Goal: Task Accomplishment & Management: Manage account settings

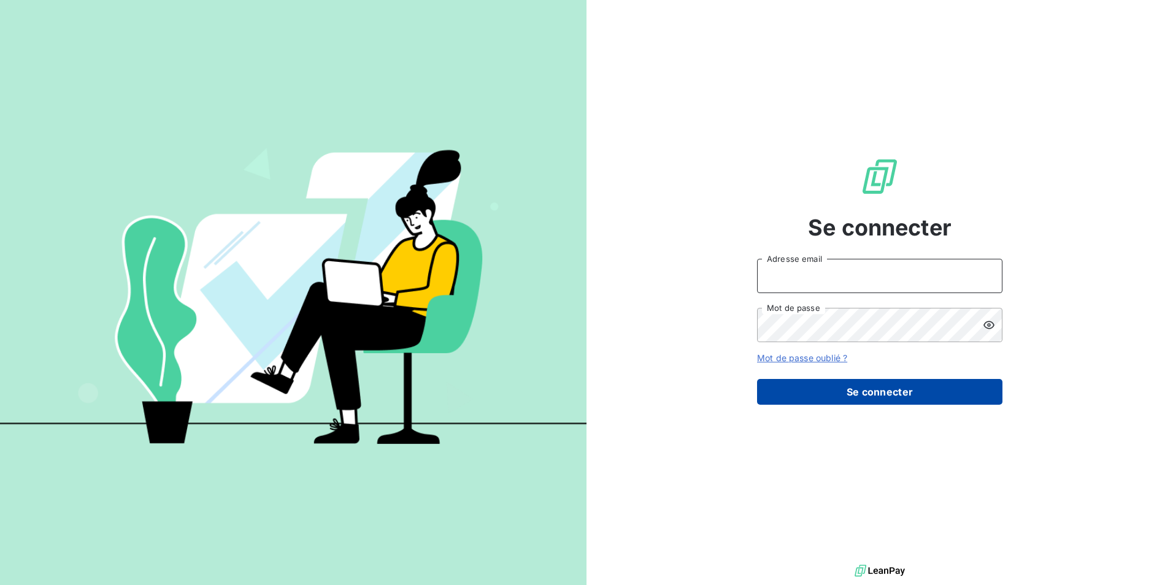
type input "[EMAIL_ADDRESS][DOMAIN_NAME]"
click at [802, 391] on button "Se connecter" at bounding box center [879, 392] width 245 height 26
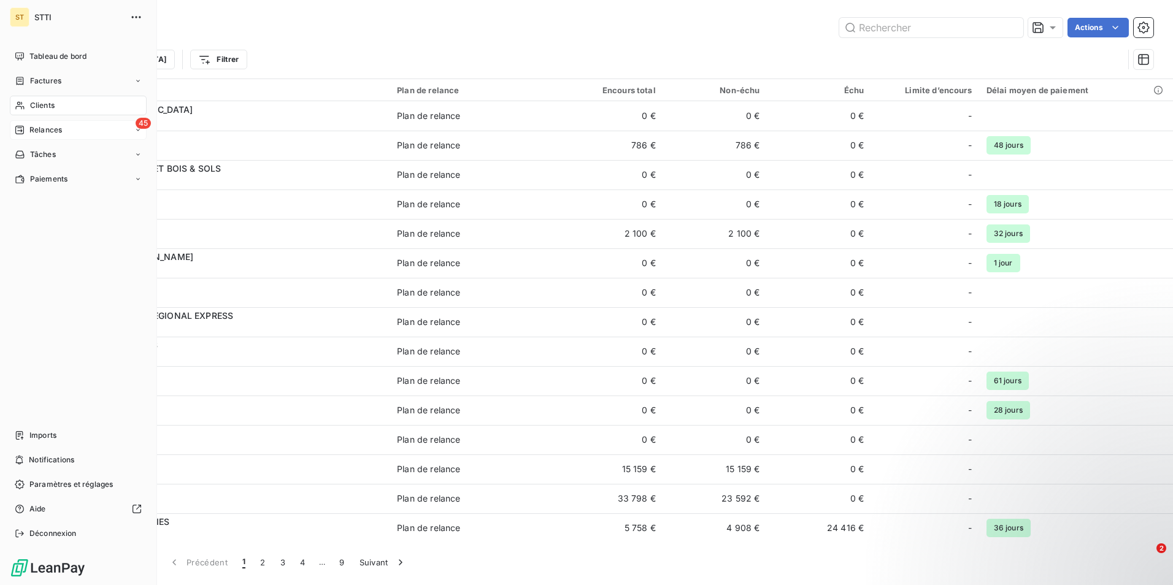
click at [26, 127] on div "Relances" at bounding box center [38, 130] width 47 height 11
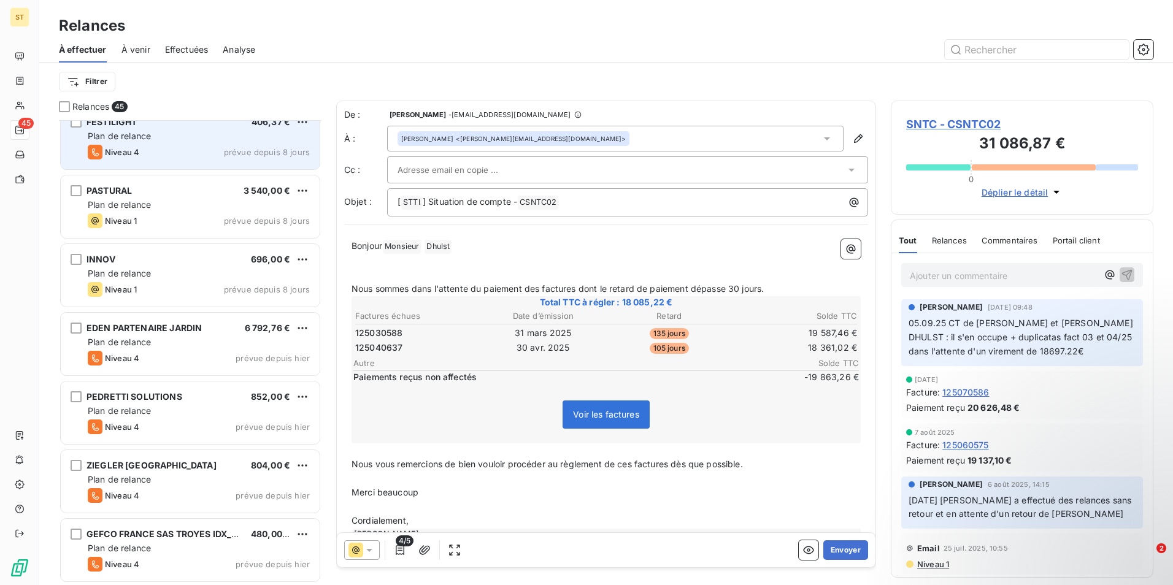
scroll to position [246, 0]
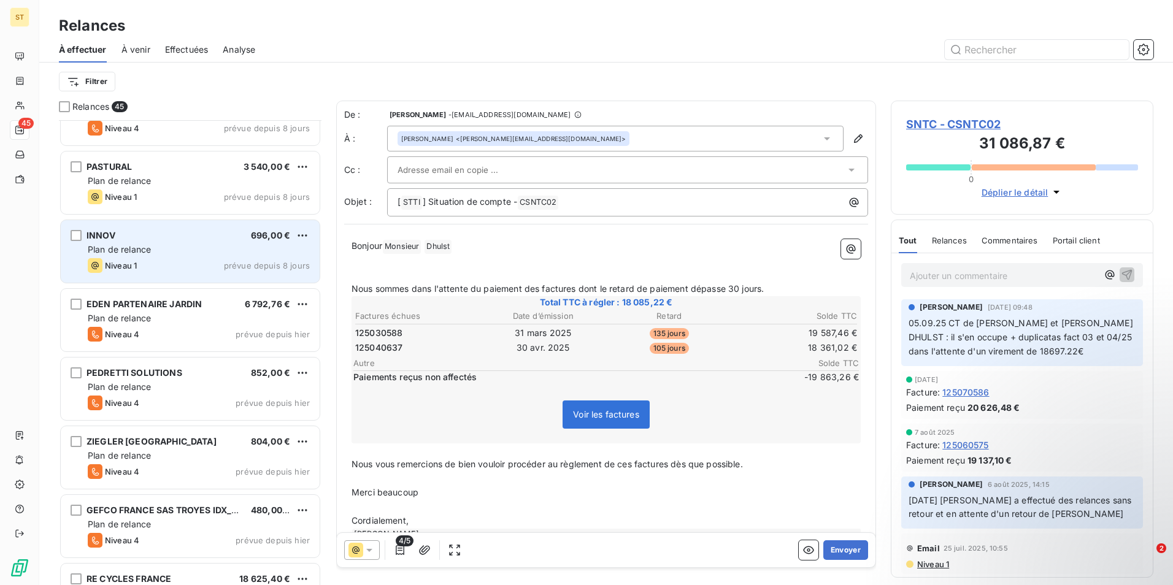
click at [179, 257] on div "INNOV 696,00 € Plan de relance Niveau 1 prévue depuis 8 jours" at bounding box center [190, 251] width 259 height 63
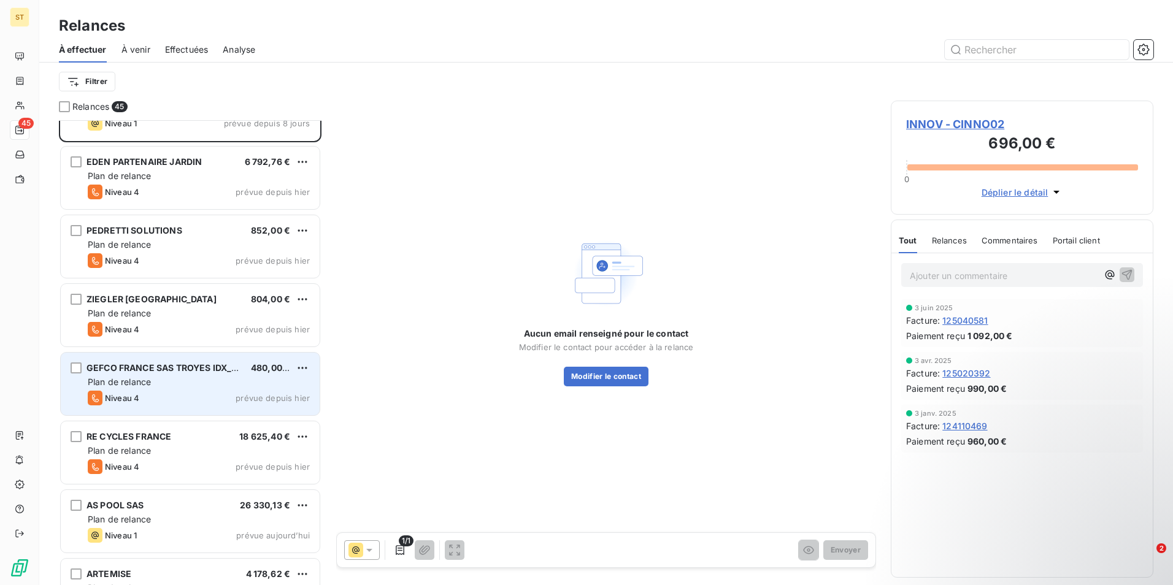
scroll to position [369, 0]
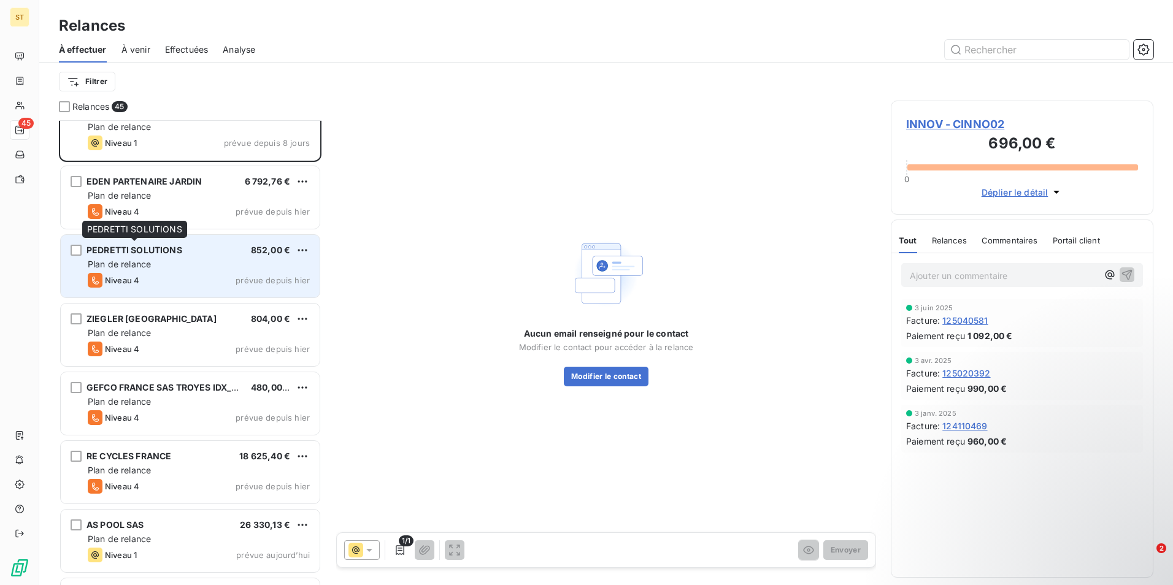
click at [159, 253] on span "PEDRETTI SOLUTIONS" at bounding box center [135, 250] width 96 height 10
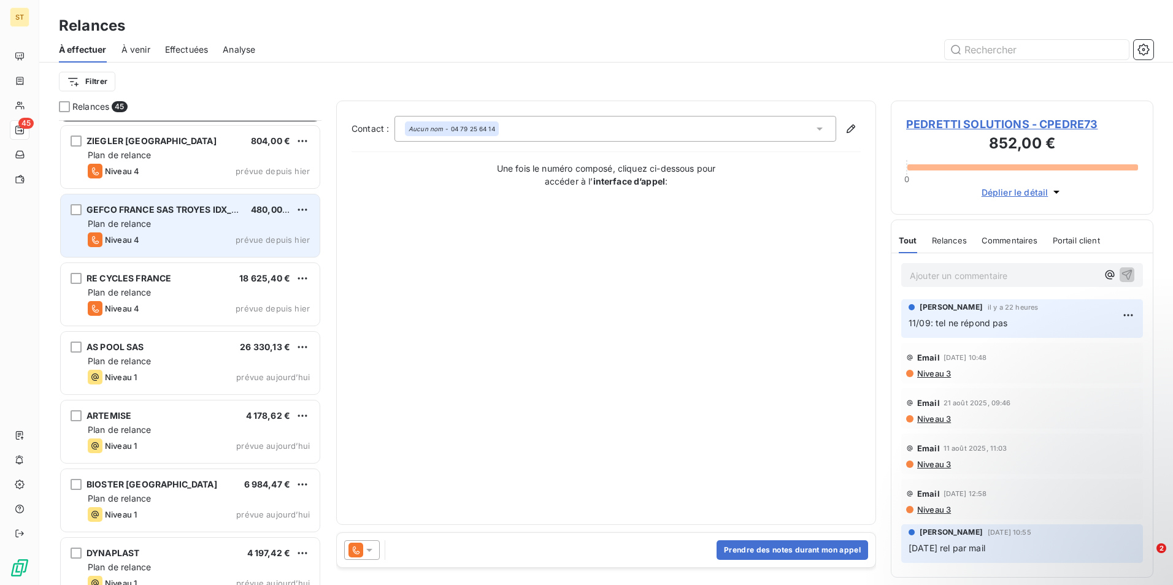
scroll to position [553, 0]
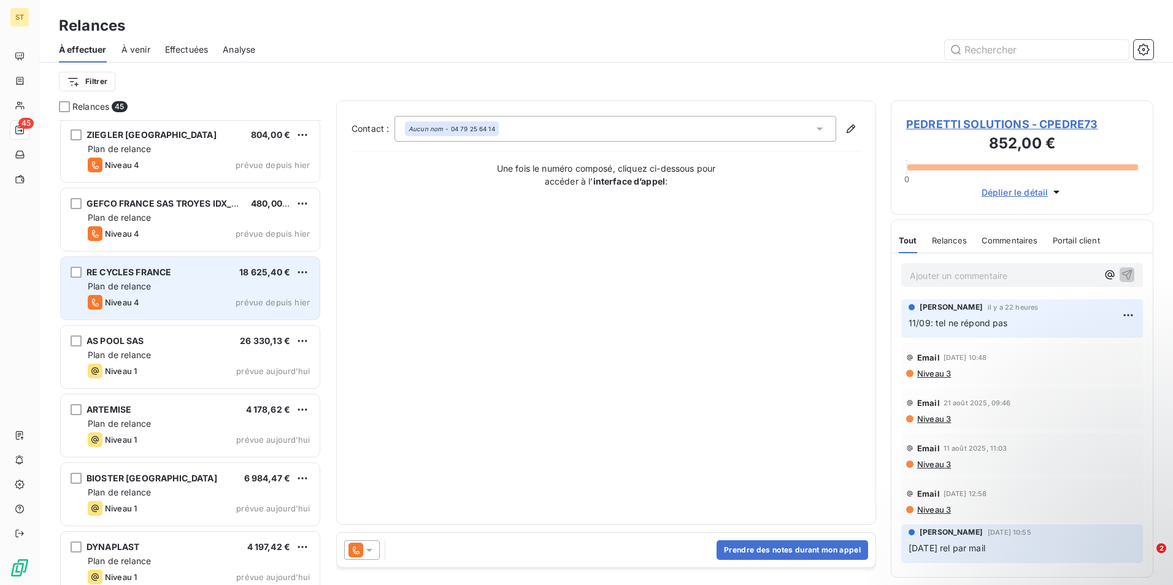
click at [186, 291] on div "Plan de relance" at bounding box center [199, 286] width 222 height 12
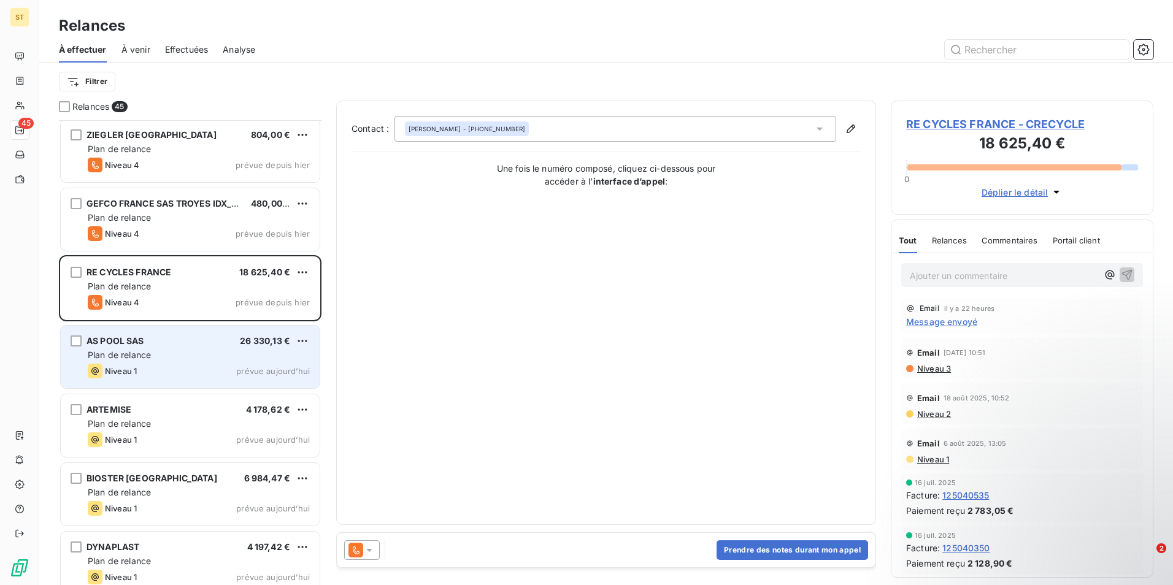
click at [166, 359] on div "Plan de relance" at bounding box center [199, 355] width 222 height 12
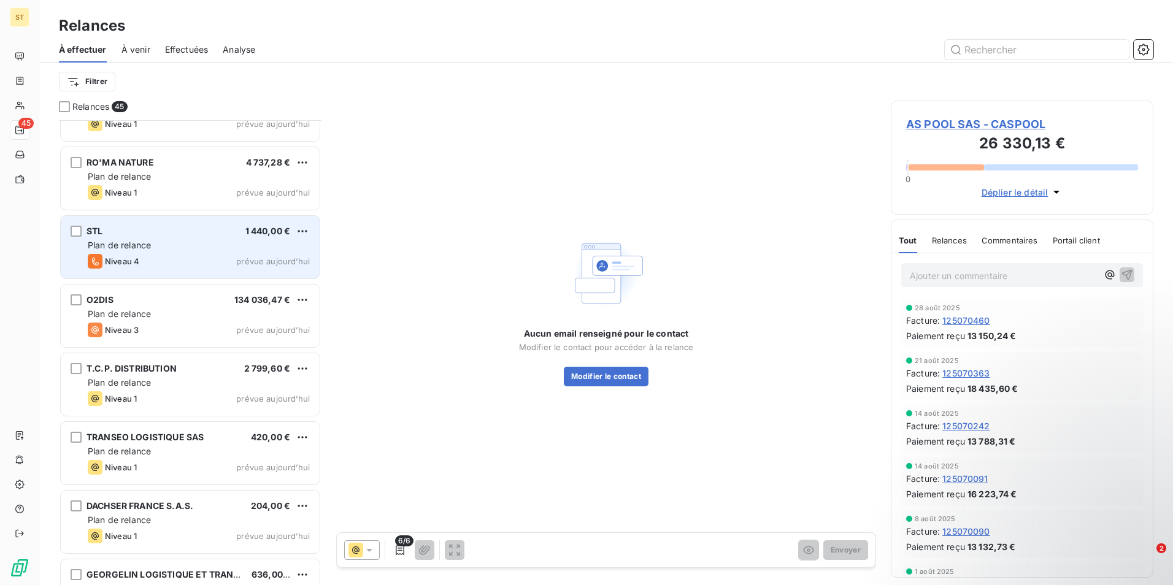
scroll to position [1842, 0]
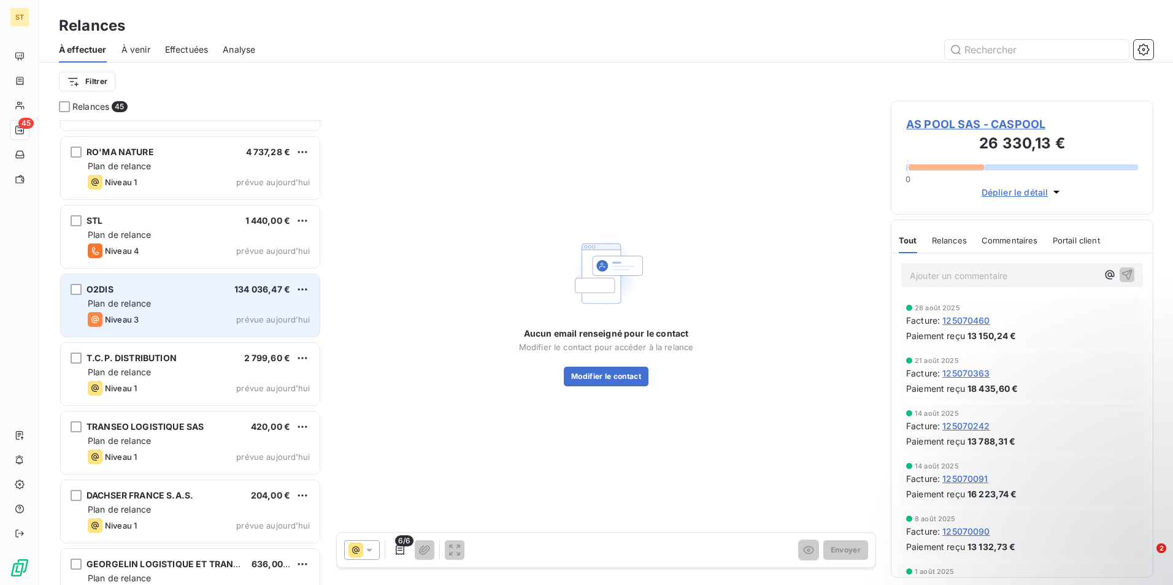
click at [155, 314] on div "Niveau 3 prévue aujourd’hui" at bounding box center [199, 319] width 222 height 15
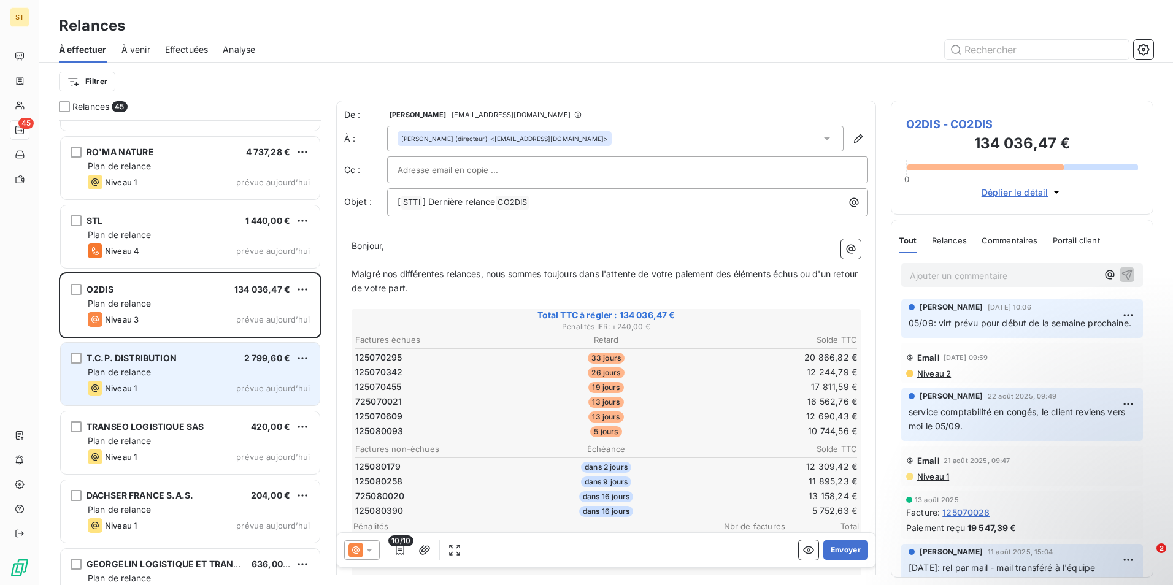
click at [127, 374] on span "Plan de relance" at bounding box center [119, 372] width 63 height 10
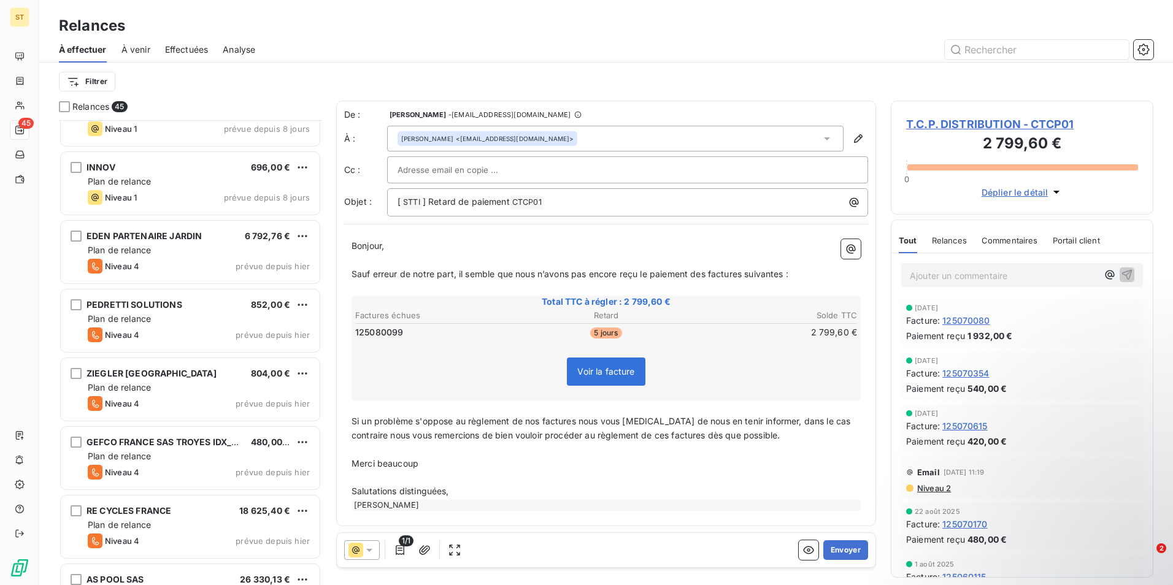
scroll to position [235, 0]
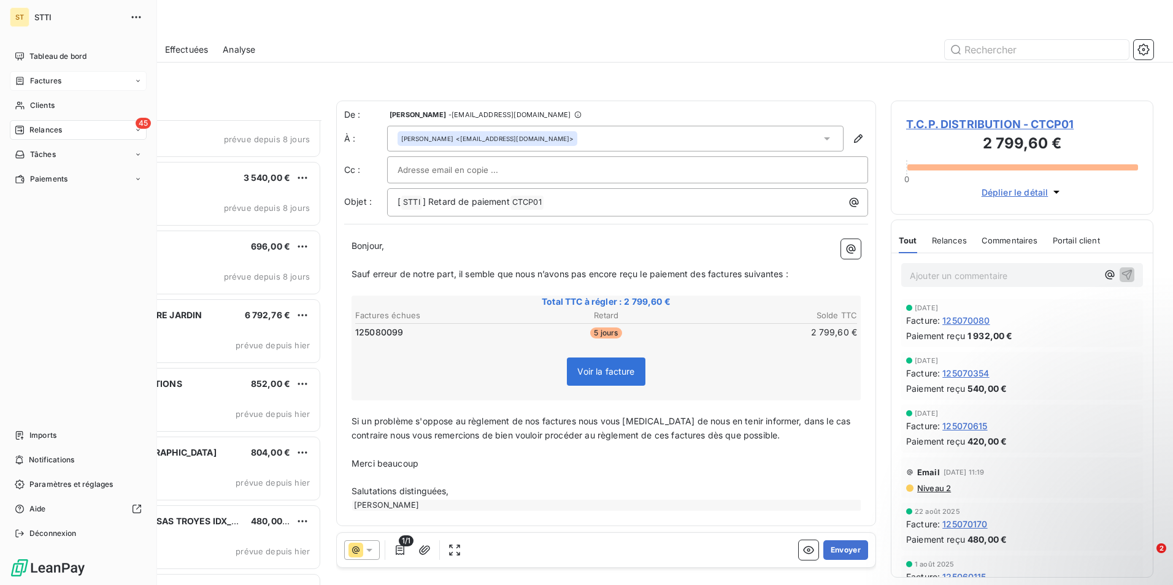
click at [50, 80] on span "Factures" at bounding box center [45, 80] width 31 height 11
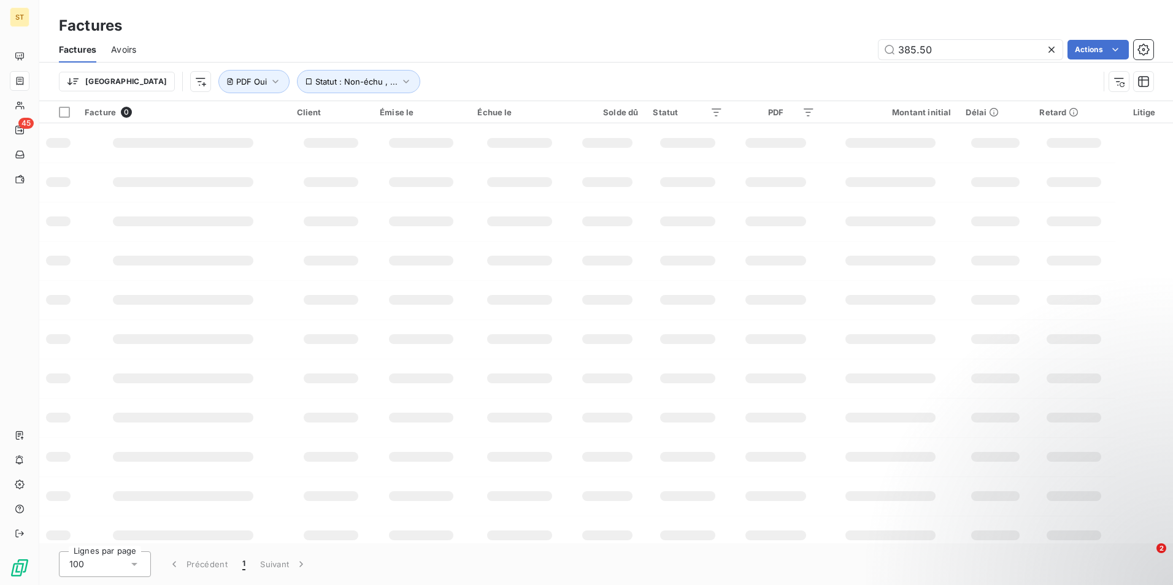
click at [1003, 47] on input "385.50" at bounding box center [971, 50] width 184 height 20
type input "3"
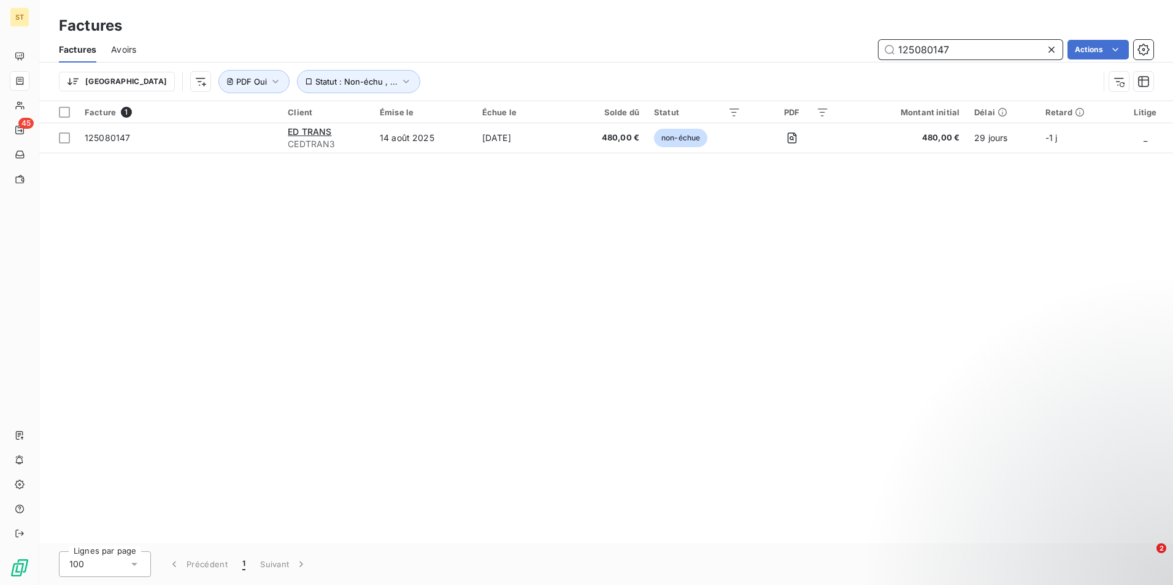
click at [992, 43] on input "125080147" at bounding box center [971, 50] width 184 height 20
type input "1"
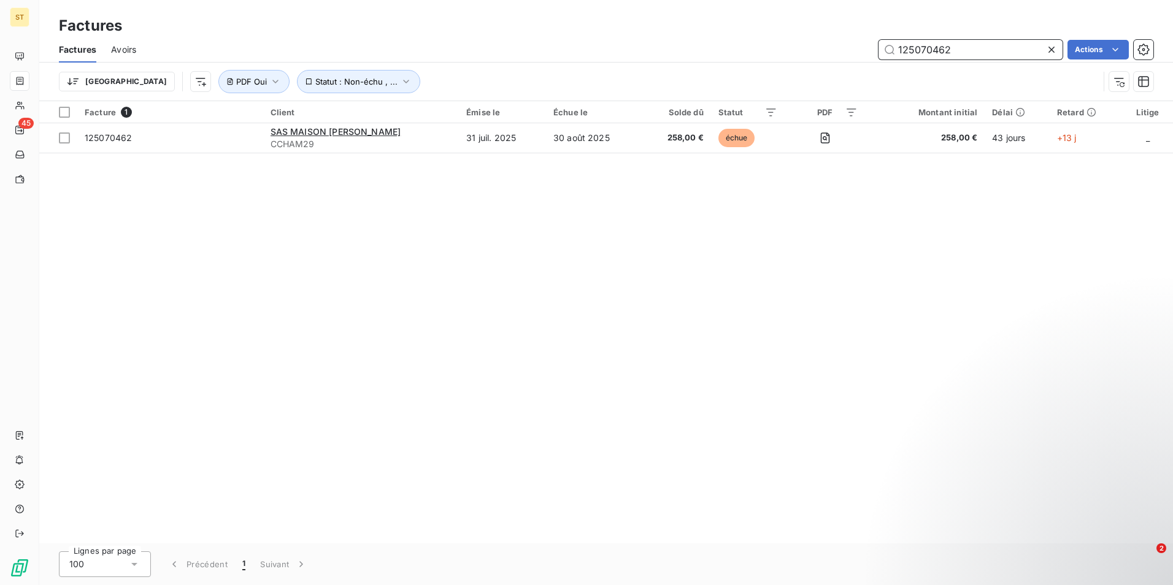
drag, startPoint x: 981, startPoint y: 50, endPoint x: 975, endPoint y: 44, distance: 8.3
click at [981, 50] on input "125070462" at bounding box center [971, 50] width 184 height 20
type input "125080279"
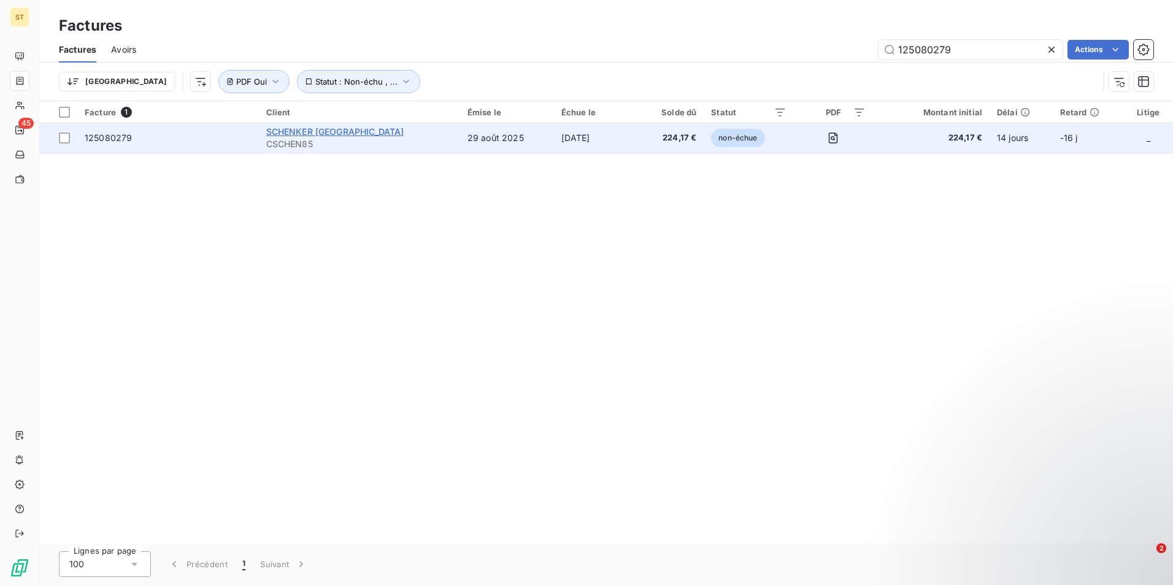
click at [283, 132] on span "SCHENKER [GEOGRAPHIC_DATA]" at bounding box center [335, 131] width 138 height 10
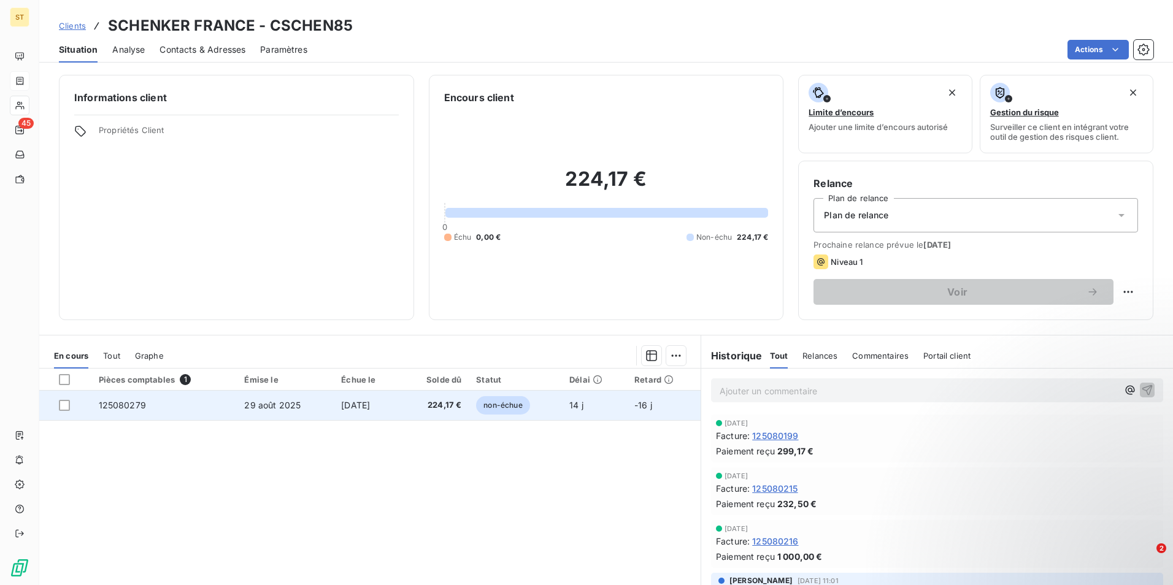
click at [262, 404] on span "29 août 2025" at bounding box center [272, 405] width 56 height 10
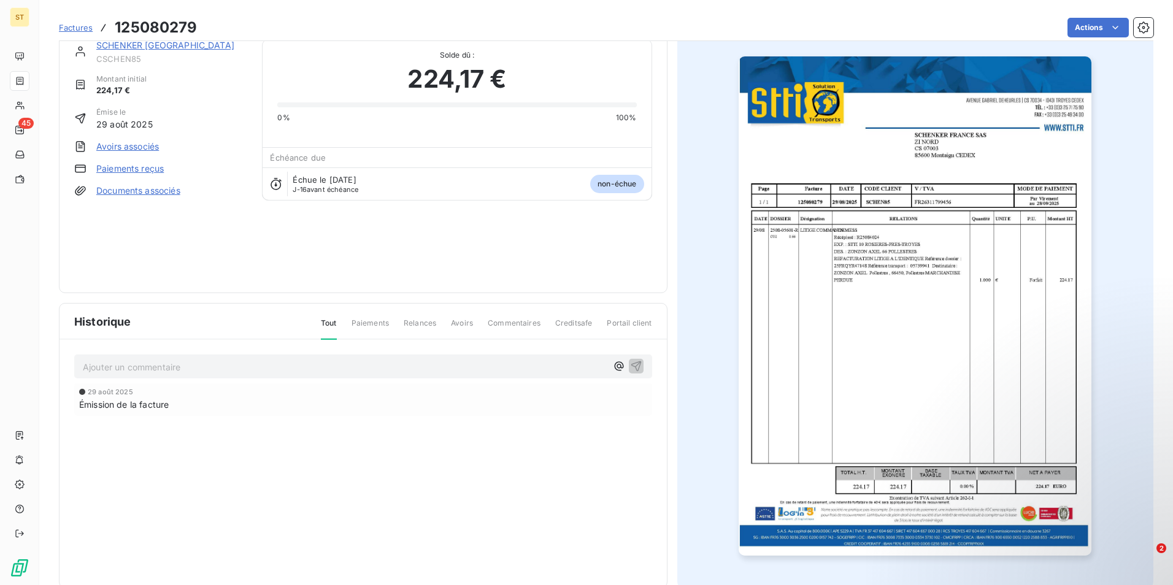
scroll to position [47, 0]
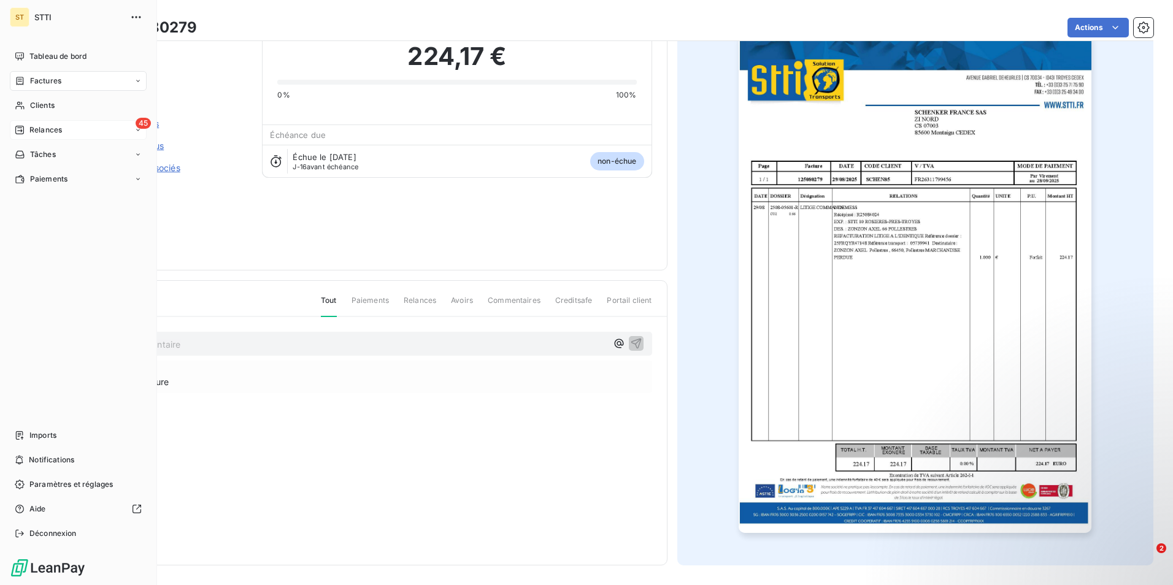
click at [53, 131] on span "Relances" at bounding box center [45, 130] width 33 height 11
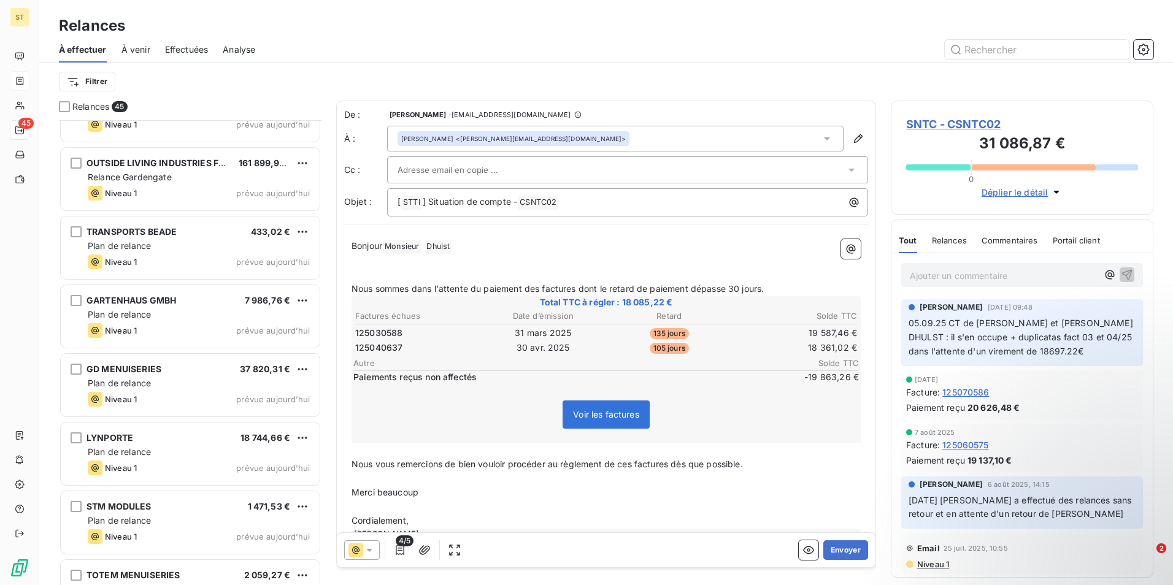
scroll to position [1217, 0]
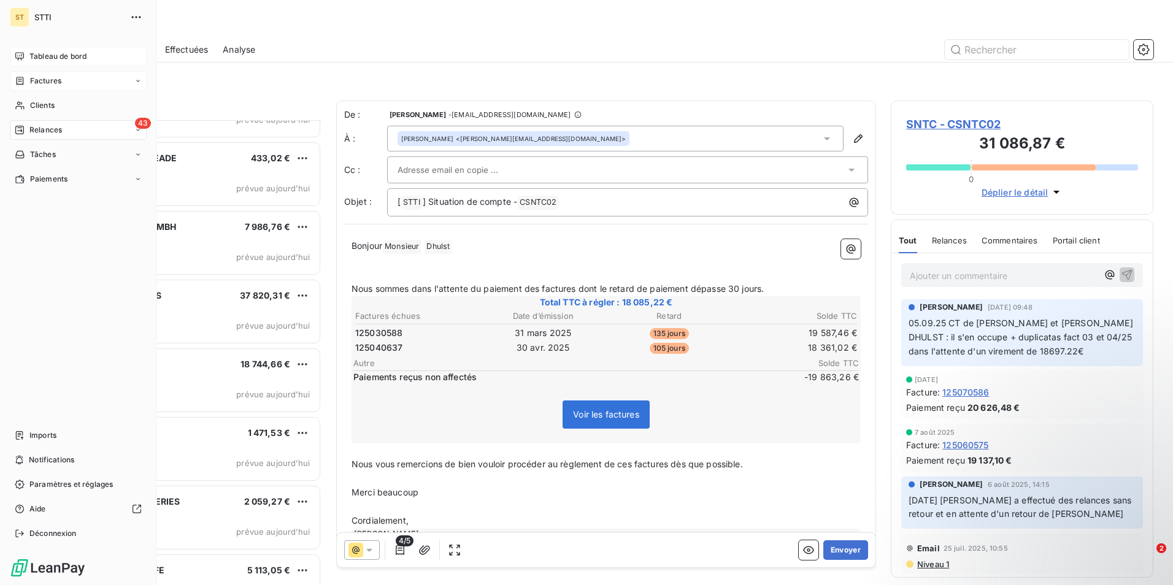
click at [56, 52] on span "Tableau de bord" at bounding box center [57, 56] width 57 height 11
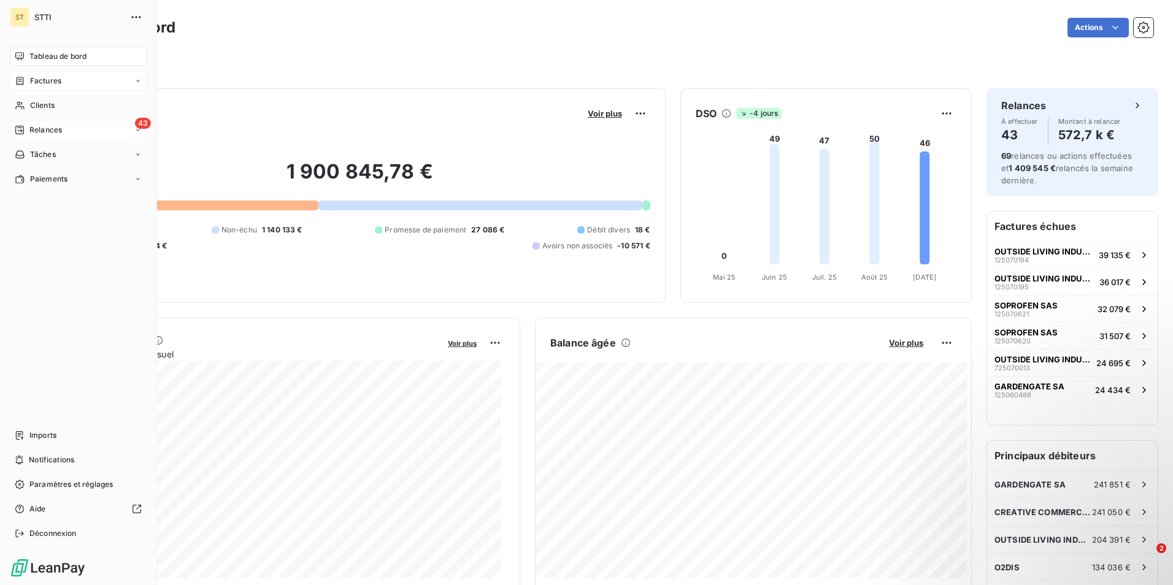
click at [34, 128] on span "Relances" at bounding box center [45, 130] width 33 height 11
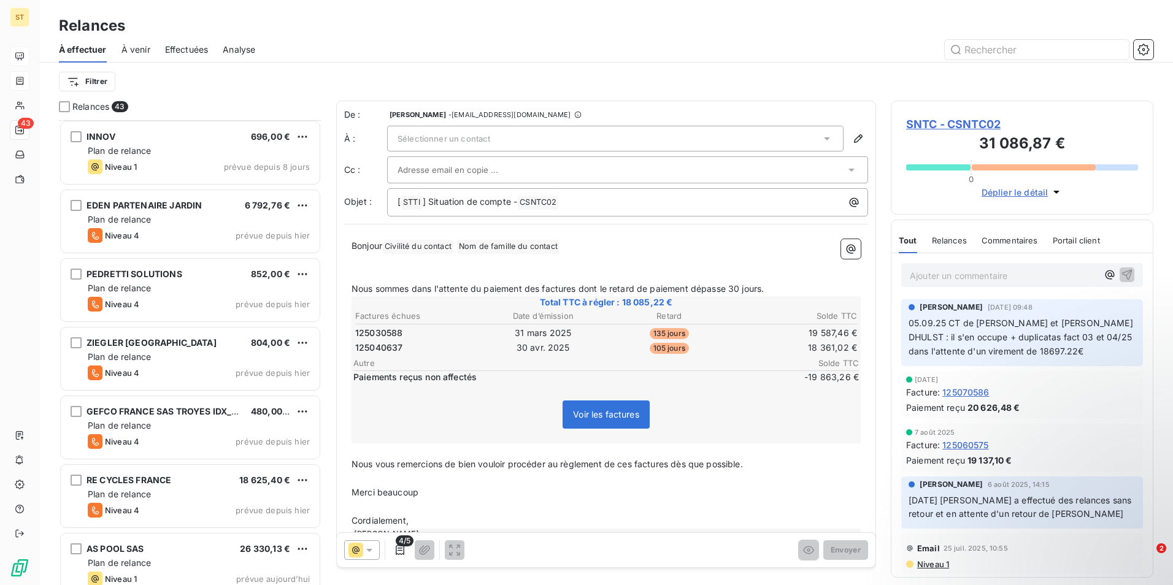
scroll to position [369, 0]
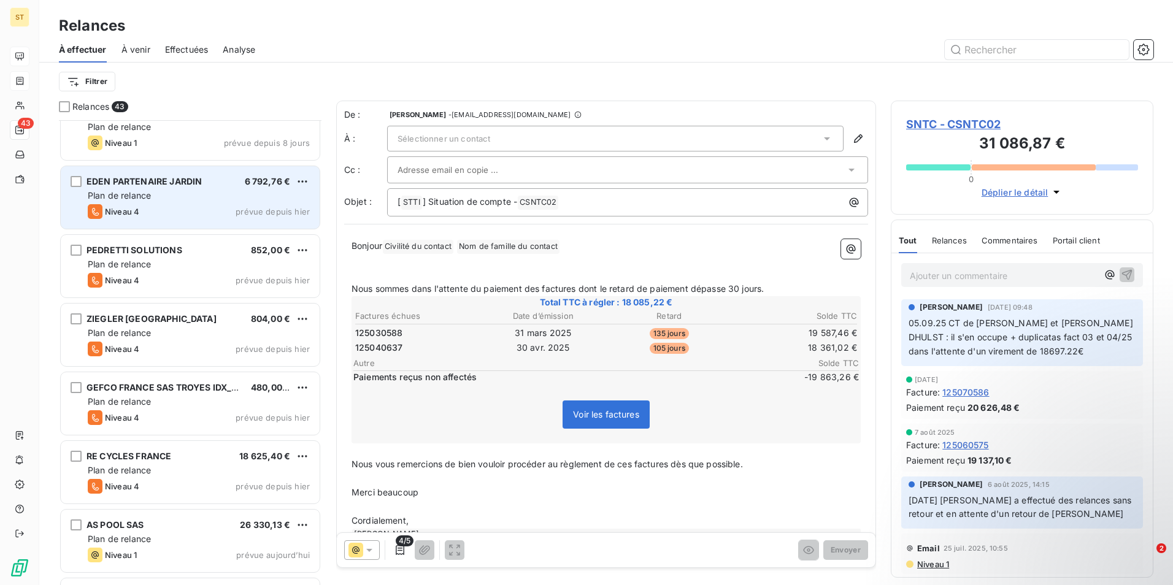
click at [174, 203] on div "EDEN PARTENAIRE JARDIN 6 792,76 € Plan de relance Niveau 4 prévue depuis [DATE]" at bounding box center [190, 197] width 259 height 63
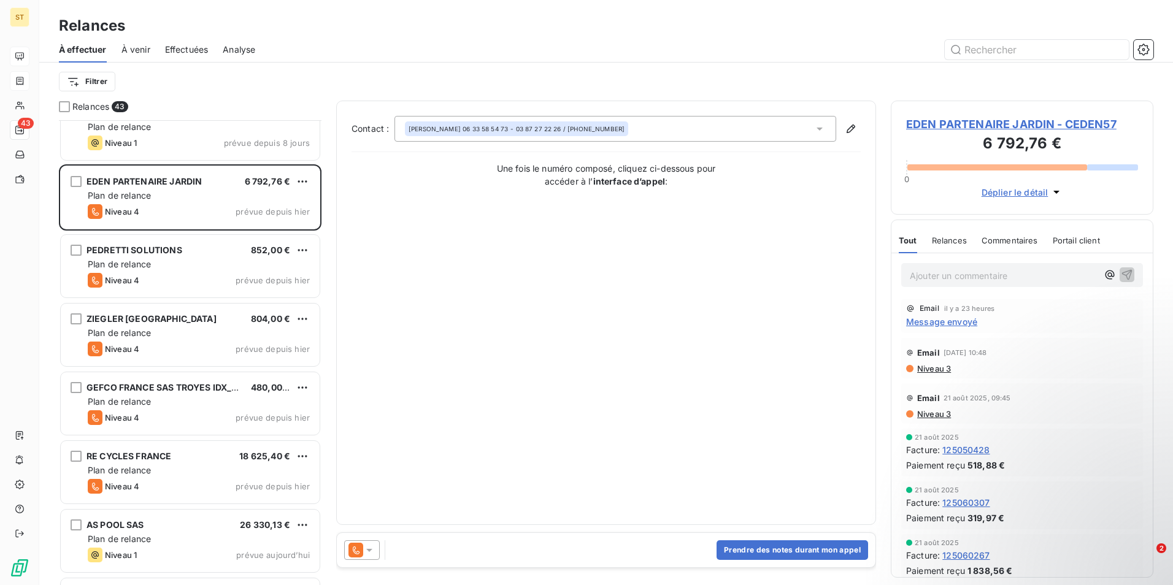
click at [958, 123] on span "EDEN PARTENAIRE JARDIN - CEDEN57" at bounding box center [1022, 124] width 232 height 17
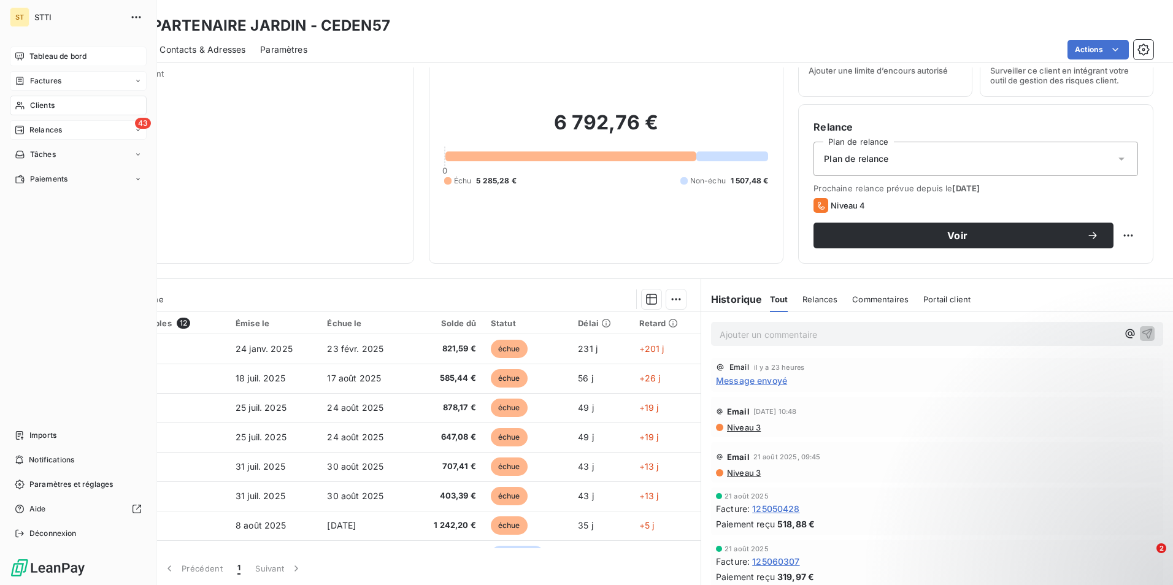
click at [29, 130] on div "Relances" at bounding box center [38, 130] width 47 height 11
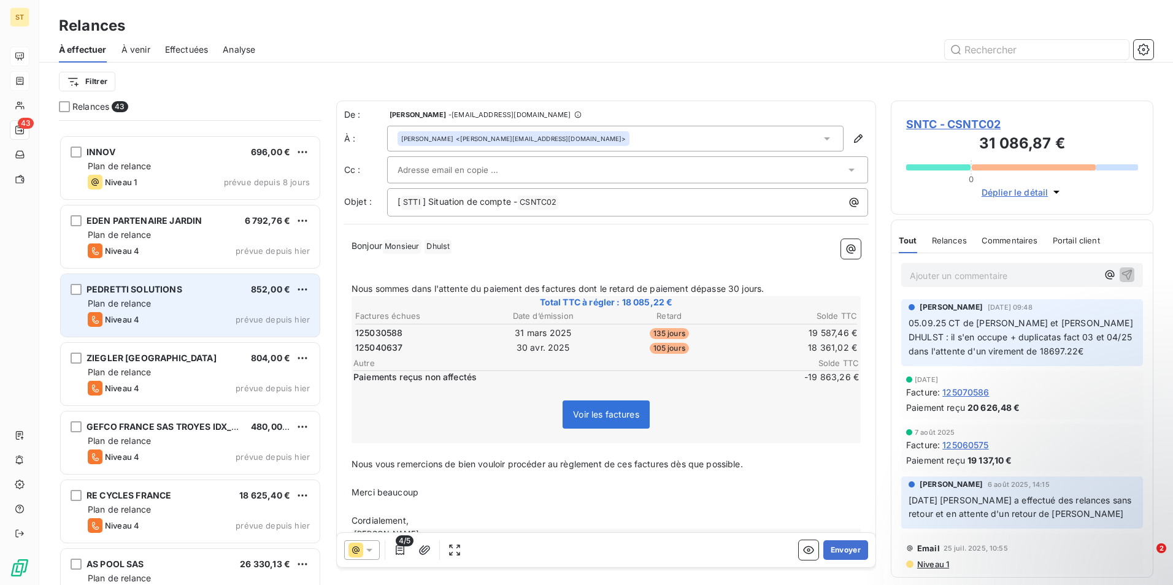
scroll to position [430, 0]
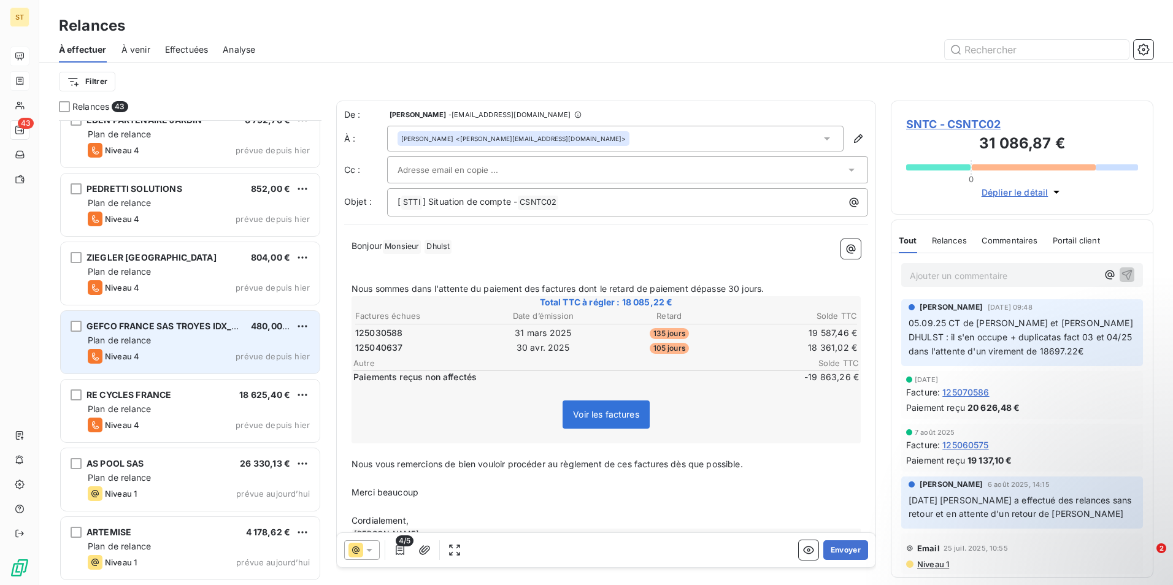
click at [129, 349] on div "Niveau 4" at bounding box center [114, 356] width 52 height 15
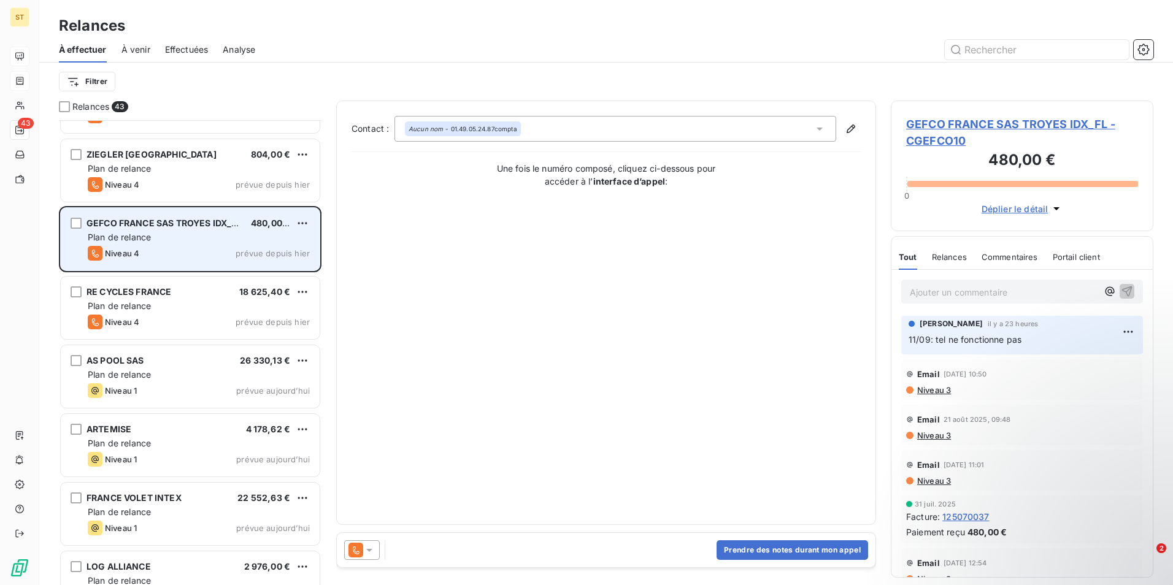
scroll to position [553, 0]
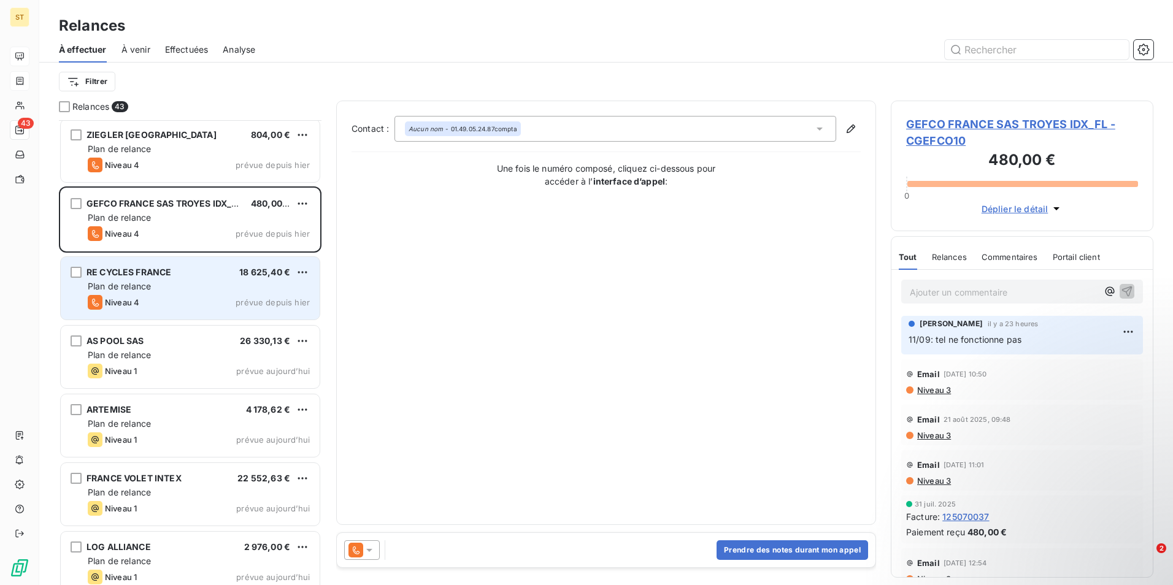
click at [159, 291] on div "Plan de relance" at bounding box center [199, 286] width 222 height 12
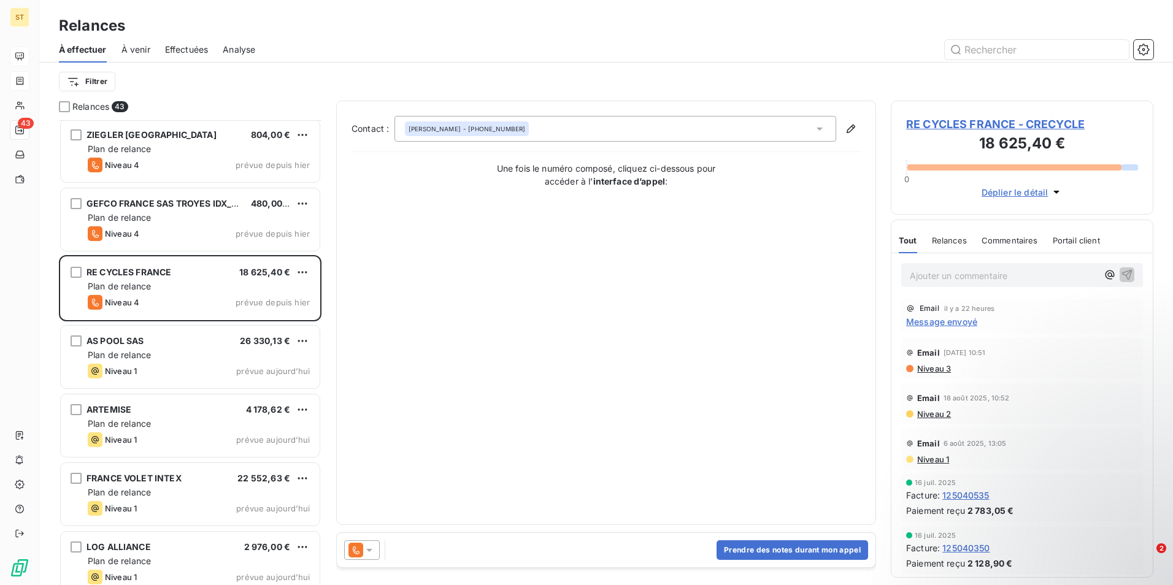
click at [966, 127] on span "RE CYCLES FRANCE - CRECYCLE" at bounding box center [1022, 124] width 232 height 17
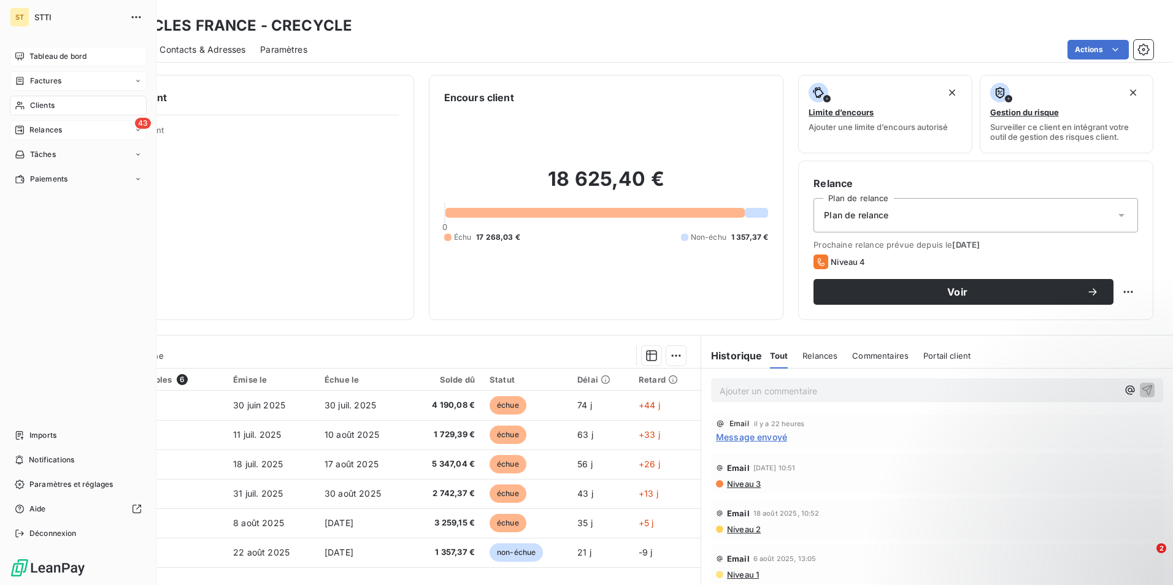
click at [65, 132] on div "43 Relances" at bounding box center [78, 130] width 137 height 20
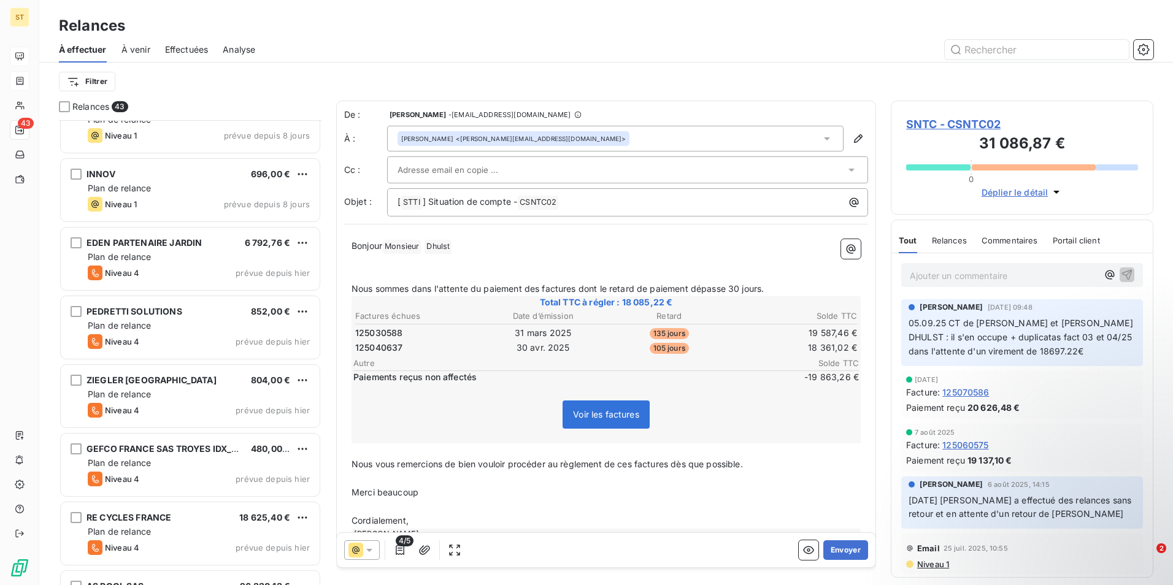
scroll to position [553, 0]
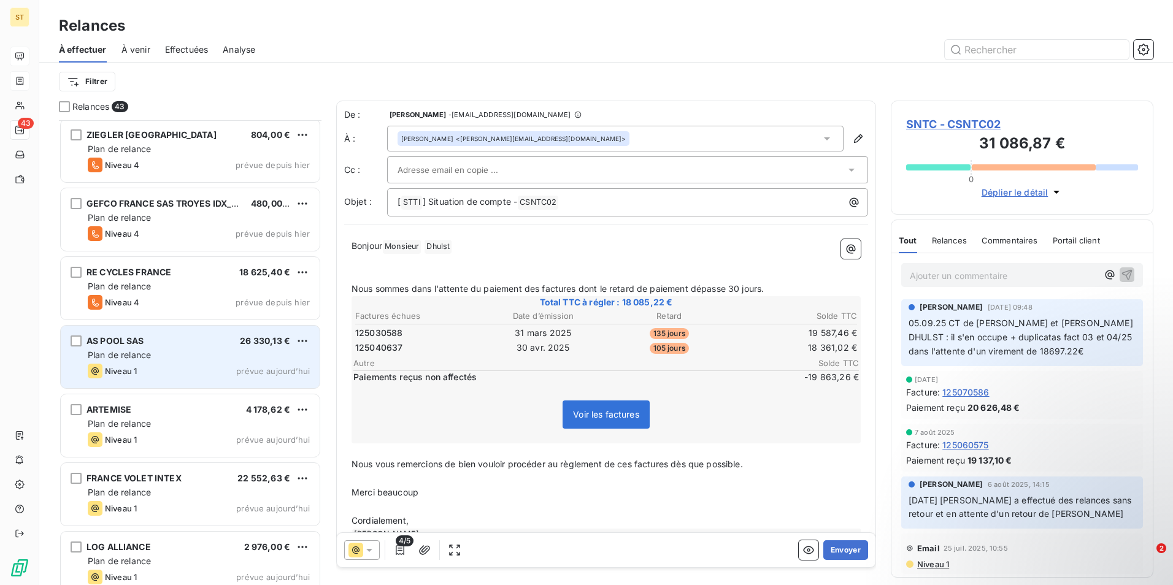
click at [146, 368] on div "Niveau 1 prévue aujourd’hui" at bounding box center [199, 371] width 222 height 15
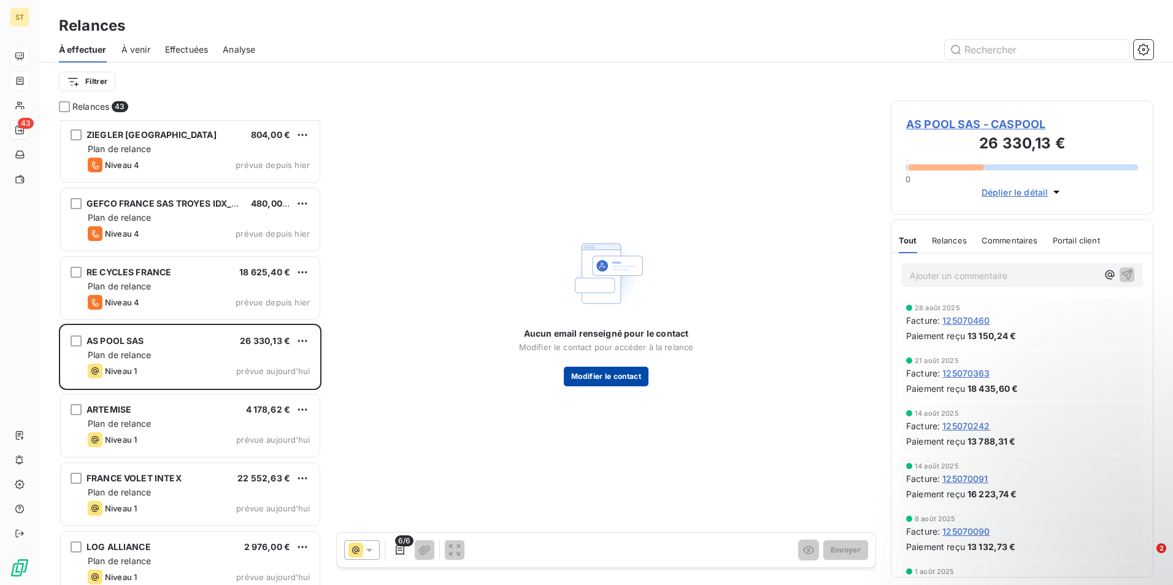
click at [619, 378] on button "Modifier le contact" at bounding box center [606, 377] width 85 height 20
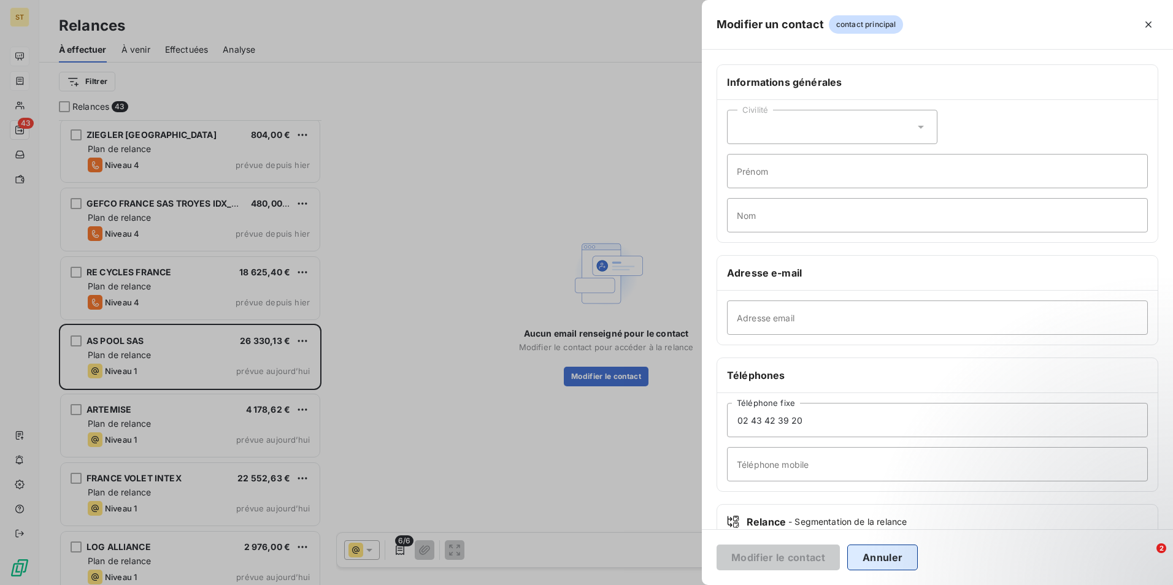
click at [895, 557] on button "Annuler" at bounding box center [882, 558] width 71 height 26
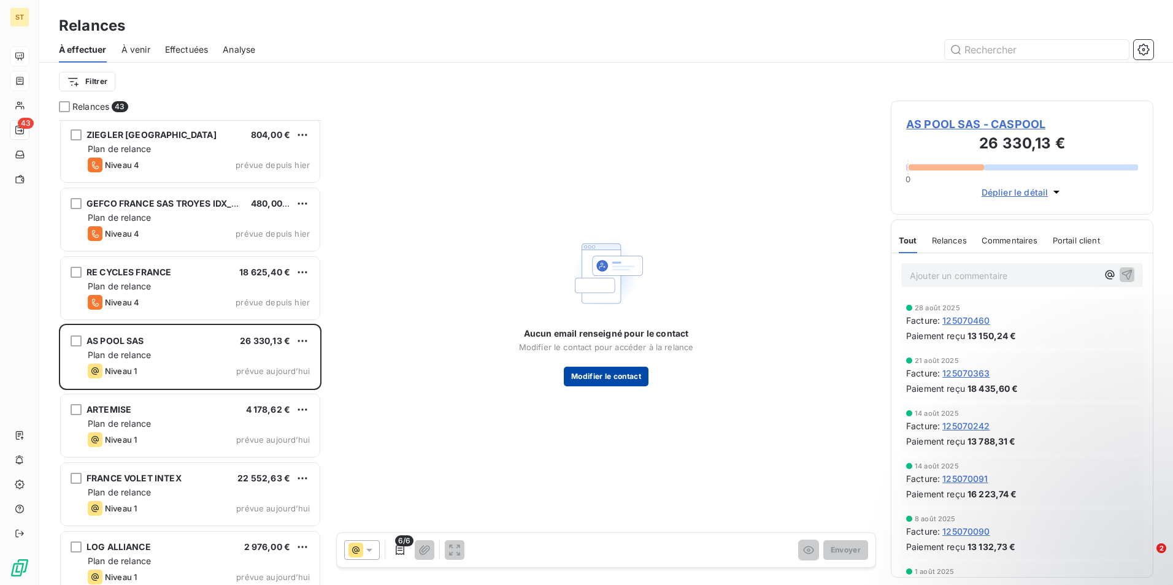
click at [600, 374] on button "Modifier le contact" at bounding box center [606, 377] width 85 height 20
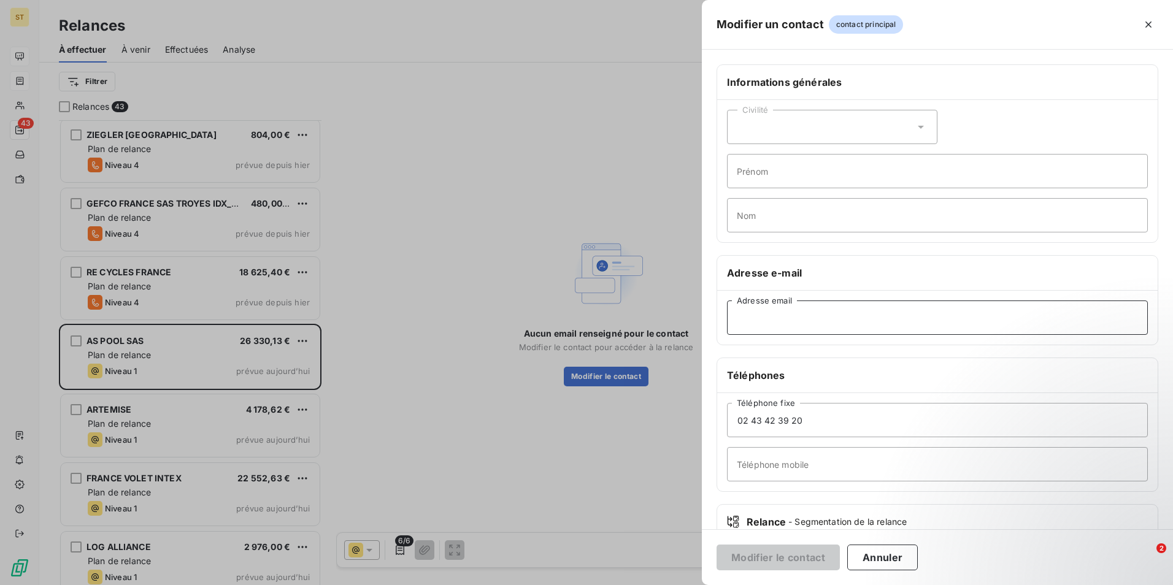
paste input "[EMAIL_ADDRESS][DOMAIN_NAME]"
type input "[EMAIL_ADDRESS][DOMAIN_NAME]"
click at [778, 559] on button "Modifier le contact" at bounding box center [778, 558] width 123 height 26
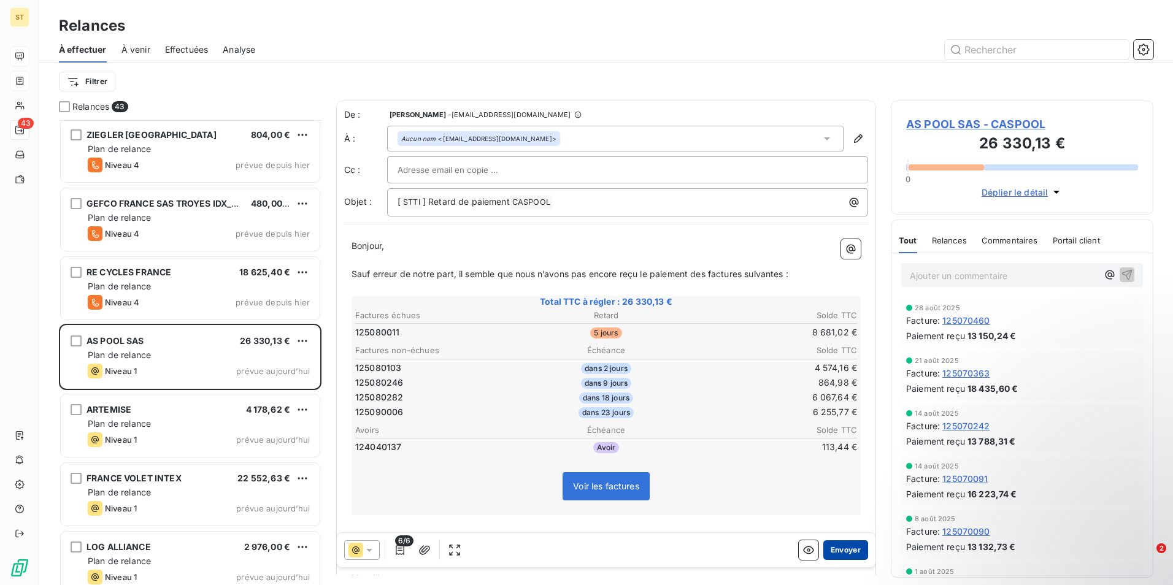
click at [843, 550] on button "Envoyer" at bounding box center [846, 551] width 45 height 20
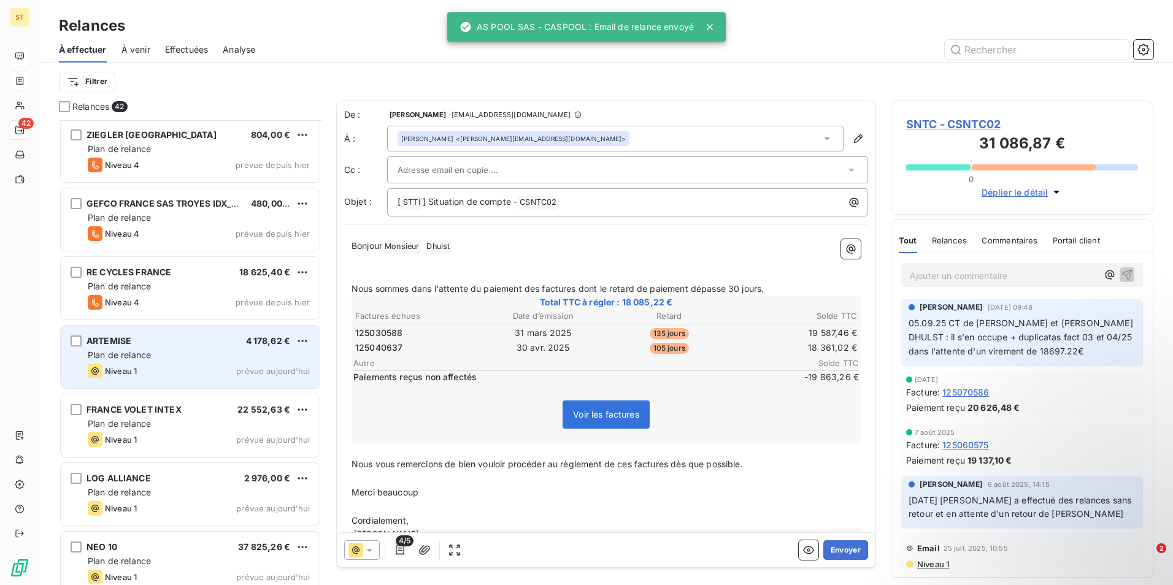
click at [153, 346] on div "ARTEMISE 4 178,62 €" at bounding box center [199, 341] width 222 height 11
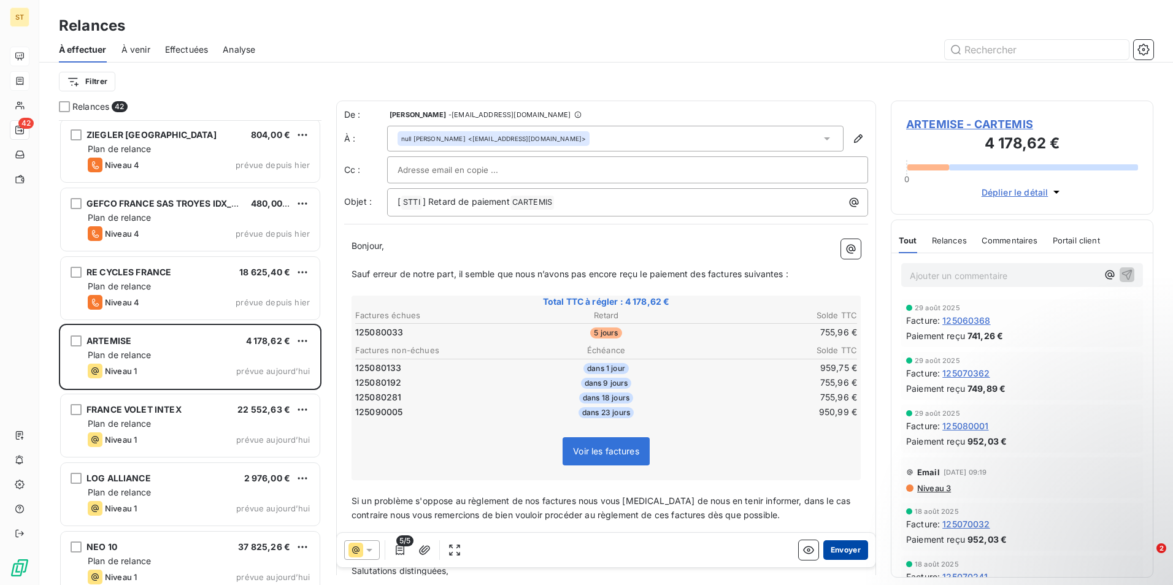
click at [834, 550] on button "Envoyer" at bounding box center [846, 551] width 45 height 20
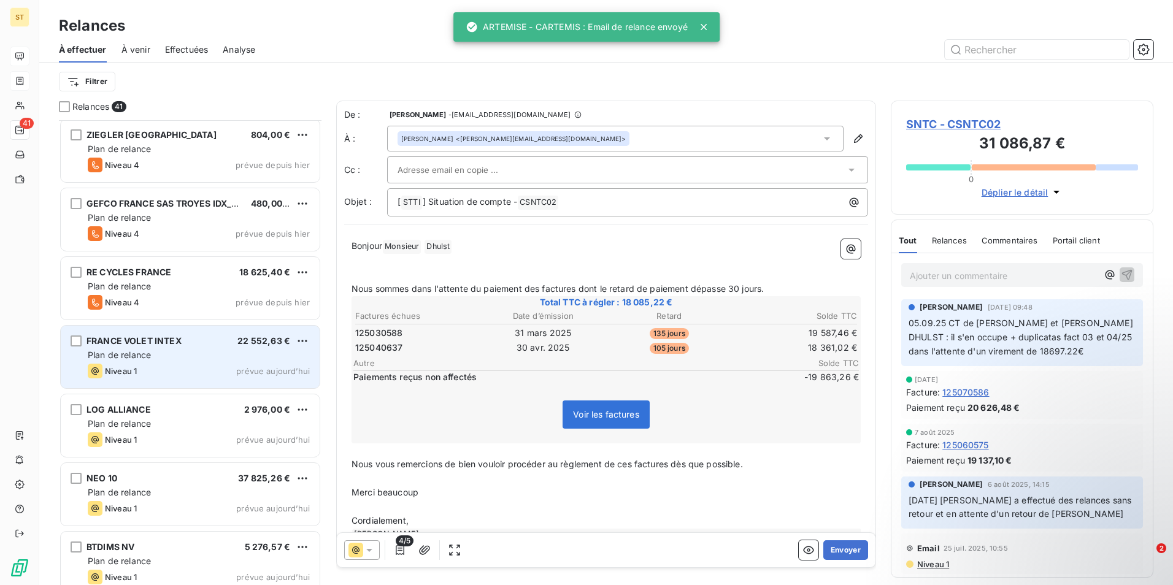
click at [151, 350] on span "Plan de relance" at bounding box center [119, 355] width 63 height 10
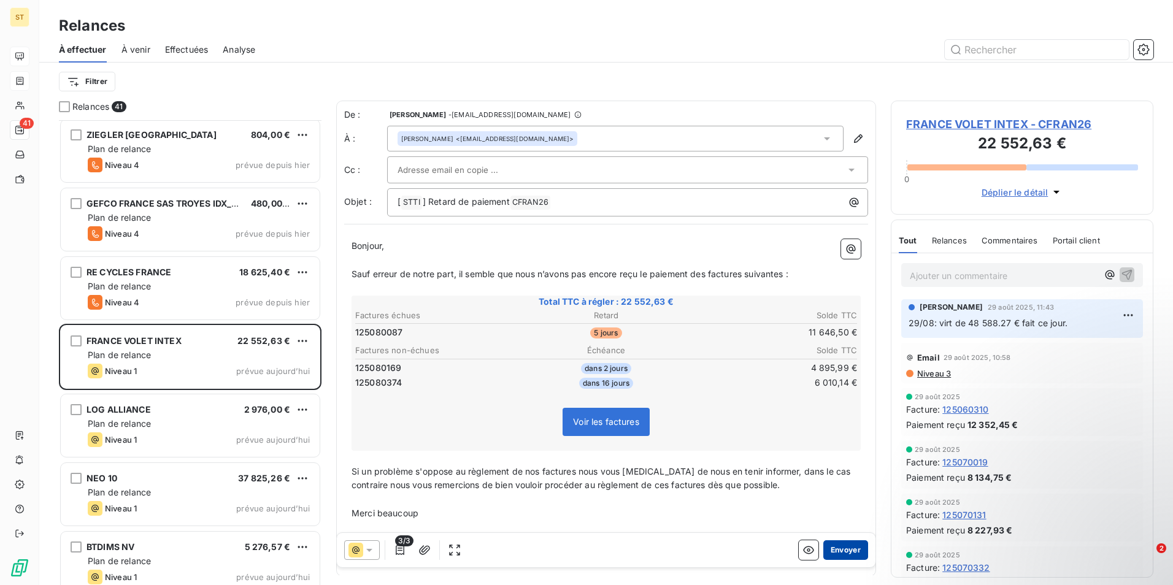
click at [838, 553] on button "Envoyer" at bounding box center [846, 551] width 45 height 20
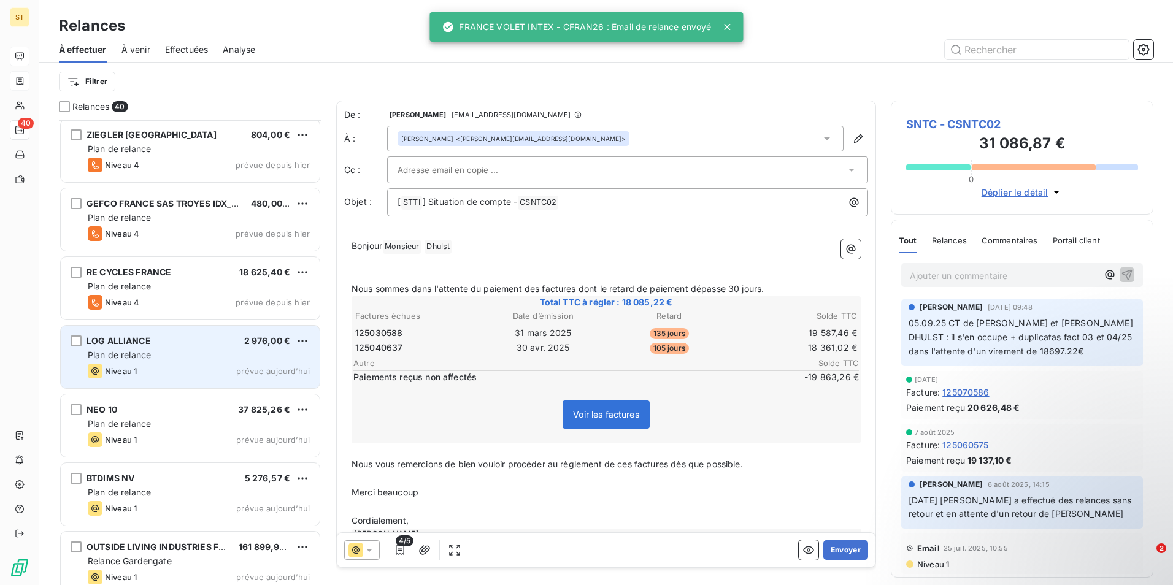
click at [198, 353] on div "Plan de relance" at bounding box center [199, 355] width 222 height 12
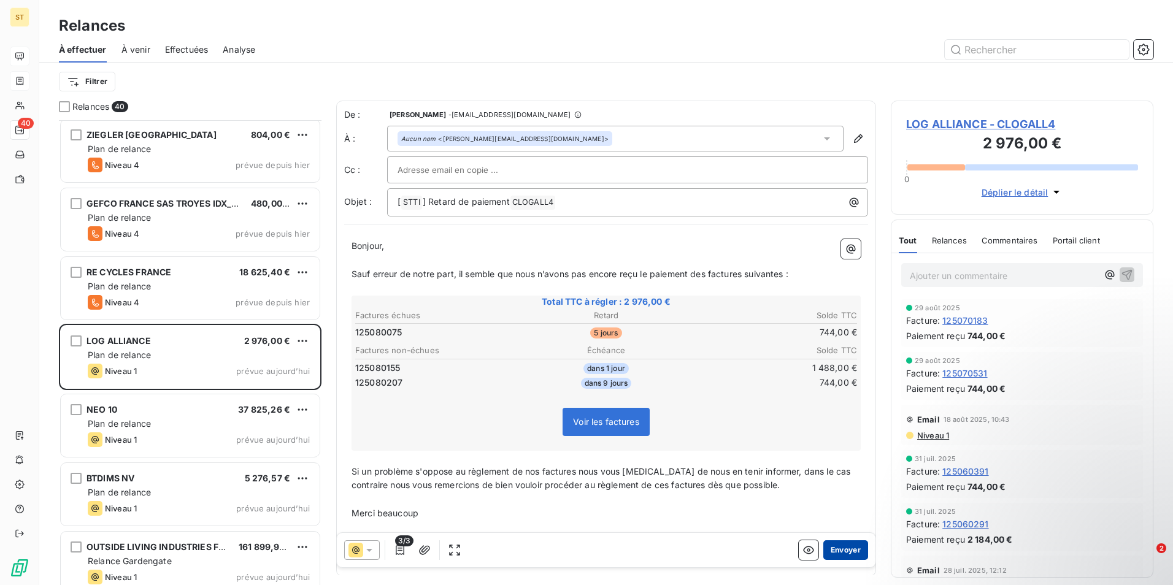
click at [841, 549] on button "Envoyer" at bounding box center [846, 551] width 45 height 20
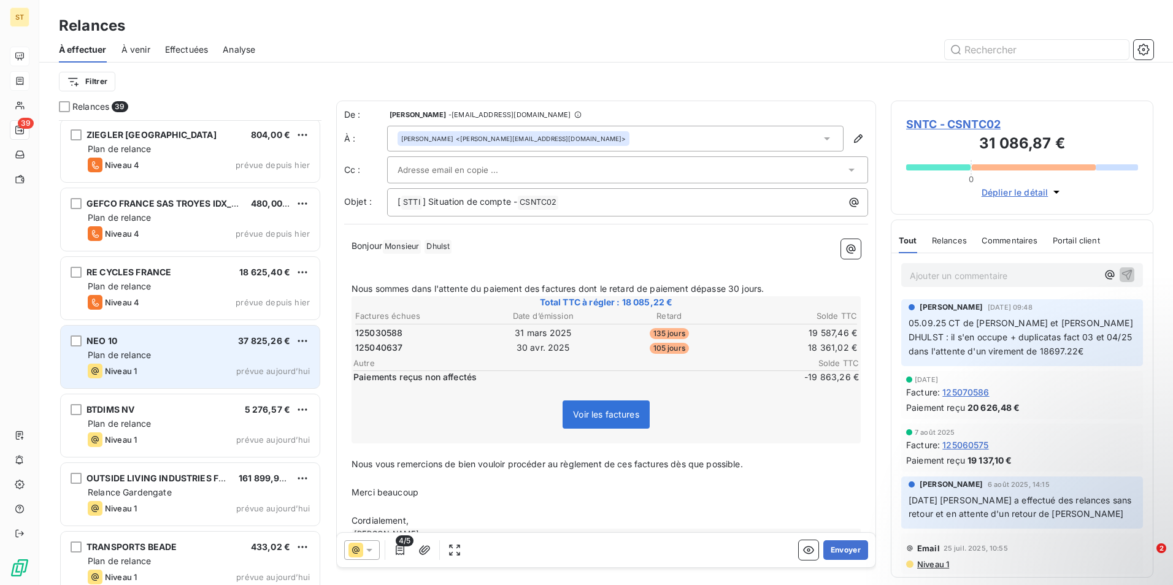
click at [137, 362] on div "NEO 10 37 825,26 € Plan de relance Niveau 1 prévue [DATE]" at bounding box center [190, 357] width 259 height 63
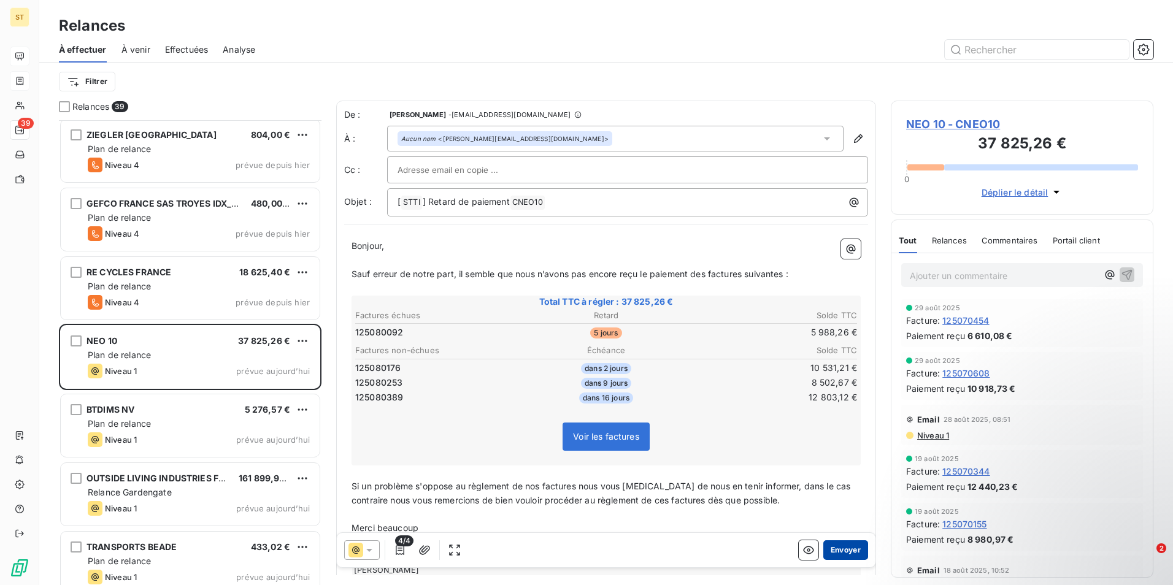
click at [852, 549] on button "Envoyer" at bounding box center [846, 551] width 45 height 20
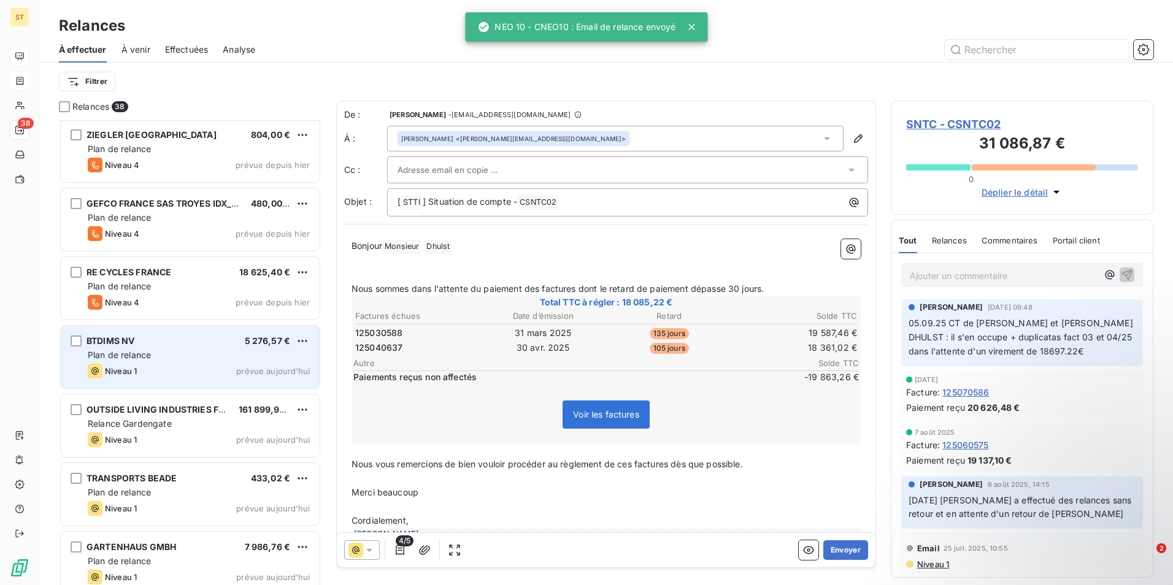
click at [156, 362] on div "BTDIMS NV 5 276,57 € Plan de relance Niveau 1 prévue [DATE]" at bounding box center [190, 357] width 259 height 63
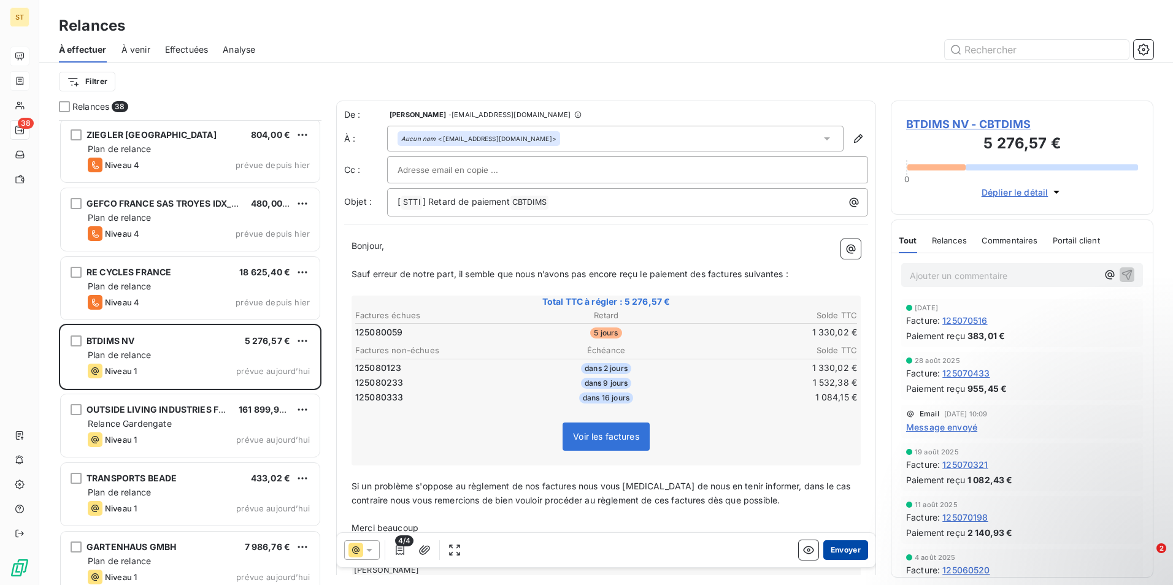
click at [847, 551] on button "Envoyer" at bounding box center [846, 551] width 45 height 20
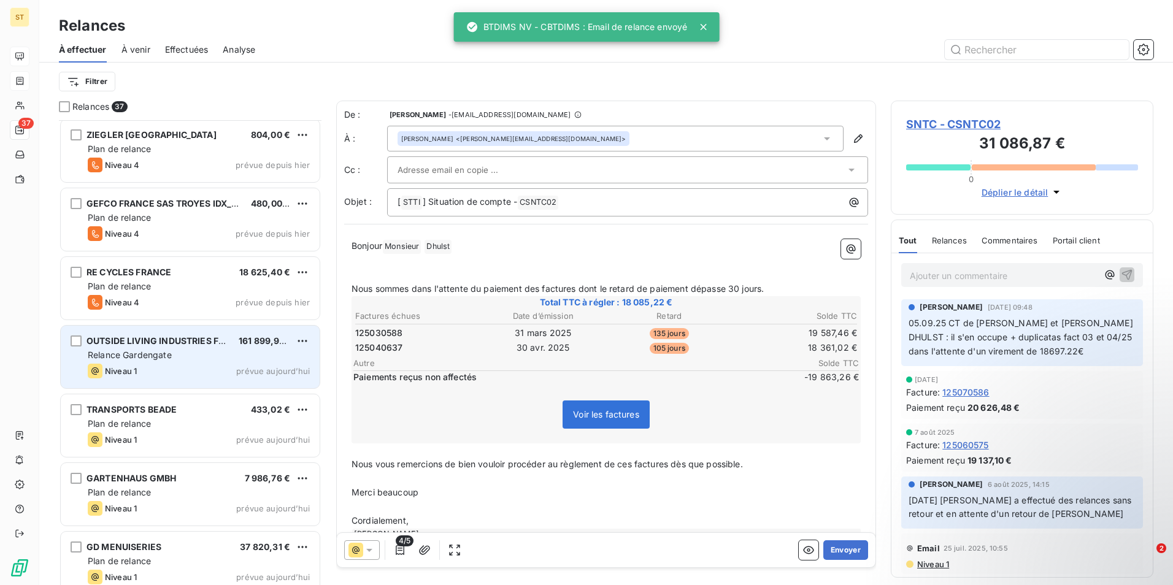
click at [190, 333] on div "OUTSIDE LIVING INDUSTRIES FRAN 161 899,94 € Relance Gardengate Niveau 1 prévue …" at bounding box center [190, 357] width 259 height 63
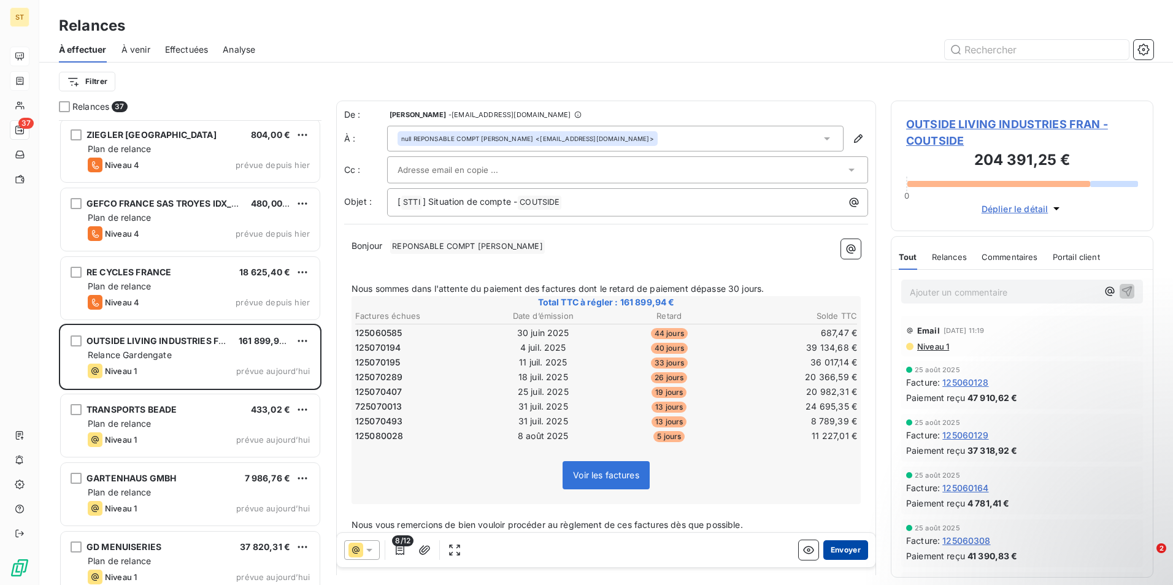
click at [844, 554] on button "Envoyer" at bounding box center [846, 551] width 45 height 20
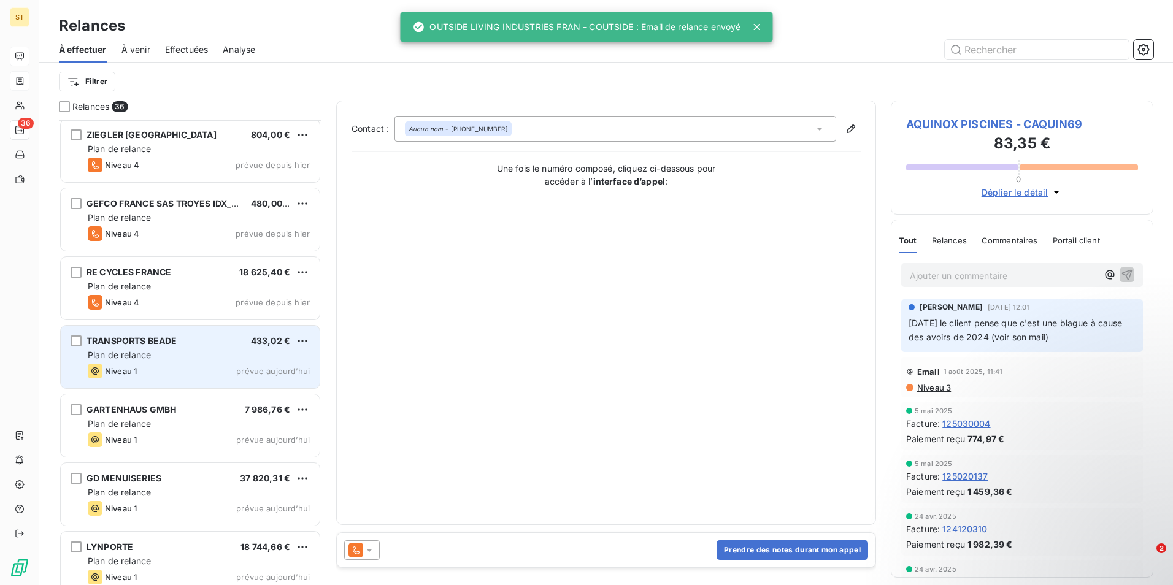
click at [199, 372] on div "Niveau 1 prévue aujourd’hui" at bounding box center [199, 371] width 222 height 15
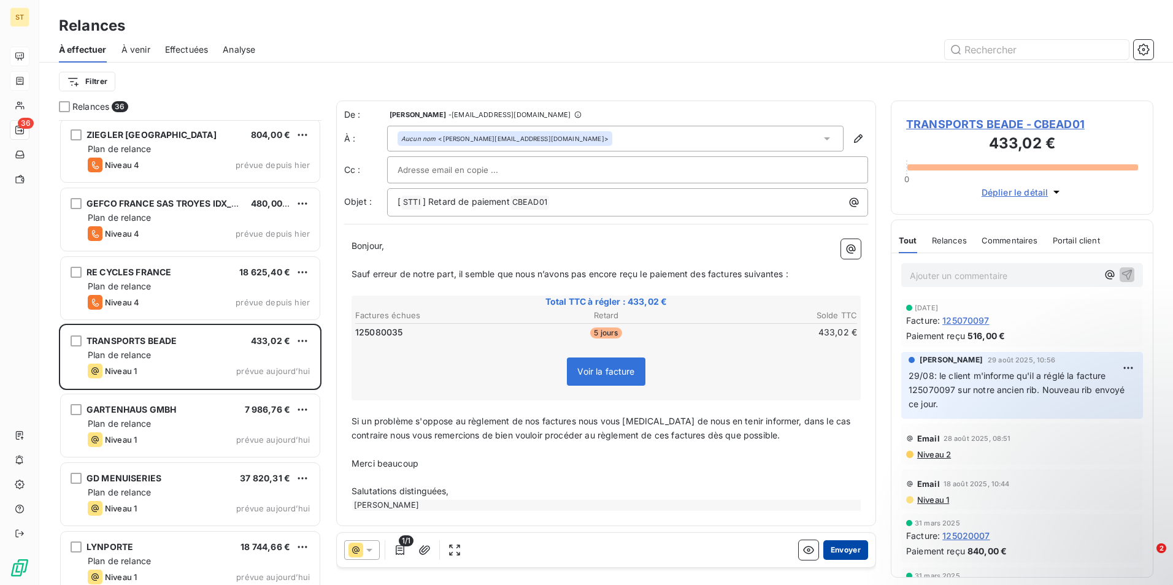
click at [843, 552] on button "Envoyer" at bounding box center [846, 551] width 45 height 20
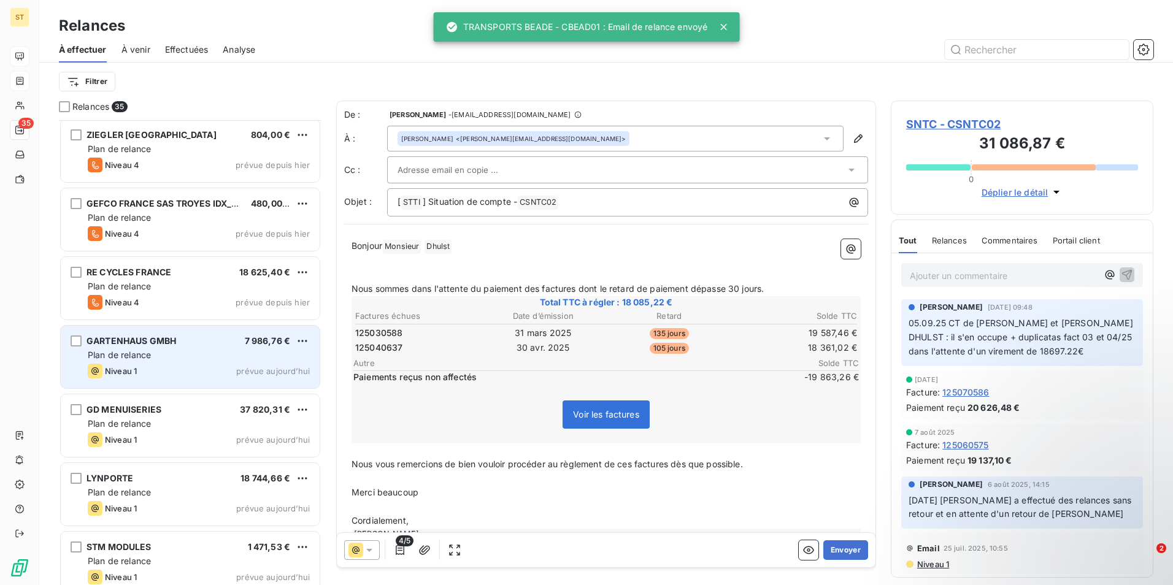
click at [203, 345] on div "GARTENHAUS GMBH 7 986,76 €" at bounding box center [199, 341] width 222 height 11
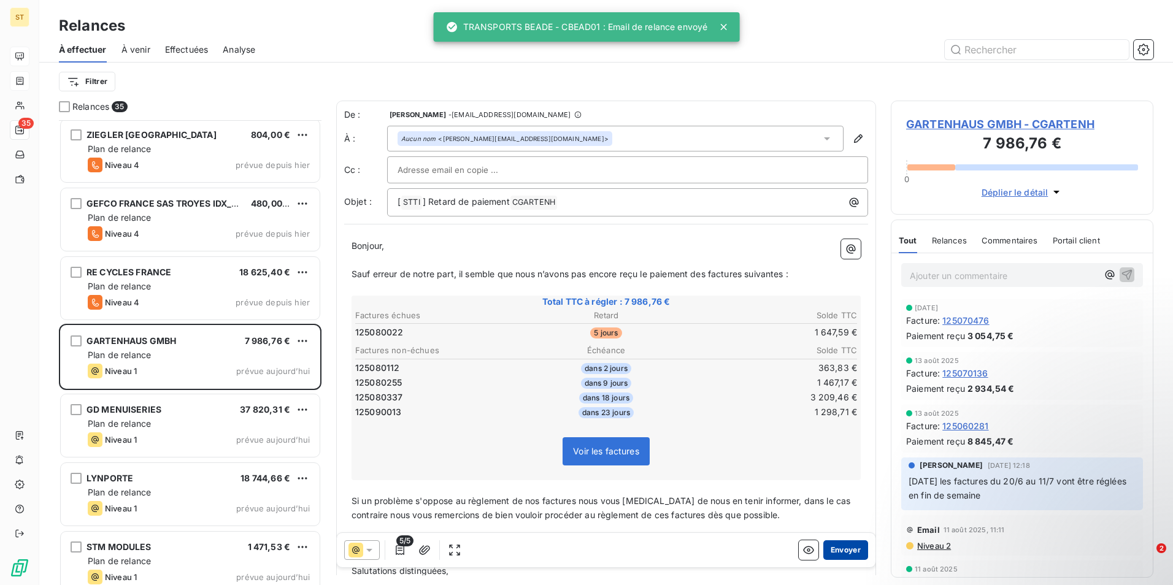
click at [839, 549] on button "Envoyer" at bounding box center [846, 551] width 45 height 20
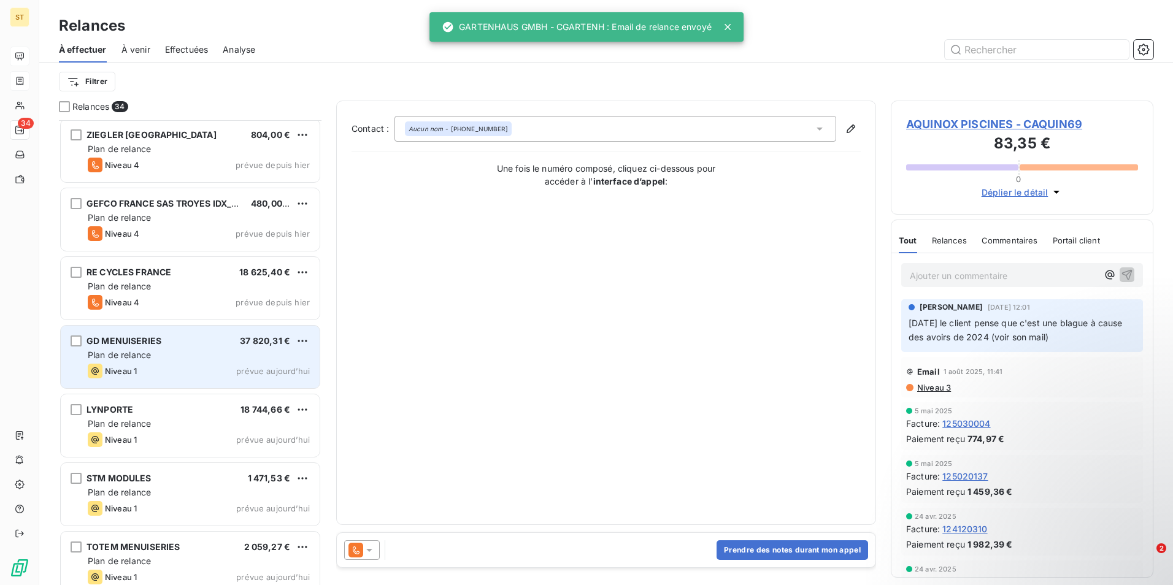
click at [186, 363] on div "GD MENUISERIES 37 820,31 € Plan de relance Niveau 1 prévue [DATE]" at bounding box center [190, 357] width 259 height 63
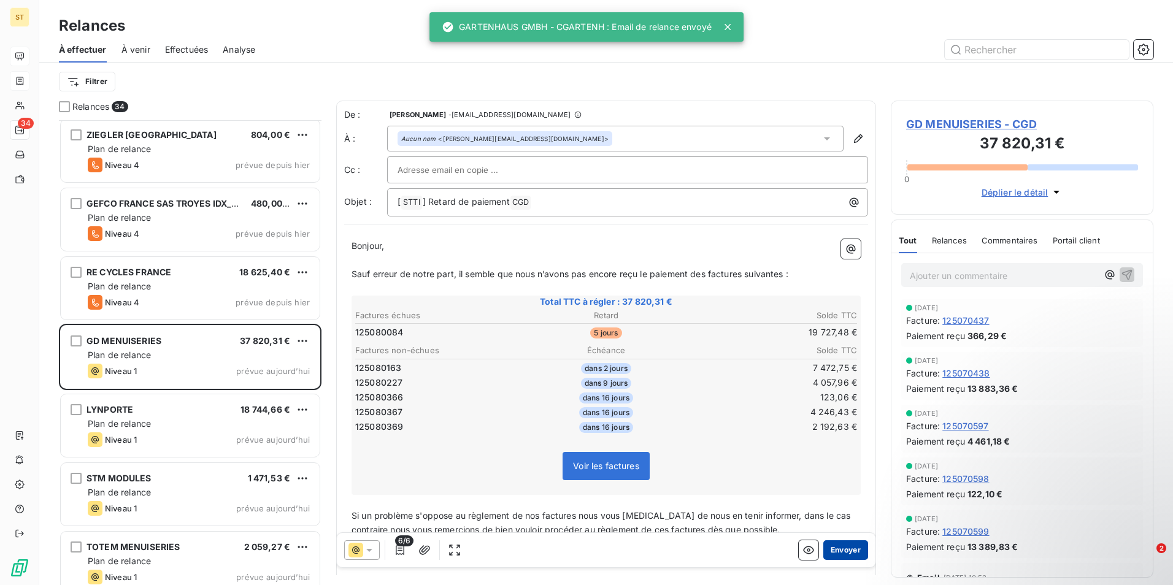
click at [831, 549] on button "Envoyer" at bounding box center [846, 551] width 45 height 20
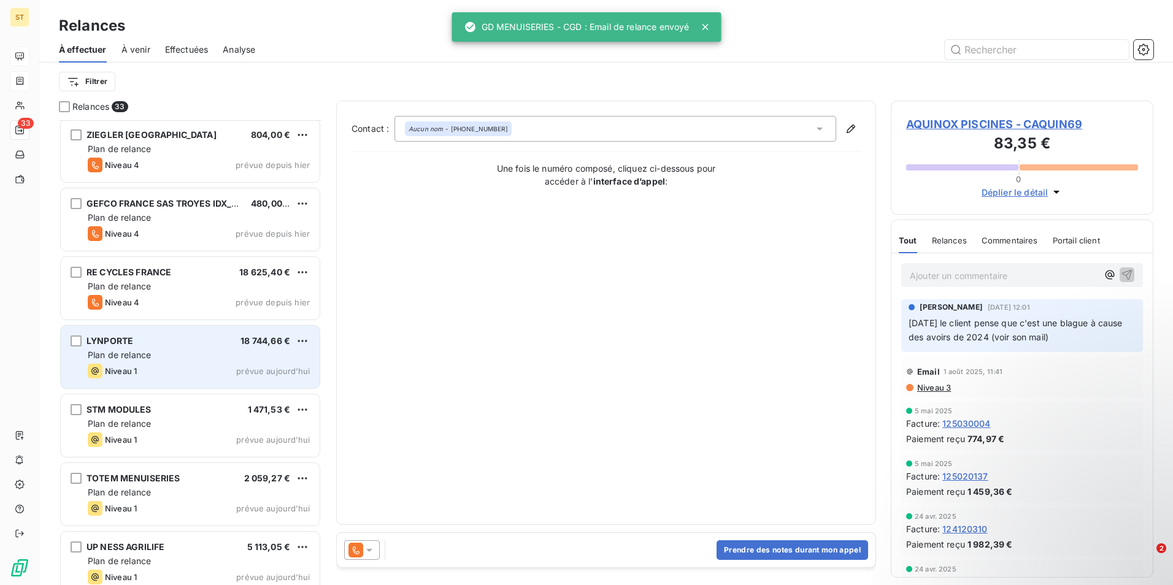
click at [142, 345] on div "LYNPORTE 18 744,66 €" at bounding box center [199, 341] width 222 height 11
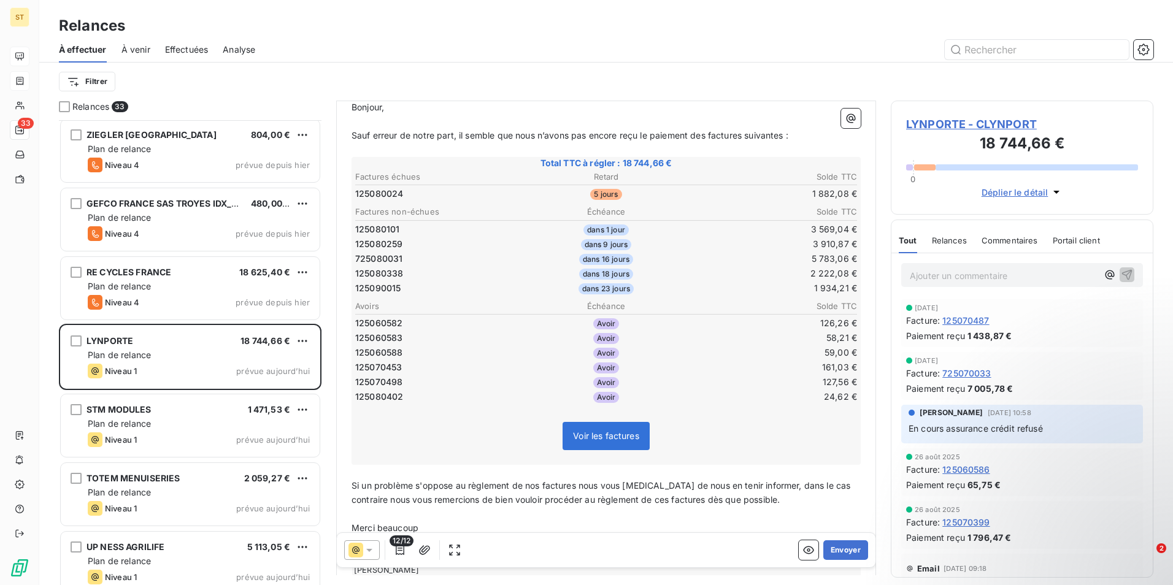
scroll to position [144, 0]
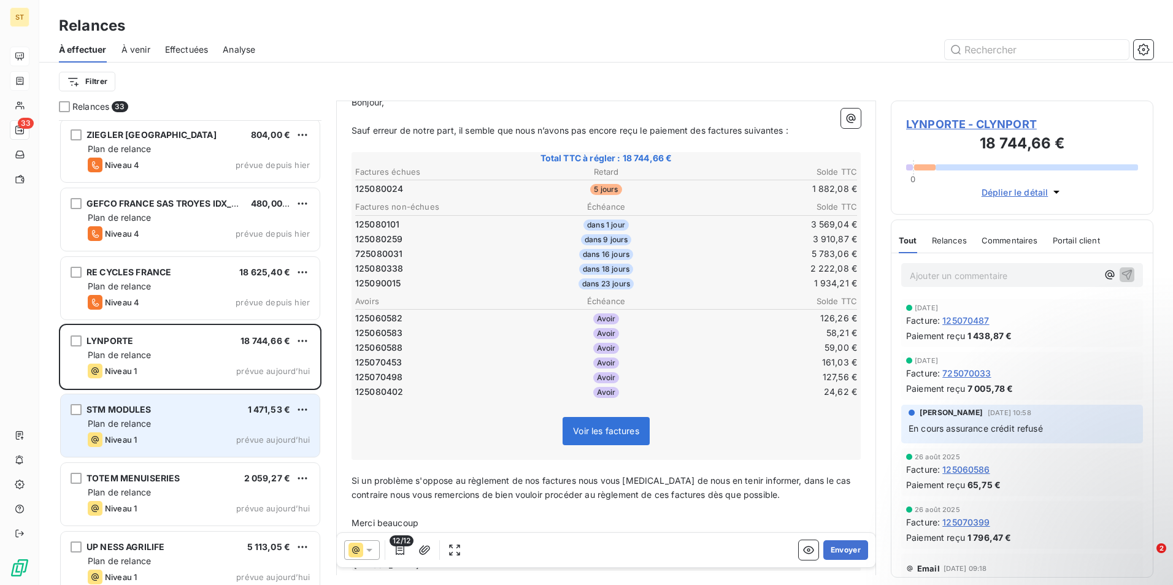
click at [169, 430] on div "STM MODULES 1 471,53 € Plan de relance Niveau 1 prévue [DATE]" at bounding box center [190, 426] width 259 height 63
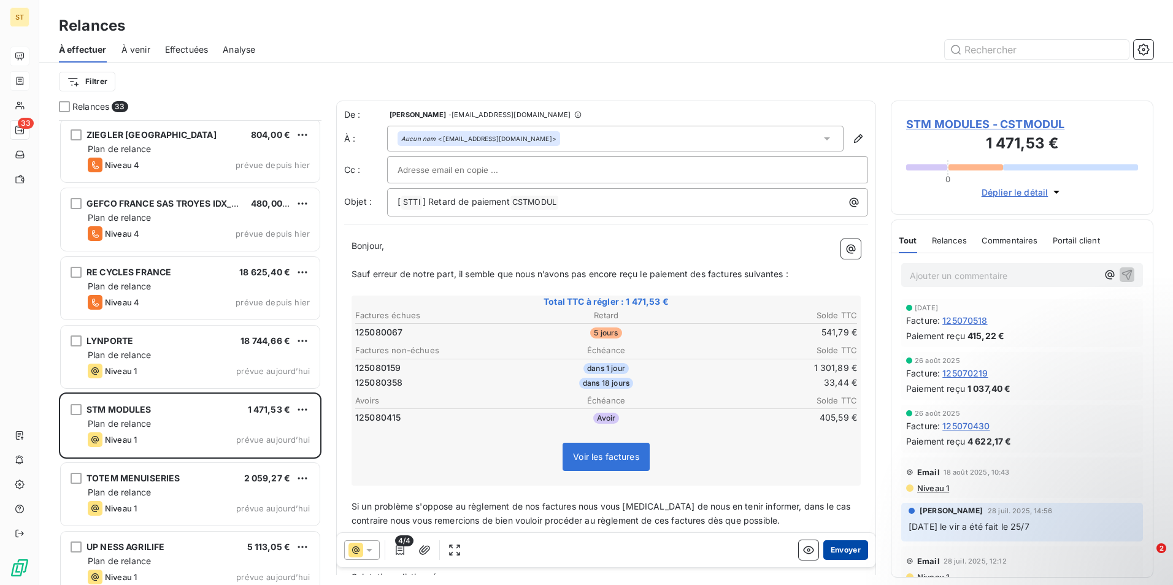
click at [833, 550] on button "Envoyer" at bounding box center [846, 551] width 45 height 20
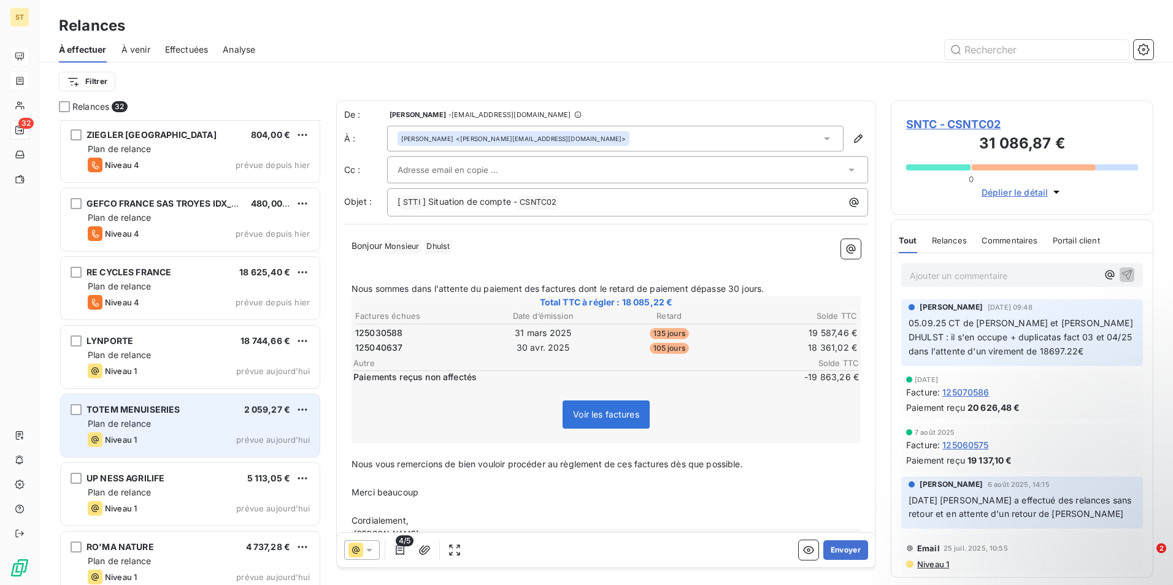
click at [142, 414] on span "TOTEM MENUISERIES" at bounding box center [134, 409] width 94 height 10
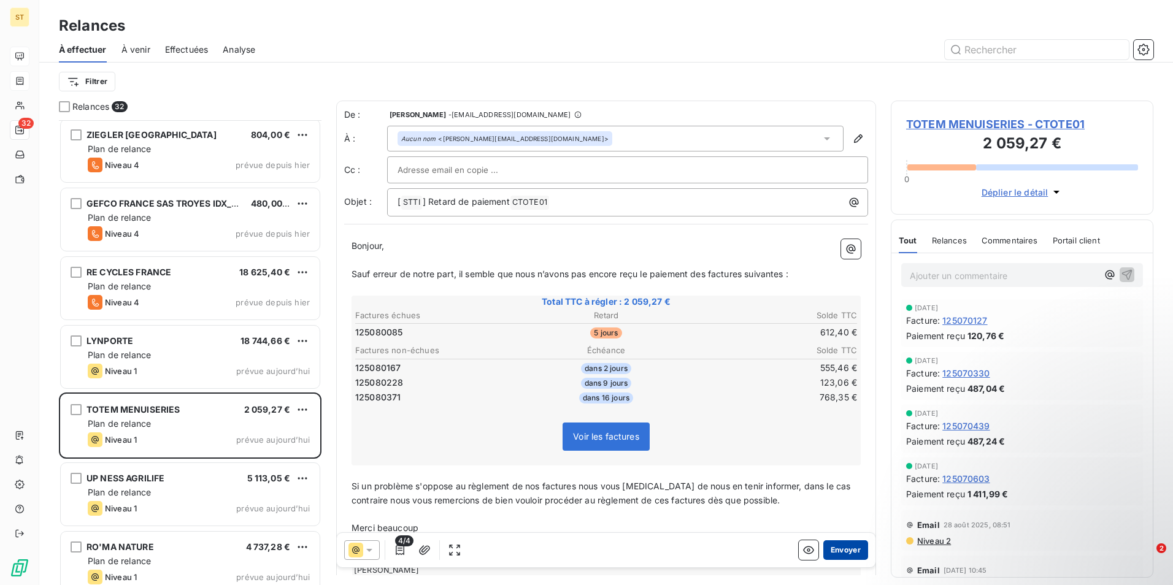
click at [839, 552] on button "Envoyer" at bounding box center [846, 551] width 45 height 20
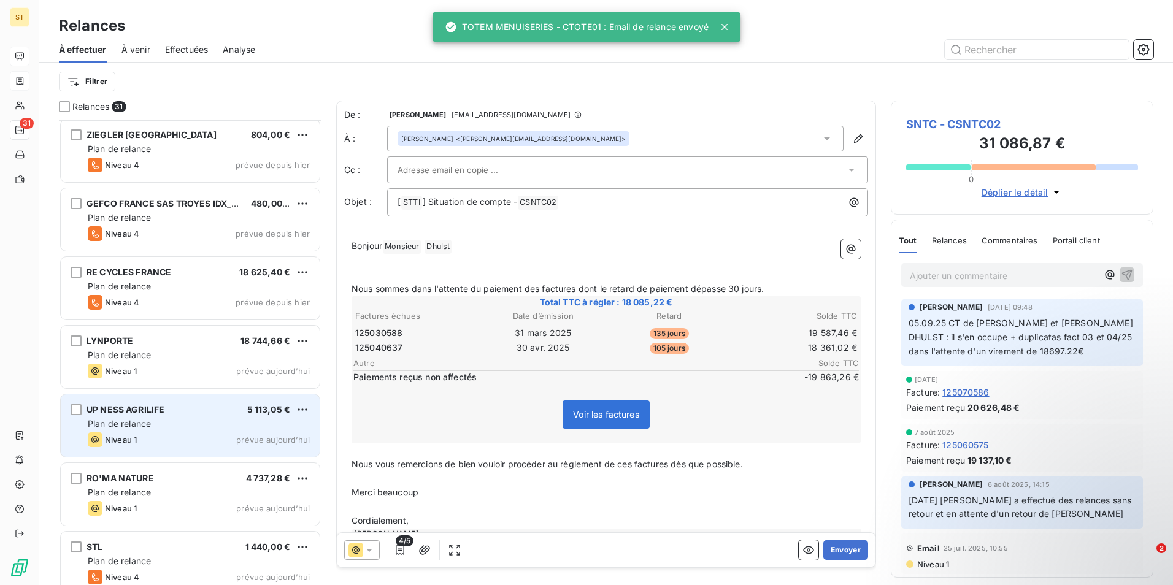
click at [150, 423] on span "Plan de relance" at bounding box center [119, 424] width 63 height 10
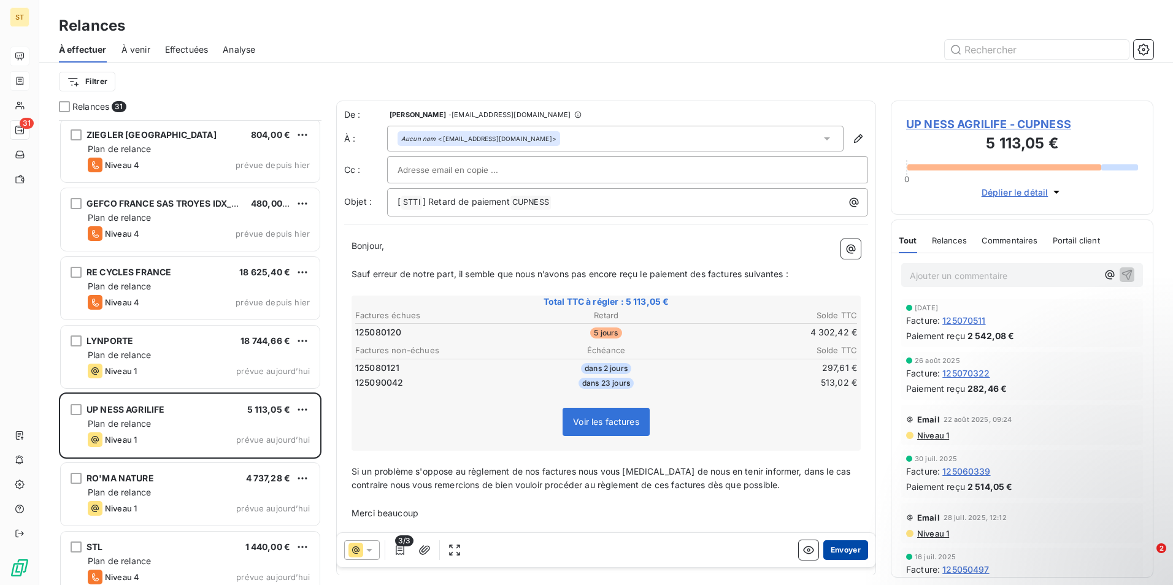
click at [840, 555] on button "Envoyer" at bounding box center [846, 551] width 45 height 20
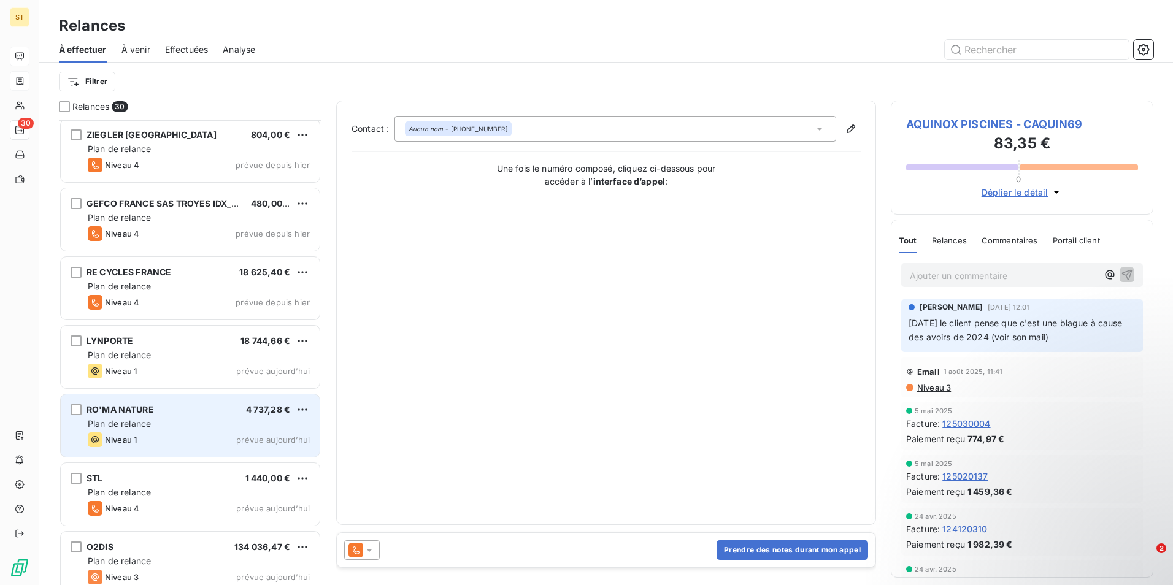
click at [149, 417] on div "RO'MA NATURE 4 737,28 € Plan de relance Niveau 1 prévue [DATE]" at bounding box center [190, 426] width 259 height 63
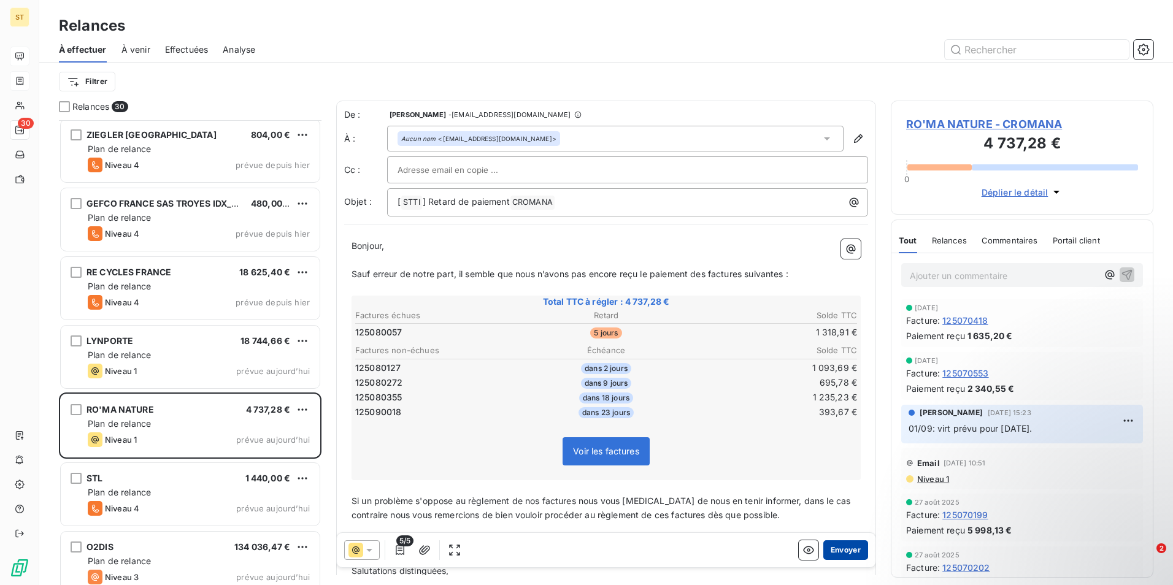
click at [841, 554] on button "Envoyer" at bounding box center [846, 551] width 45 height 20
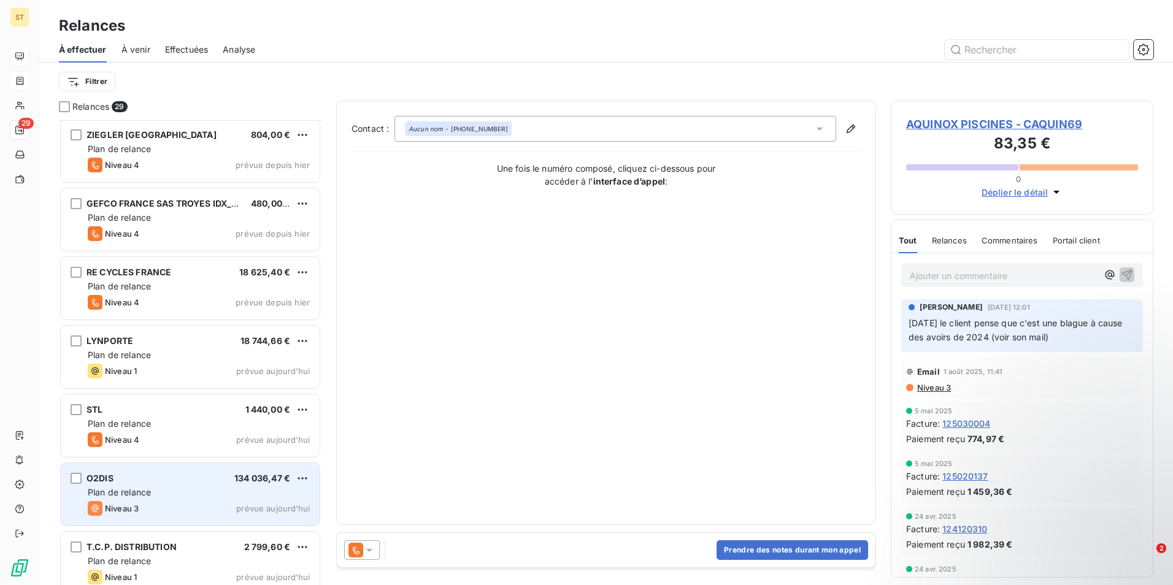
scroll to position [737, 0]
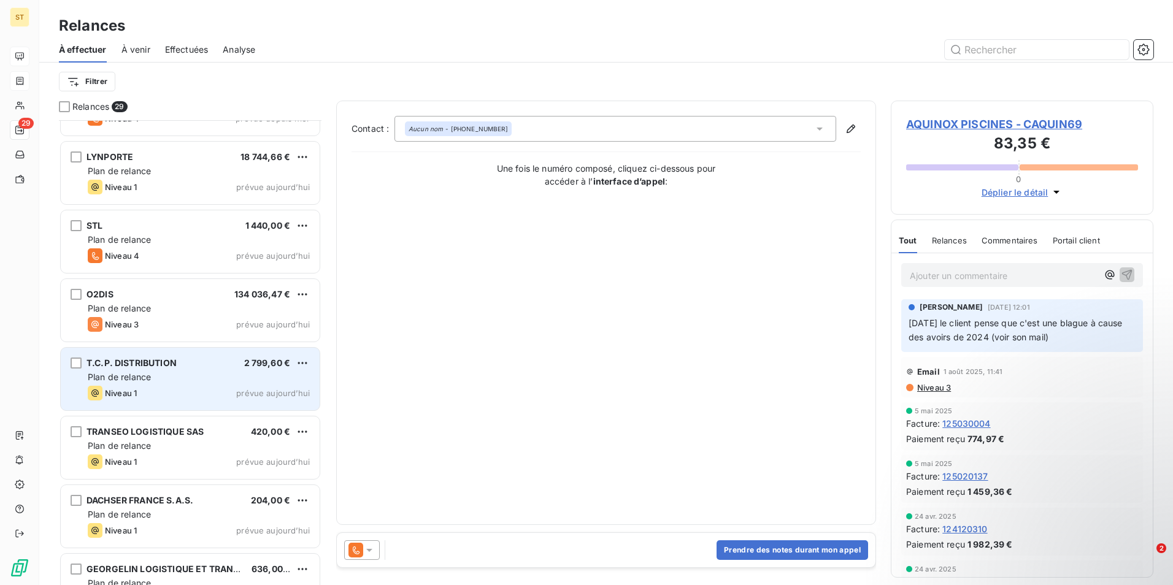
click at [191, 380] on div "Plan de relance" at bounding box center [199, 377] width 222 height 12
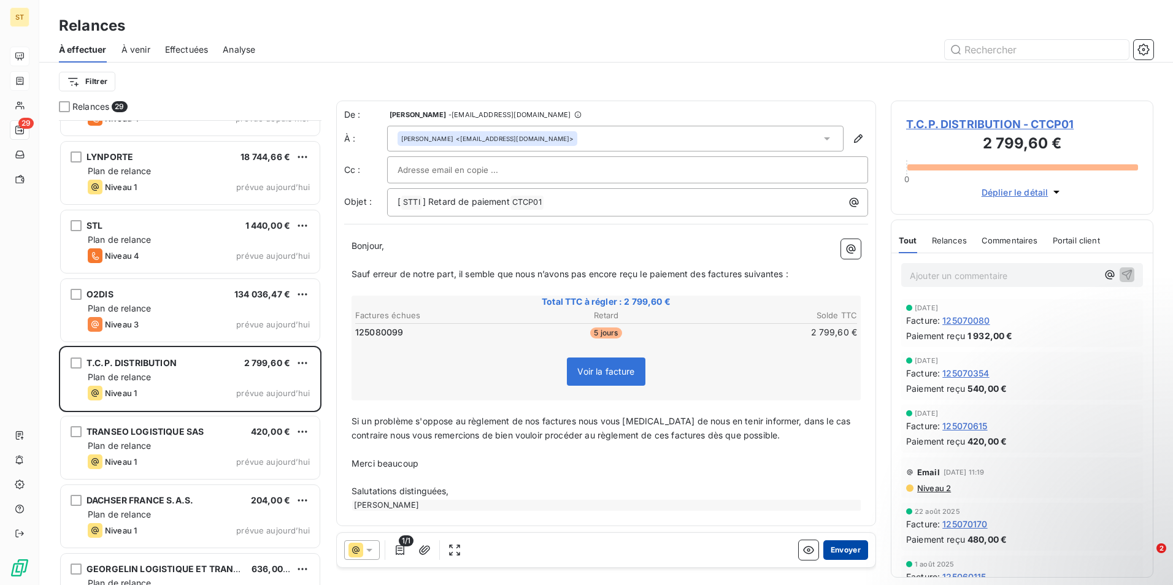
click at [841, 554] on button "Envoyer" at bounding box center [846, 551] width 45 height 20
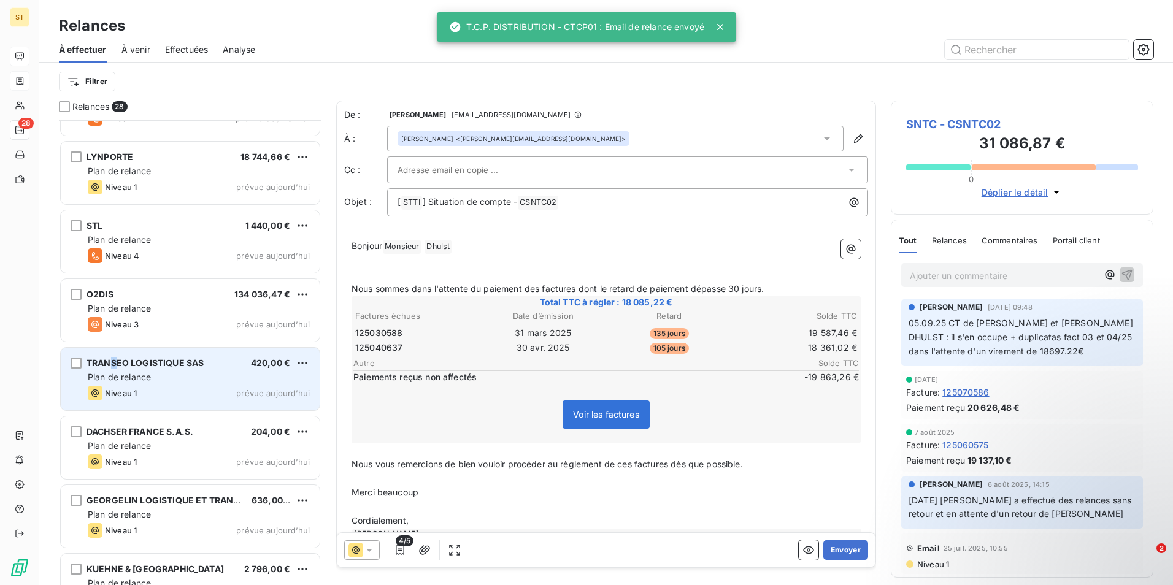
click at [115, 360] on span "TRANSEO LOGISTIQUE SAS" at bounding box center [145, 363] width 117 height 10
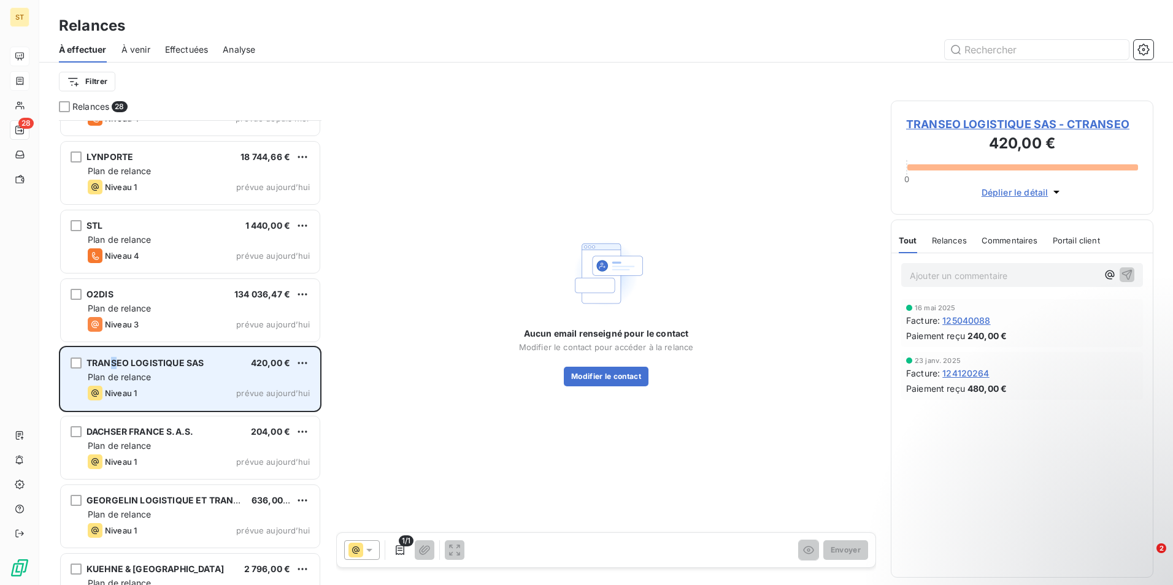
click at [147, 377] on span "Plan de relance" at bounding box center [119, 377] width 63 height 10
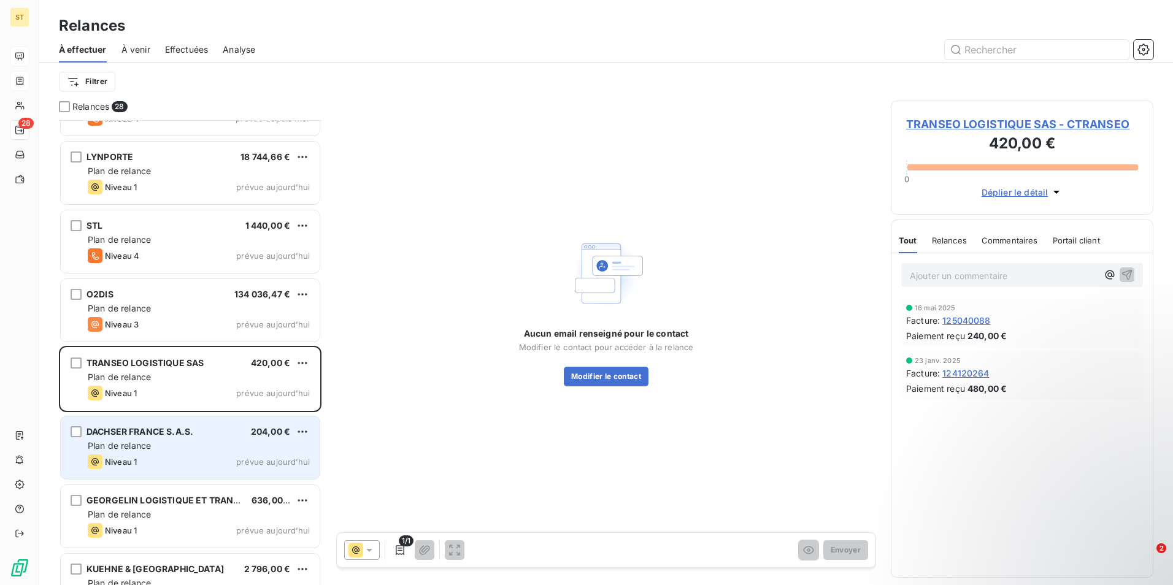
click at [188, 429] on span "DACHSER FRANCE S.A.S." at bounding box center [140, 431] width 107 height 10
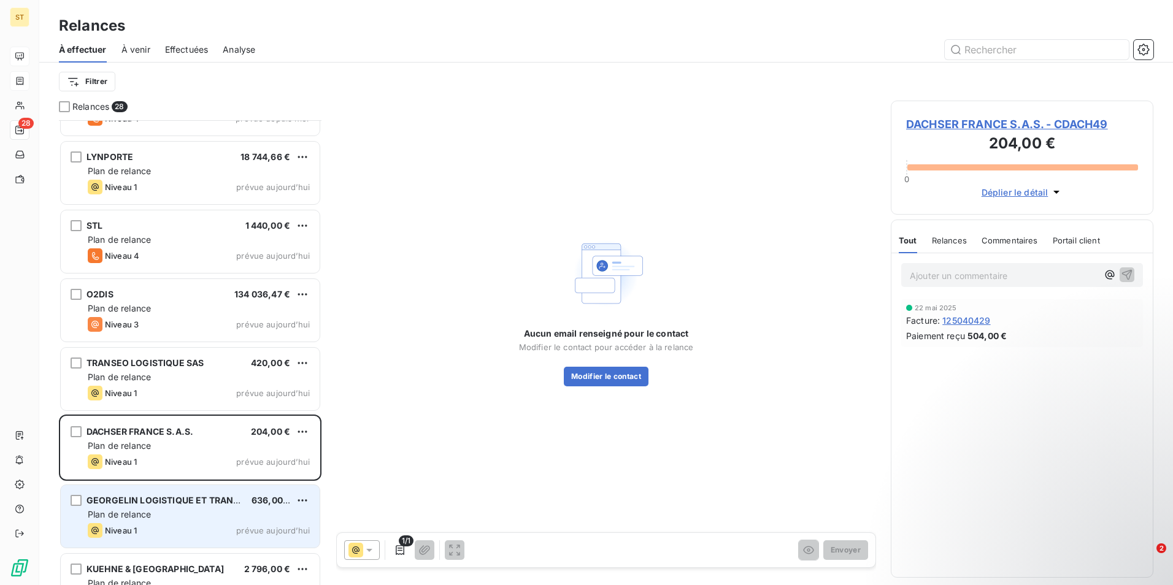
click at [189, 525] on div "Niveau 1 prévue aujourd’hui" at bounding box center [199, 530] width 222 height 15
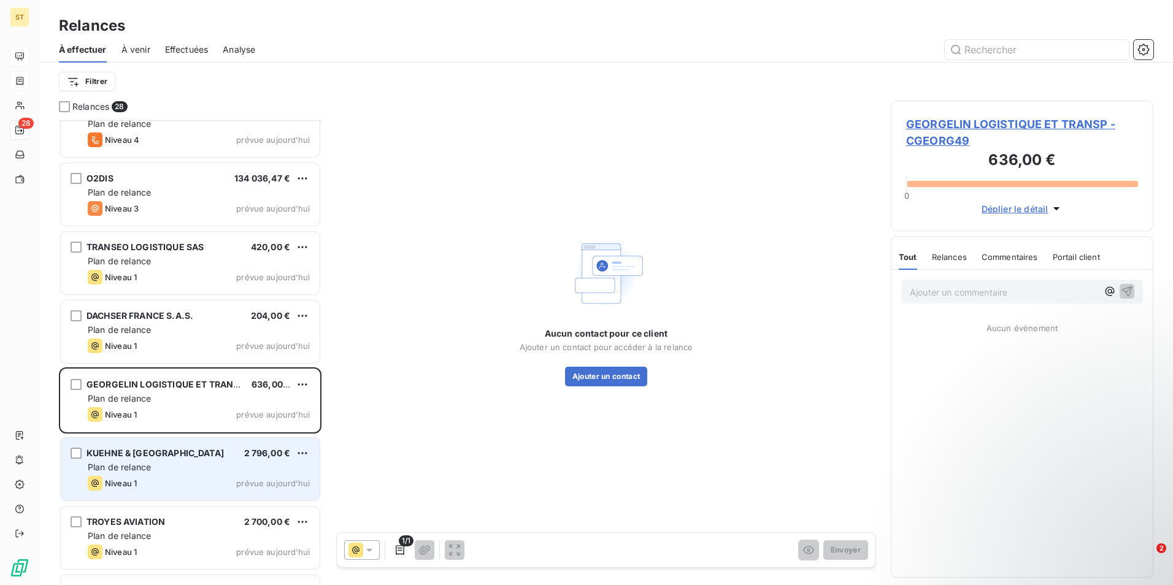
scroll to position [860, 0]
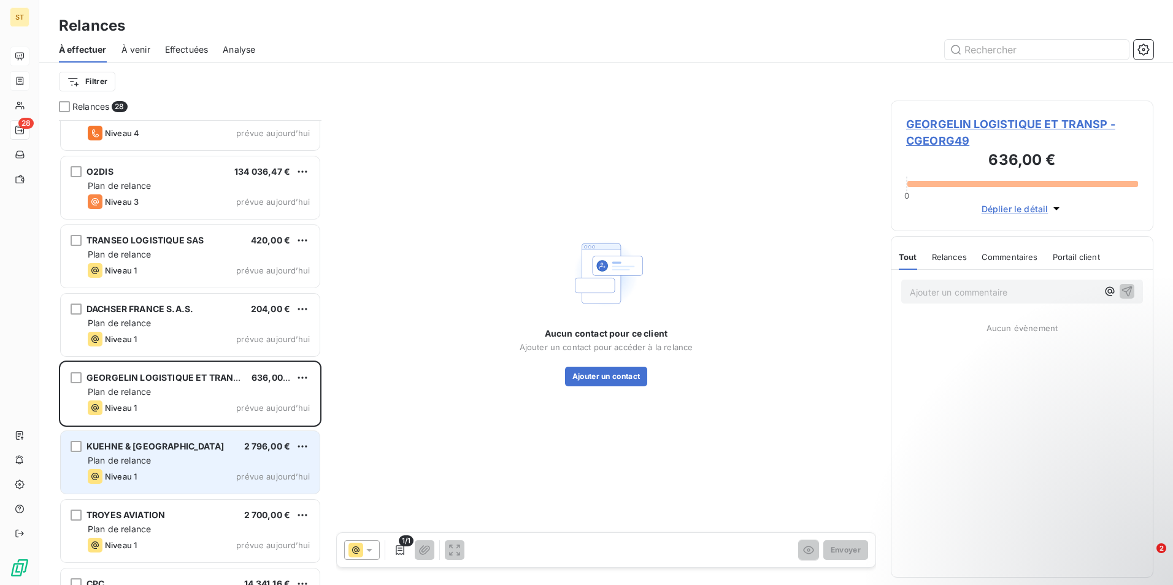
click at [131, 460] on span "Plan de relance" at bounding box center [119, 460] width 63 height 10
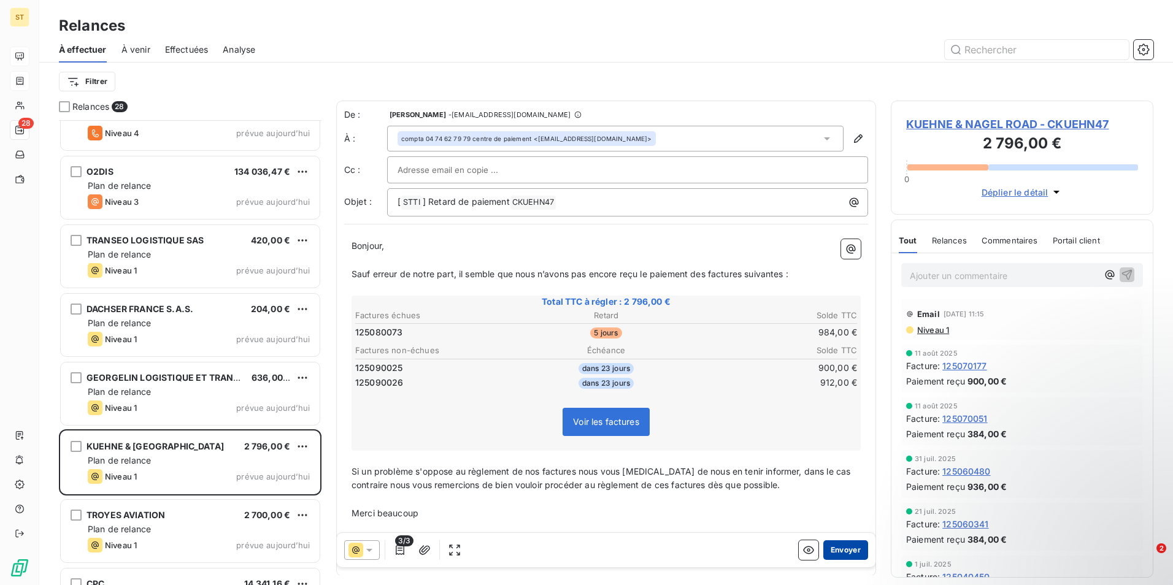
click at [835, 552] on button "Envoyer" at bounding box center [846, 551] width 45 height 20
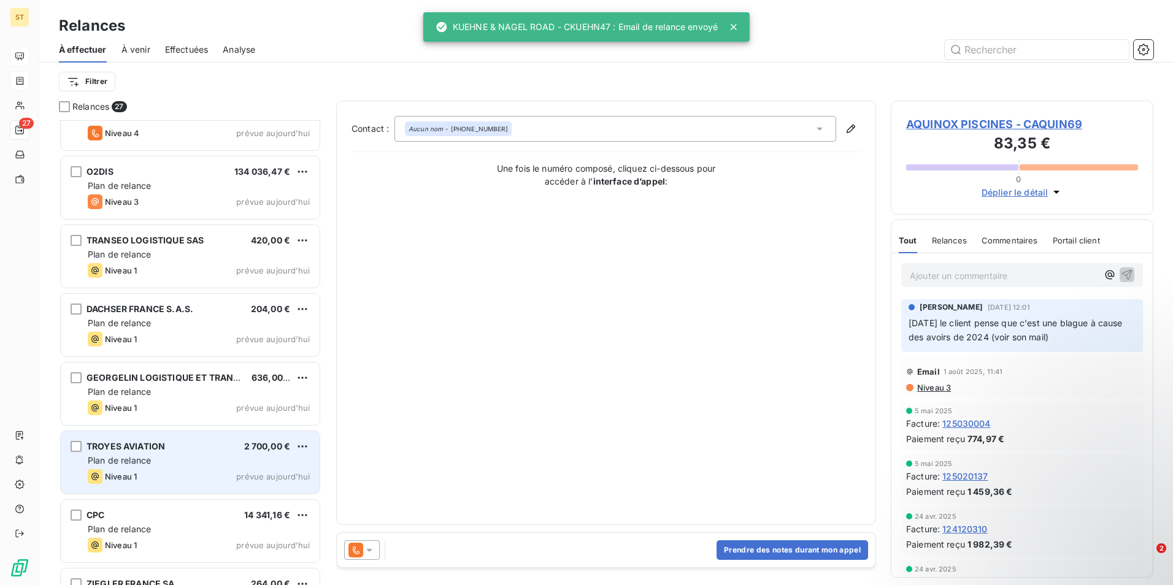
click at [142, 457] on span "Plan de relance" at bounding box center [119, 460] width 63 height 10
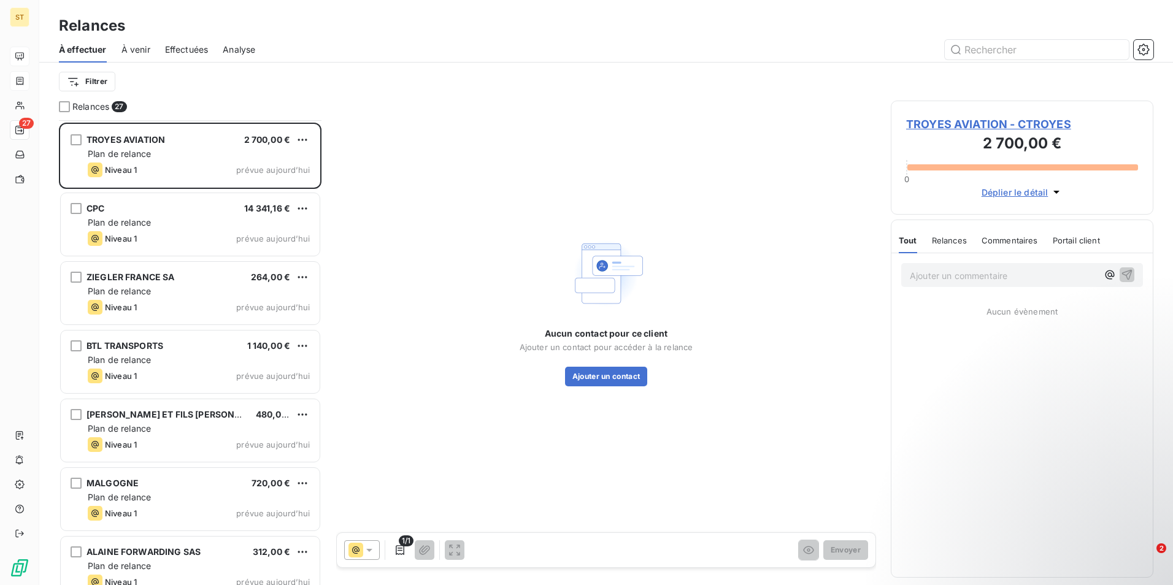
scroll to position [1044, 0]
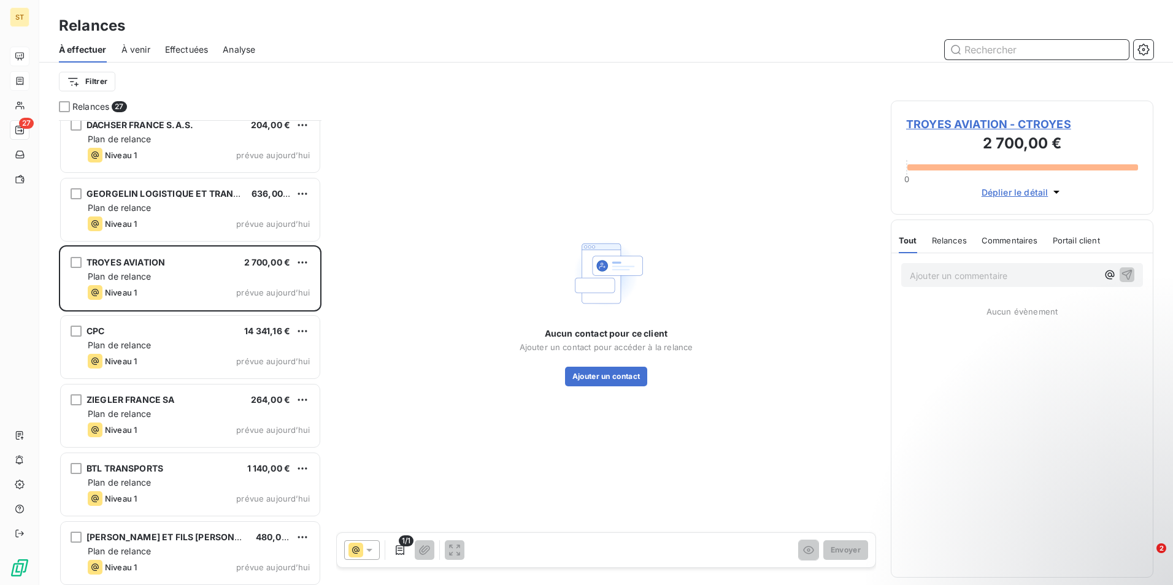
click at [995, 55] on input "text" at bounding box center [1037, 50] width 184 height 20
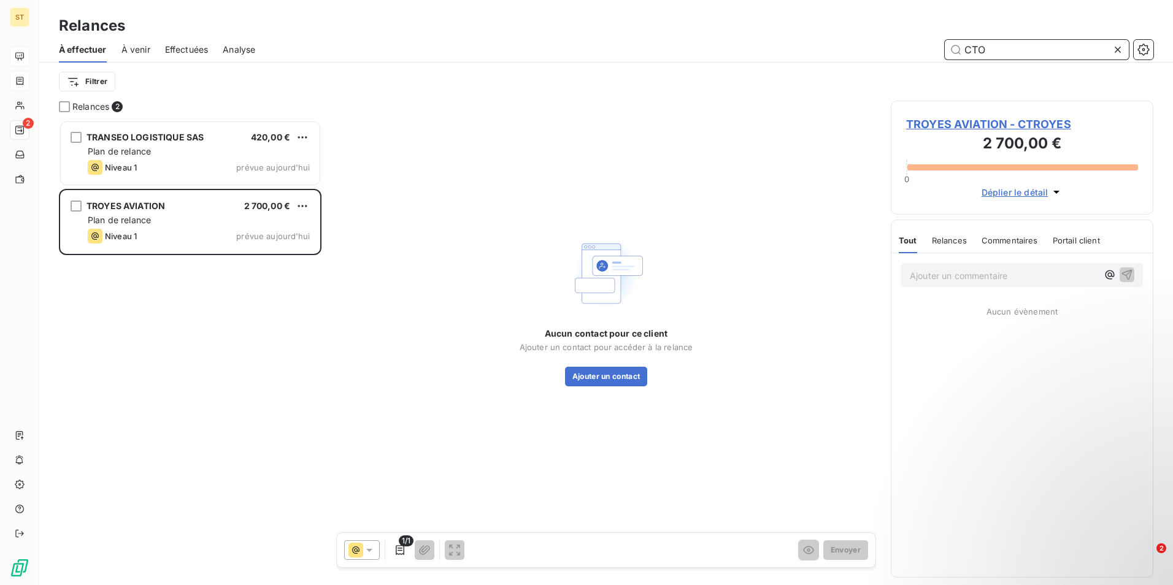
scroll to position [456, 253]
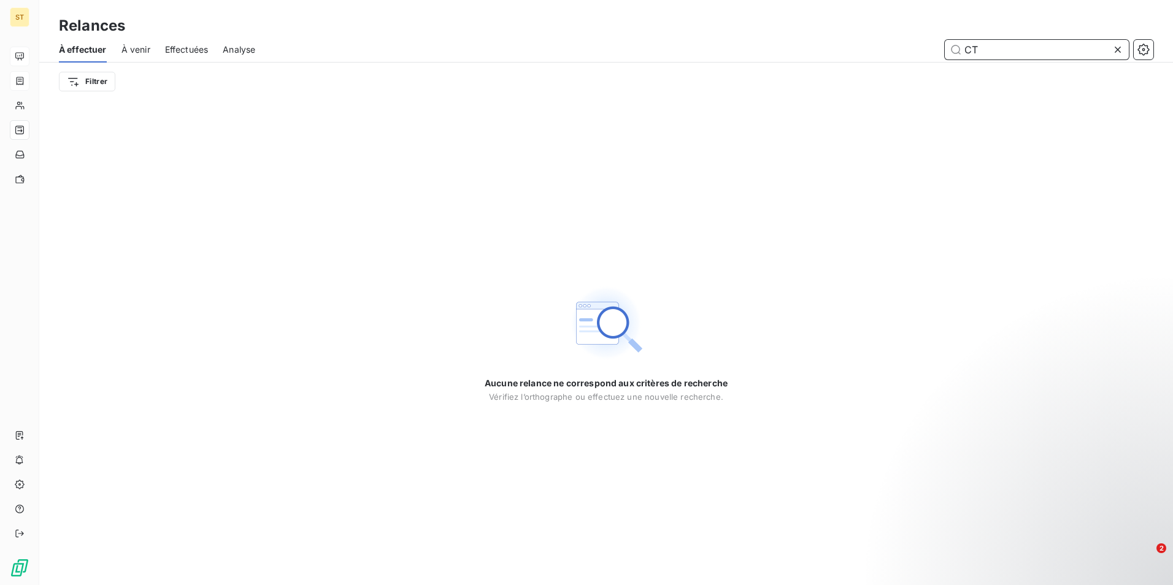
type input "C"
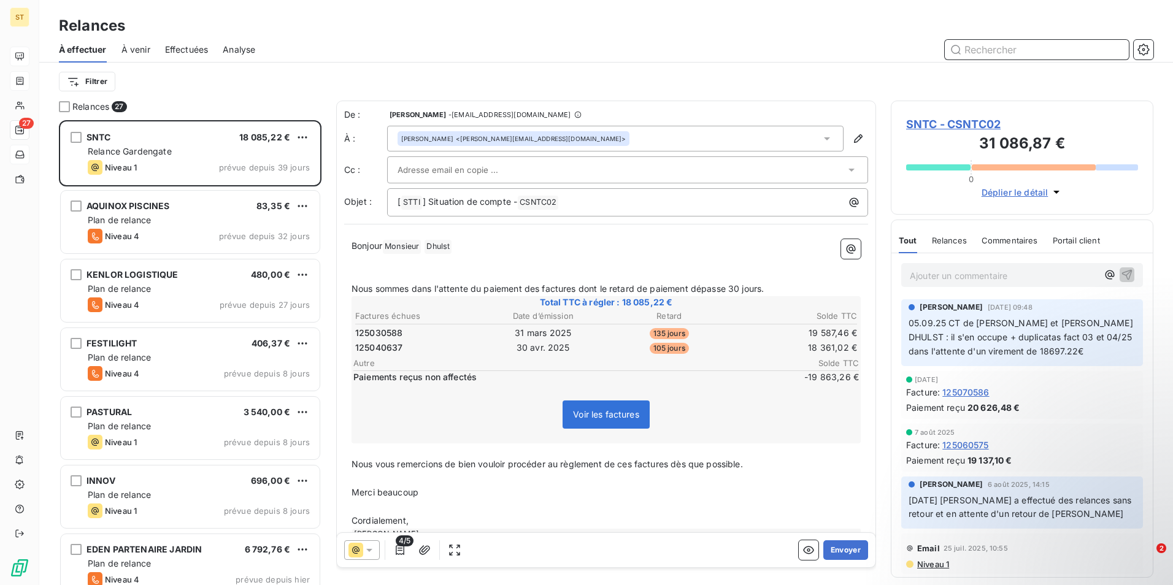
scroll to position [456, 253]
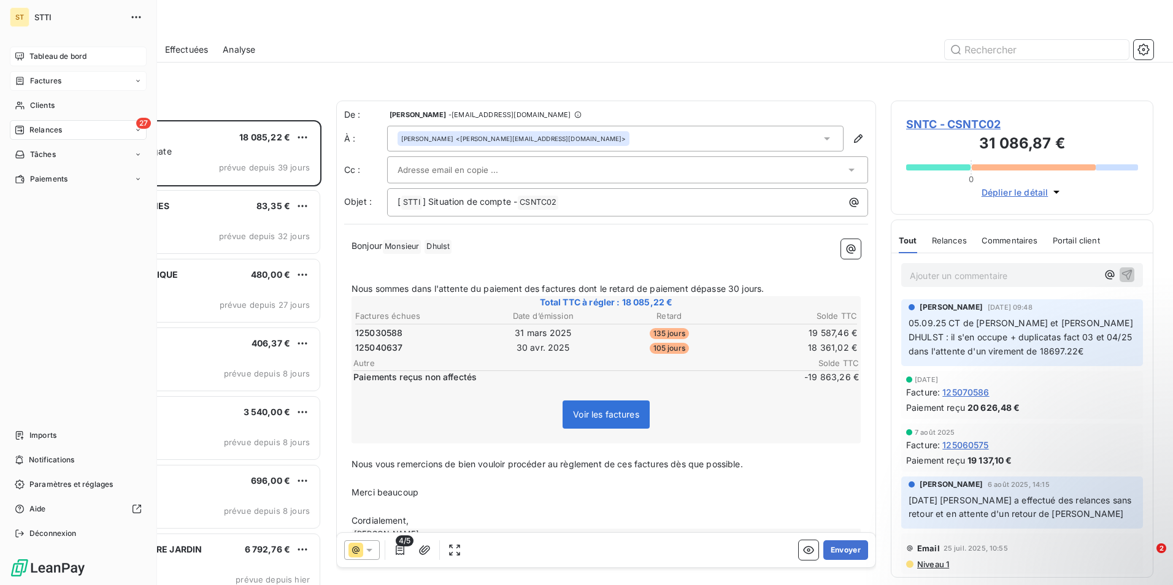
click at [44, 131] on span "Relances" at bounding box center [45, 130] width 33 height 11
click at [33, 107] on span "Clients" at bounding box center [42, 105] width 25 height 11
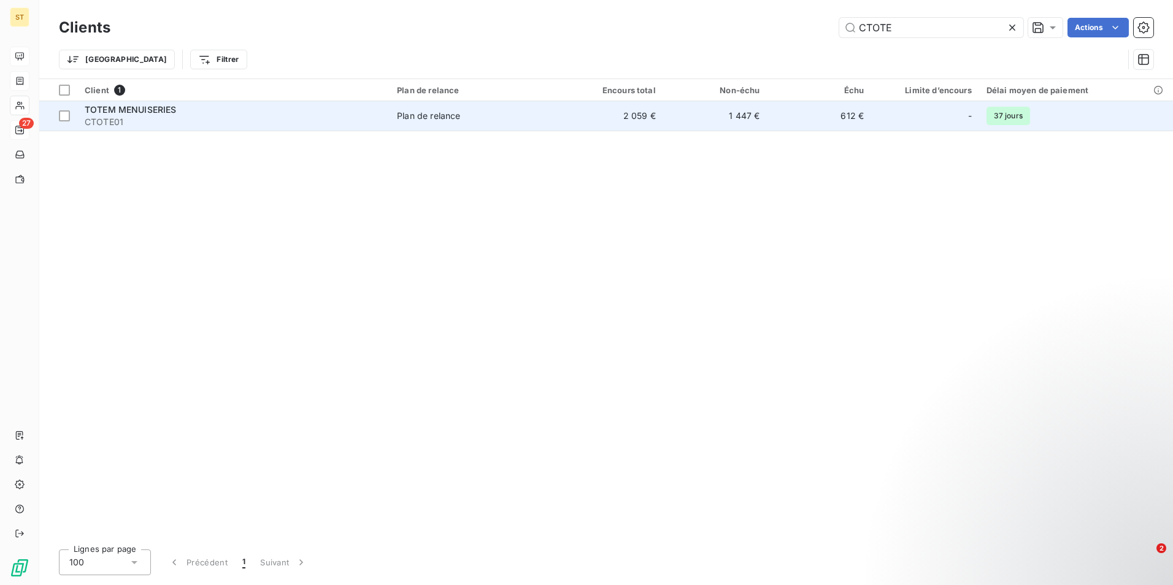
type input "CTOTE"
click at [143, 118] on span "CTOTE01" at bounding box center [234, 122] width 298 height 12
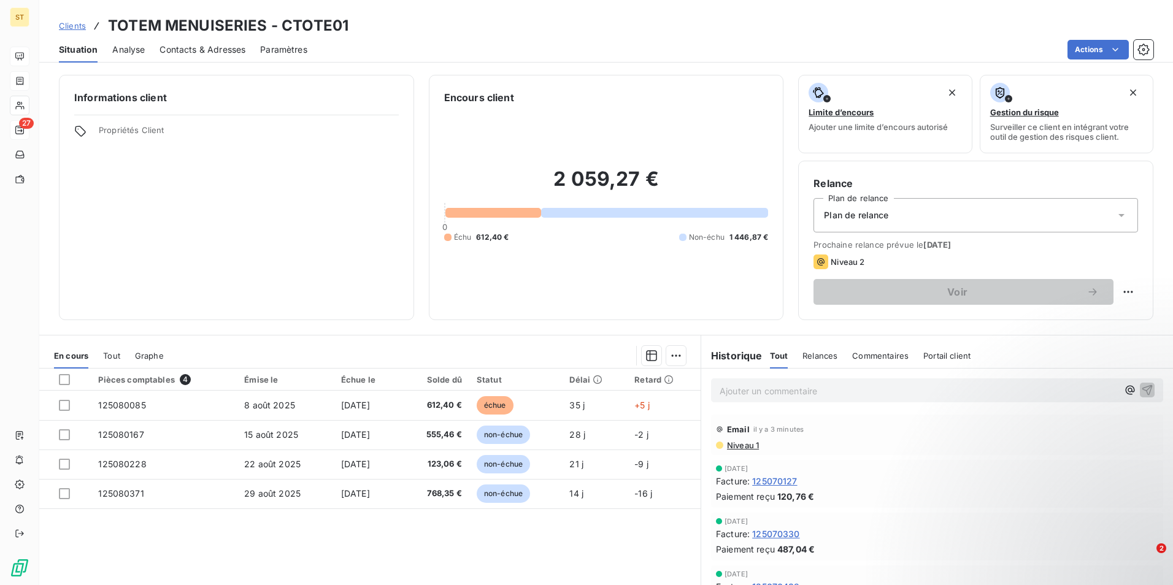
click at [1116, 215] on icon at bounding box center [1122, 215] width 12 height 12
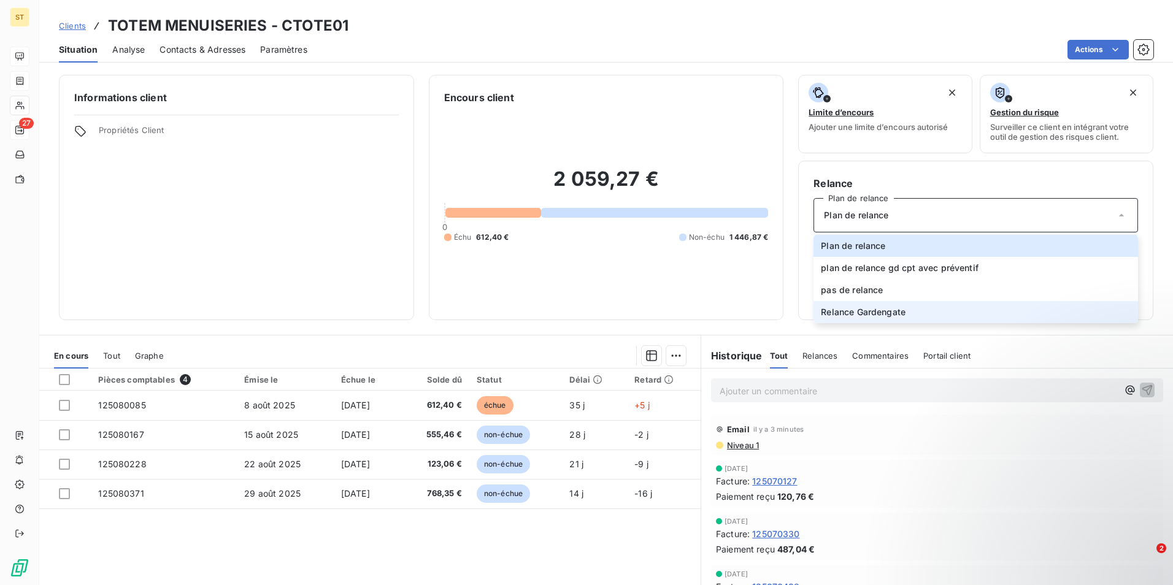
click at [879, 312] on span "Relance Gardengate" at bounding box center [863, 312] width 85 height 12
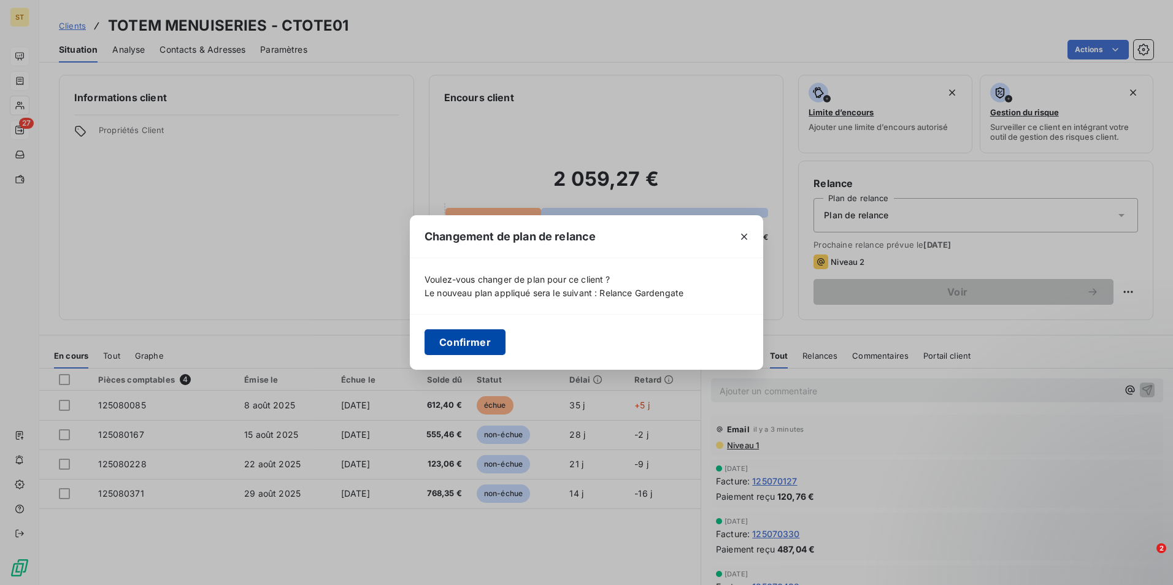
click at [476, 344] on button "Confirmer" at bounding box center [465, 343] width 81 height 26
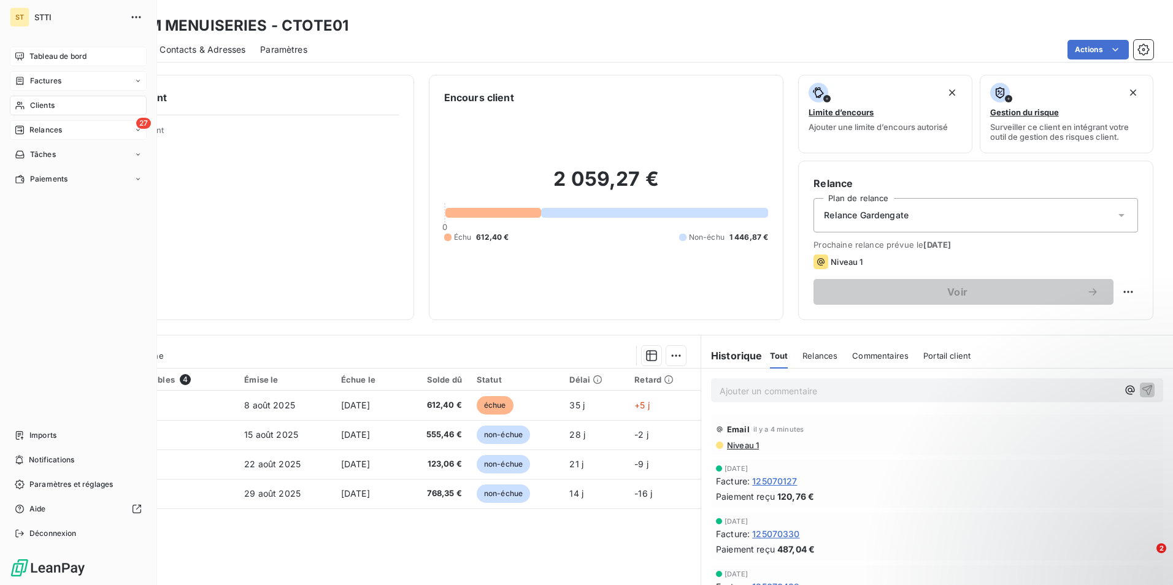
click at [52, 134] on span "Relances" at bounding box center [45, 130] width 33 height 11
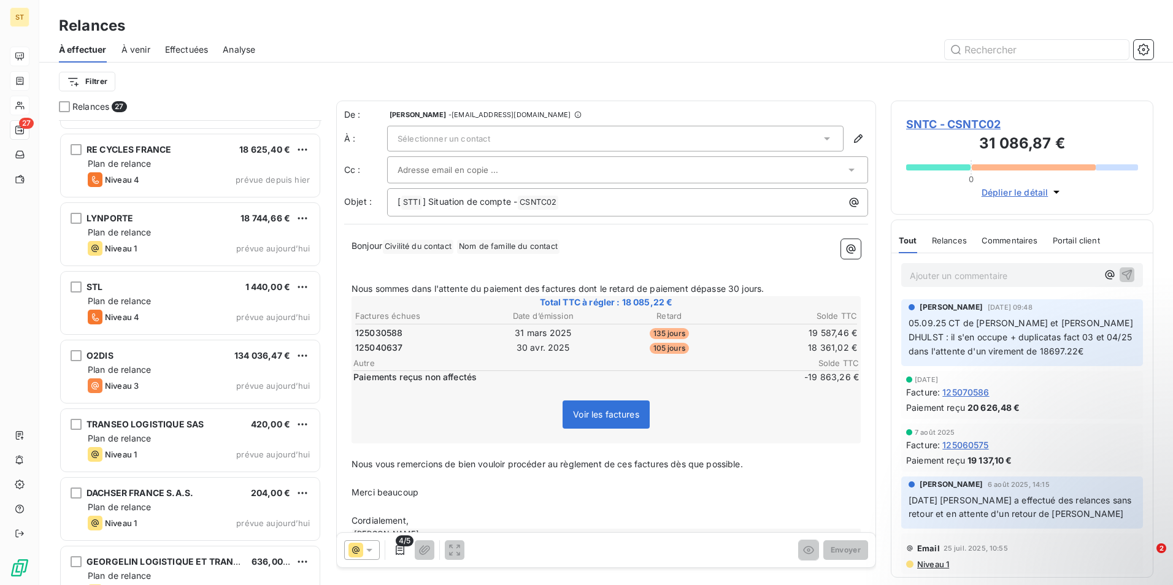
scroll to position [982, 0]
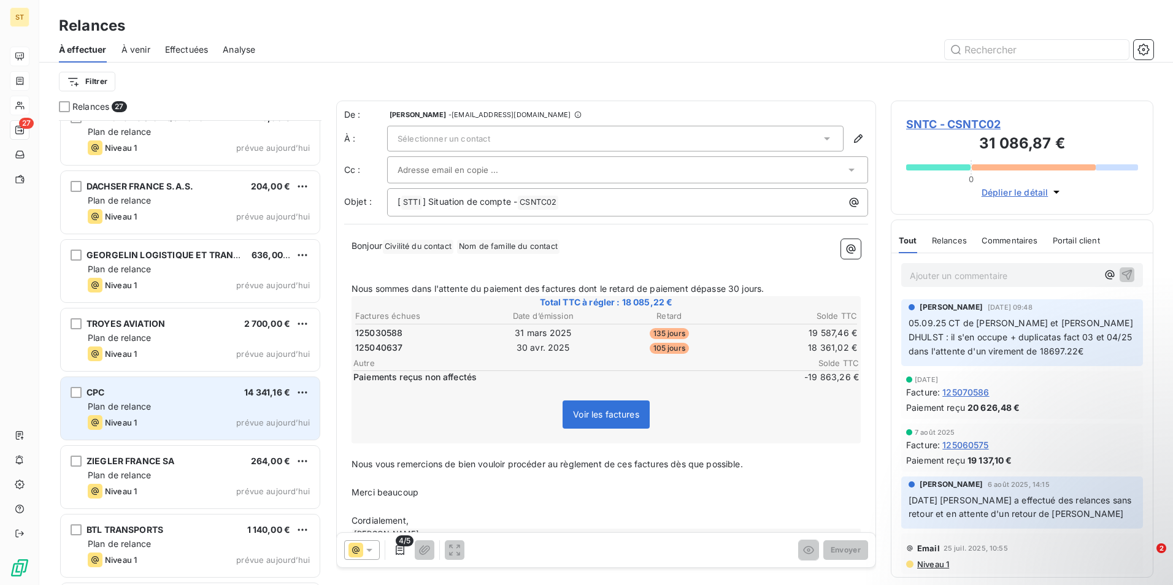
click at [141, 412] on div "Plan de relance" at bounding box center [199, 407] width 222 height 12
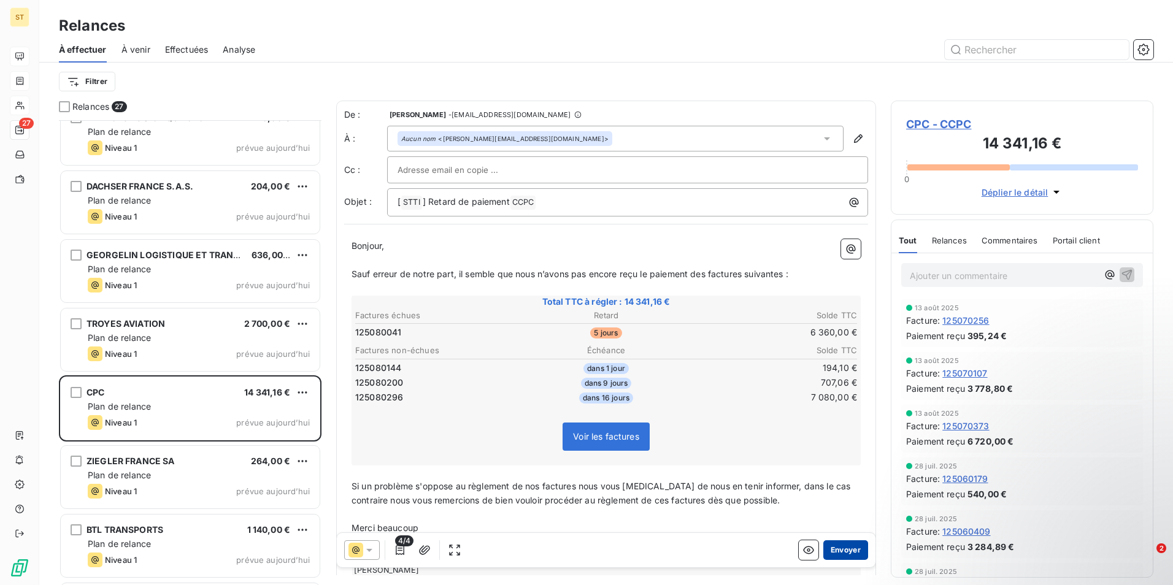
click at [833, 550] on button "Envoyer" at bounding box center [846, 551] width 45 height 20
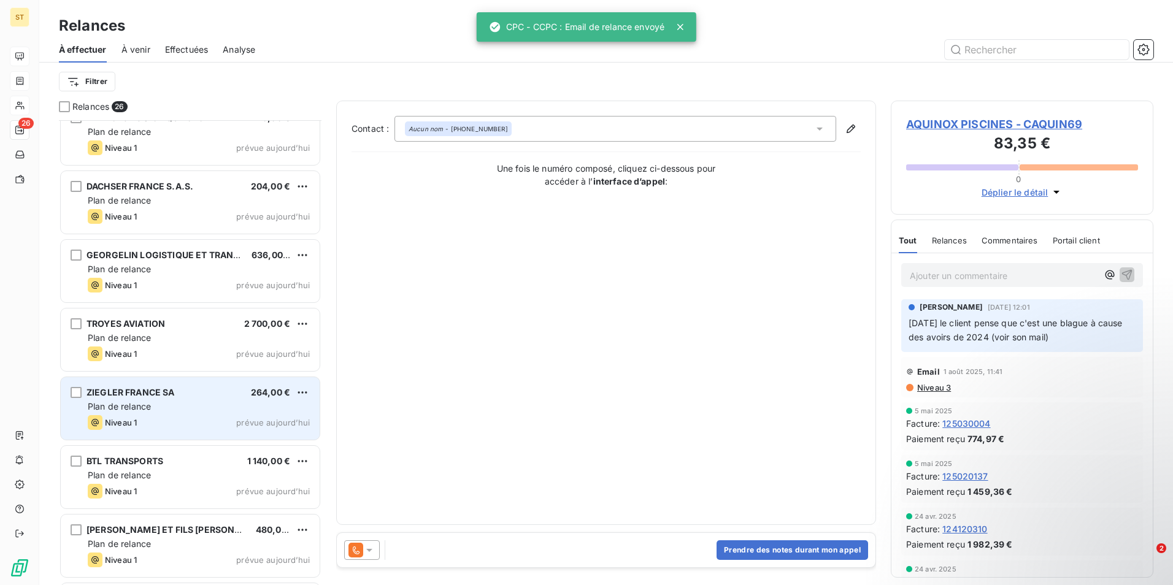
click at [164, 416] on div "Niveau 1 prévue aujourd’hui" at bounding box center [199, 422] width 222 height 15
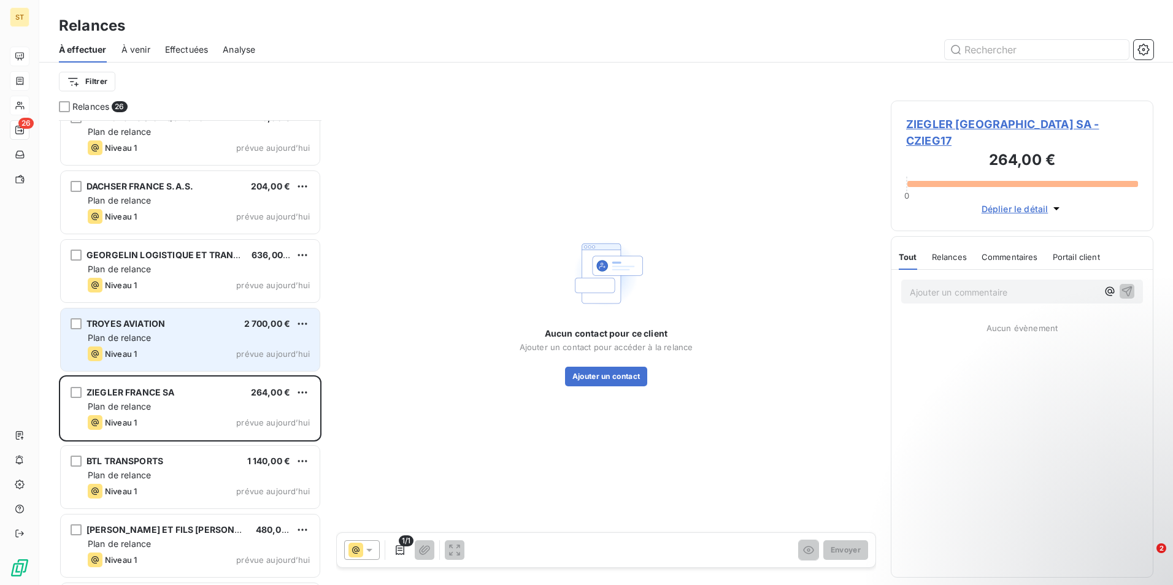
click at [158, 350] on div "Niveau 1 prévue aujourd’hui" at bounding box center [199, 354] width 222 height 15
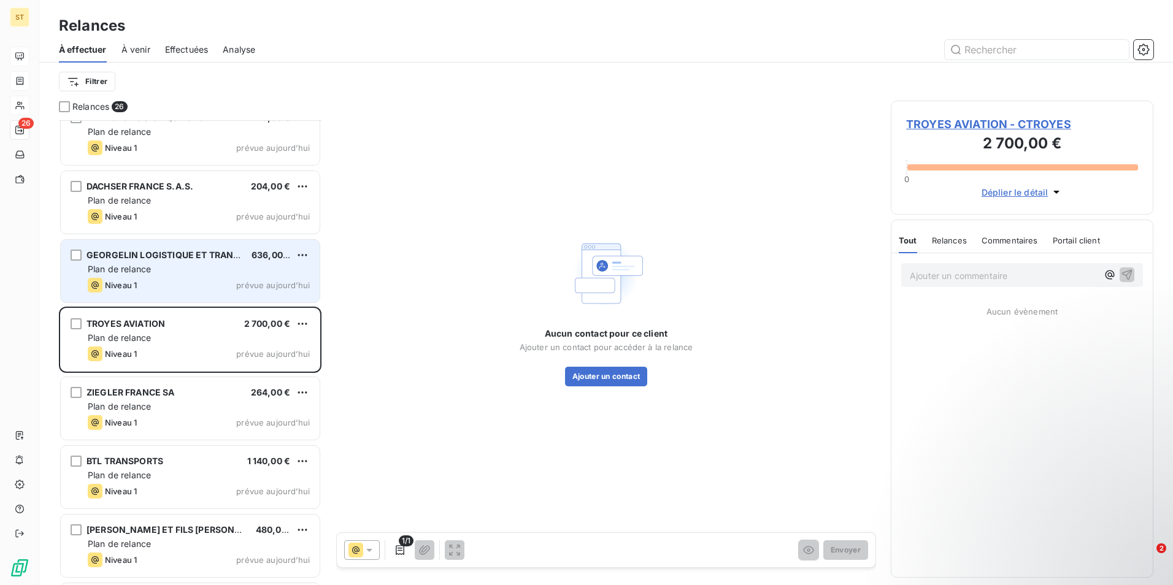
click at [172, 275] on div "Plan de relance" at bounding box center [199, 269] width 222 height 12
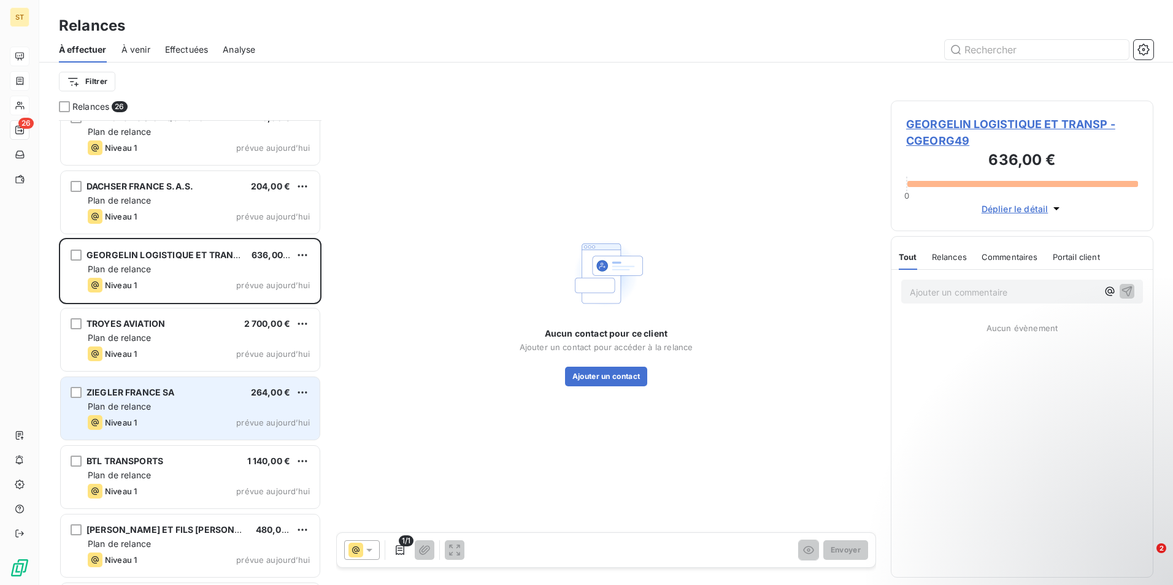
click at [139, 409] on span "Plan de relance" at bounding box center [119, 406] width 63 height 10
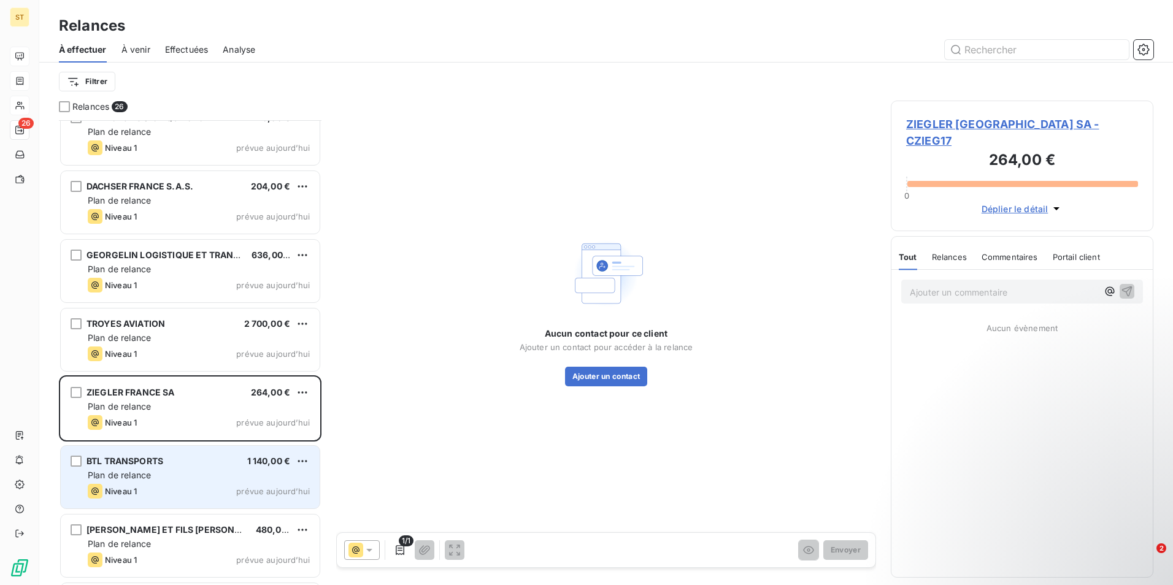
click at [117, 477] on span "Plan de relance" at bounding box center [119, 475] width 63 height 10
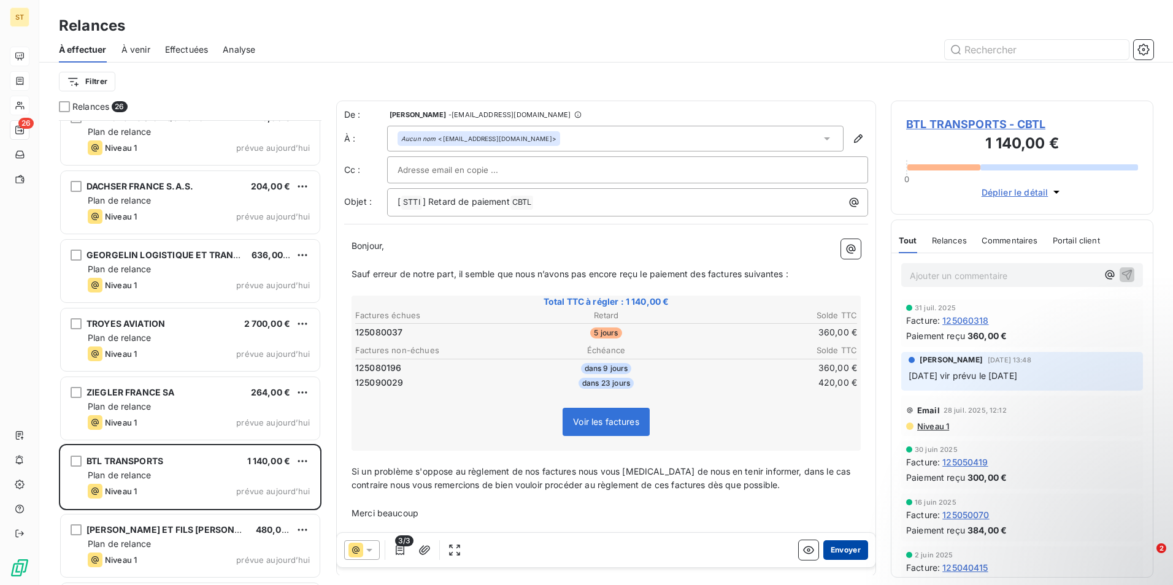
click at [847, 550] on button "Envoyer" at bounding box center [846, 551] width 45 height 20
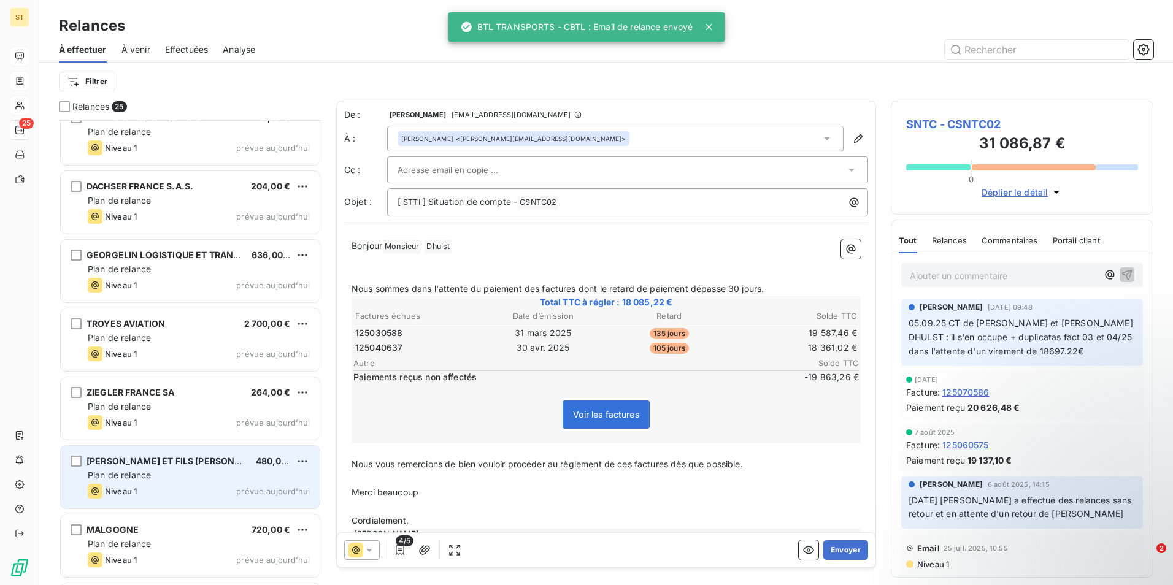
click at [152, 483] on div "[PERSON_NAME] ET FILS SAS 480,00 € Plan de relance Niveau 1 prévue [DATE]" at bounding box center [190, 477] width 259 height 63
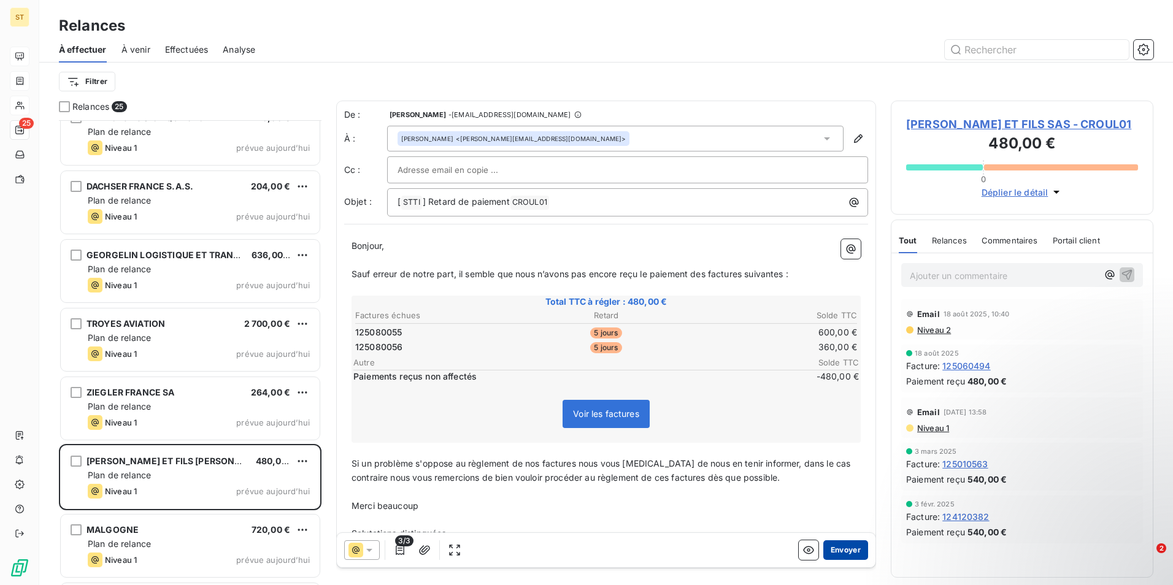
click at [833, 551] on button "Envoyer" at bounding box center [846, 551] width 45 height 20
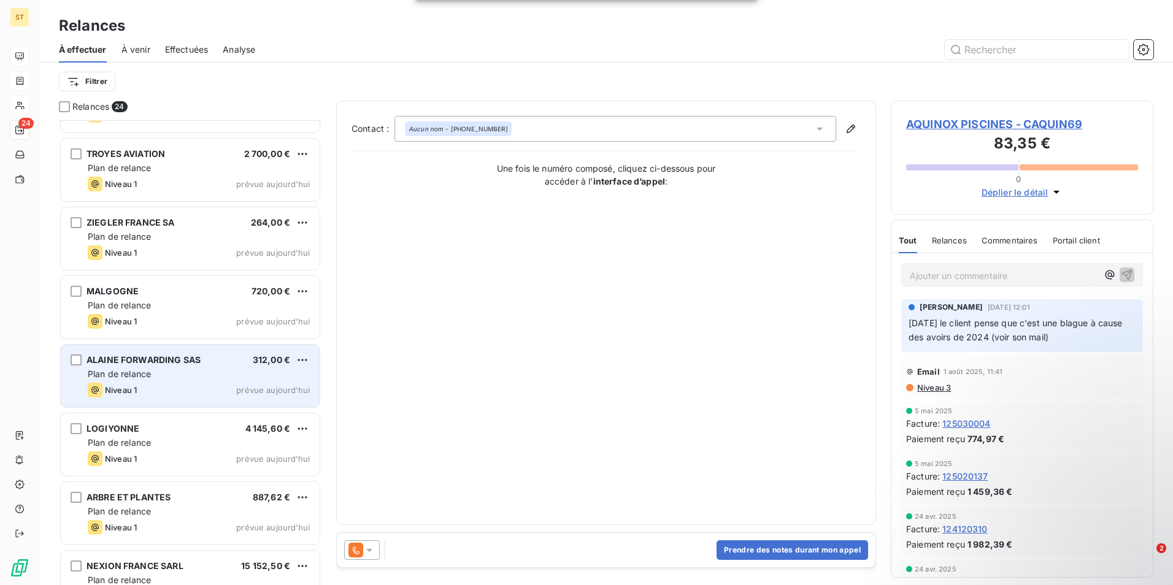
scroll to position [1167, 0]
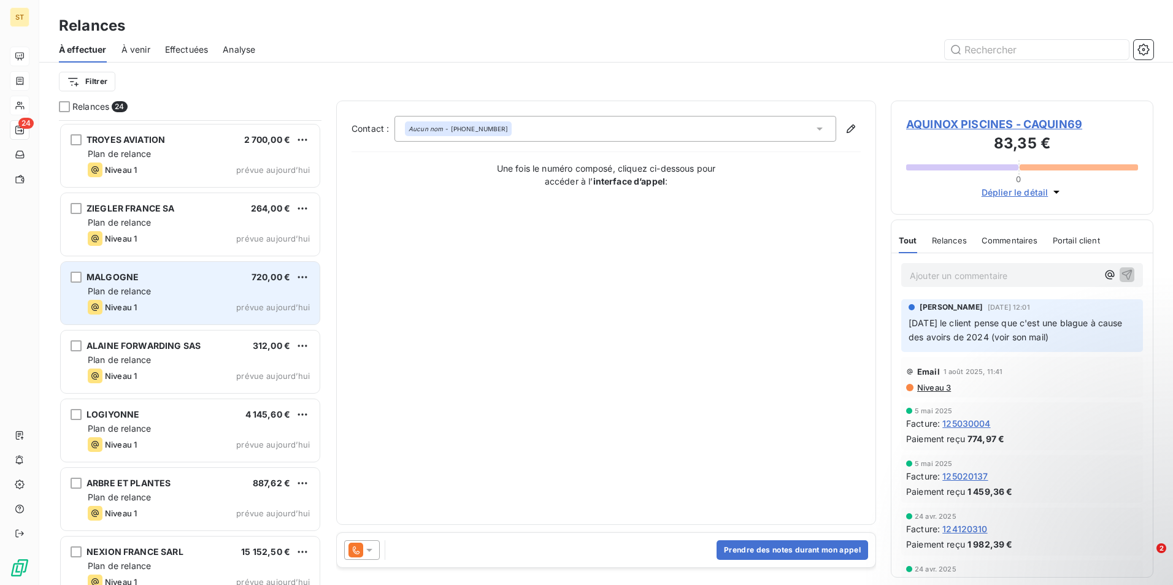
click at [164, 290] on div "Plan de relance" at bounding box center [199, 291] width 222 height 12
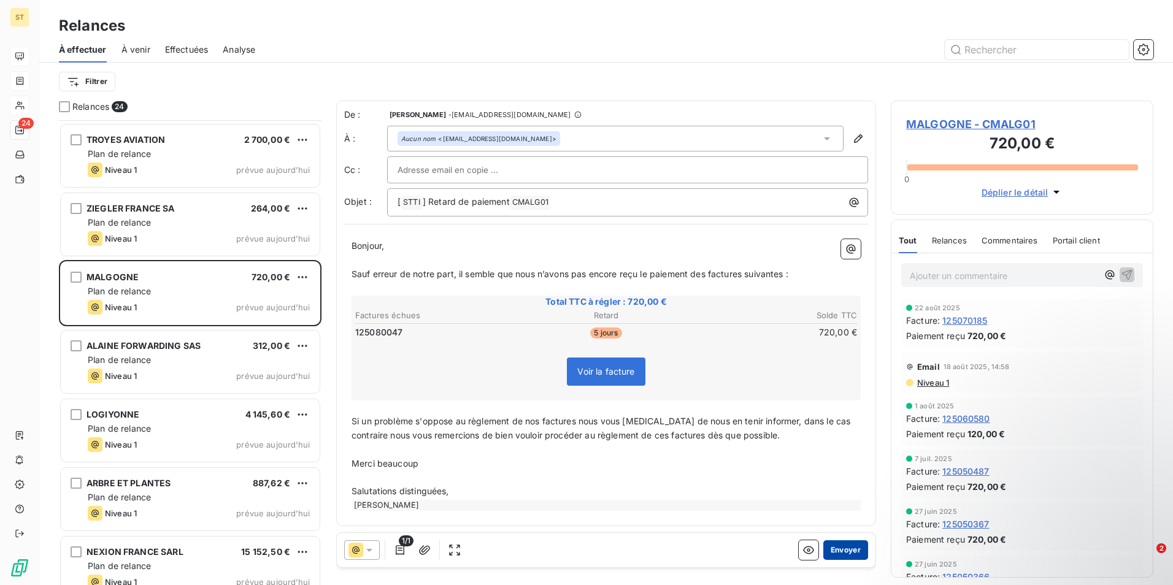
click at [841, 547] on button "Envoyer" at bounding box center [846, 551] width 45 height 20
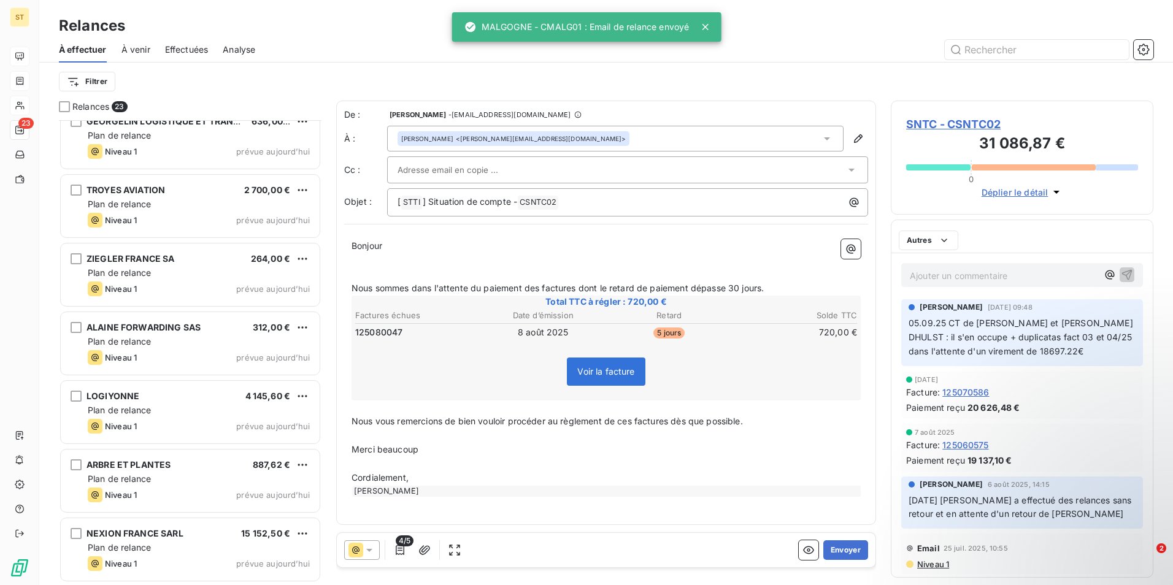
scroll to position [1116, 0]
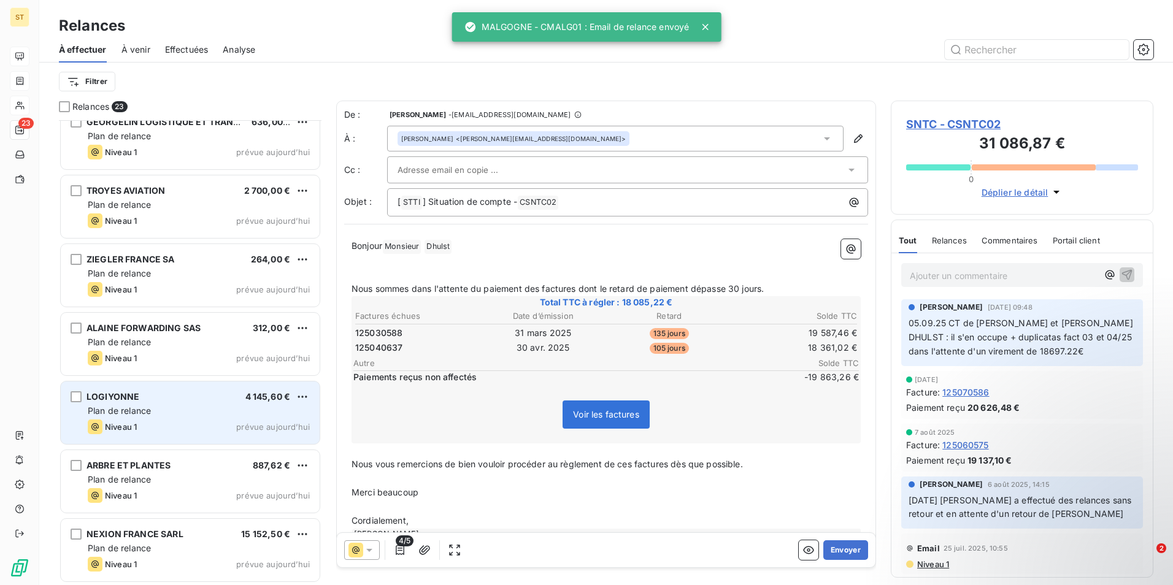
click at [230, 412] on div "Plan de relance" at bounding box center [199, 411] width 222 height 12
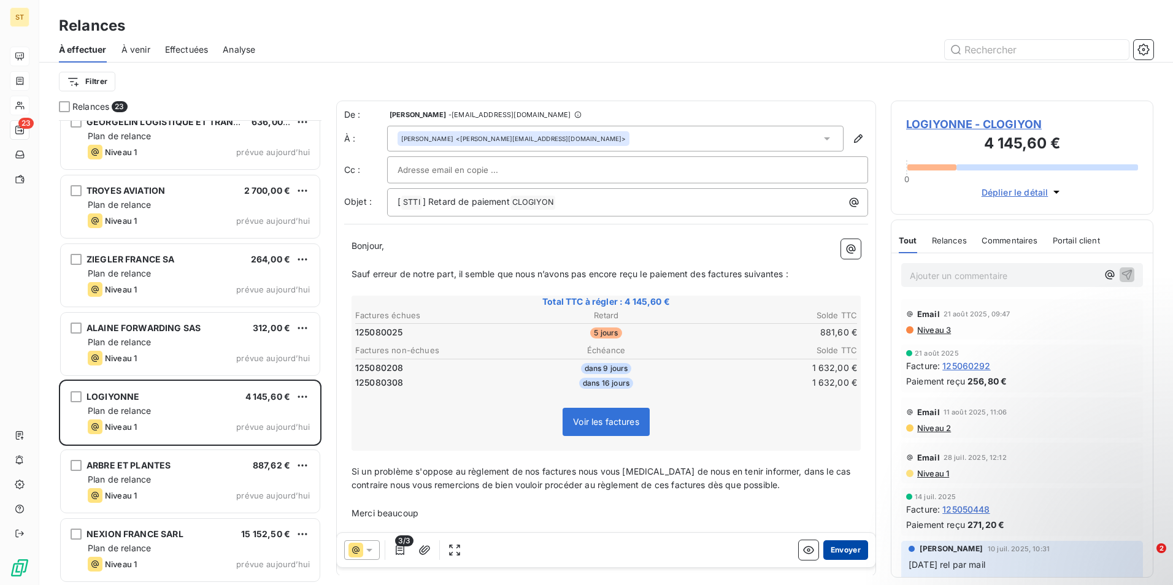
click at [833, 550] on button "Envoyer" at bounding box center [846, 551] width 45 height 20
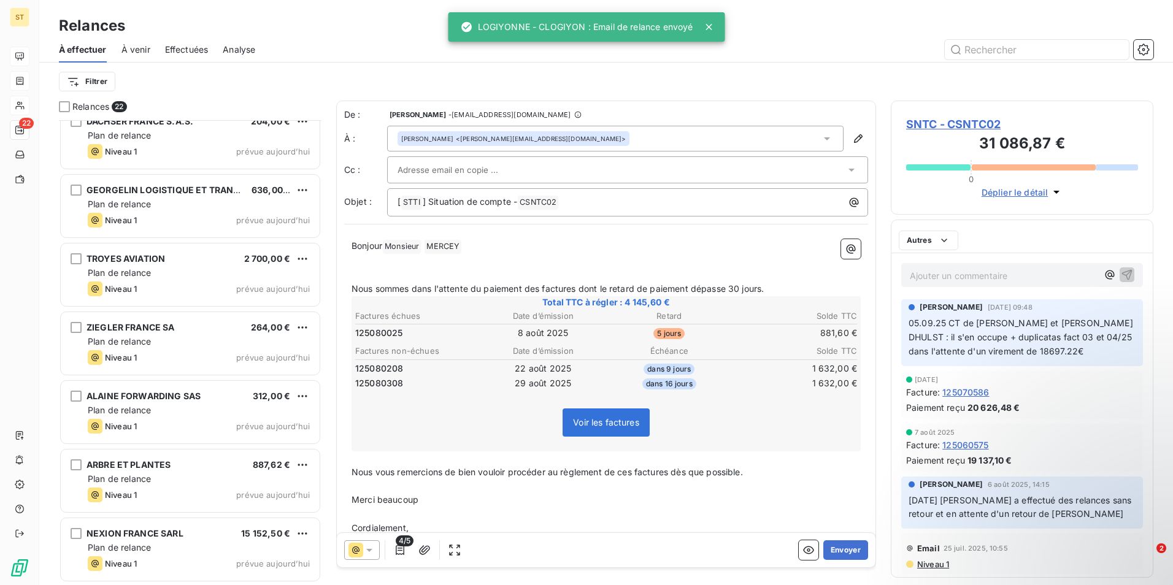
scroll to position [1047, 0]
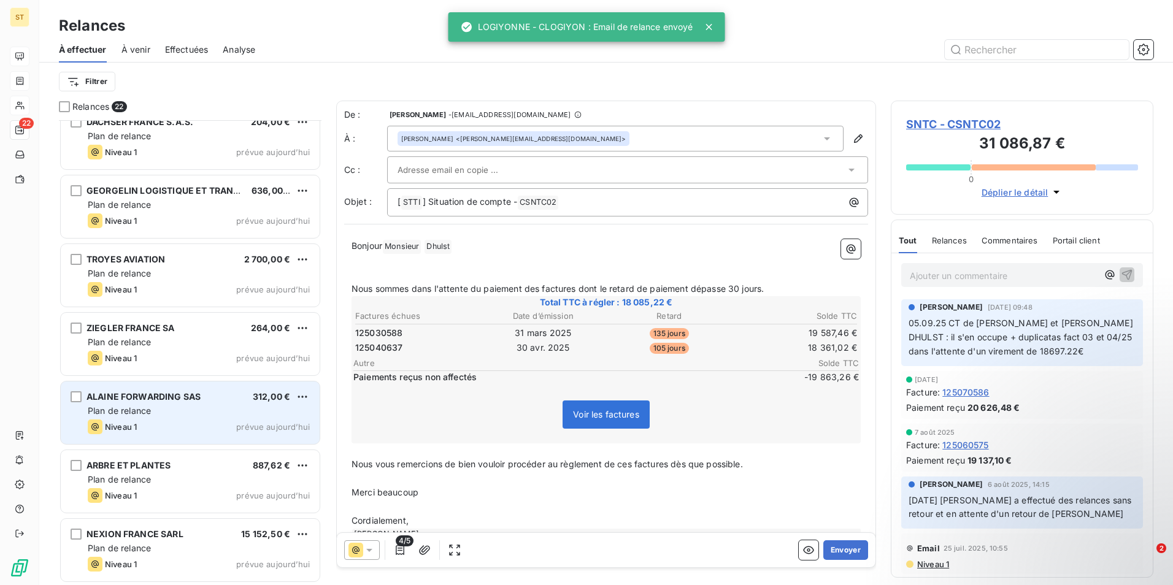
click at [128, 406] on span "Plan de relance" at bounding box center [119, 411] width 63 height 10
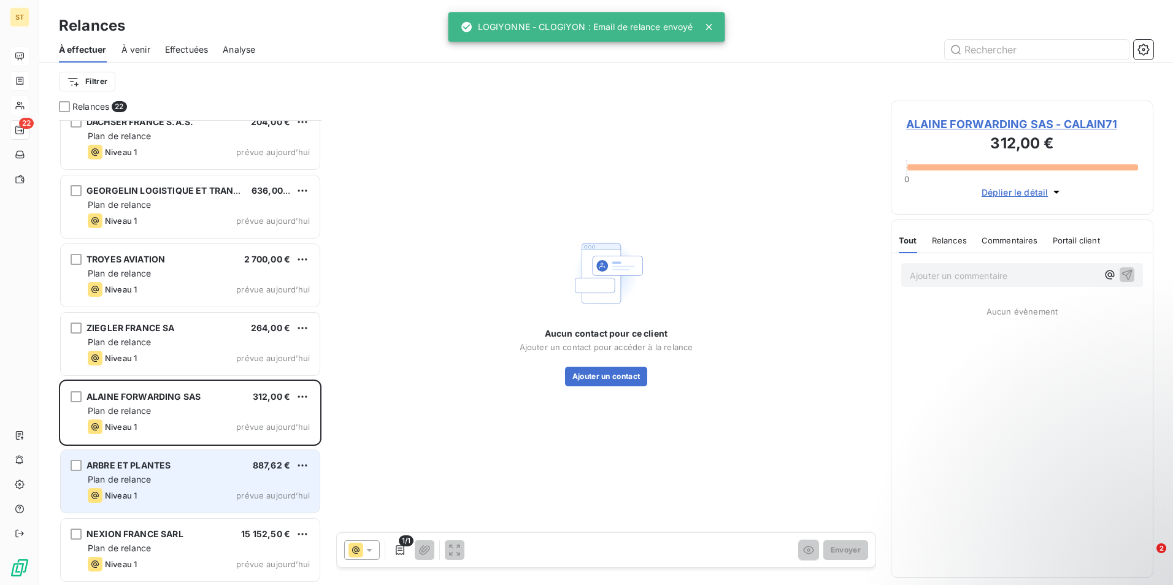
click at [115, 477] on span "Plan de relance" at bounding box center [119, 479] width 63 height 10
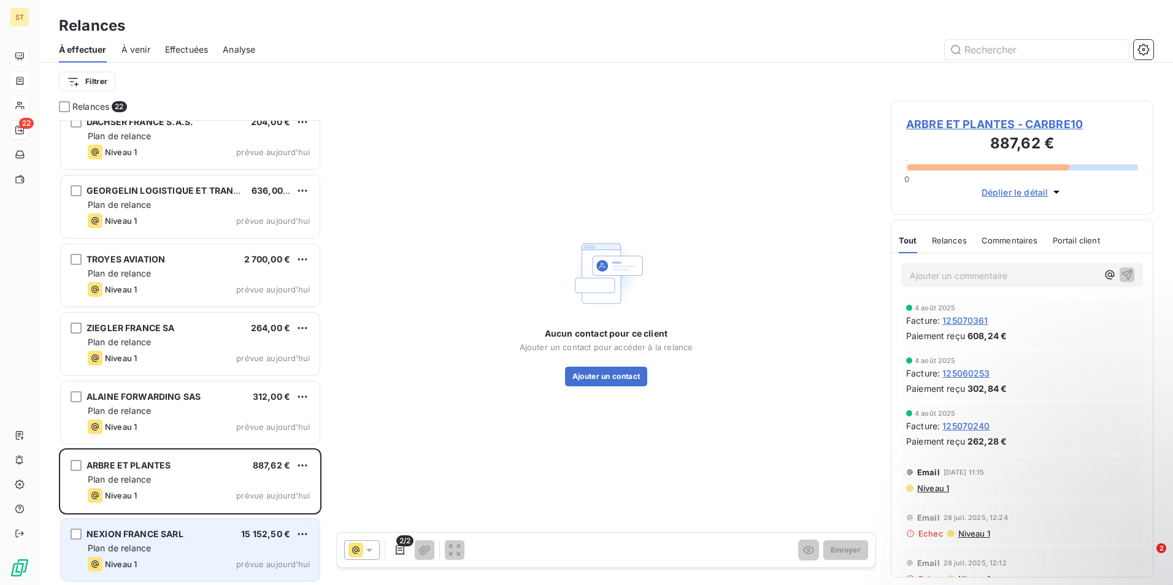
click at [105, 547] on span "Plan de relance" at bounding box center [119, 548] width 63 height 10
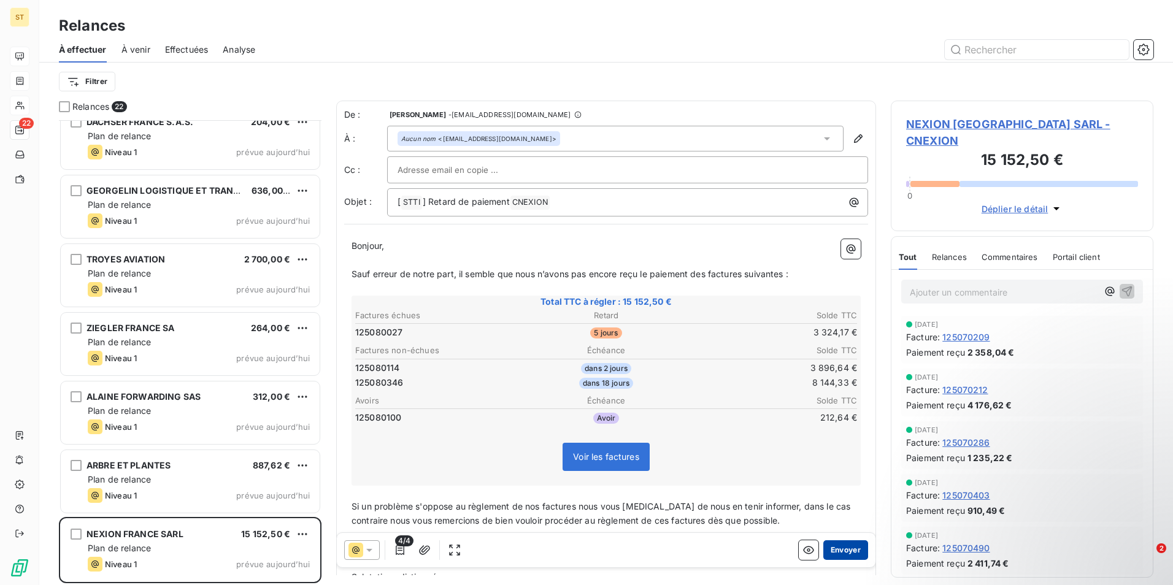
click at [835, 552] on button "Envoyer" at bounding box center [846, 551] width 45 height 20
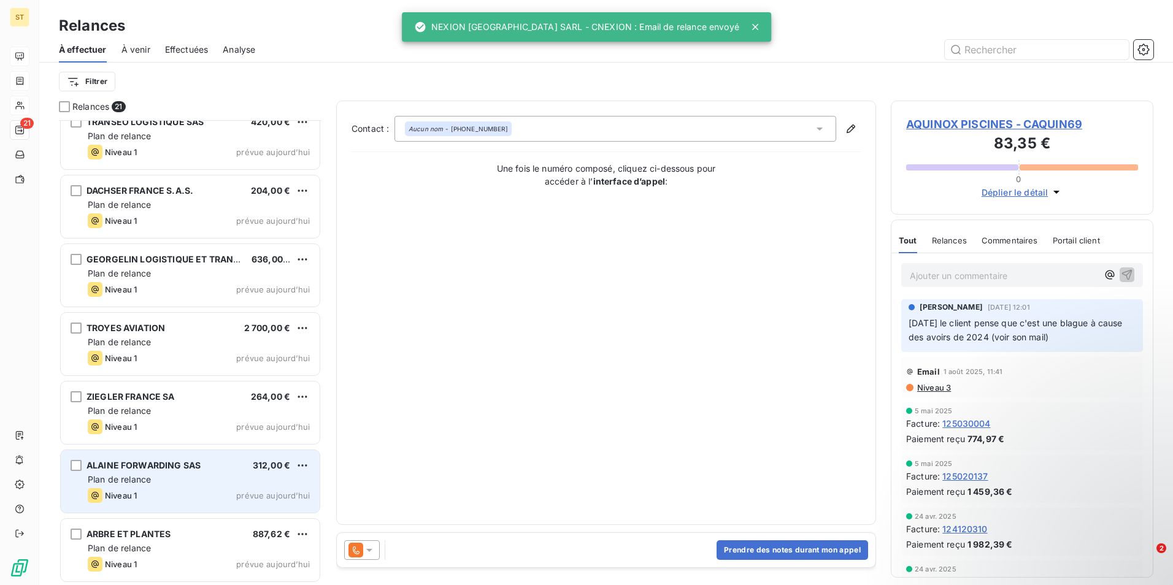
scroll to position [979, 0]
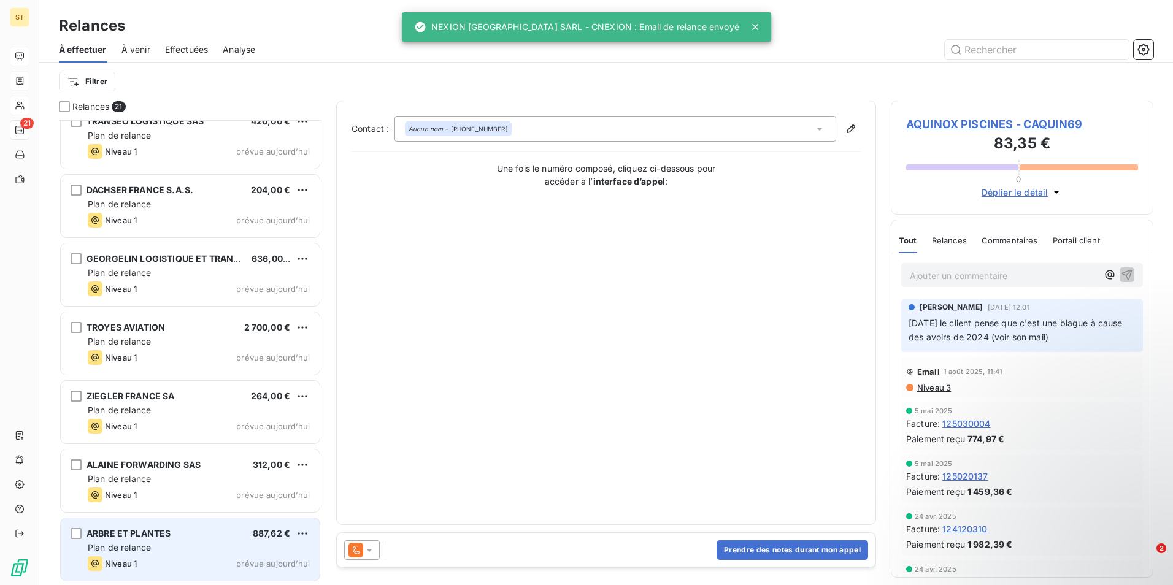
click at [131, 547] on span "Plan de relance" at bounding box center [119, 547] width 63 height 10
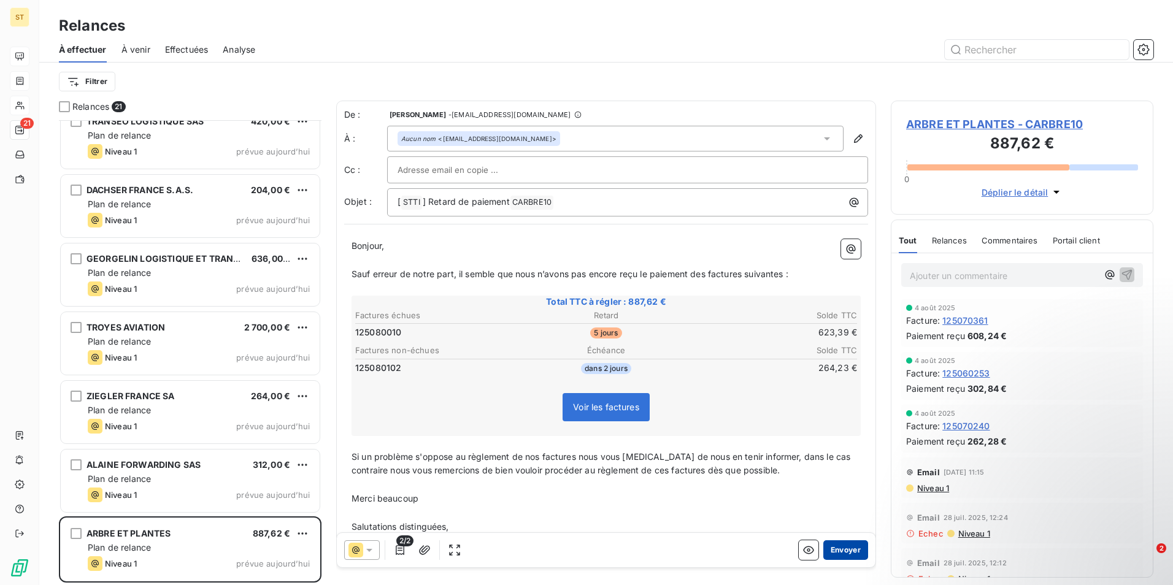
click at [832, 552] on button "Envoyer" at bounding box center [846, 551] width 45 height 20
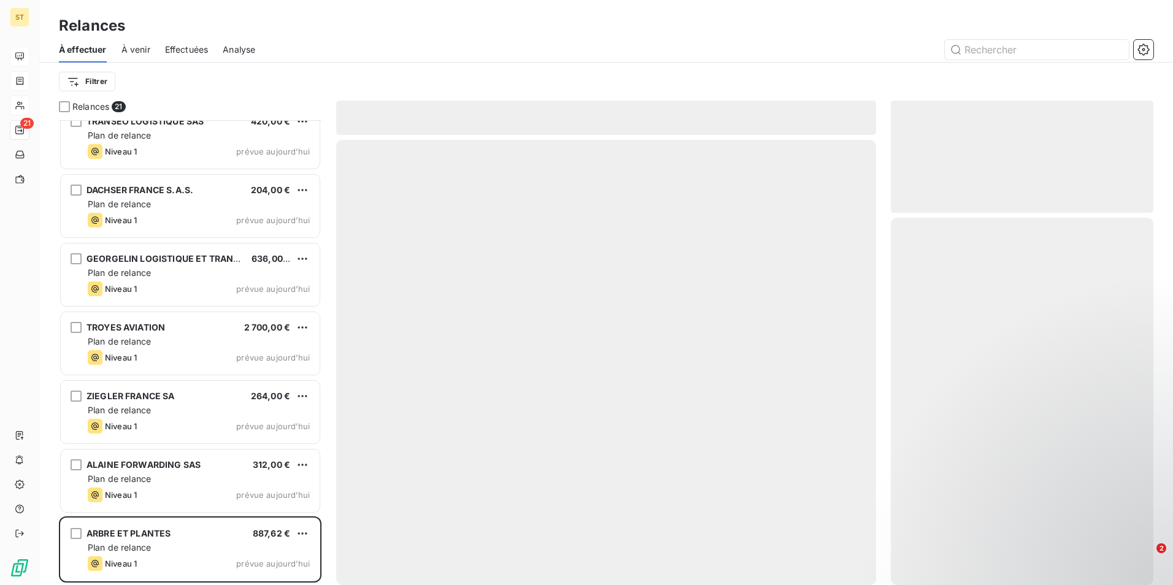
scroll to position [909, 0]
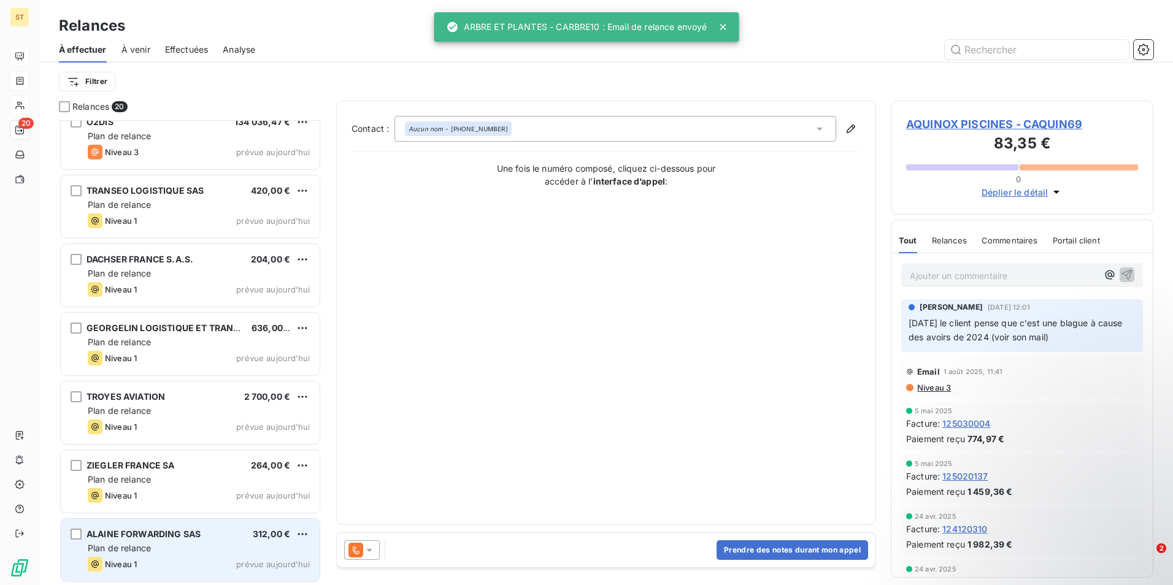
click at [121, 556] on div "ALAINE FORWARDING SAS 312,00 € Plan de relance Niveau 1 prévue [DATE]" at bounding box center [190, 550] width 259 height 63
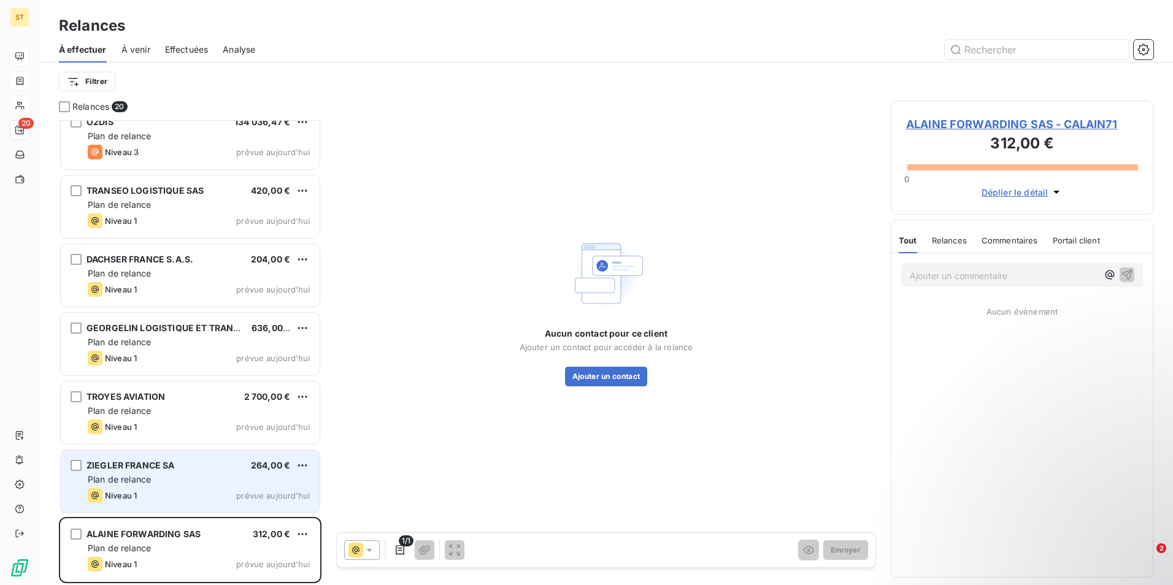
click at [157, 491] on div "Niveau 1 prévue aujourd’hui" at bounding box center [199, 495] width 222 height 15
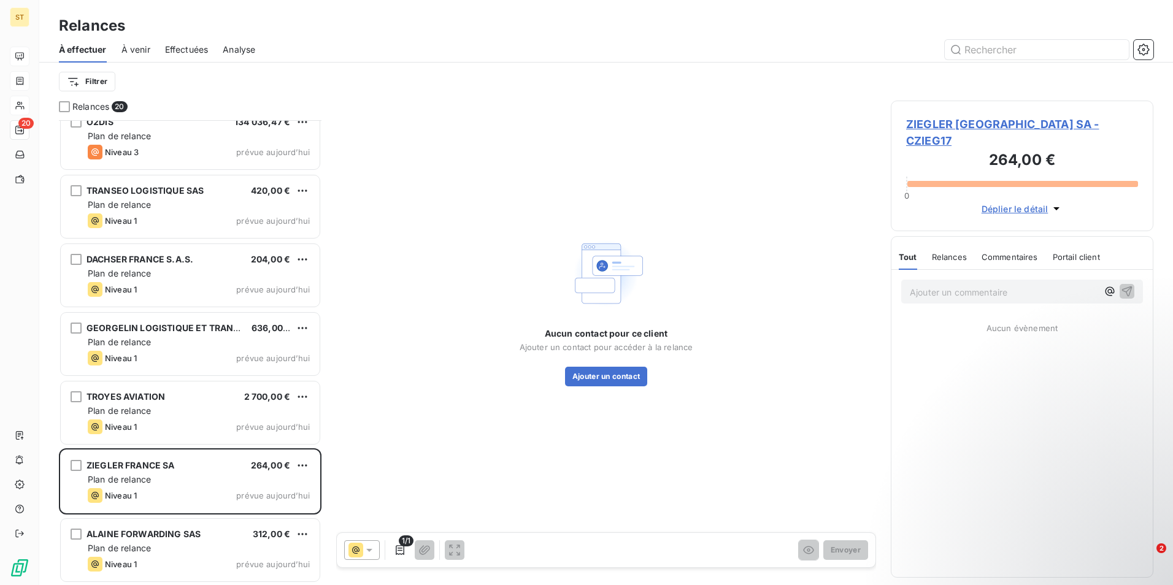
click at [952, 125] on span "ZIEGLER [GEOGRAPHIC_DATA] SA - CZIEG17" at bounding box center [1022, 132] width 232 height 33
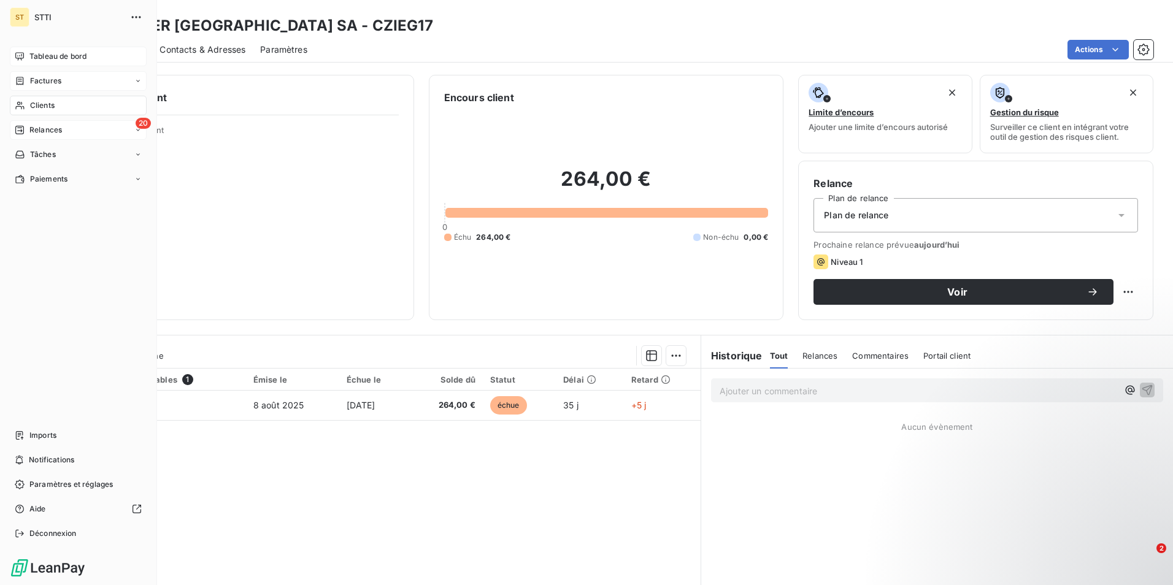
click at [74, 131] on div "20 Relances" at bounding box center [78, 130] width 137 height 20
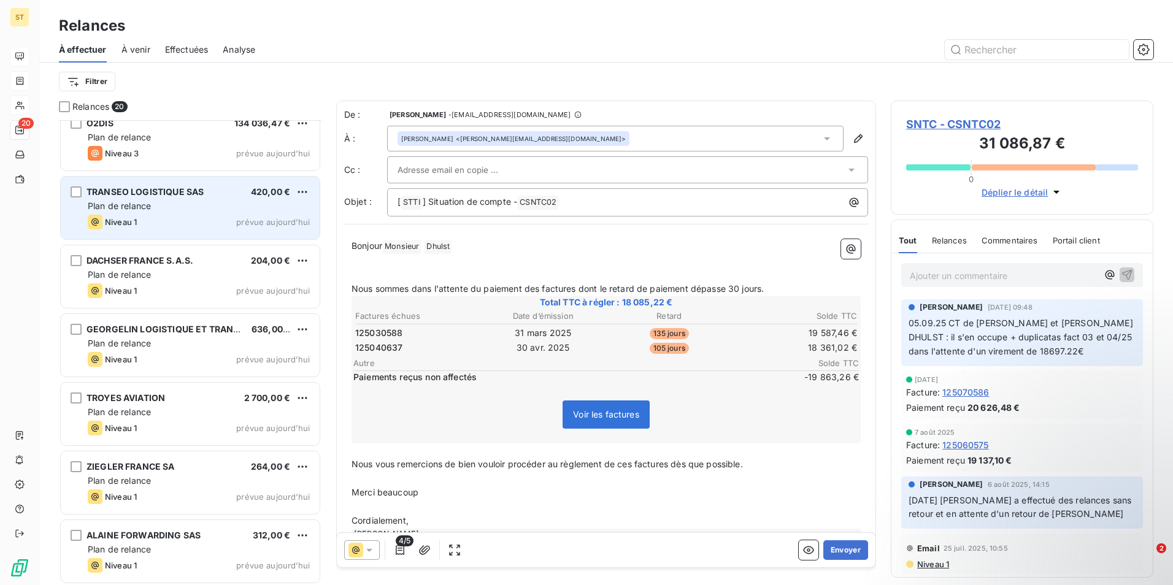
scroll to position [910, 0]
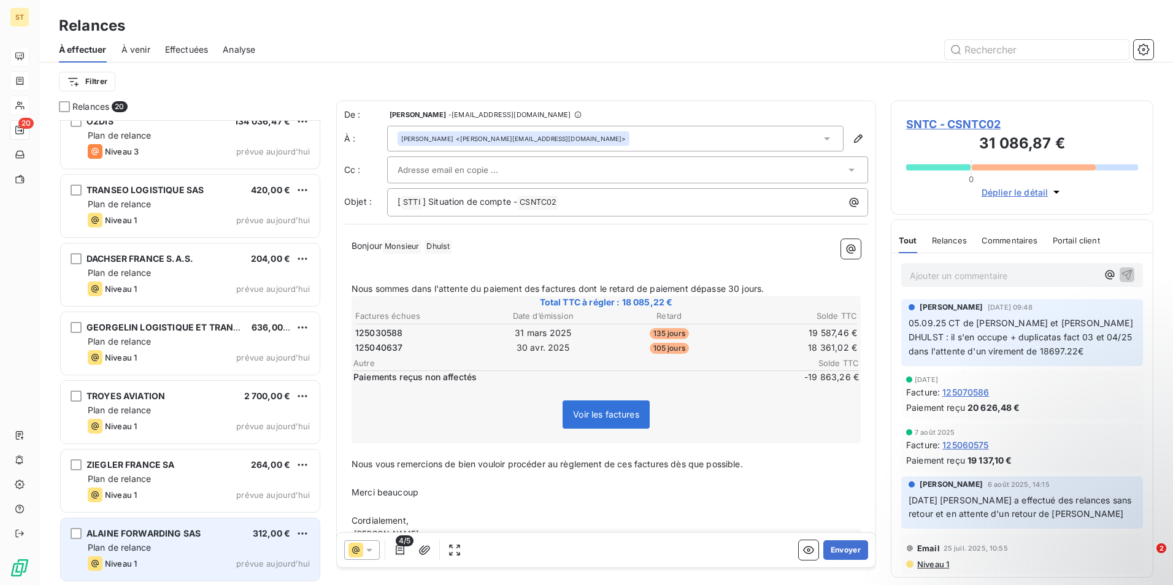
click at [142, 563] on div "Niveau 1 prévue aujourd’hui" at bounding box center [199, 564] width 222 height 15
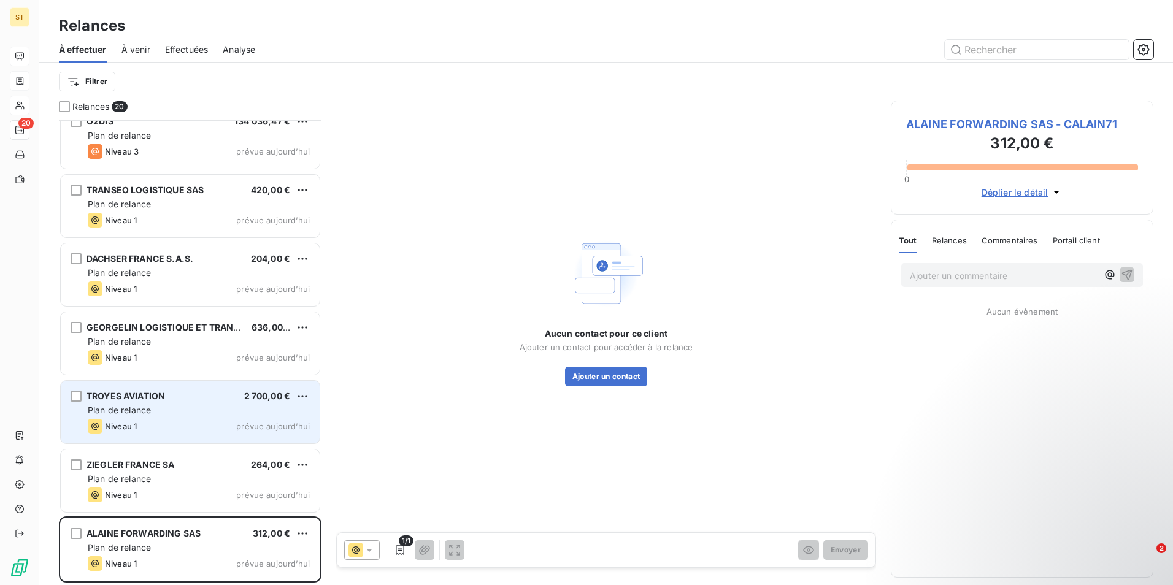
click at [150, 411] on span "Plan de relance" at bounding box center [119, 410] width 63 height 10
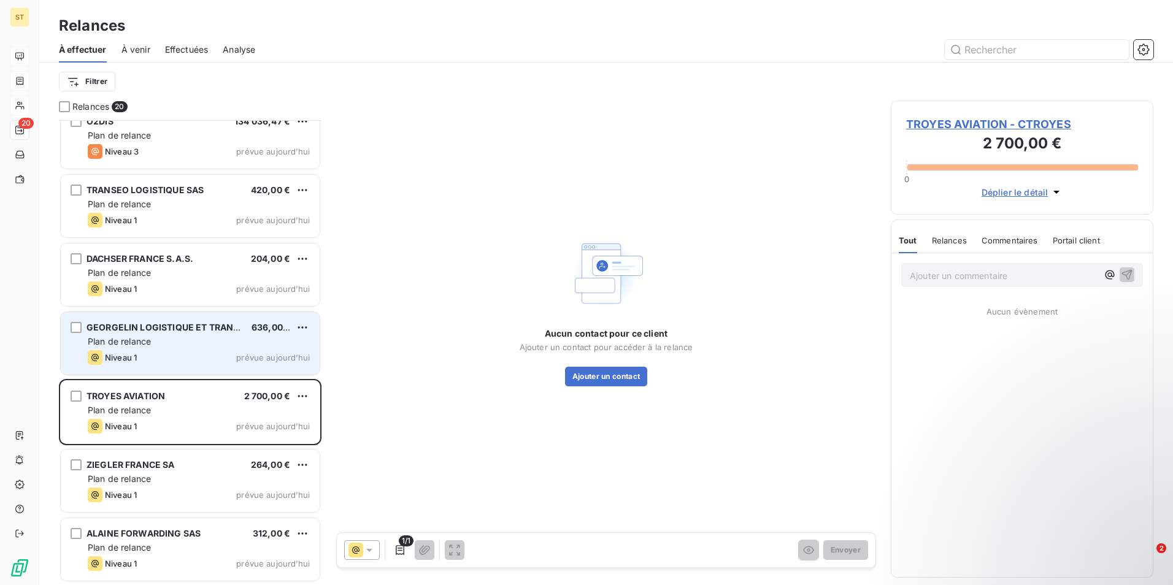
click at [142, 338] on span "Plan de relance" at bounding box center [119, 341] width 63 height 10
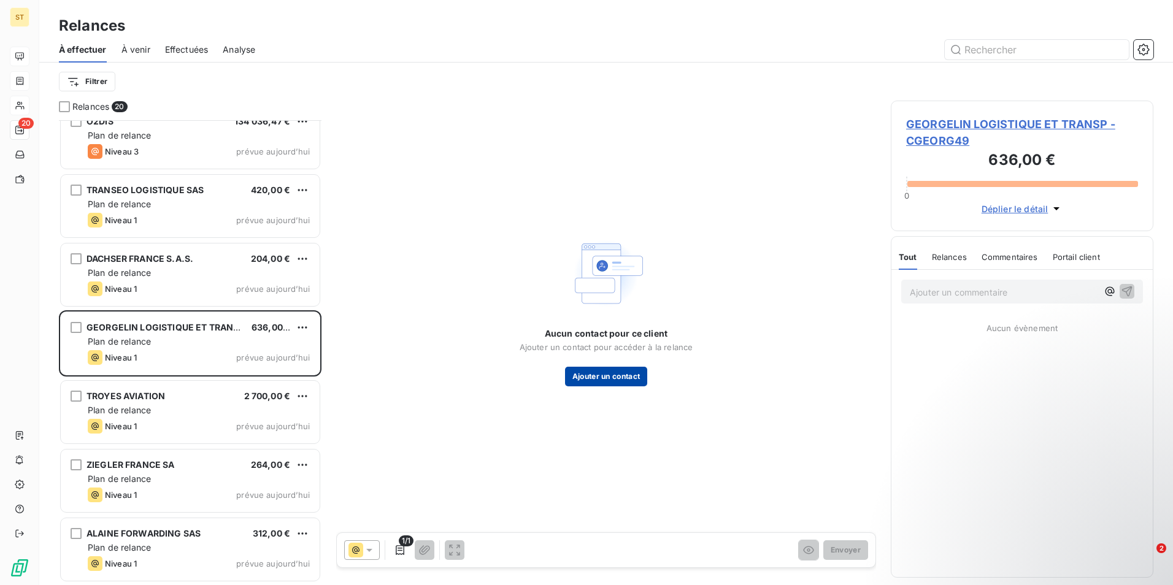
click at [587, 379] on button "Ajouter un contact" at bounding box center [606, 377] width 83 height 20
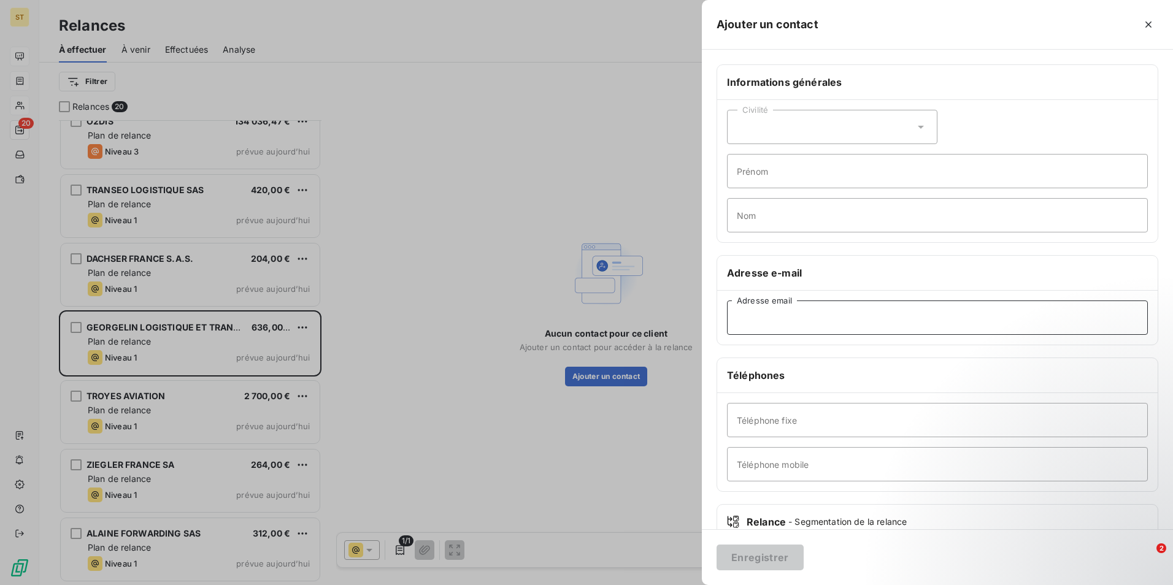
paste input "[PERSON_NAME][EMAIL_ADDRESS][DOMAIN_NAME]"
type input "[PERSON_NAME][EMAIL_ADDRESS][DOMAIN_NAME]"
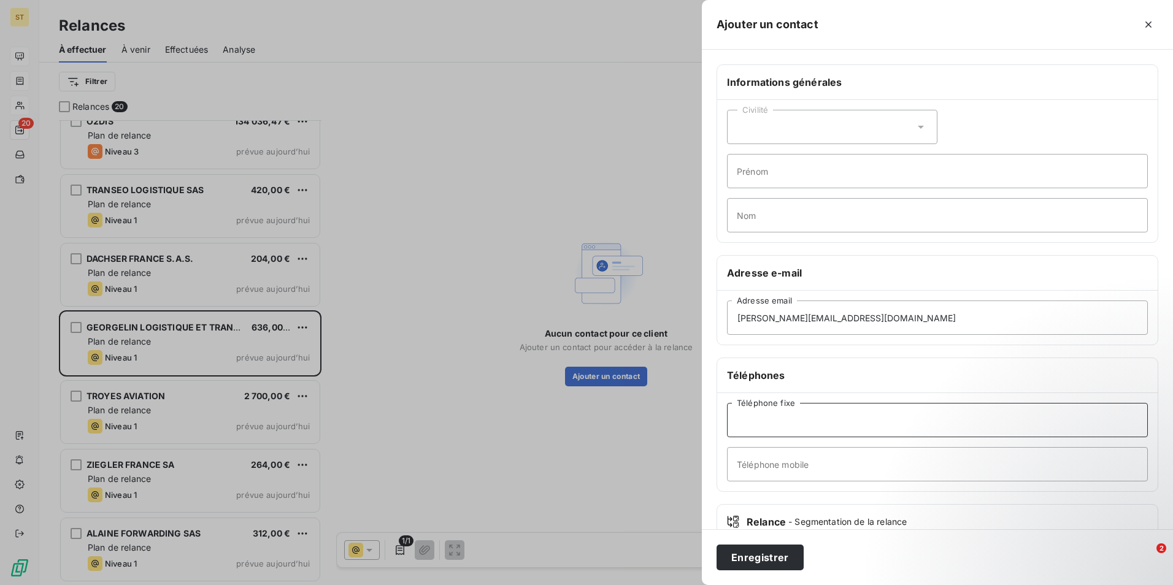
click at [766, 424] on input "Téléphone fixe" at bounding box center [937, 420] width 421 height 34
type input "02 41 76 87 88"
drag, startPoint x: 857, startPoint y: 577, endPoint x: 750, endPoint y: 554, distance: 108.7
click at [824, 574] on div "Enregistrer" at bounding box center [937, 558] width 471 height 56
click at [748, 558] on button "Enregistrer" at bounding box center [760, 558] width 87 height 26
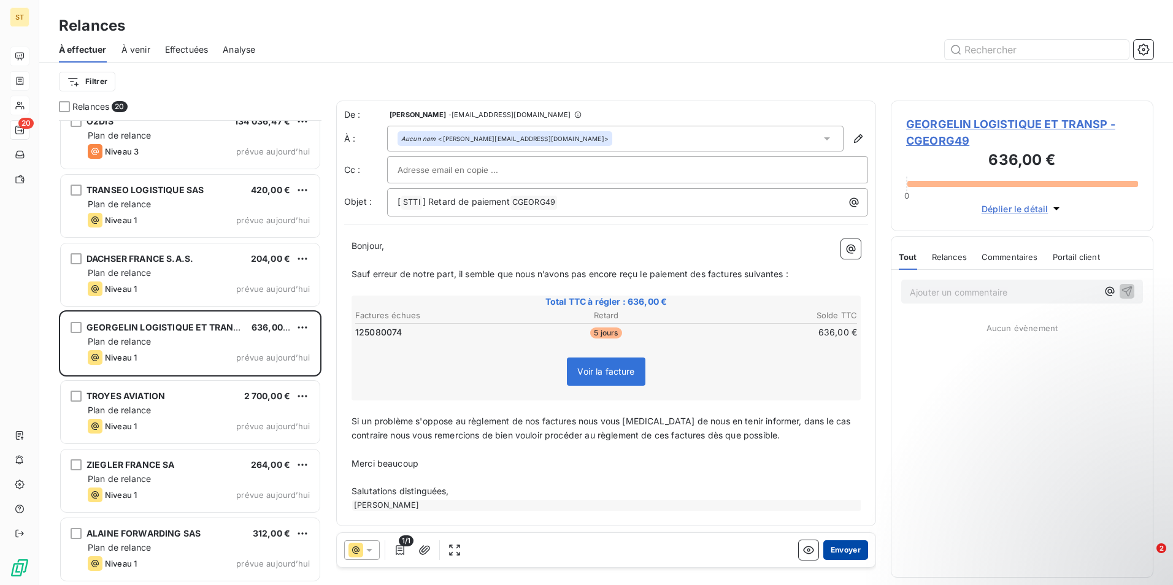
click at [832, 547] on button "Envoyer" at bounding box center [846, 551] width 45 height 20
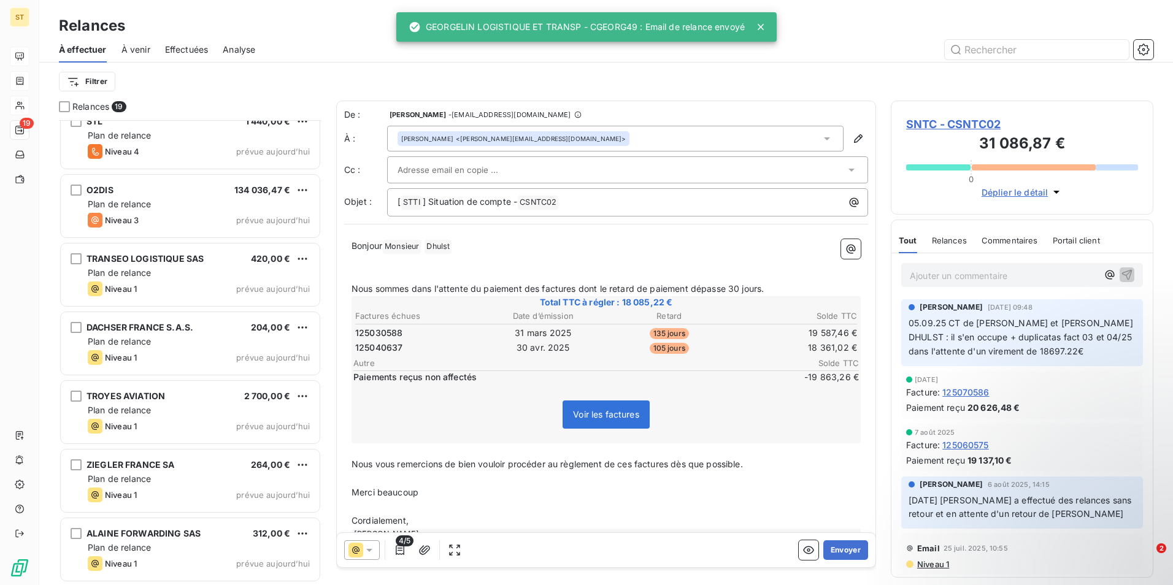
scroll to position [841, 0]
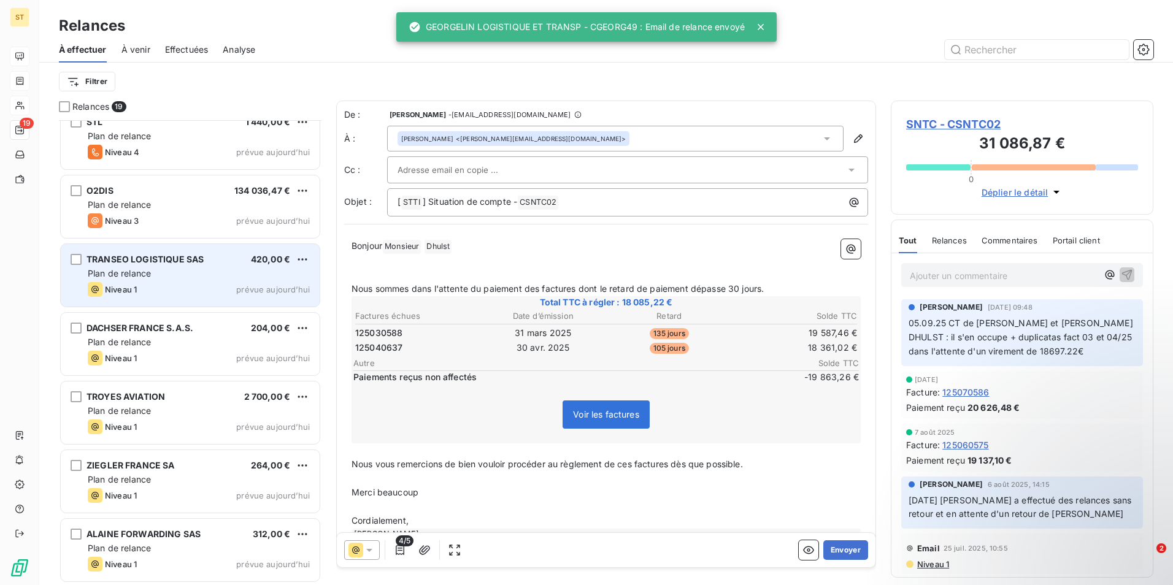
click at [201, 272] on div "Plan de relance" at bounding box center [199, 274] width 222 height 12
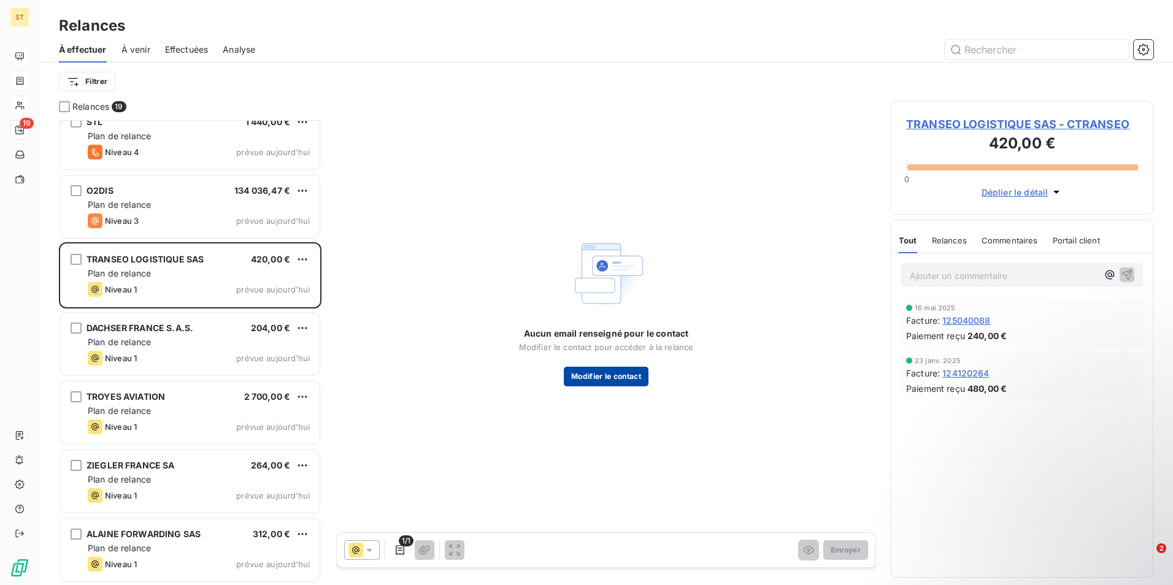
click at [619, 376] on button "Modifier le contact" at bounding box center [606, 377] width 85 height 20
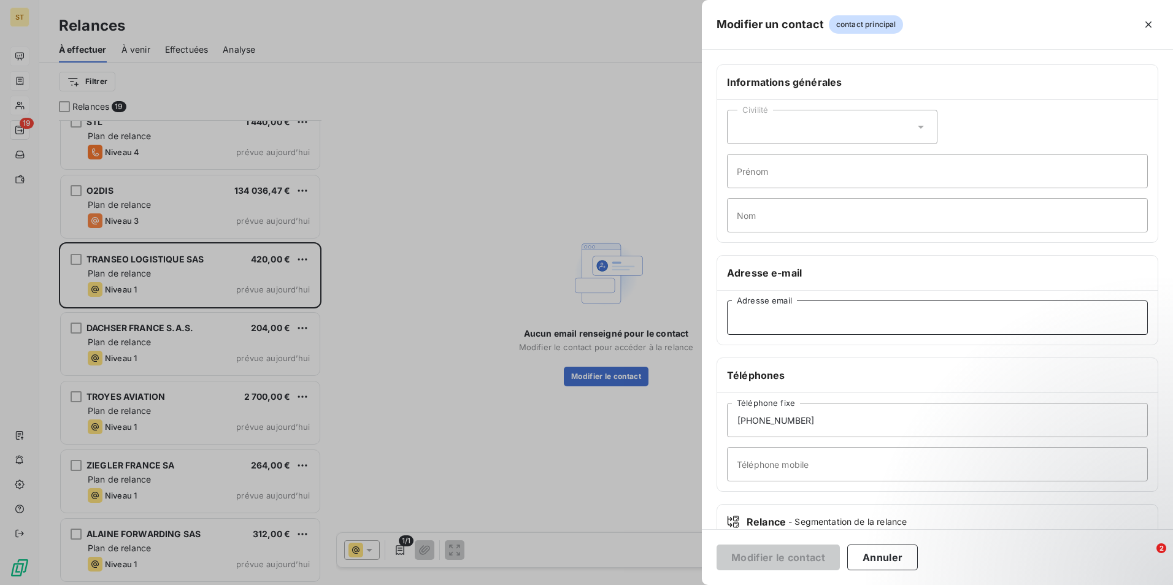
paste input "[EMAIL_ADDRESS][DOMAIN_NAME]"
type input "[EMAIL_ADDRESS][DOMAIN_NAME]"
click at [766, 554] on button "Modifier le contact" at bounding box center [778, 558] width 123 height 26
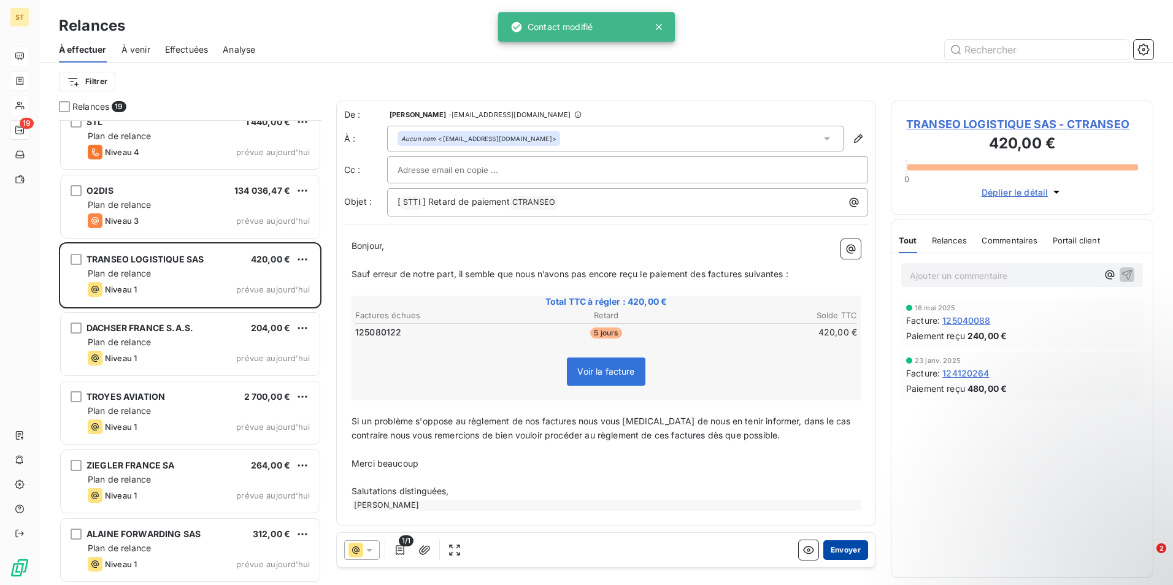
click at [842, 549] on button "Envoyer" at bounding box center [846, 551] width 45 height 20
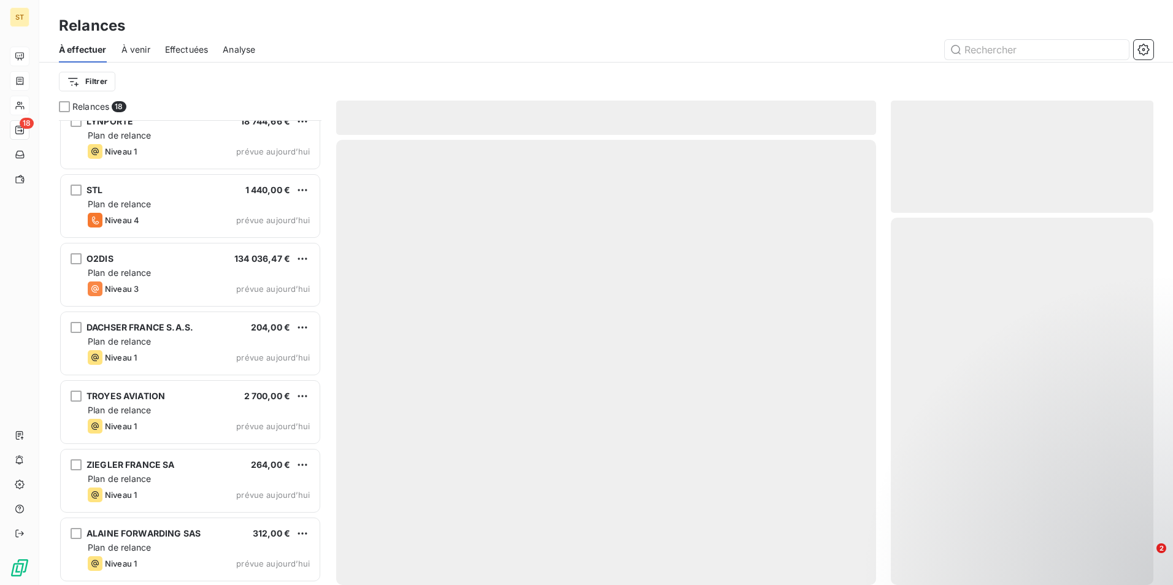
scroll to position [772, 0]
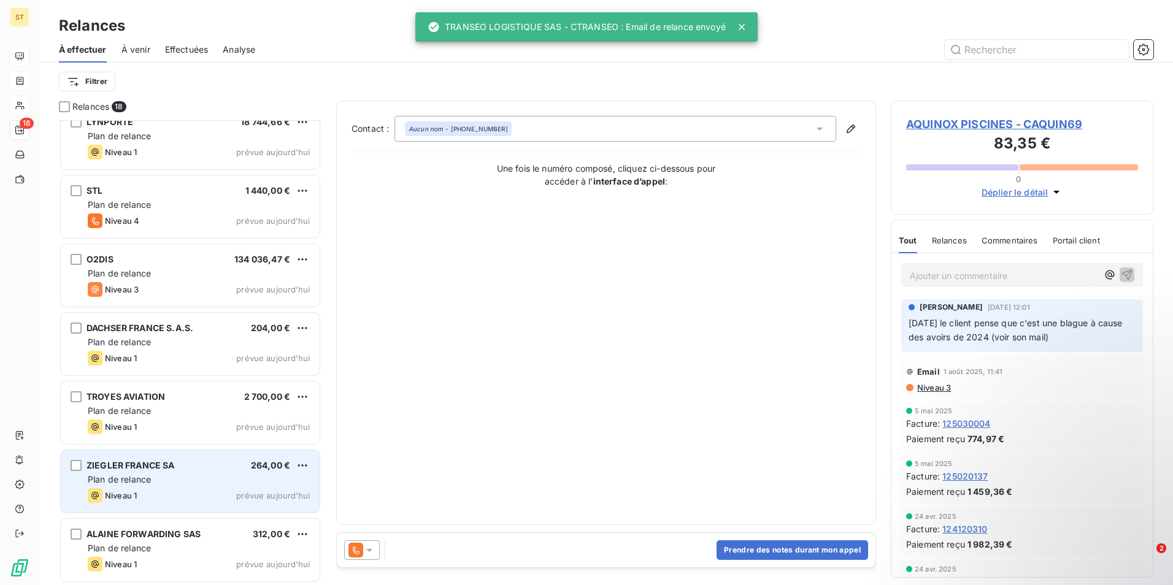
scroll to position [773, 0]
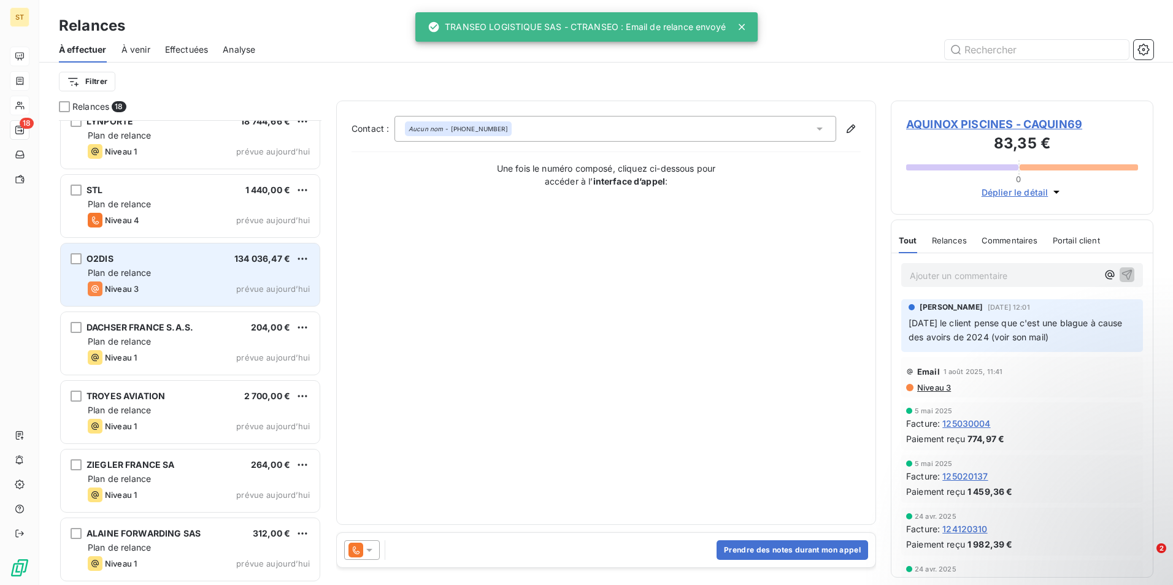
click at [177, 284] on div "Niveau 3 prévue aujourd’hui" at bounding box center [199, 289] width 222 height 15
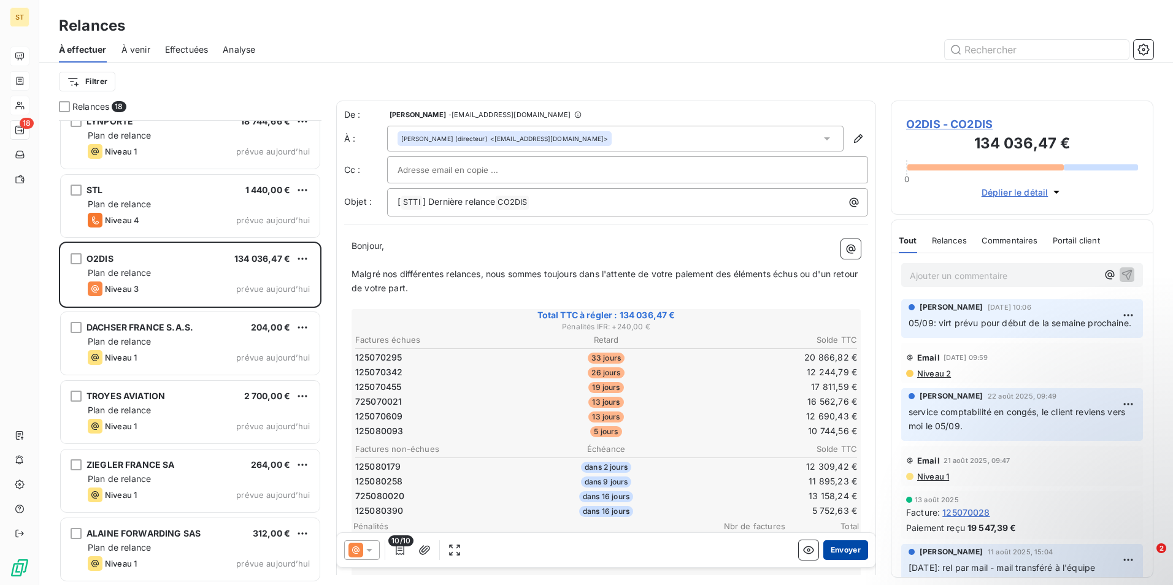
click at [847, 549] on button "Envoyer" at bounding box center [846, 551] width 45 height 20
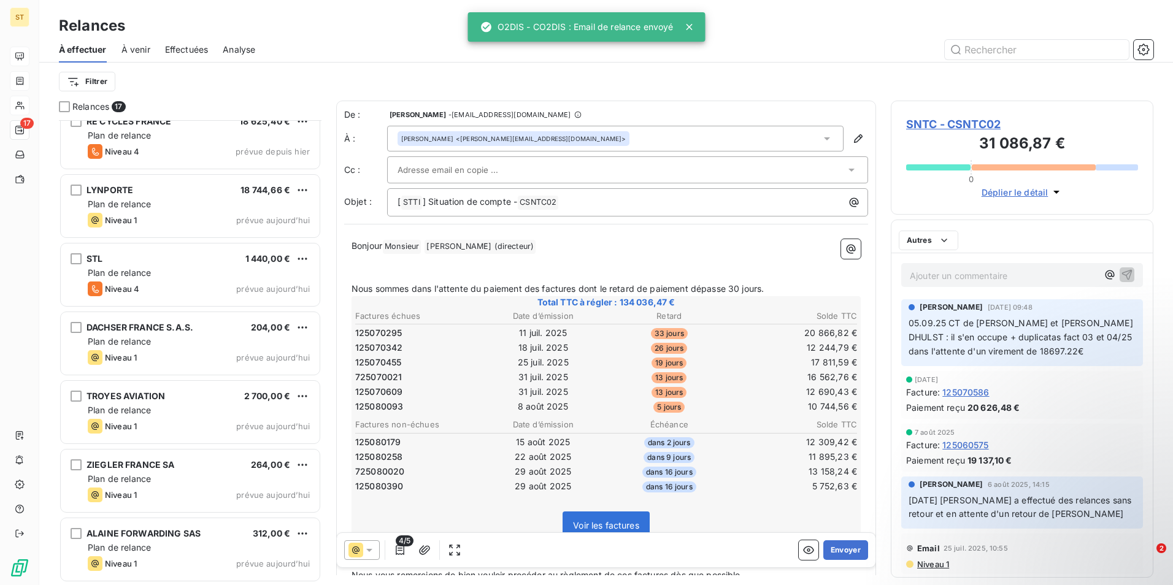
scroll to position [703, 0]
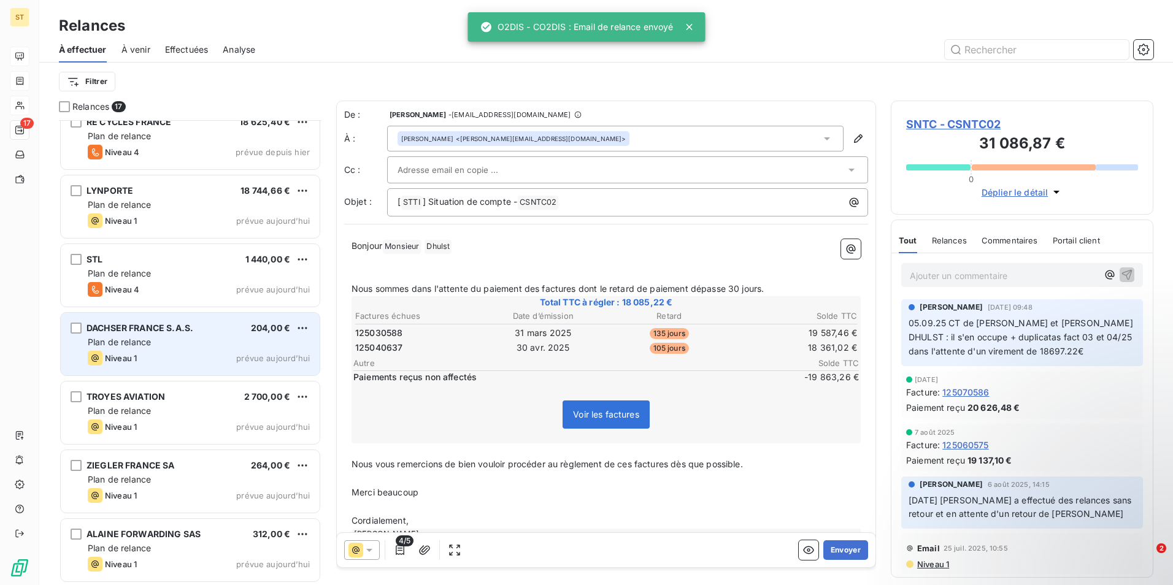
click at [215, 339] on div "Plan de relance" at bounding box center [199, 342] width 222 height 12
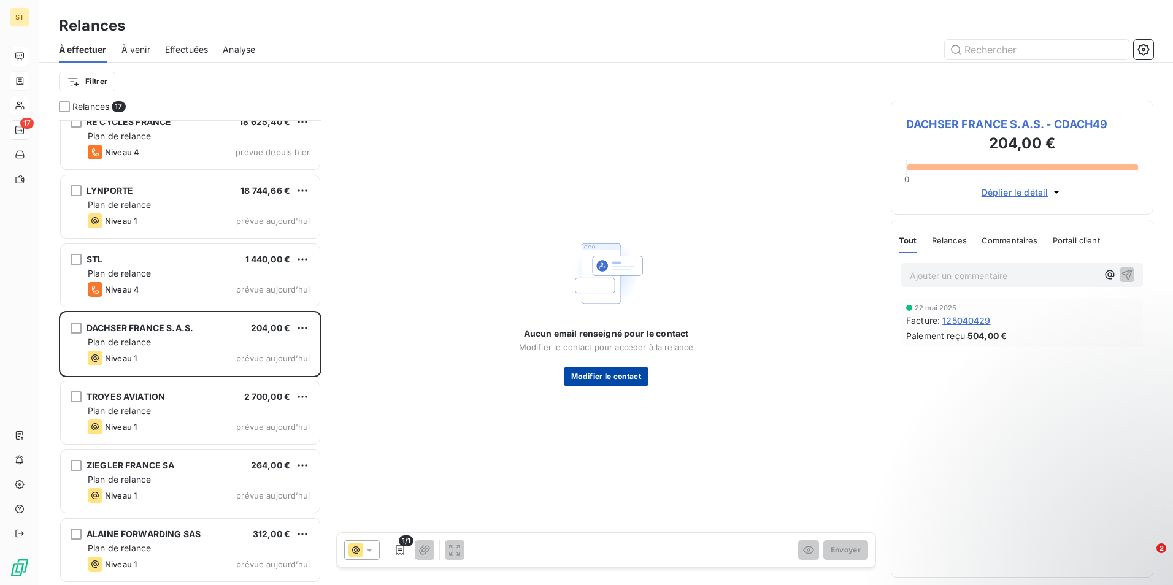
click at [628, 379] on button "Modifier le contact" at bounding box center [606, 377] width 85 height 20
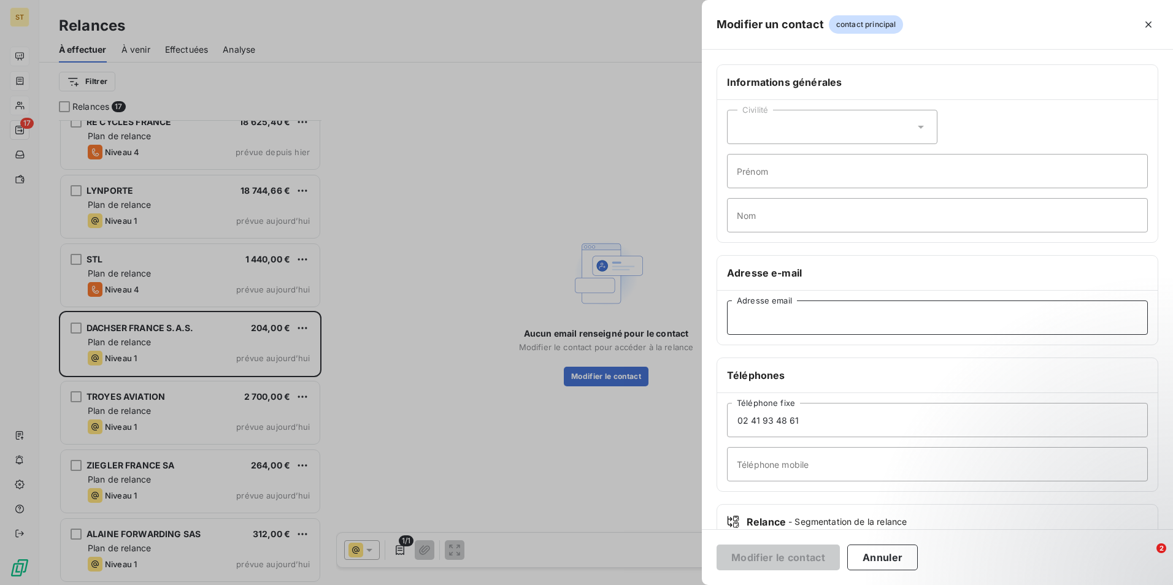
paste input "[EMAIL_ADDRESS][DOMAIN_NAME]"
type input "[EMAIL_ADDRESS][DOMAIN_NAME]"
click at [775, 559] on button "Modifier le contact" at bounding box center [778, 558] width 123 height 26
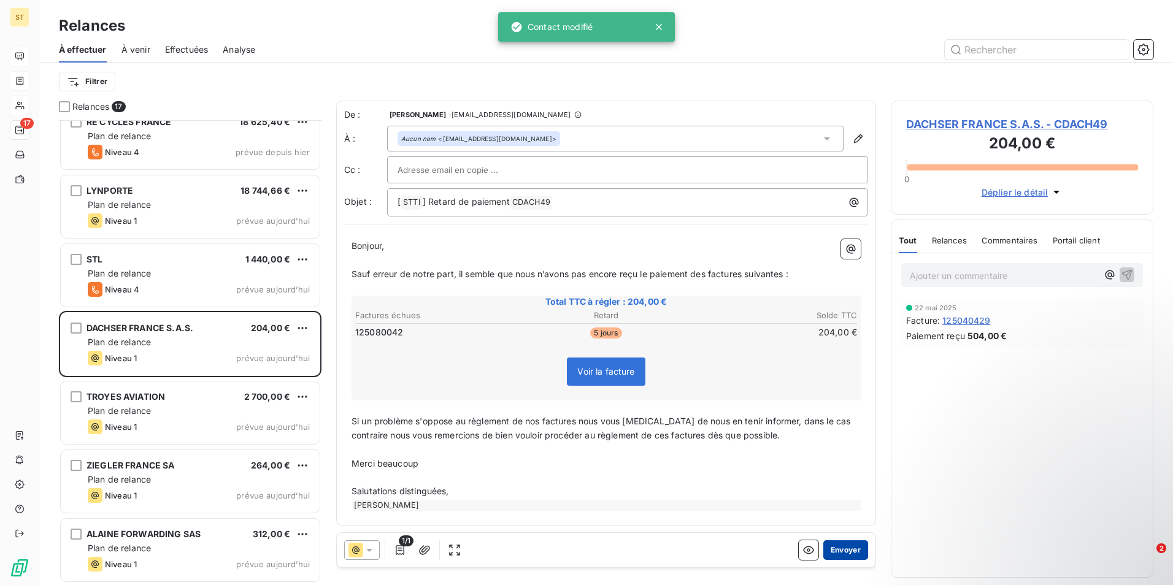
click at [833, 547] on button "Envoyer" at bounding box center [846, 551] width 45 height 20
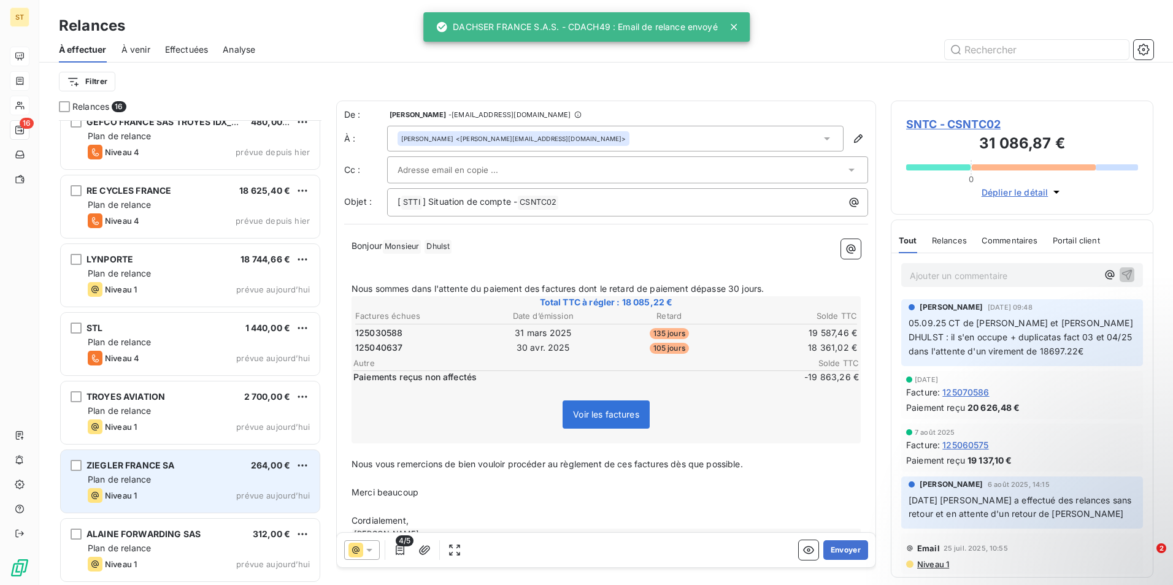
scroll to position [635, 0]
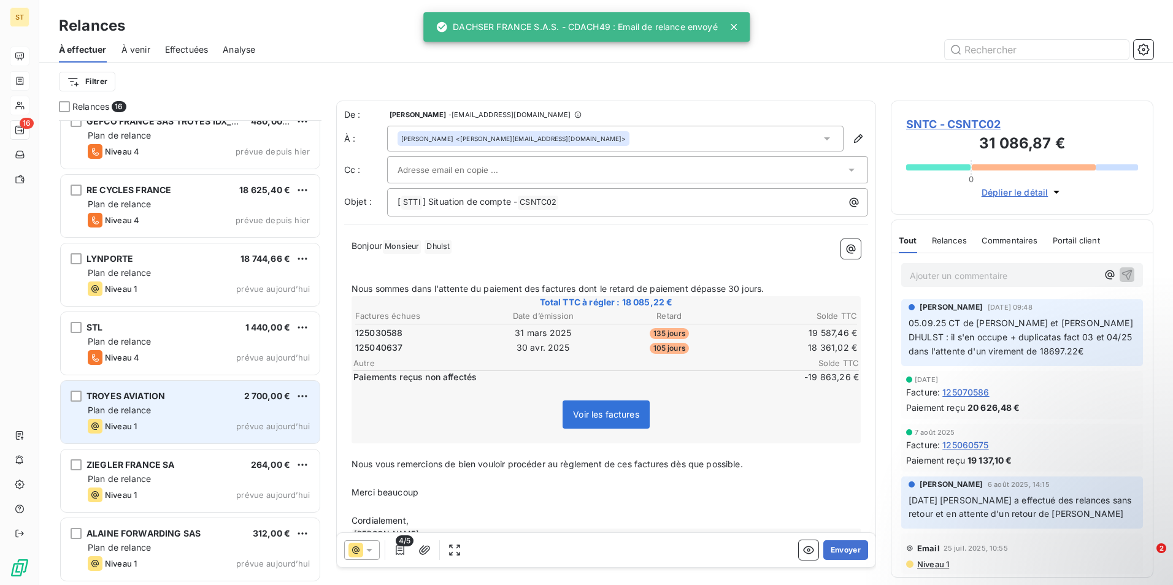
click at [134, 423] on span "Niveau 1" at bounding box center [121, 427] width 32 height 10
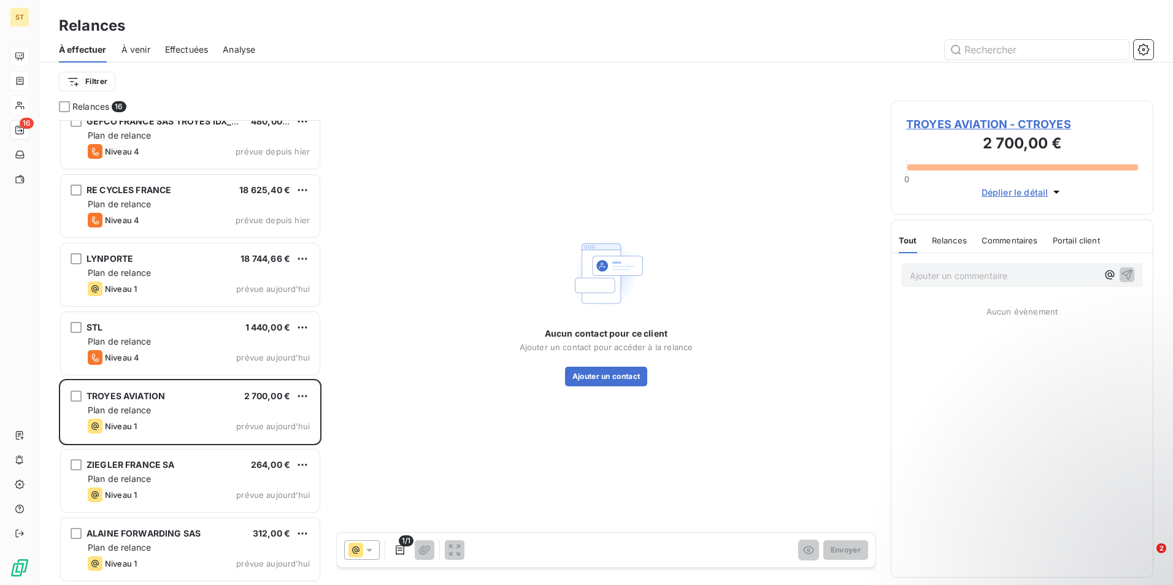
click at [196, 51] on span "Effectuées" at bounding box center [187, 50] width 44 height 12
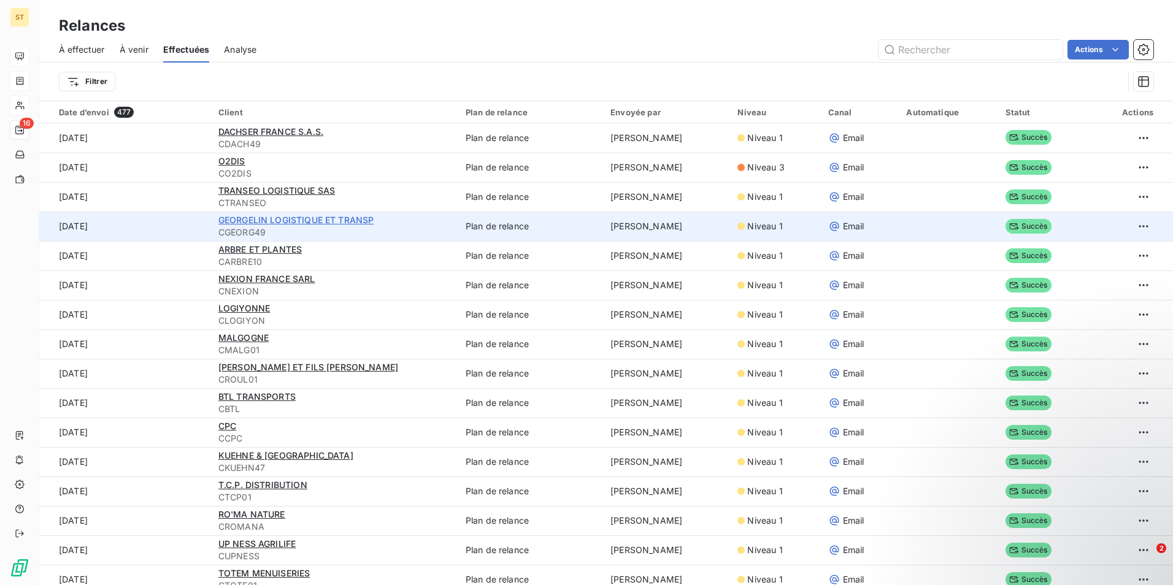
click at [245, 223] on span "GEORGELIN LOGISTIQUE ET TRANSP" at bounding box center [296, 220] width 156 height 10
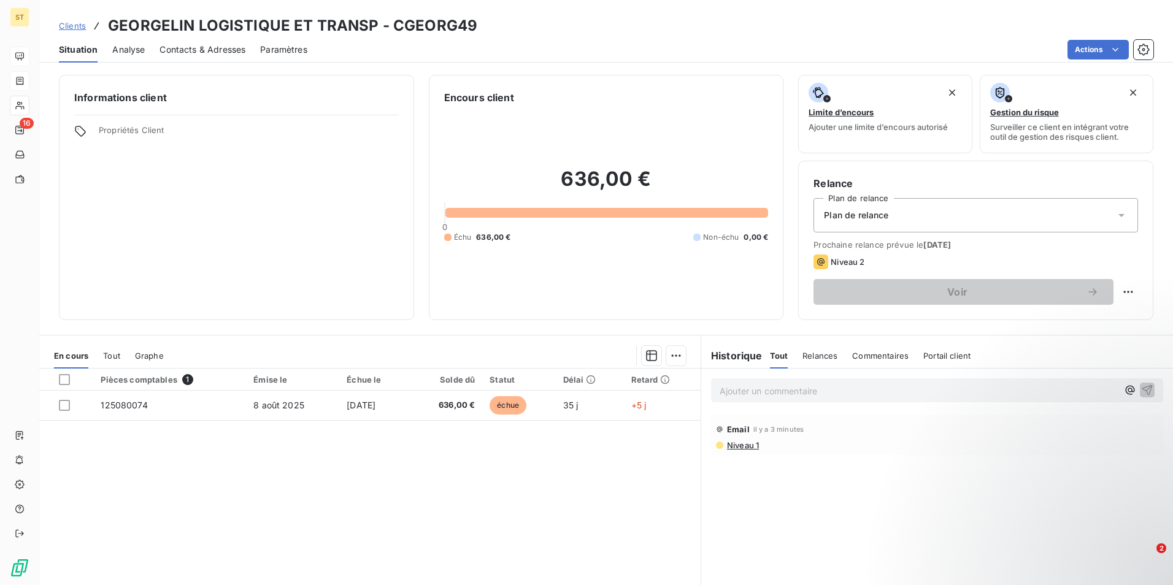
click at [196, 48] on span "Contacts & Adresses" at bounding box center [203, 50] width 86 height 12
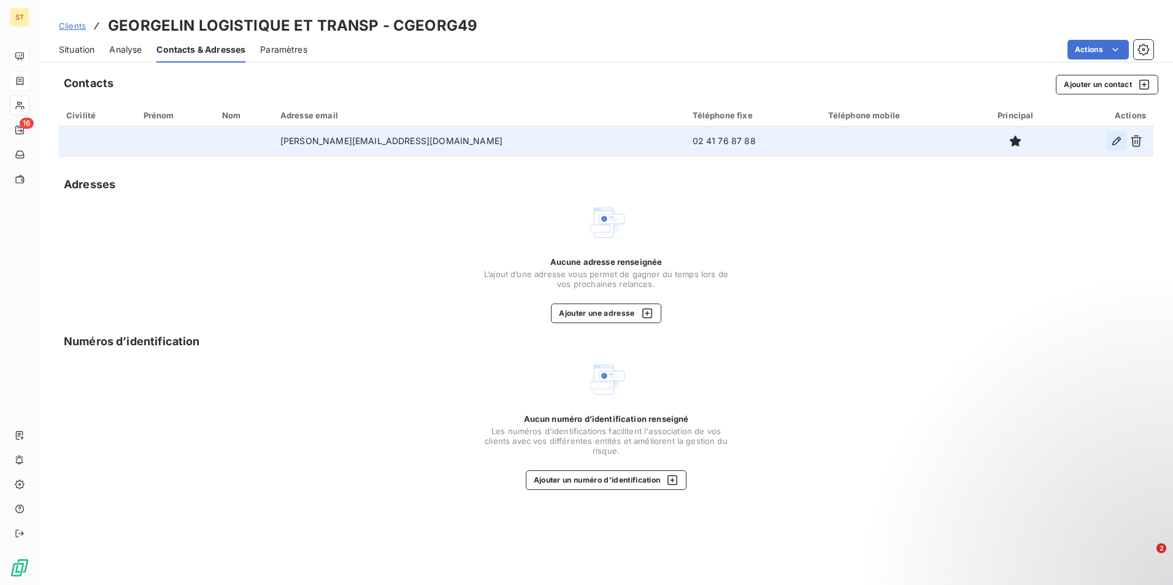
click at [1117, 141] on icon "button" at bounding box center [1117, 141] width 12 height 12
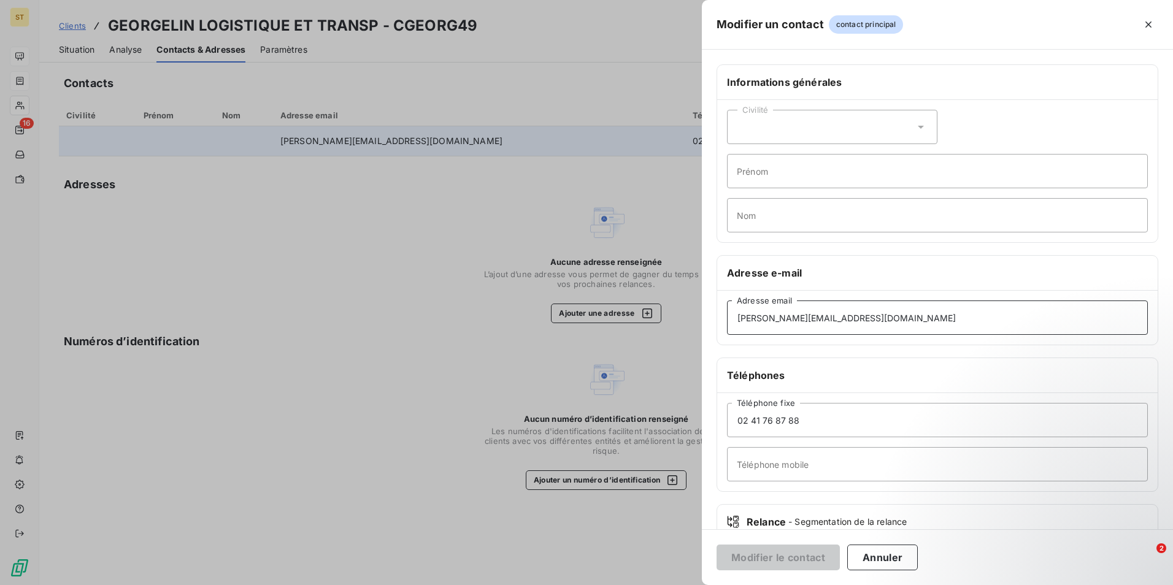
drag, startPoint x: 856, startPoint y: 322, endPoint x: 739, endPoint y: 306, distance: 117.7
click at [739, 306] on input "[PERSON_NAME][EMAIL_ADDRESS][DOMAIN_NAME]" at bounding box center [937, 318] width 421 height 34
drag, startPoint x: 1148, startPoint y: 23, endPoint x: 1070, endPoint y: 12, distance: 79.3
click at [1148, 23] on icon "button" at bounding box center [1149, 24] width 12 height 12
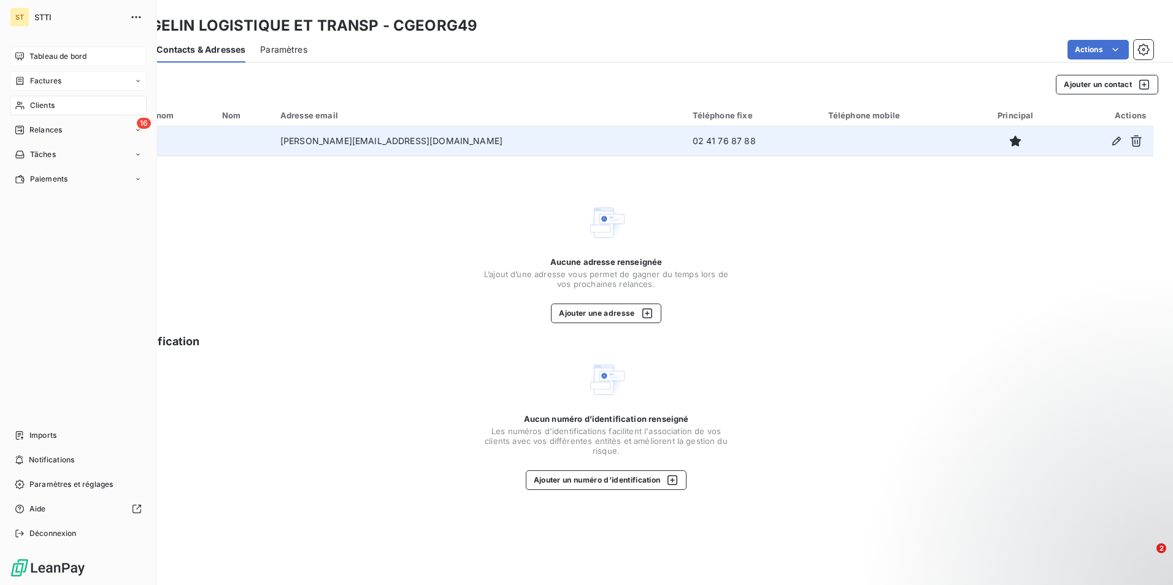
click at [46, 129] on span "Relances" at bounding box center [45, 130] width 33 height 11
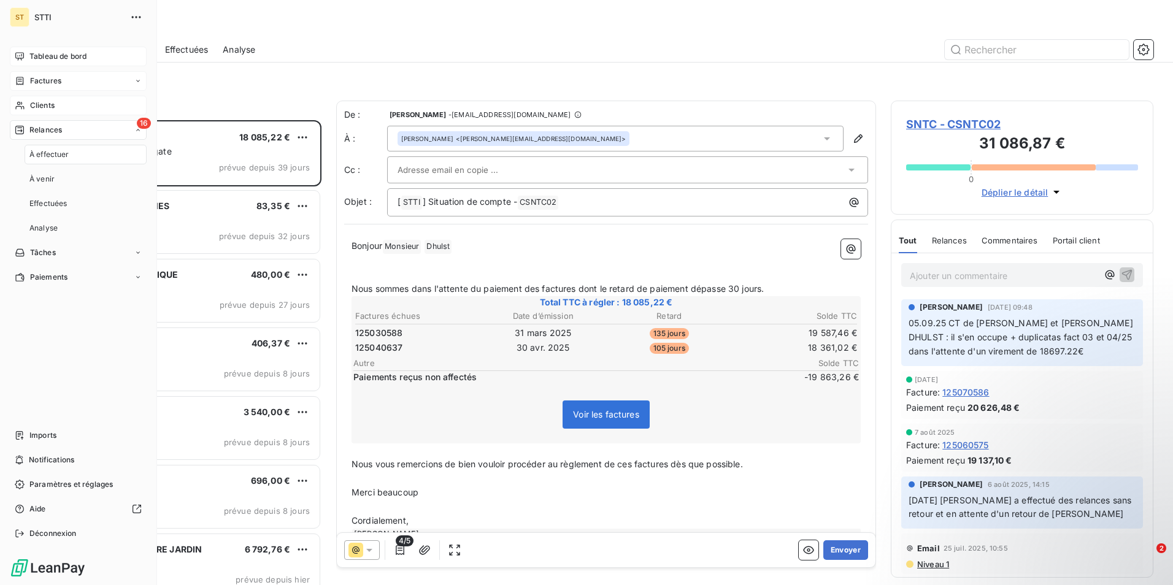
scroll to position [456, 253]
click at [43, 98] on div "Clients" at bounding box center [78, 106] width 137 height 20
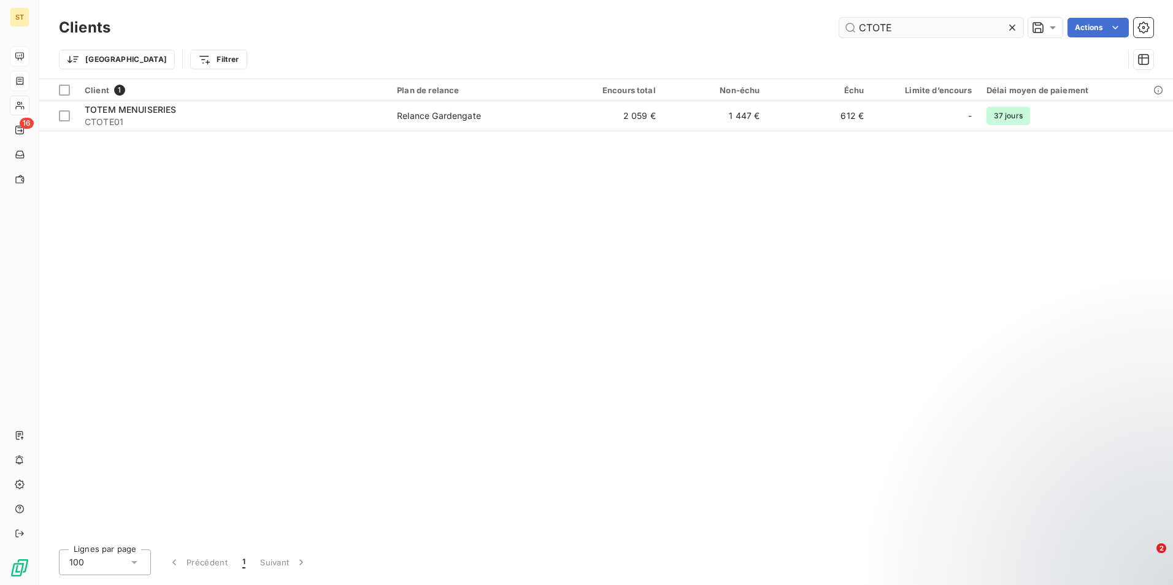
click at [901, 29] on input "CTOTE" at bounding box center [931, 28] width 184 height 20
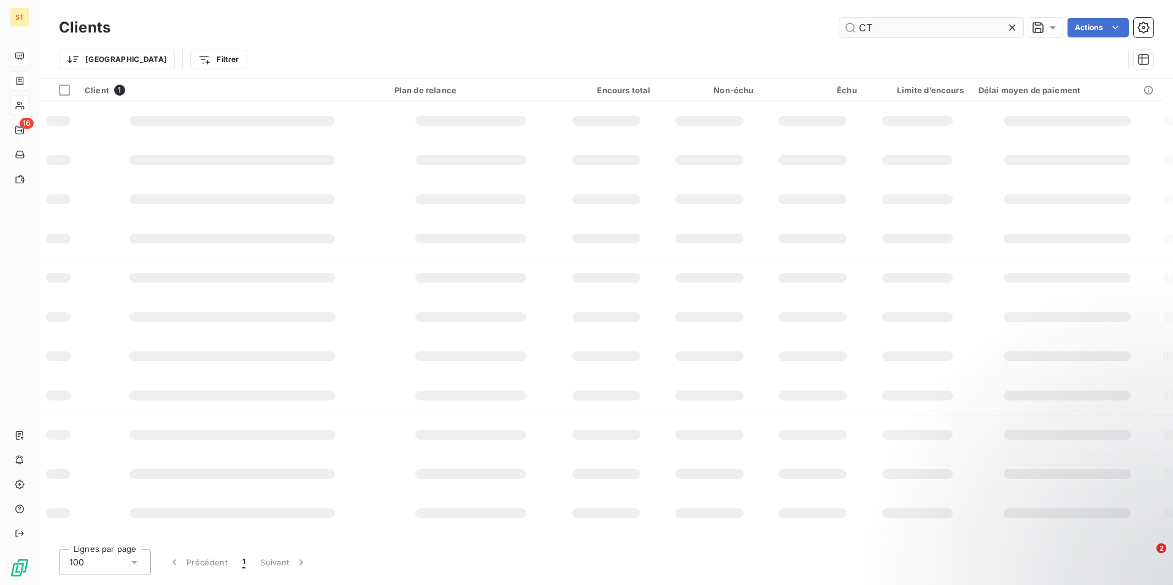
type input "C"
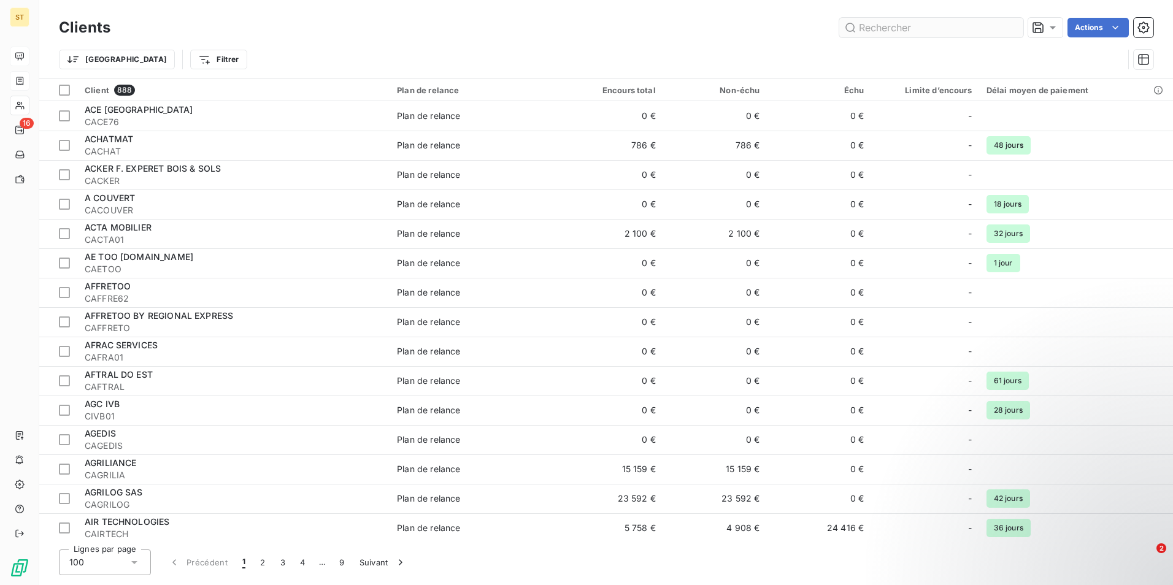
click at [916, 30] on input "text" at bounding box center [931, 28] width 184 height 20
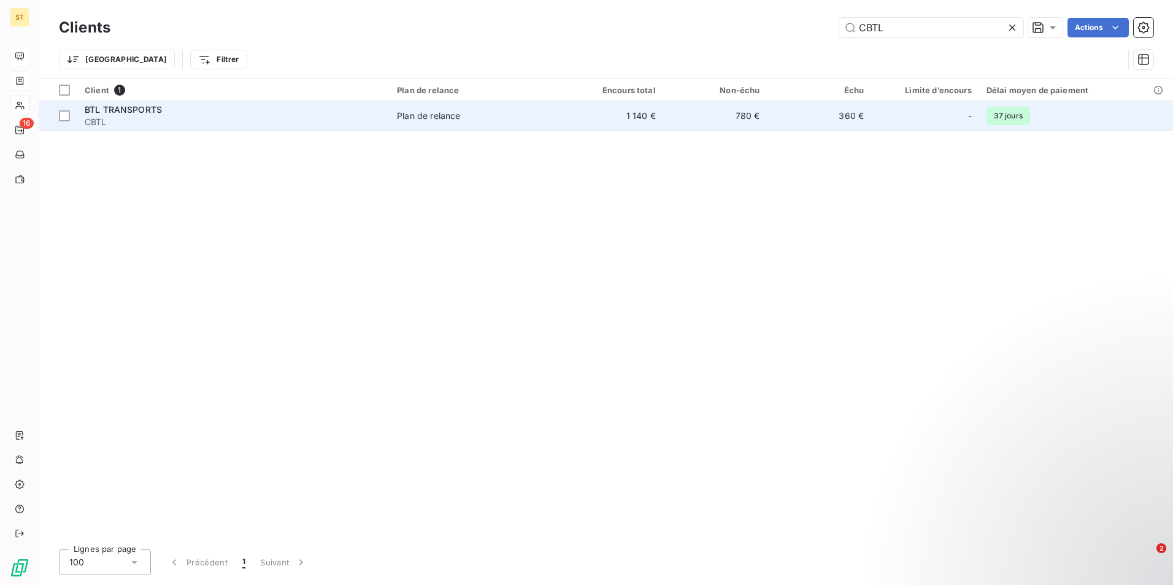
type input "CBTL"
click at [123, 118] on span "CBTL" at bounding box center [234, 122] width 298 height 12
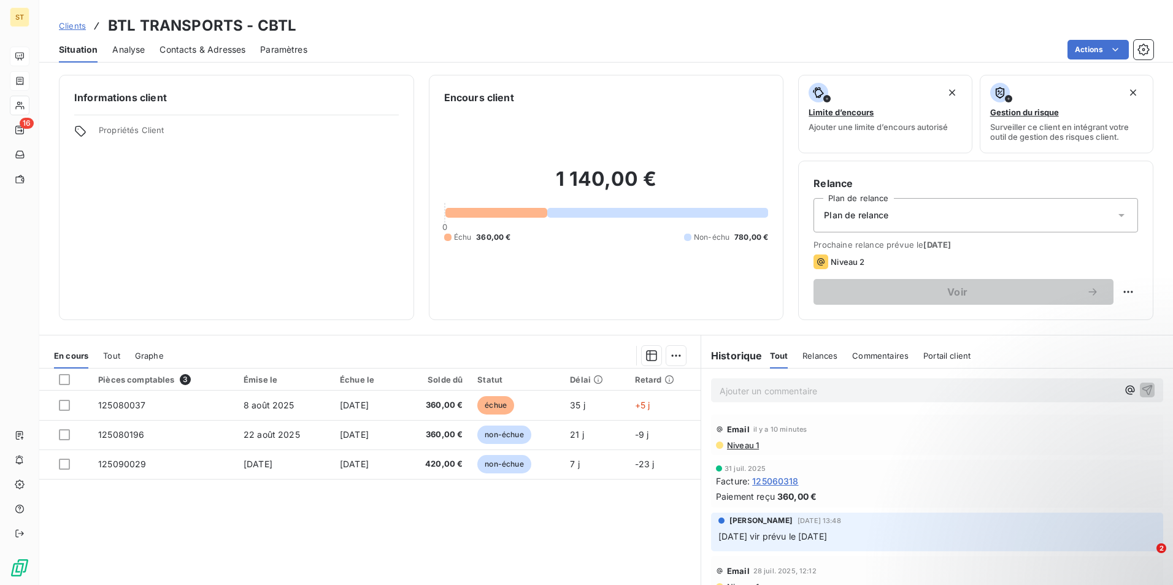
click at [805, 390] on p "Ajouter un commentaire ﻿" at bounding box center [919, 391] width 398 height 15
click at [1143, 390] on icon "button" at bounding box center [1148, 390] width 10 height 10
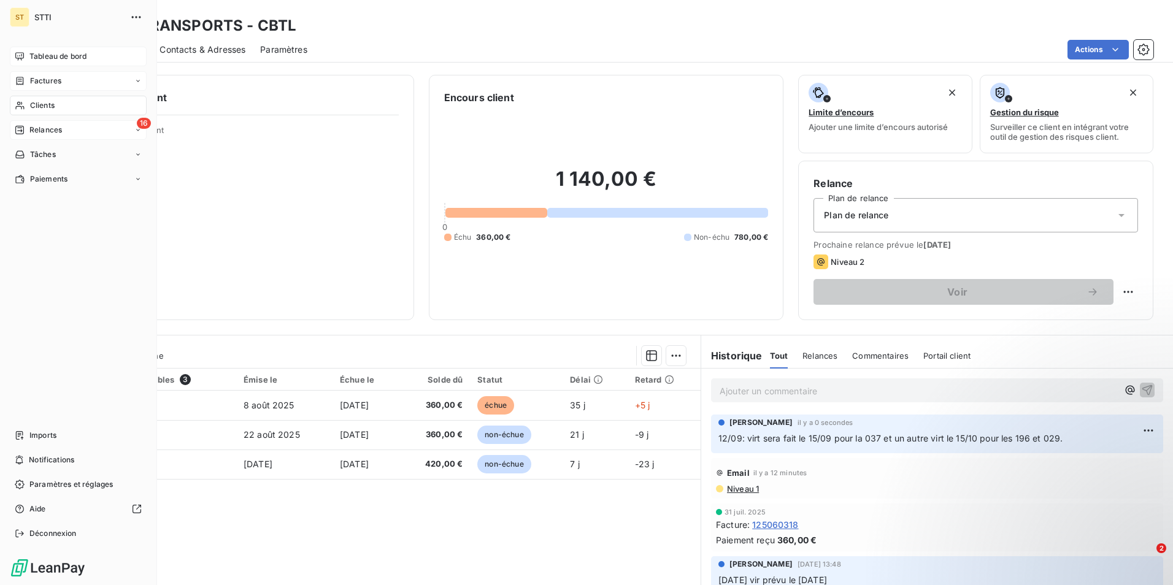
click at [56, 128] on span "Relances" at bounding box center [45, 130] width 33 height 11
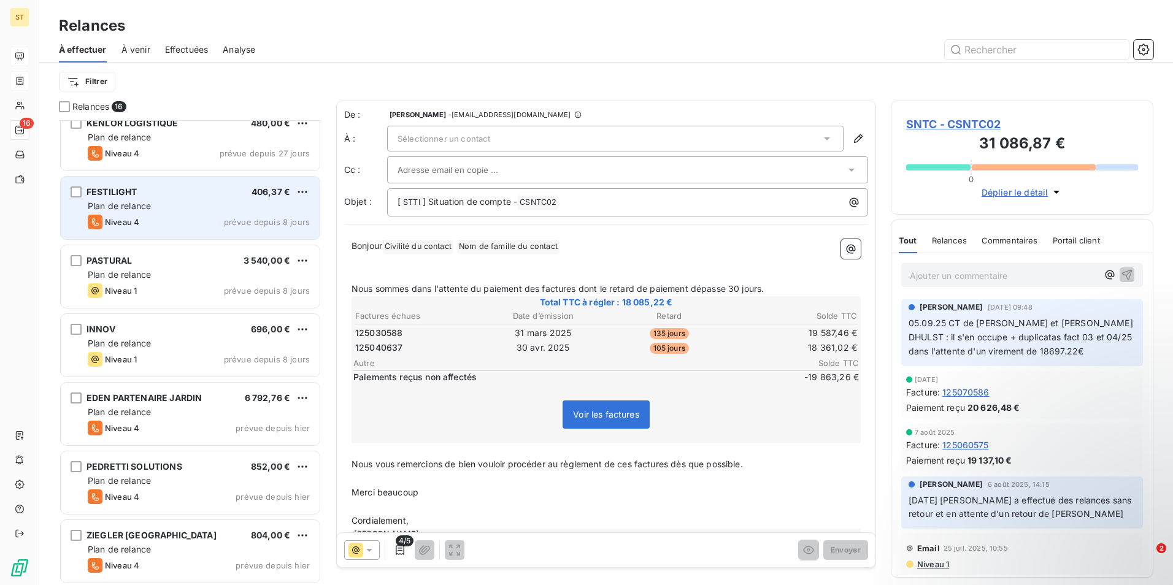
scroll to position [185, 0]
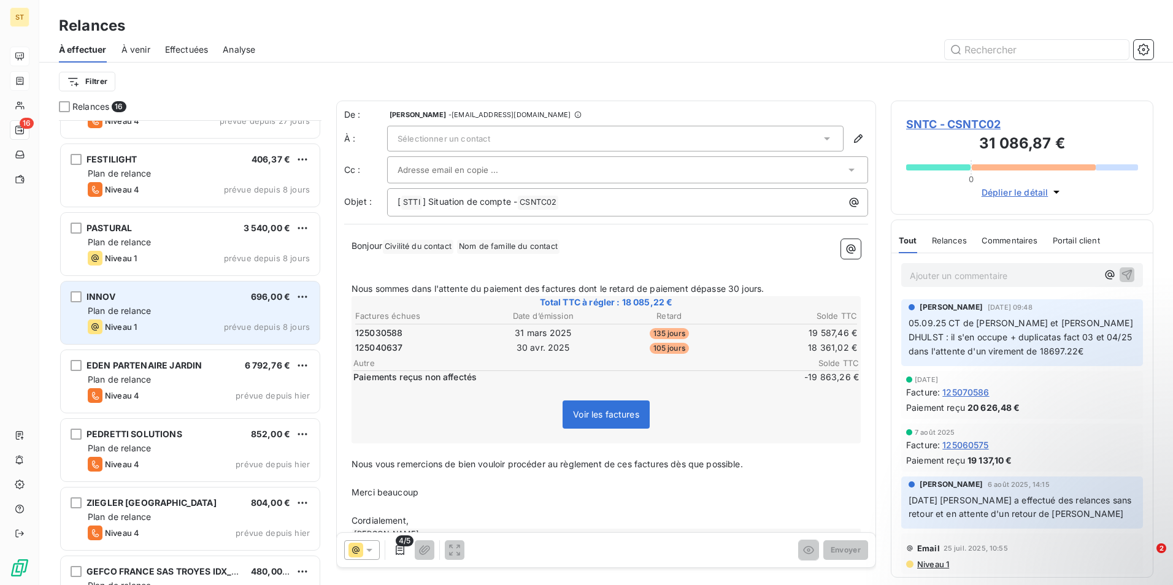
click at [119, 318] on div "INNOV 696,00 € Plan de relance Niveau 1 prévue depuis 8 jours" at bounding box center [190, 313] width 259 height 63
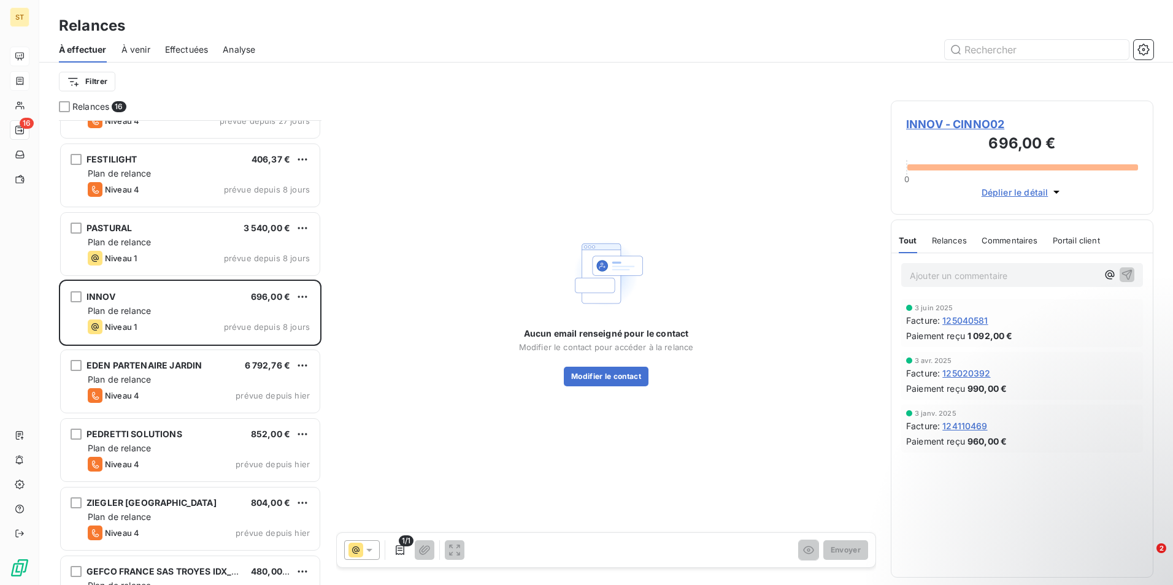
click at [964, 121] on span "INNOV - CINNO02" at bounding box center [1022, 124] width 232 height 17
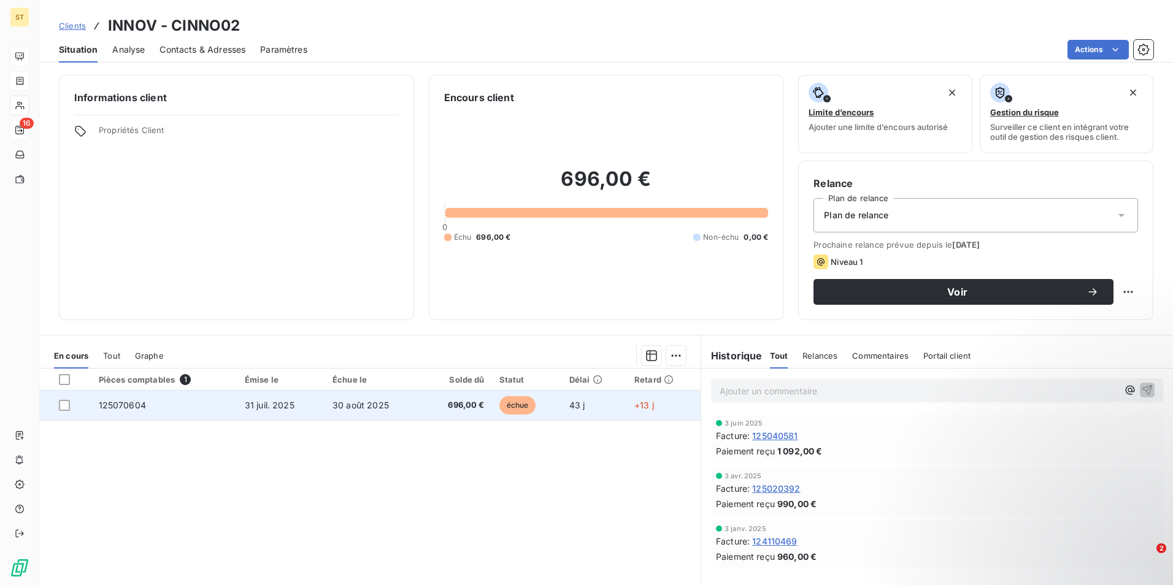
click at [282, 403] on span "31 juil. 2025" at bounding box center [270, 405] width 50 height 10
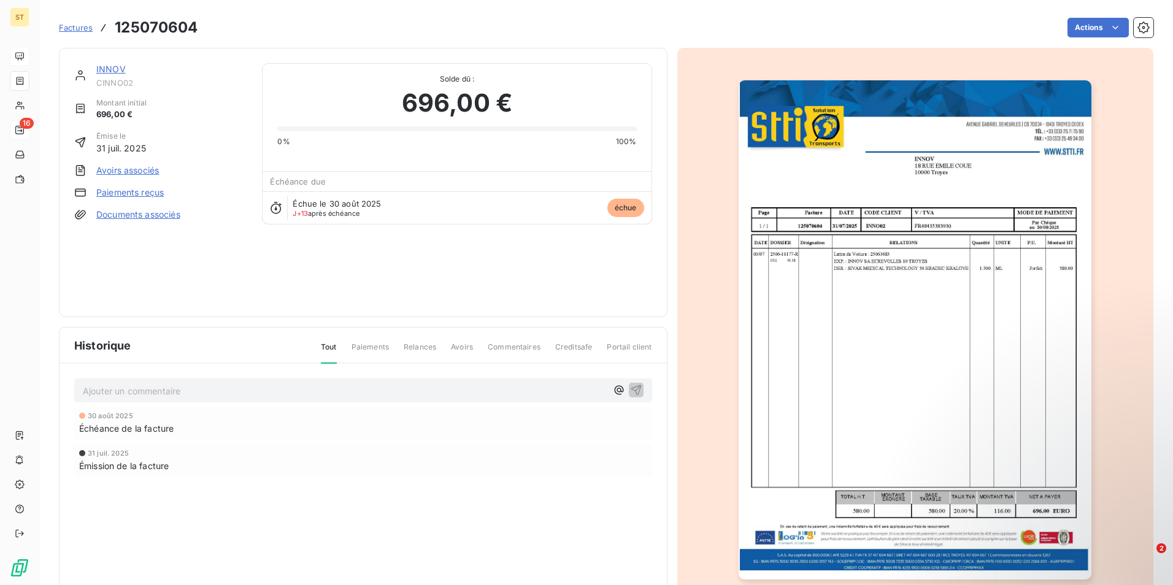
click at [77, 28] on span "Factures" at bounding box center [76, 28] width 34 height 10
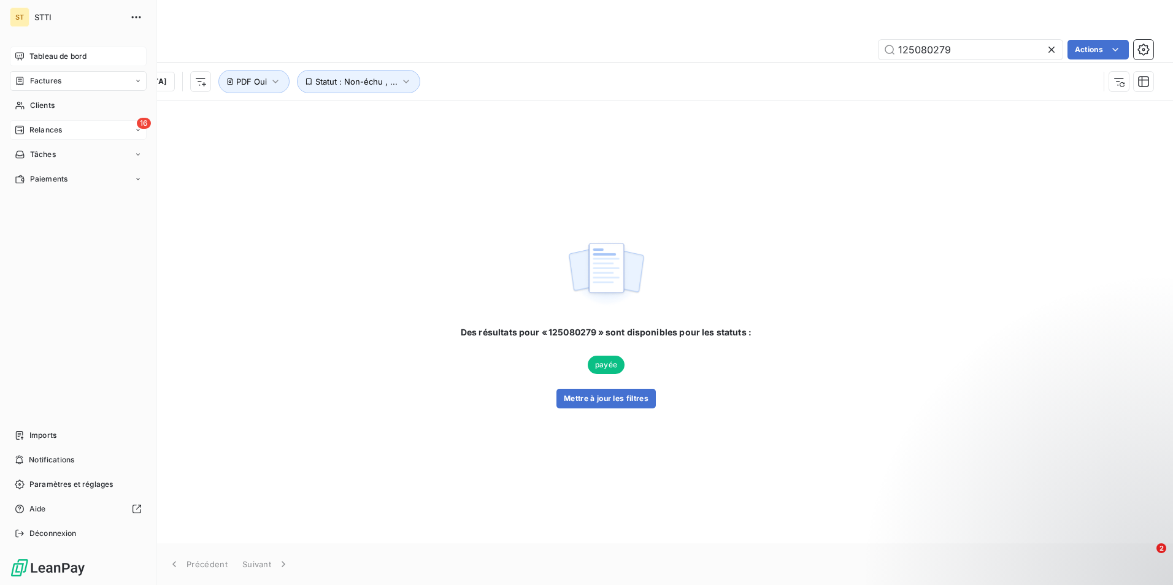
click at [31, 131] on span "Relances" at bounding box center [45, 130] width 33 height 11
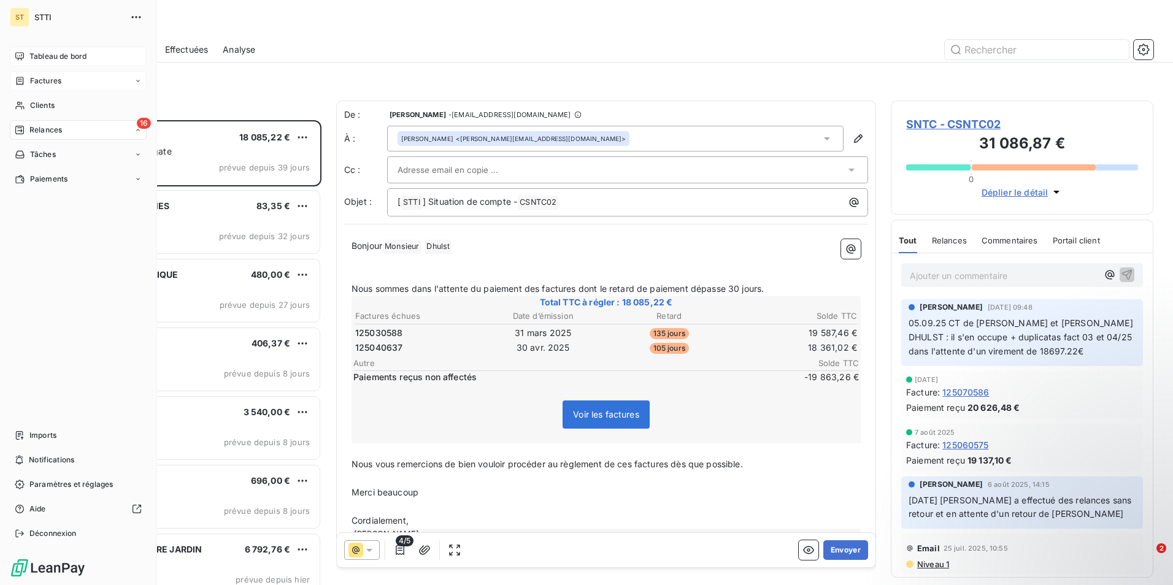
scroll to position [456, 253]
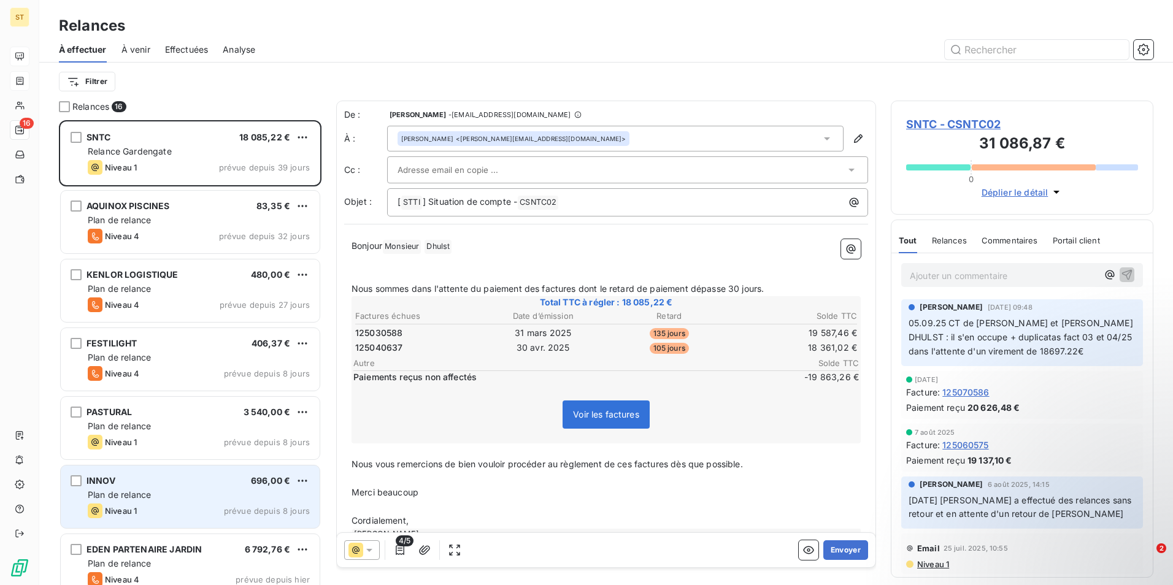
click at [110, 497] on span "Plan de relance" at bounding box center [119, 495] width 63 height 10
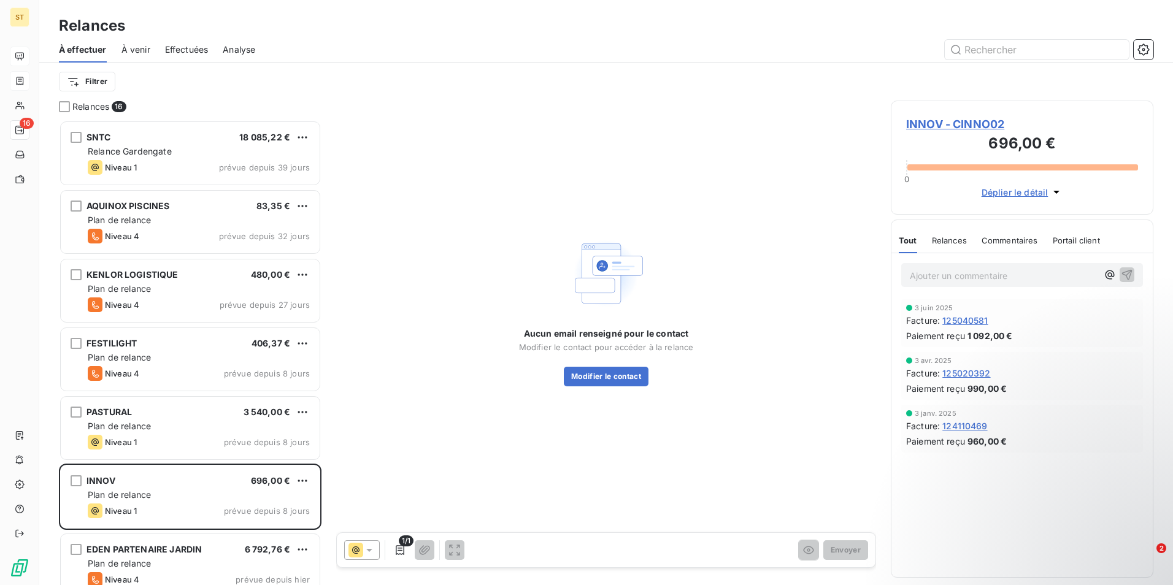
click at [974, 122] on span "INNOV - CINNO02" at bounding box center [1022, 124] width 232 height 17
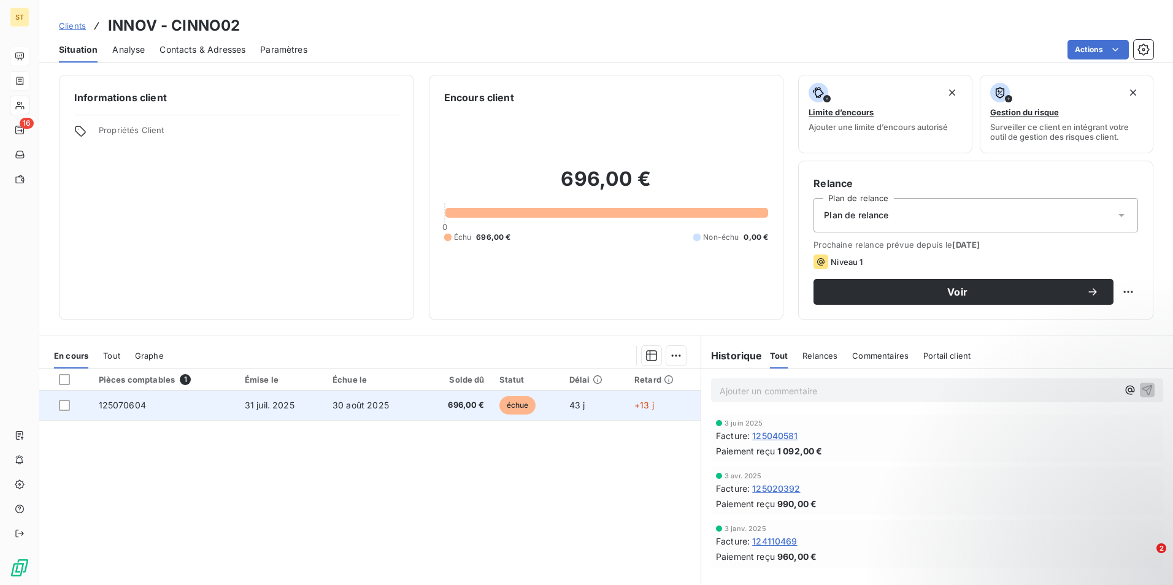
click at [128, 404] on span "125070604" at bounding box center [122, 405] width 47 height 10
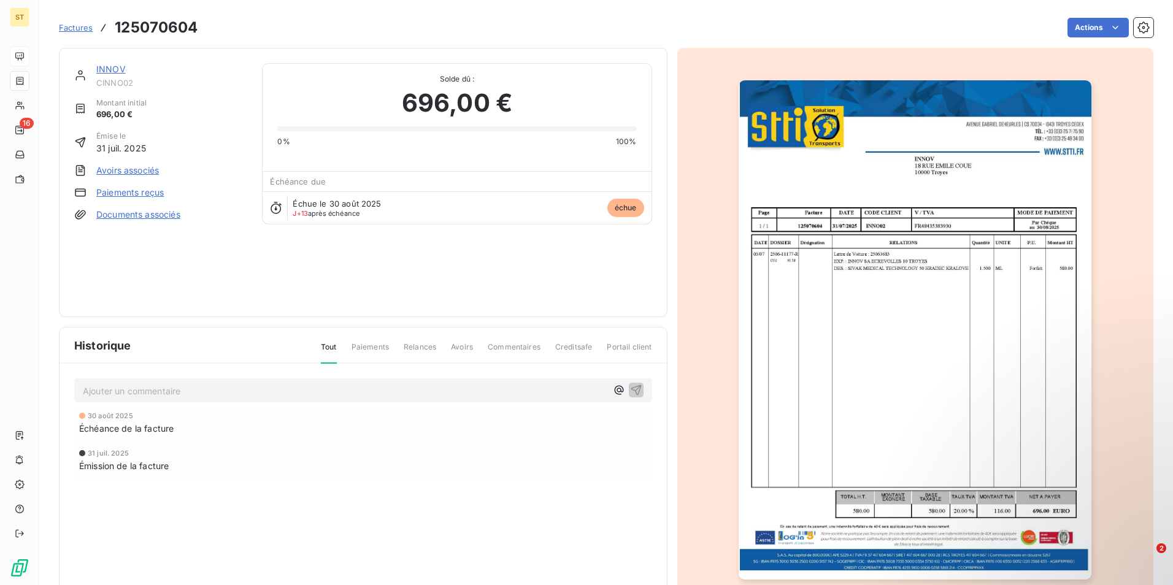
click at [972, 190] on img "button" at bounding box center [915, 330] width 353 height 500
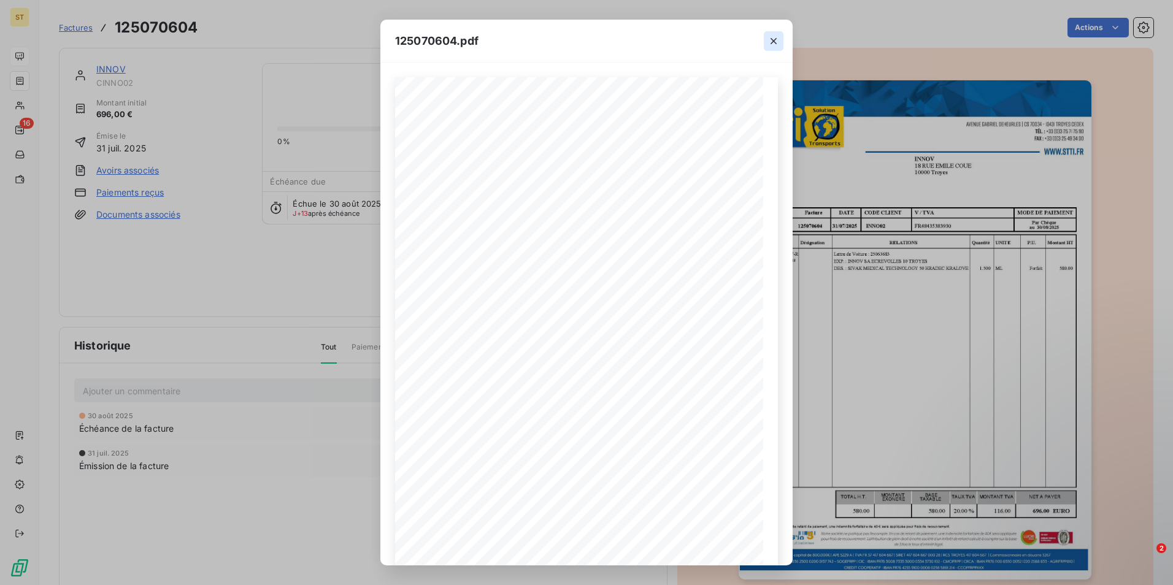
click at [770, 39] on icon "button" at bounding box center [774, 41] width 12 height 12
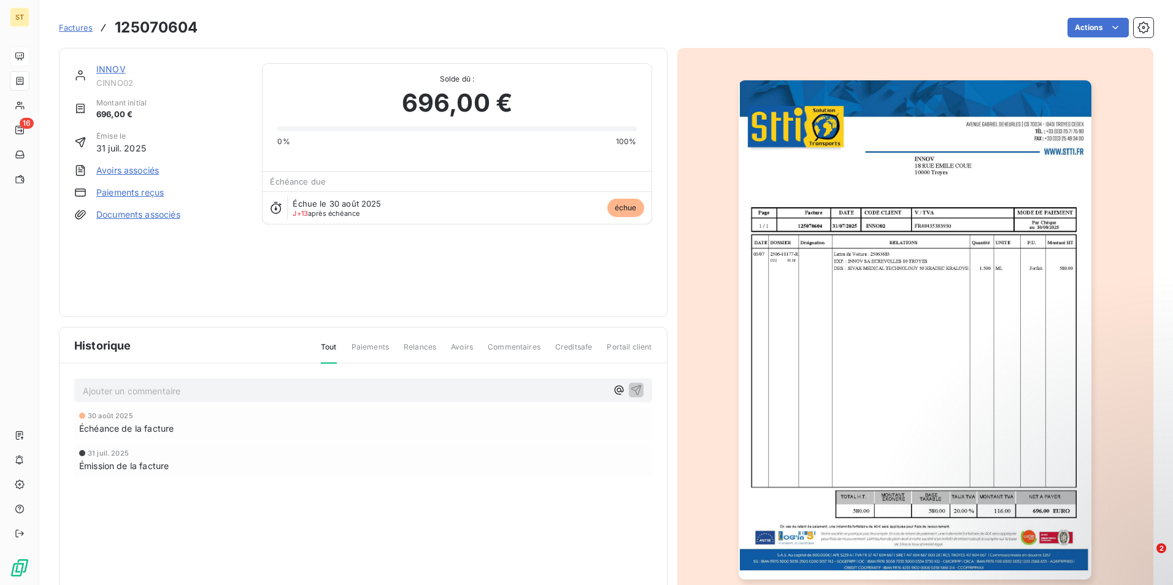
click at [820, 183] on img "button" at bounding box center [915, 330] width 353 height 500
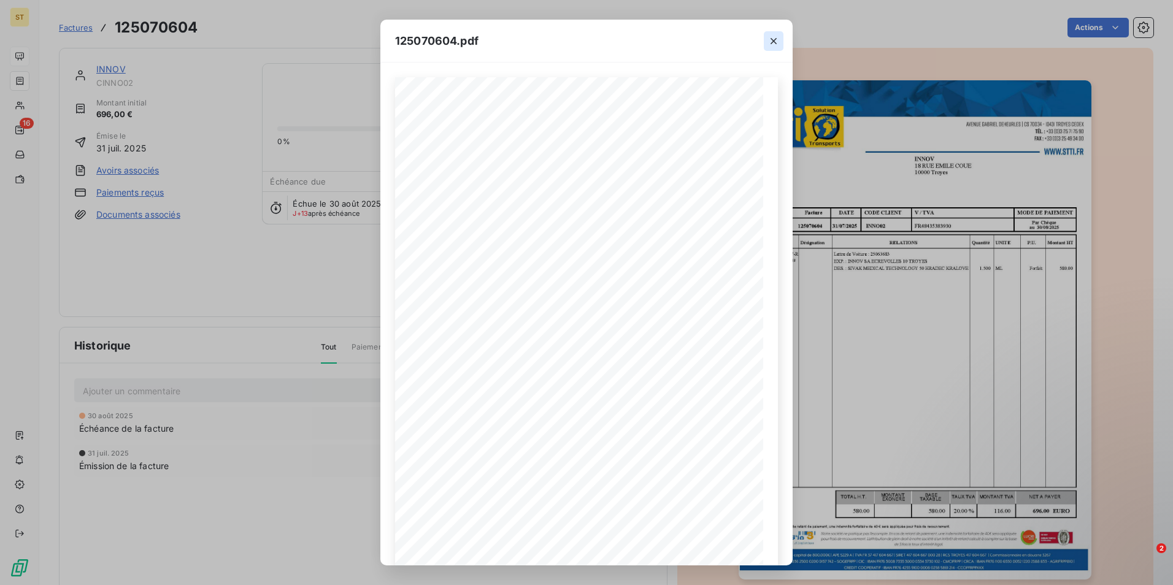
drag, startPoint x: 777, startPoint y: 39, endPoint x: 768, endPoint y: 39, distance: 9.2
click at [777, 39] on icon "button" at bounding box center [774, 41] width 12 height 12
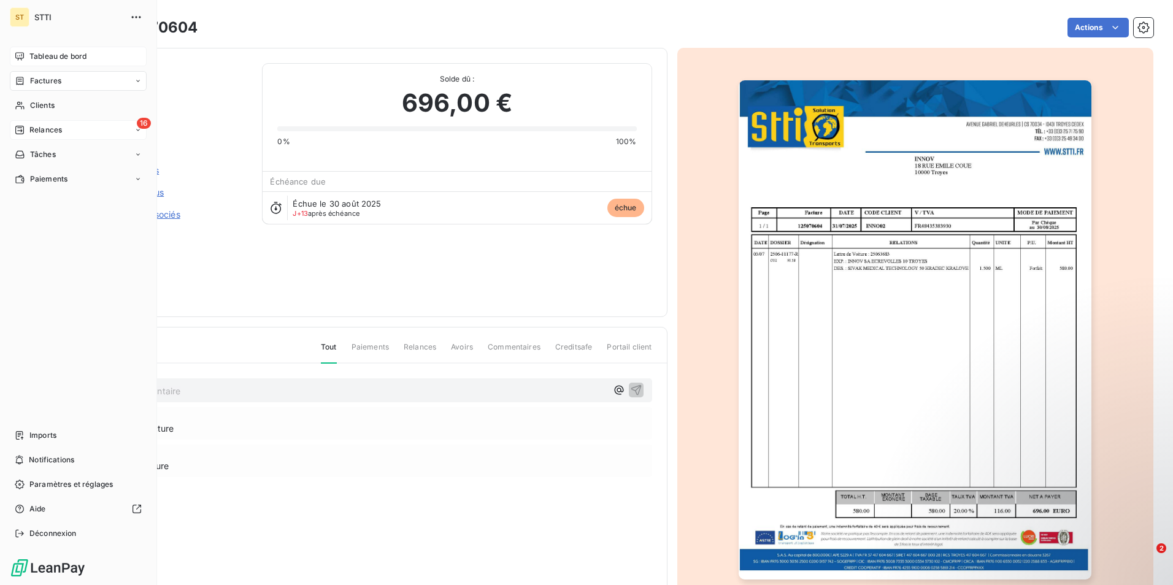
click at [31, 126] on span "Relances" at bounding box center [45, 130] width 33 height 11
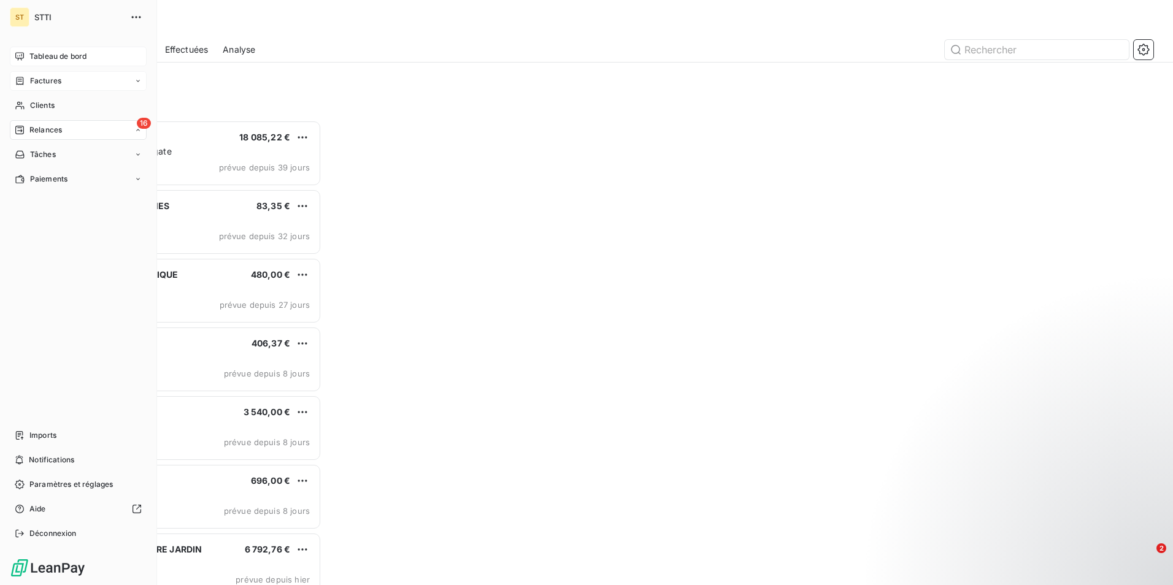
scroll to position [456, 253]
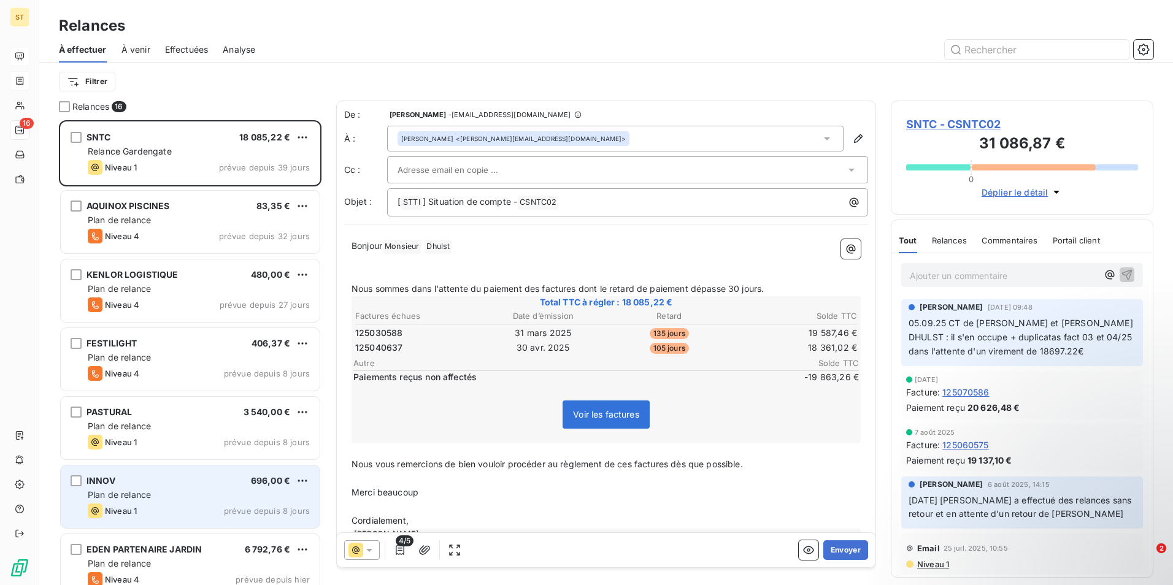
click at [173, 488] on div "INNOV 696,00 € Plan de relance Niveau 1 prévue depuis 8 jours" at bounding box center [190, 497] width 259 height 63
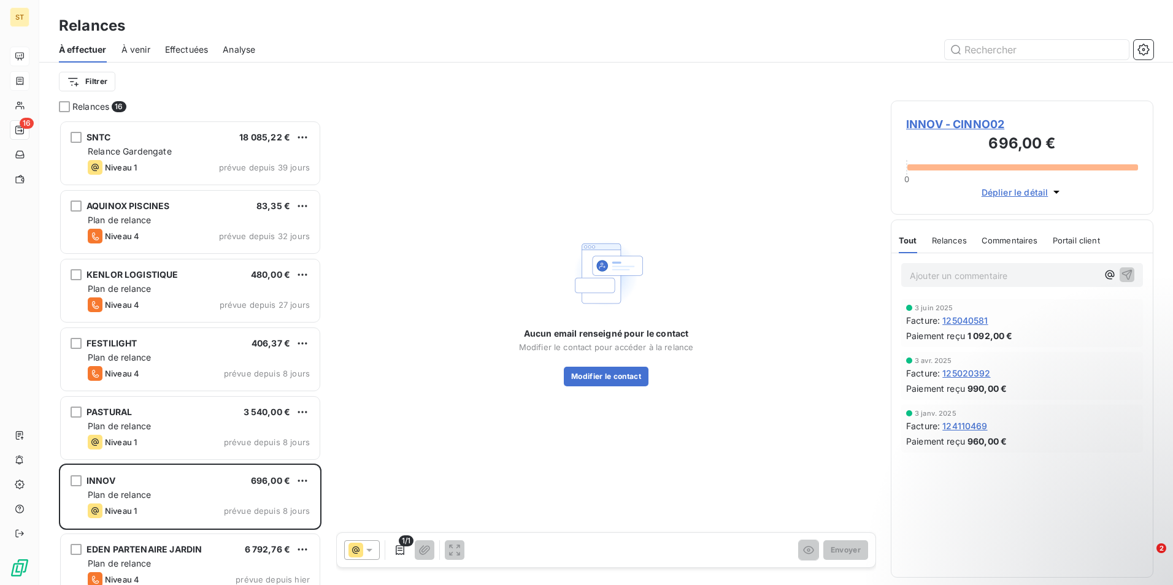
click at [944, 271] on p "Ajouter un commentaire ﻿" at bounding box center [1004, 275] width 188 height 15
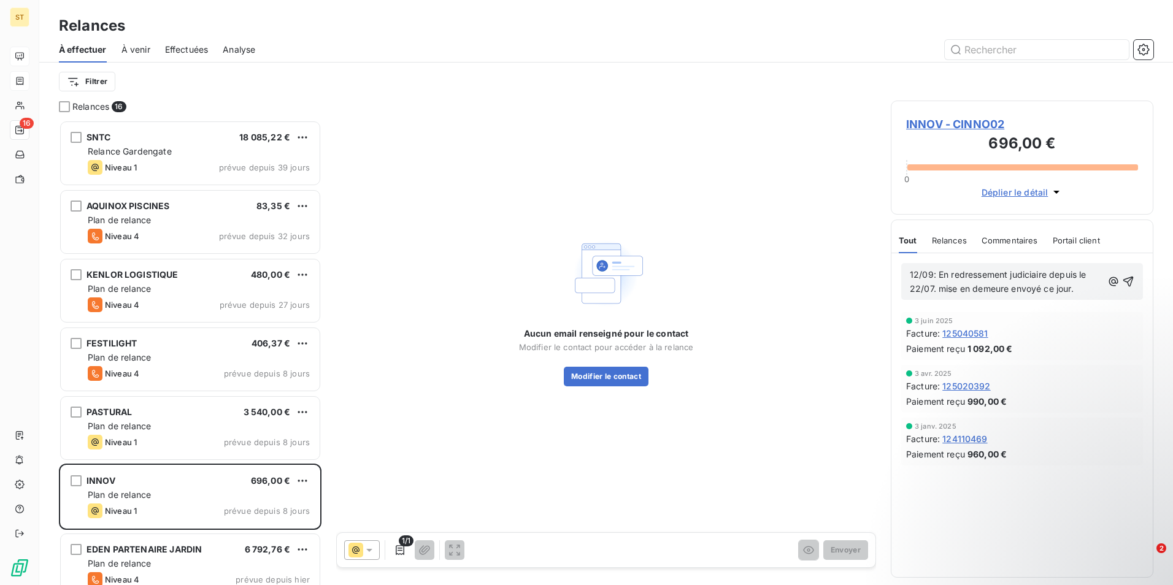
click at [946, 286] on span "12/09: En redressement judiciaire depuis le 22/07. mise en demeure envoyé ce jo…" at bounding box center [999, 281] width 179 height 25
click at [1081, 293] on p "12/09: En redressement judiciaire depuis le 22/07. Mise en demeure envoyé ce jo…" at bounding box center [1006, 282] width 193 height 28
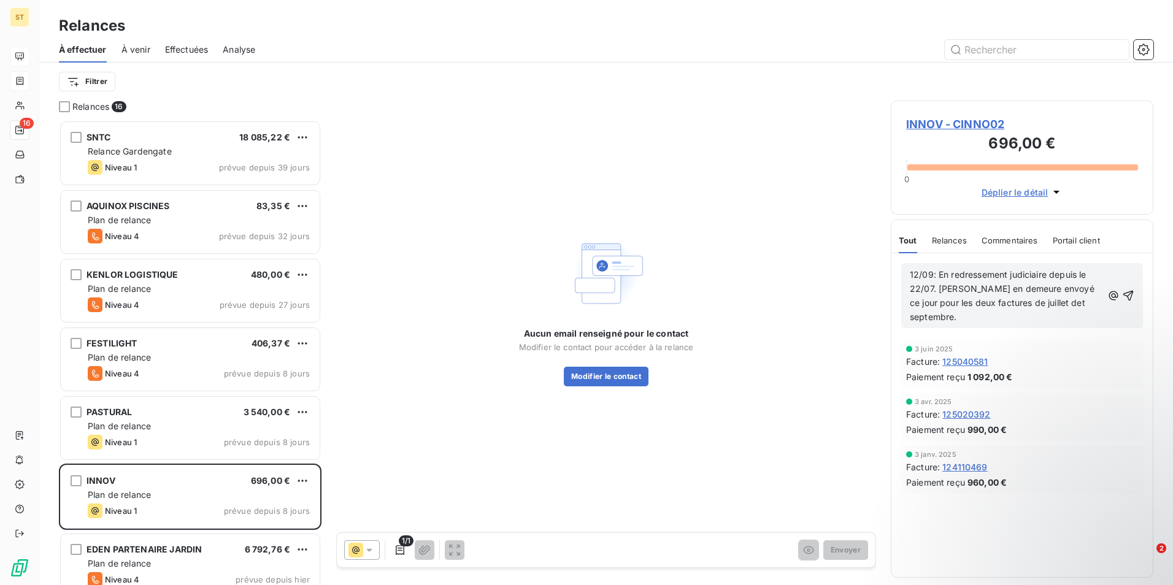
click at [1025, 301] on span "12/09: En redressement judiciaire depuis le 22/07. [PERSON_NAME] en demeure env…" at bounding box center [1003, 295] width 187 height 53
click at [1079, 306] on p "12/09: En redressement judiciaire depuis le 22/07. [PERSON_NAME] en demeure env…" at bounding box center [1006, 296] width 193 height 56
click at [1130, 290] on icon "button" at bounding box center [1128, 296] width 12 height 12
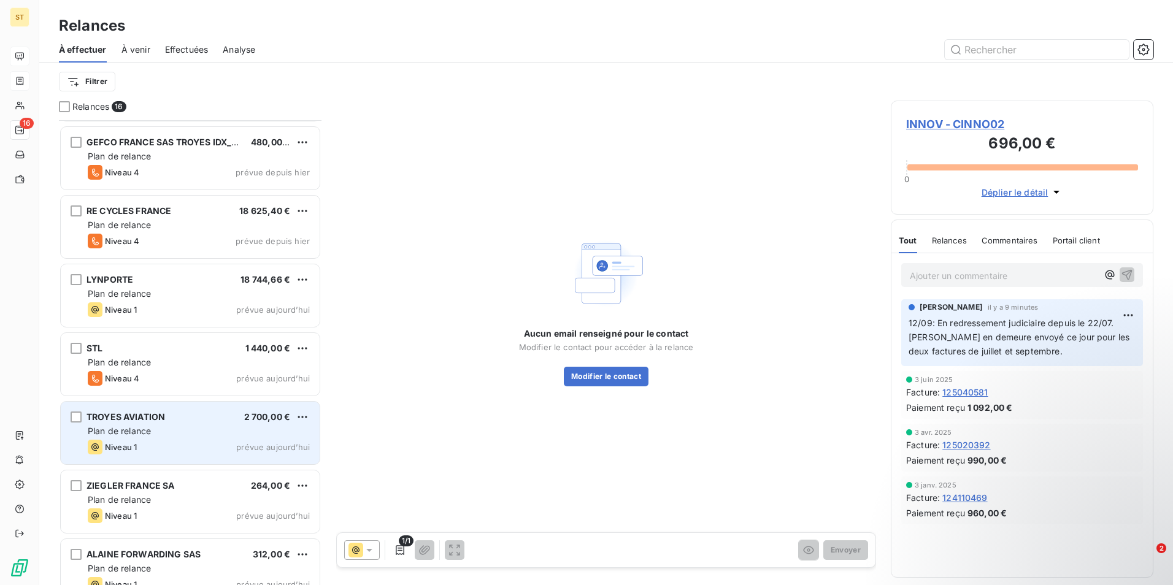
scroll to position [635, 0]
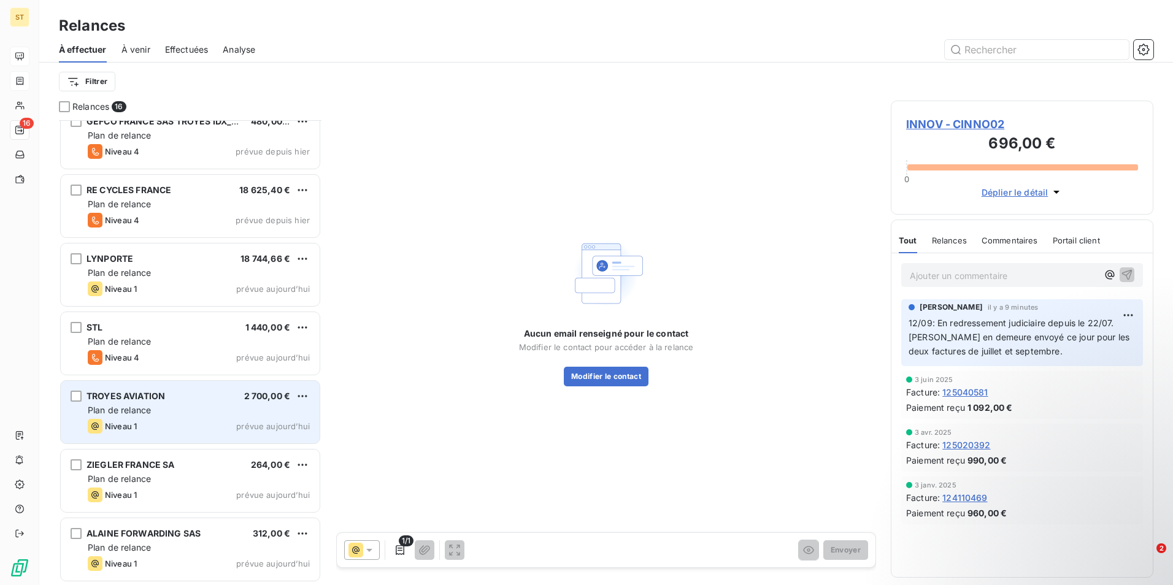
click at [142, 411] on span "Plan de relance" at bounding box center [119, 410] width 63 height 10
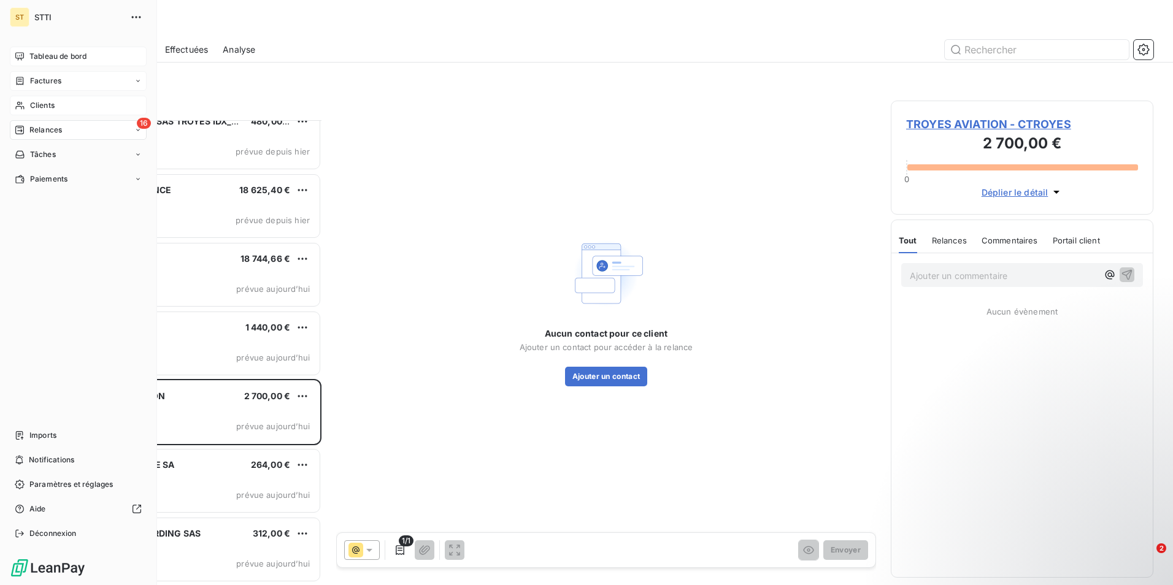
click at [42, 99] on div "Clients" at bounding box center [78, 106] width 137 height 20
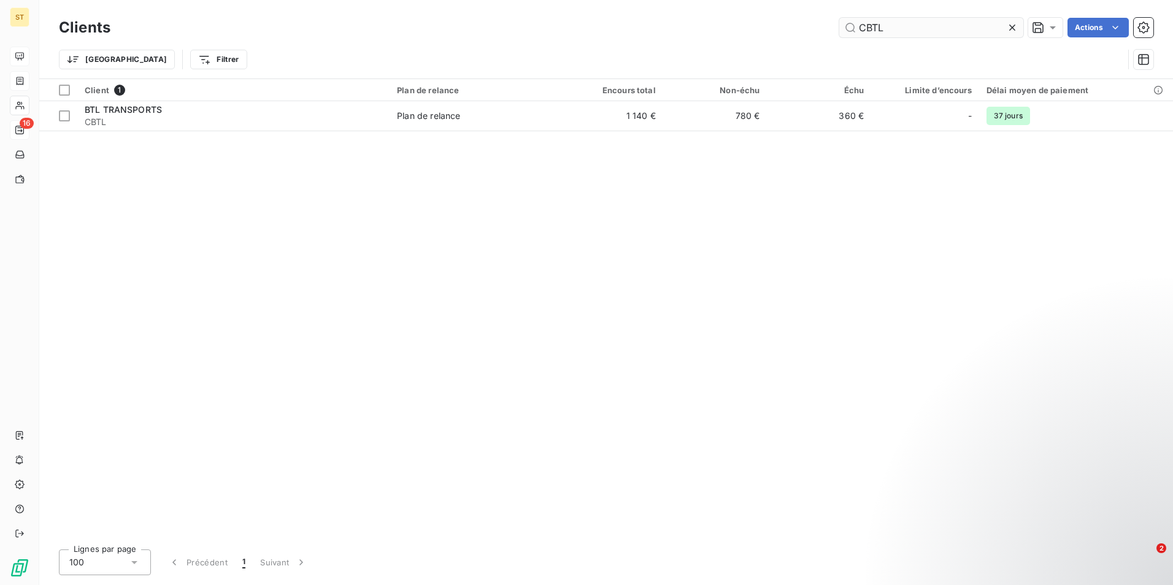
click at [895, 26] on input "CBTL" at bounding box center [931, 28] width 184 height 20
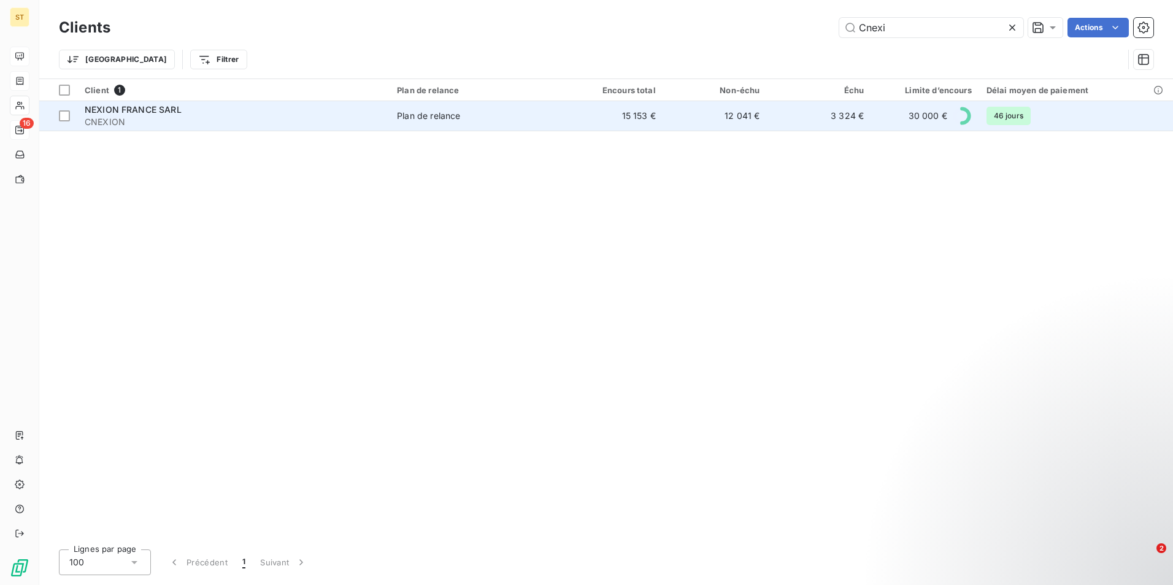
type input "Cnexi"
click at [330, 119] on span "CNEXION" at bounding box center [234, 122] width 298 height 12
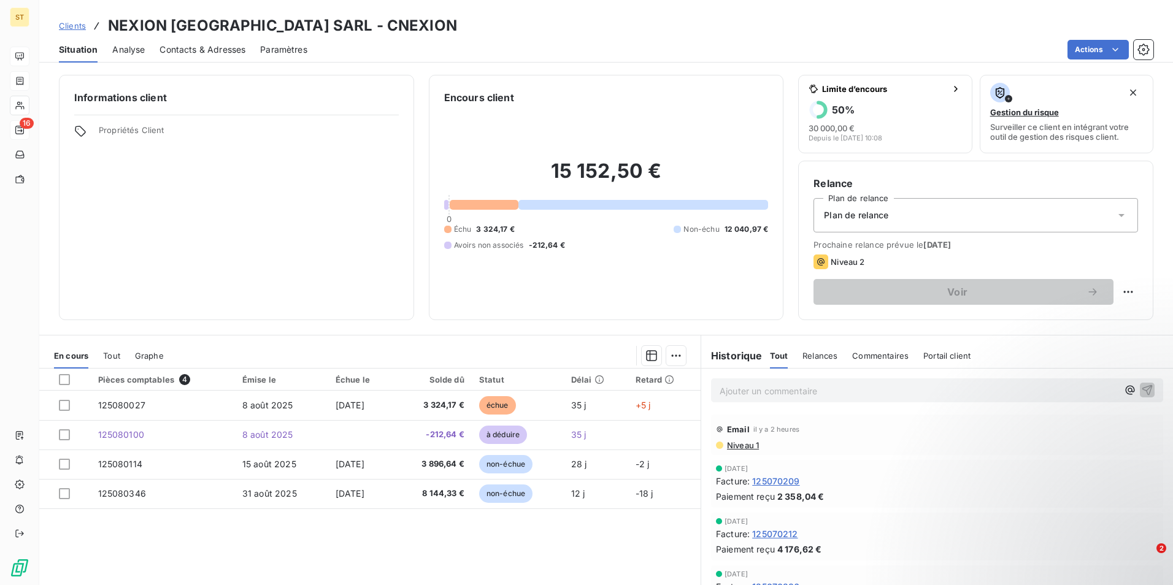
click at [773, 392] on p "Ajouter un commentaire ﻿" at bounding box center [919, 391] width 398 height 15
click at [1116, 216] on icon at bounding box center [1122, 215] width 12 height 12
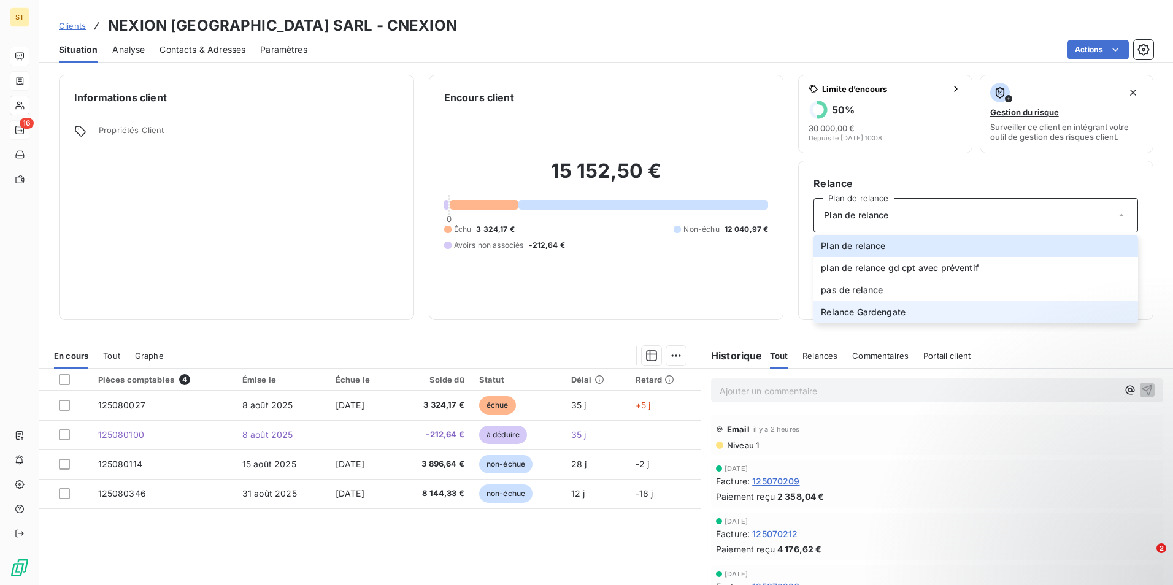
click at [850, 312] on span "Relance Gardengate" at bounding box center [863, 312] width 85 height 12
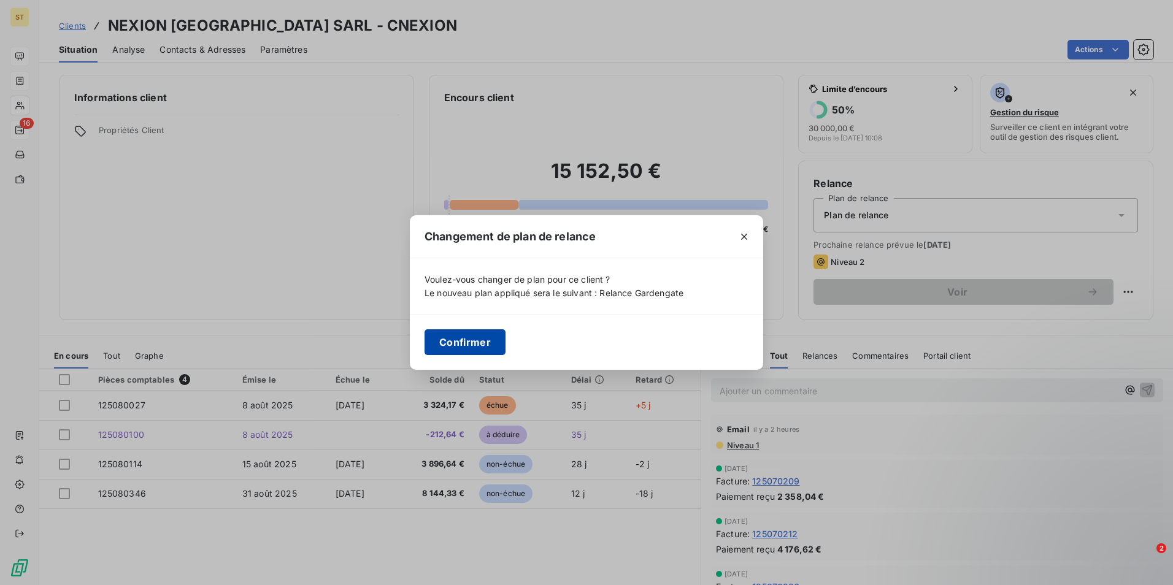
click at [481, 342] on button "Confirmer" at bounding box center [465, 343] width 81 height 26
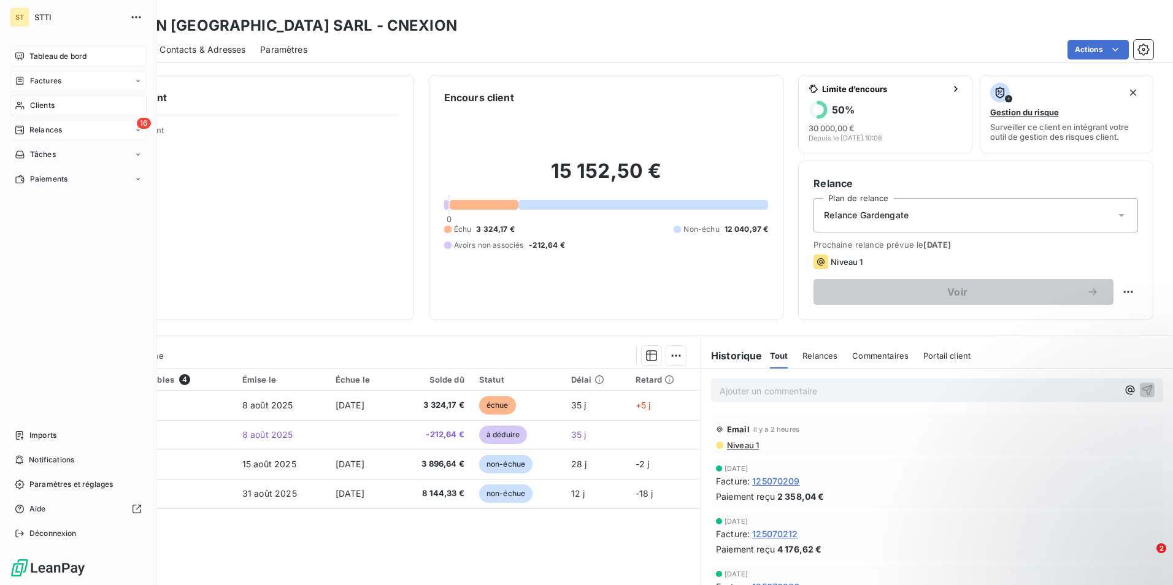
click at [41, 105] on span "Clients" at bounding box center [42, 105] width 25 height 11
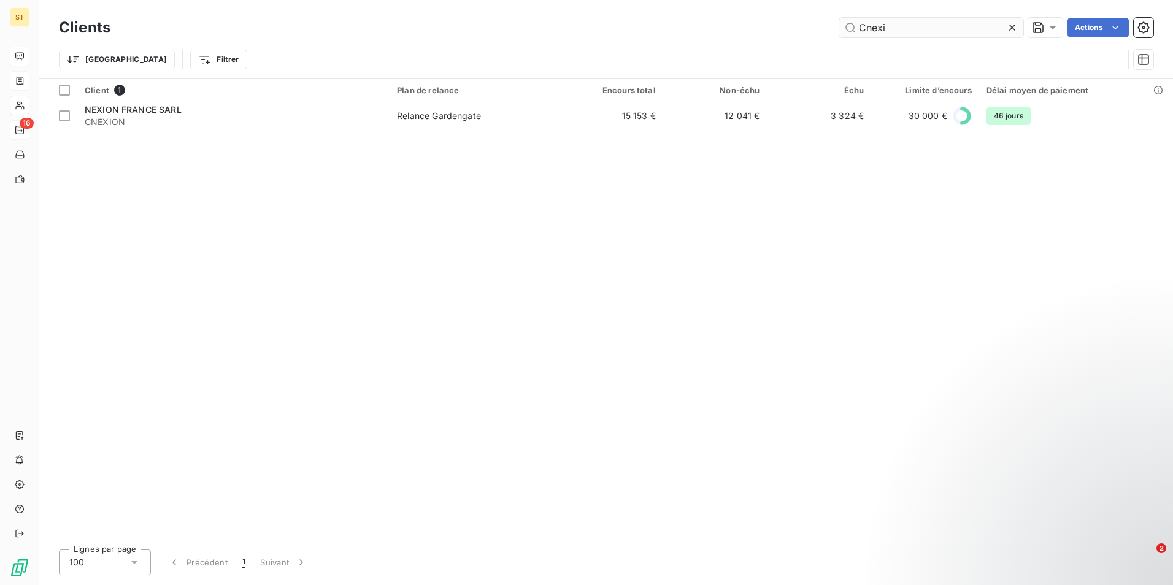
click at [916, 25] on input "Cnexi" at bounding box center [931, 28] width 184 height 20
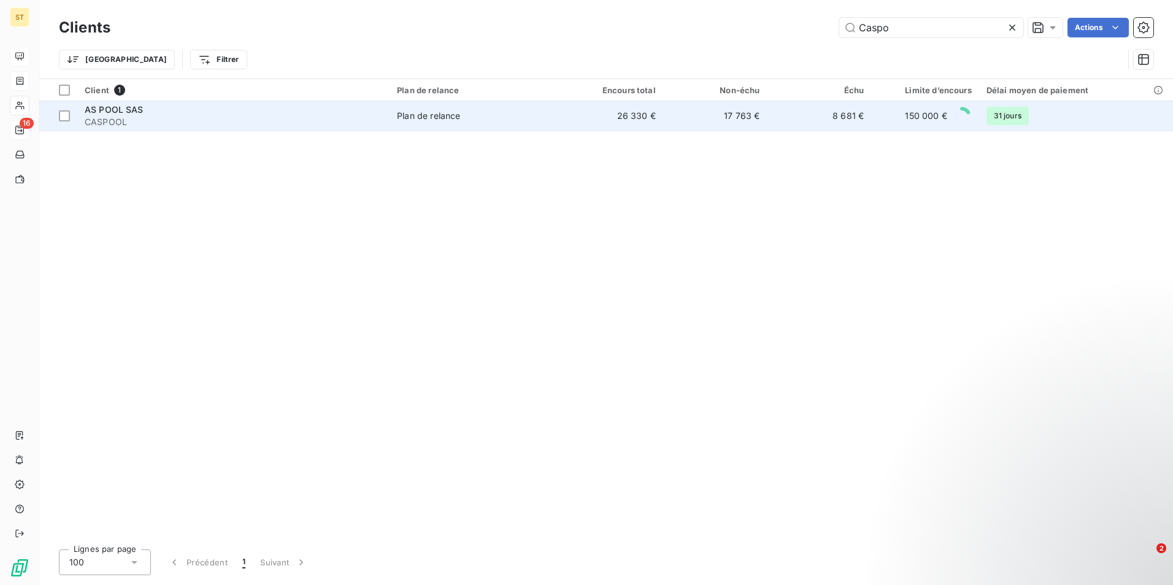
type input "Caspo"
click at [296, 123] on span "CASPOOL" at bounding box center [234, 122] width 298 height 12
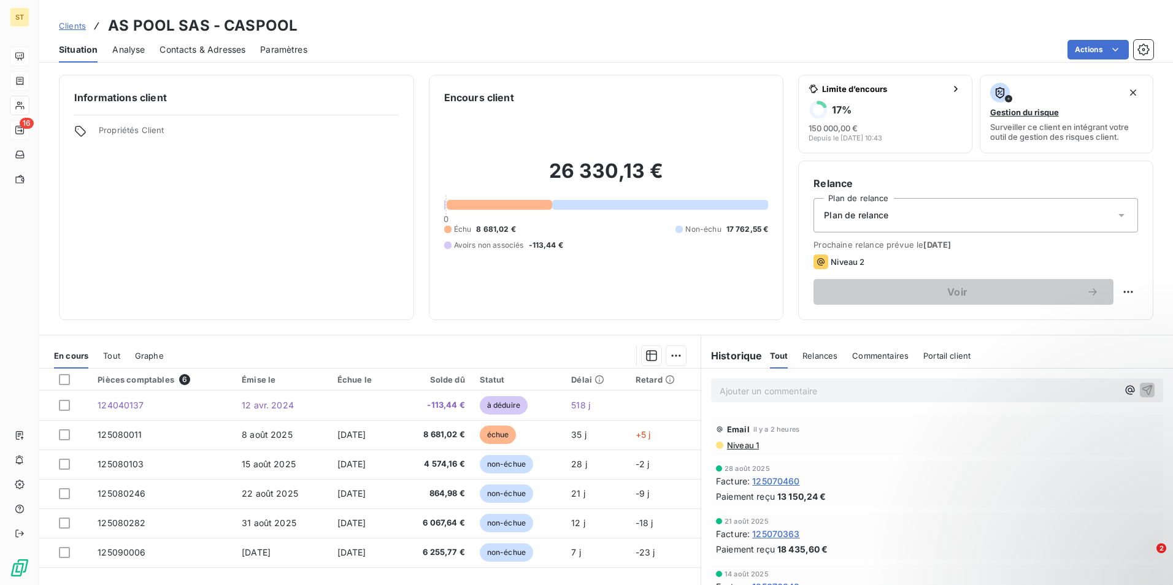
click at [759, 397] on p "Ajouter un commentaire ﻿" at bounding box center [919, 391] width 398 height 15
click at [1141, 388] on icon "button" at bounding box center [1147, 390] width 12 height 12
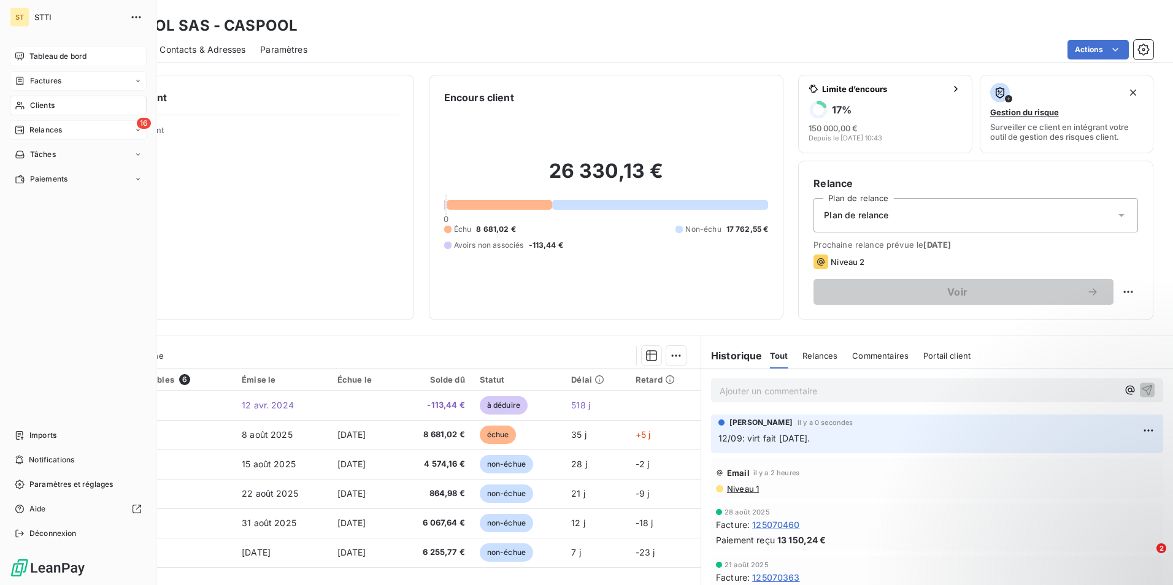
drag, startPoint x: 26, startPoint y: 107, endPoint x: 59, endPoint y: 106, distance: 32.5
click at [26, 107] on div "Clients" at bounding box center [78, 106] width 137 height 20
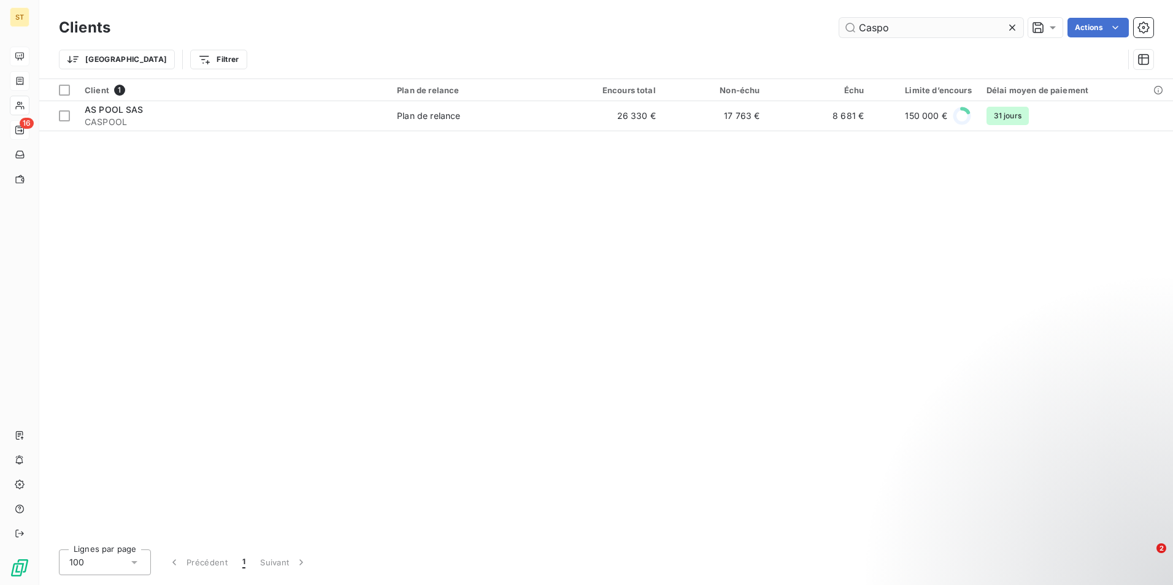
click at [895, 31] on input "Caspo" at bounding box center [931, 28] width 184 height 20
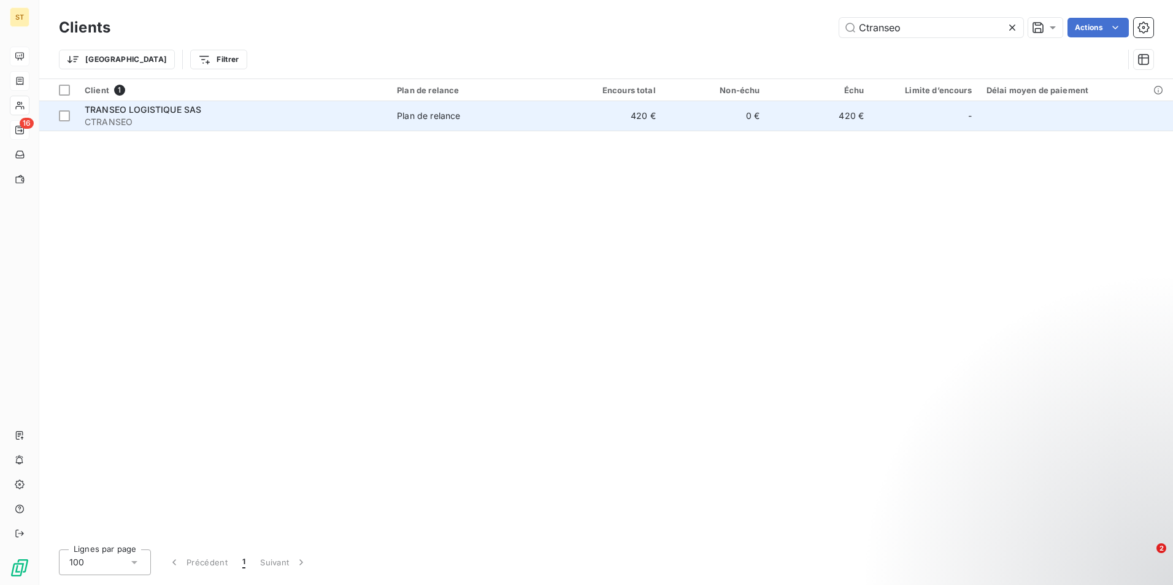
type input "Ctranseo"
click at [126, 114] on span "TRANSEO LOGISTIQUE SAS" at bounding box center [143, 109] width 117 height 10
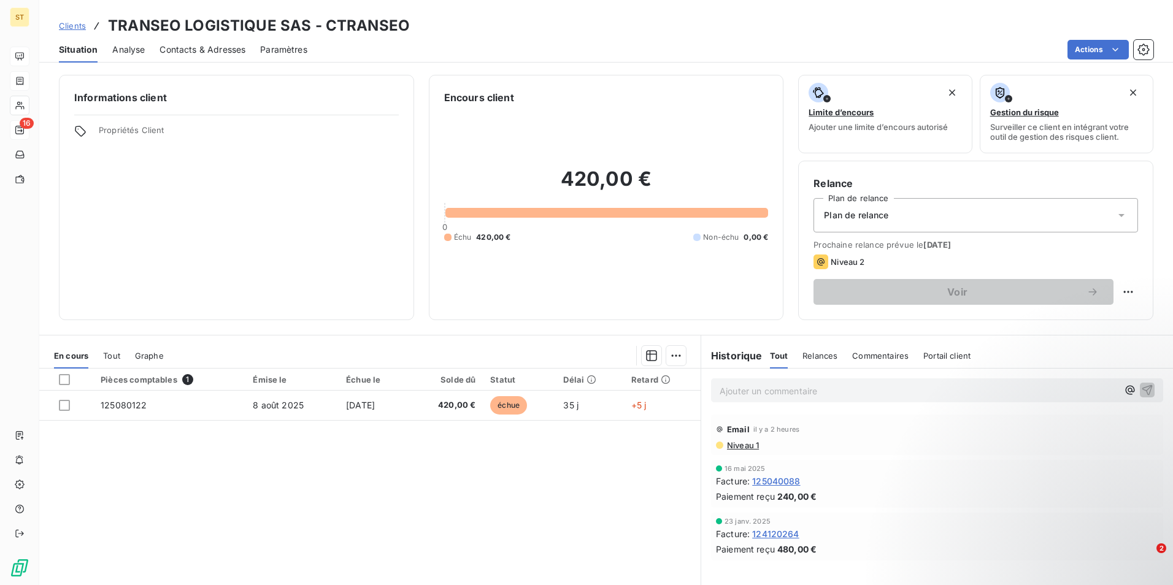
click at [740, 393] on p "Ajouter un commentaire ﻿" at bounding box center [919, 391] width 398 height 15
click at [1141, 390] on icon "button" at bounding box center [1147, 390] width 12 height 12
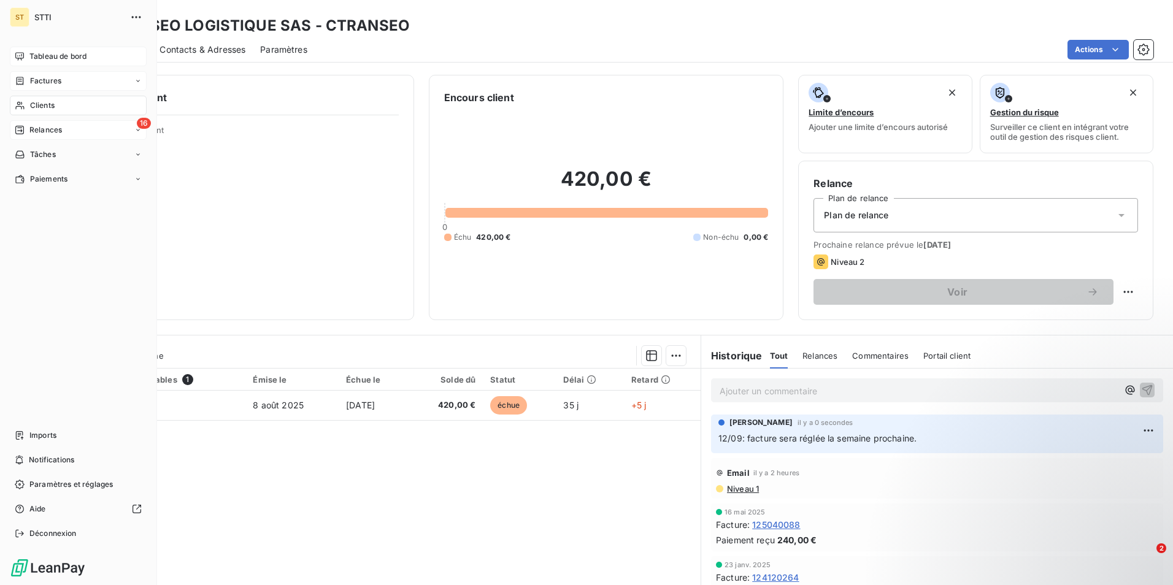
click at [67, 107] on div "Clients" at bounding box center [78, 106] width 137 height 20
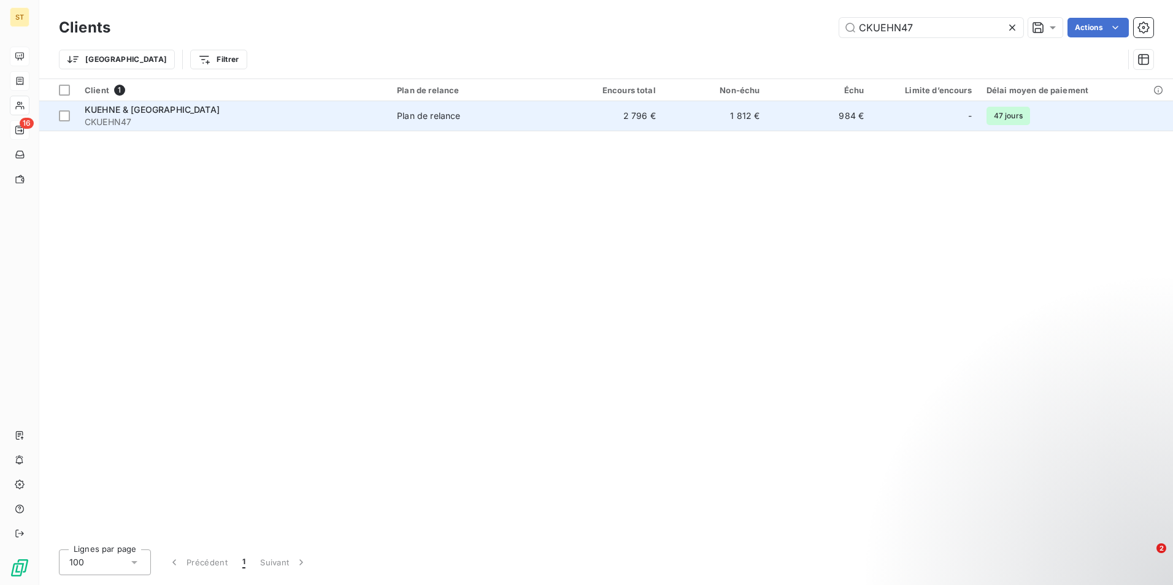
type input "CKUEHN47"
click at [329, 105] on div "KUEHNE & [GEOGRAPHIC_DATA]" at bounding box center [234, 110] width 298 height 12
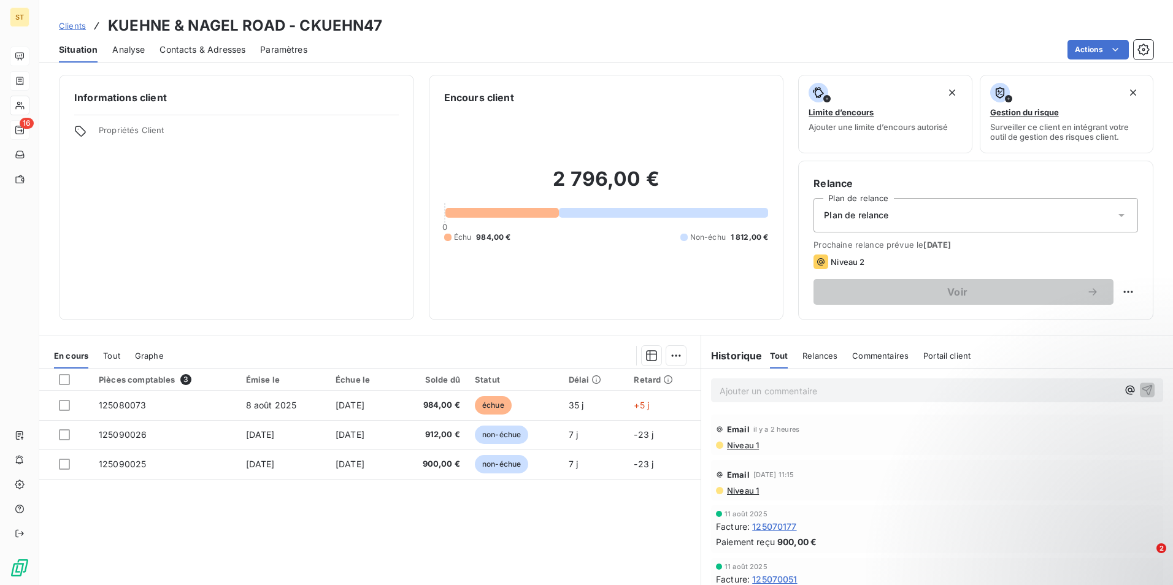
click at [740, 388] on p "Ajouter un commentaire ﻿" at bounding box center [919, 391] width 398 height 15
click at [772, 389] on span "12/09: facture validée pour paiement" at bounding box center [796, 390] width 152 height 10
click at [905, 390] on p "12/09: facture 073 est validée pour paiement" at bounding box center [919, 391] width 398 height 14
click at [1143, 388] on icon "button" at bounding box center [1148, 390] width 10 height 10
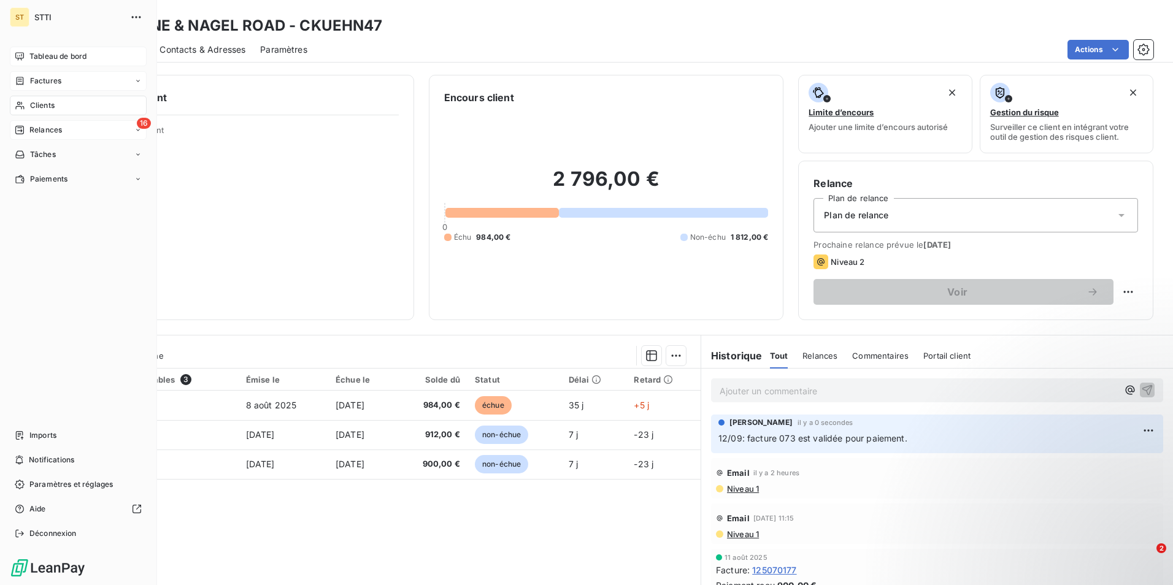
click at [39, 104] on span "Clients" at bounding box center [42, 105] width 25 height 11
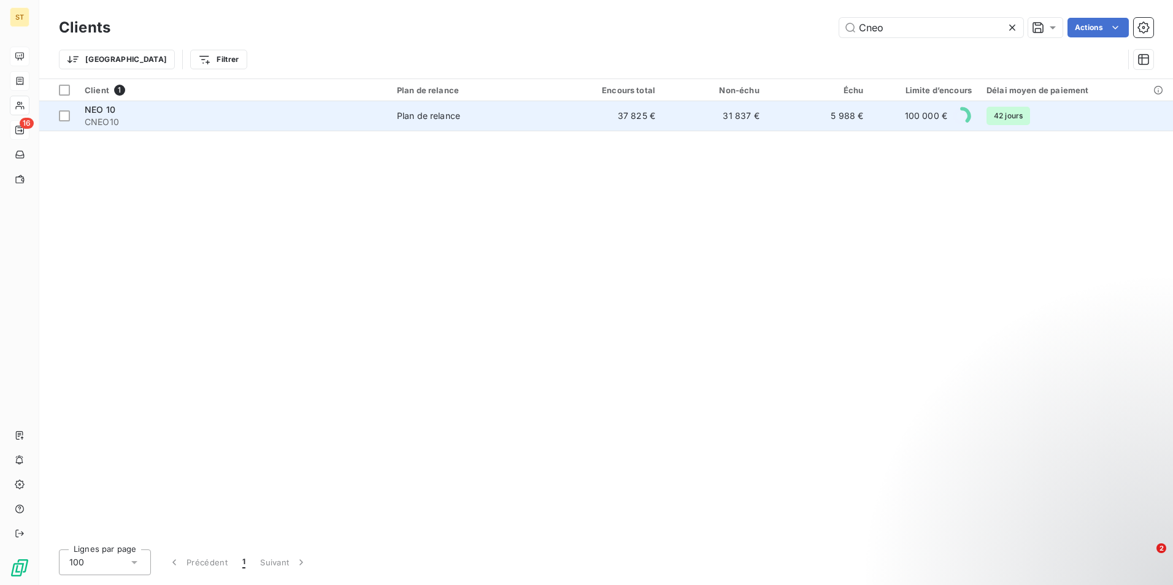
type input "Cneo"
click at [304, 114] on div "NEO 10" at bounding box center [234, 110] width 298 height 12
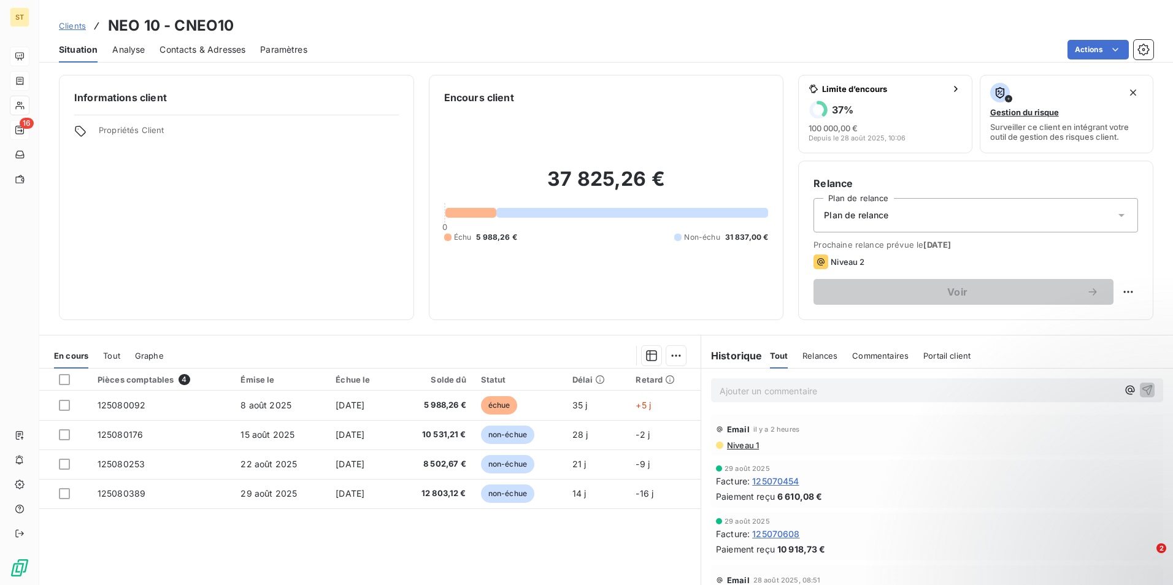
click at [772, 396] on p "Ajouter un commentaire ﻿" at bounding box center [919, 391] width 398 height 15
click at [757, 390] on span "12/09: virt fait ce jour" at bounding box center [764, 390] width 88 height 10
click at [758, 390] on span "12/09: virt fait ce jour" at bounding box center [764, 390] width 88 height 10
click at [868, 386] on p "12/09: virt de 16 519,47 fait ce jour" at bounding box center [919, 391] width 398 height 14
click at [1141, 389] on icon "button" at bounding box center [1147, 390] width 12 height 12
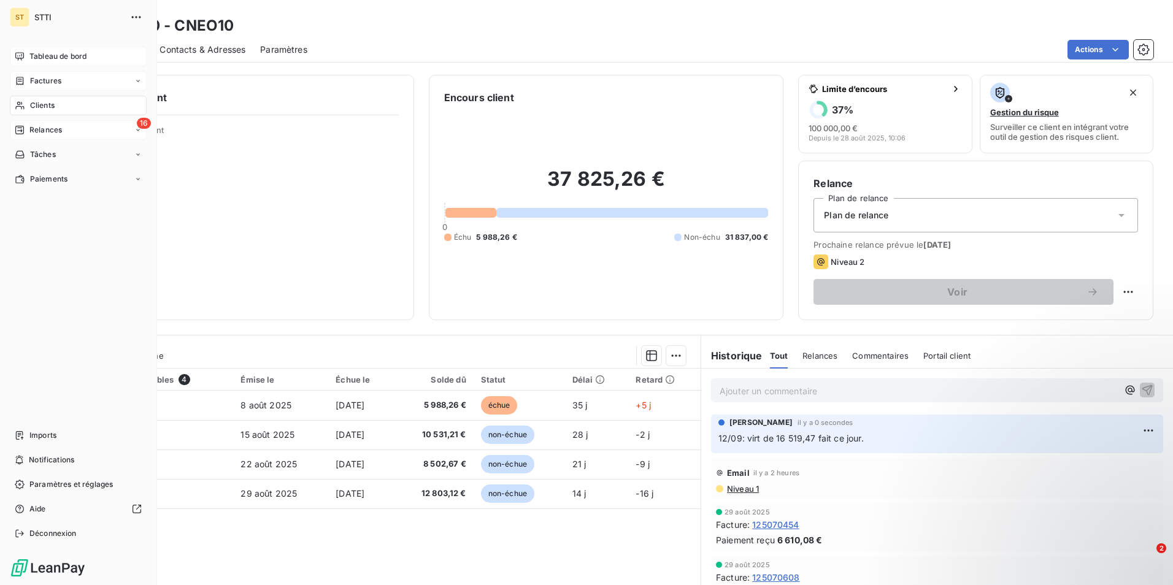
click at [27, 103] on div "Clients" at bounding box center [78, 106] width 137 height 20
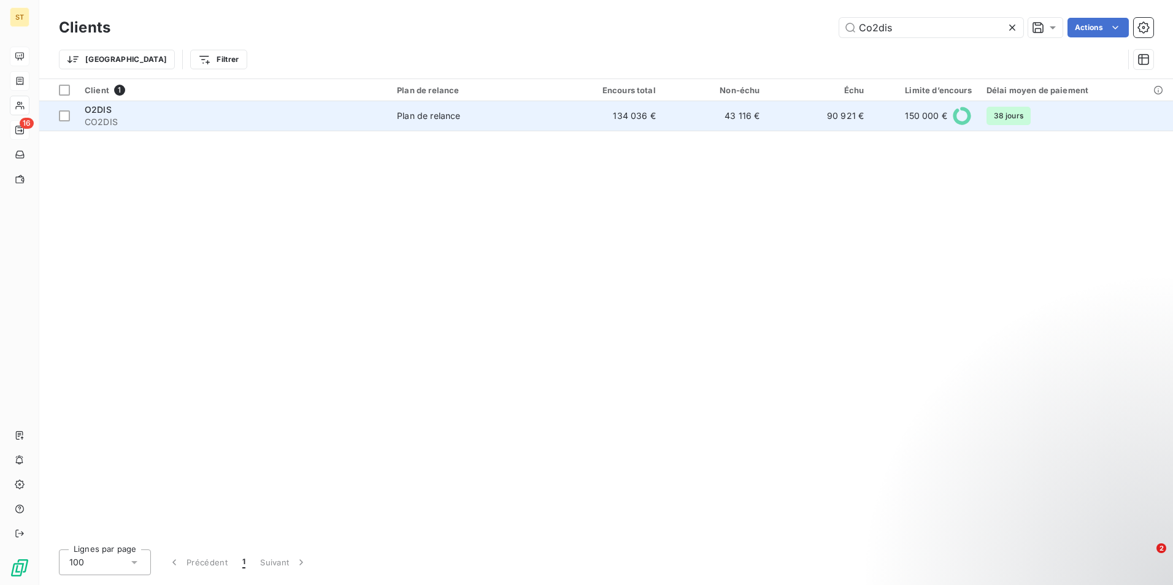
type input "Co2dis"
click at [140, 127] on span "CO2DIS" at bounding box center [234, 122] width 298 height 12
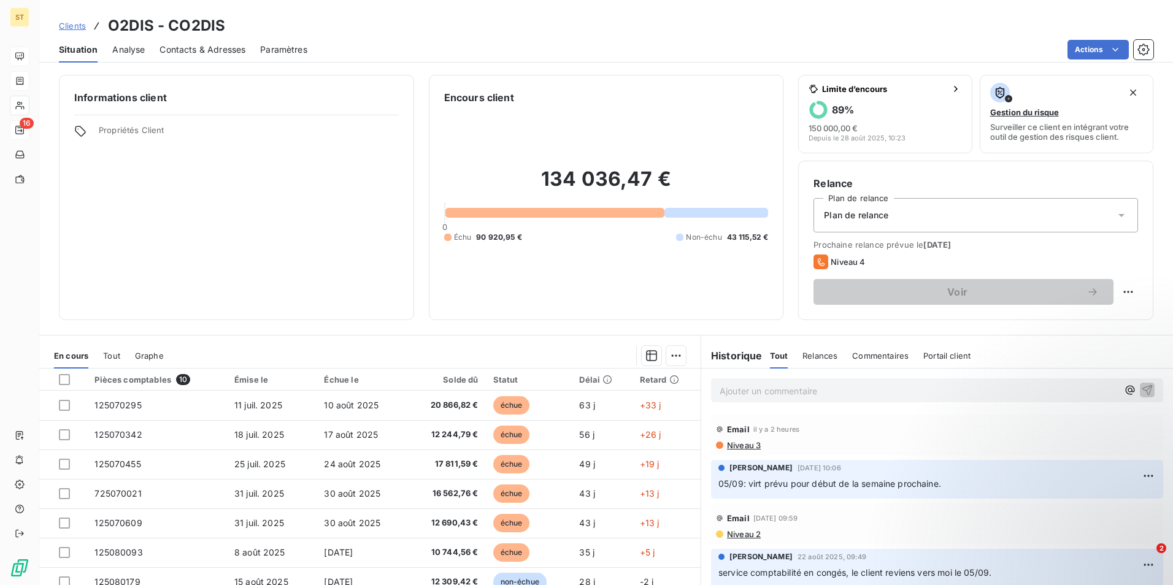
click at [755, 390] on p "Ajouter un commentaire ﻿" at bounding box center [919, 391] width 398 height 15
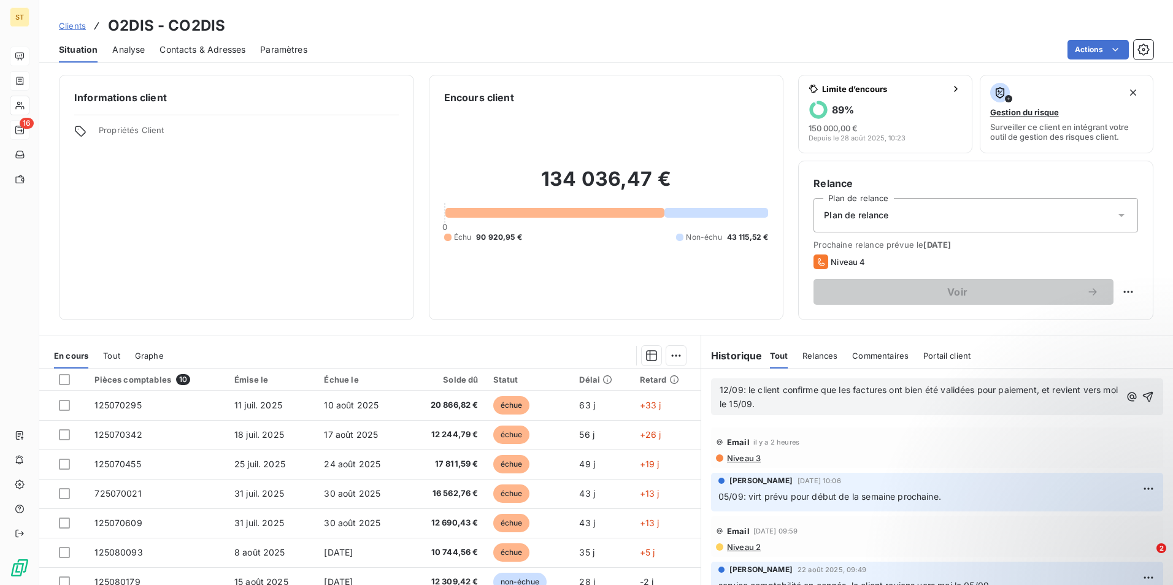
click at [731, 401] on span "12/09: le client confirme que les factures ont bien été validées pour paiement,…" at bounding box center [920, 397] width 401 height 25
click at [846, 409] on p "12/09: le client confirme que les factures ont bien été validées pour paiement,…" at bounding box center [921, 398] width 403 height 28
click at [1143, 396] on icon "button" at bounding box center [1149, 397] width 12 height 12
